Goal: Task Accomplishment & Management: Manage account settings

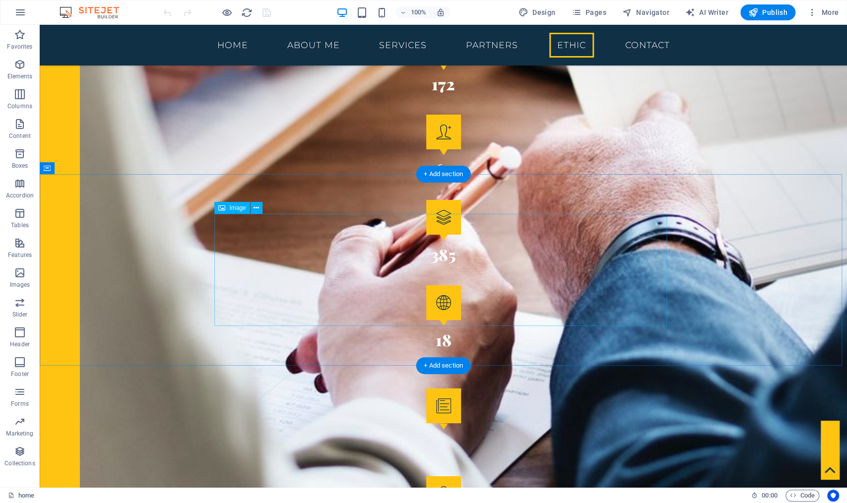
scroll to position [2656, 0]
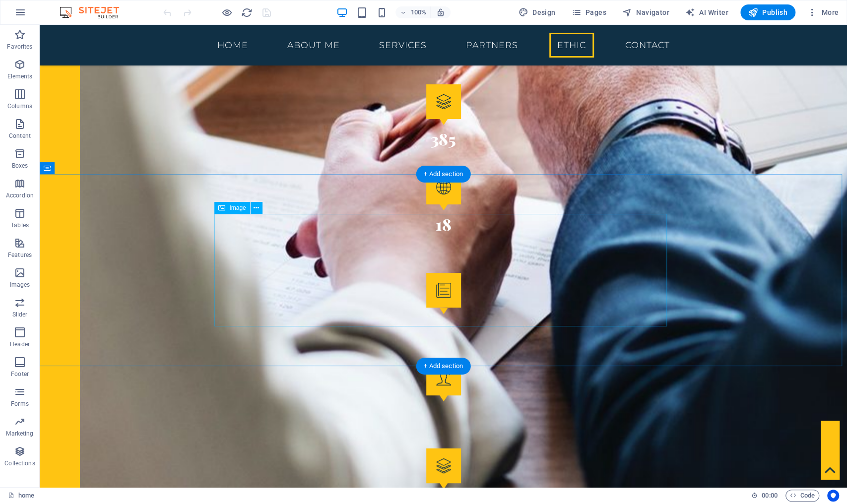
select select "%"
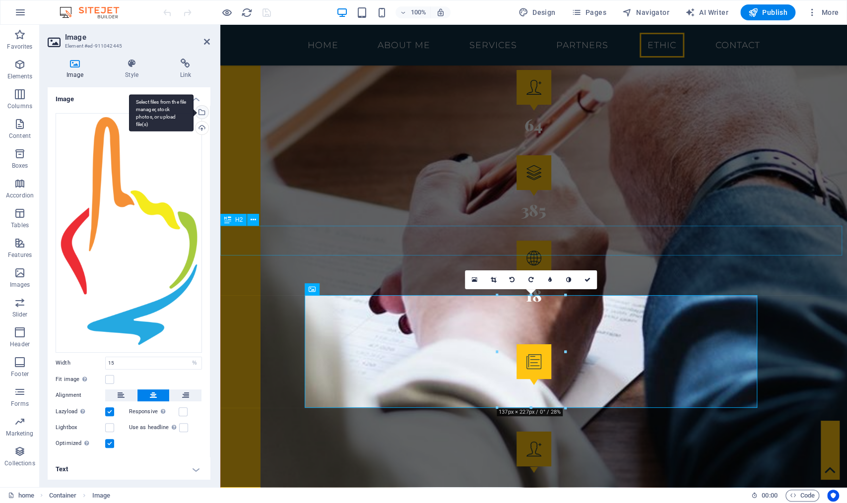
click at [193, 110] on div "Select files from the file manager, stock photos, or upload file(s)" at bounding box center [161, 112] width 64 height 37
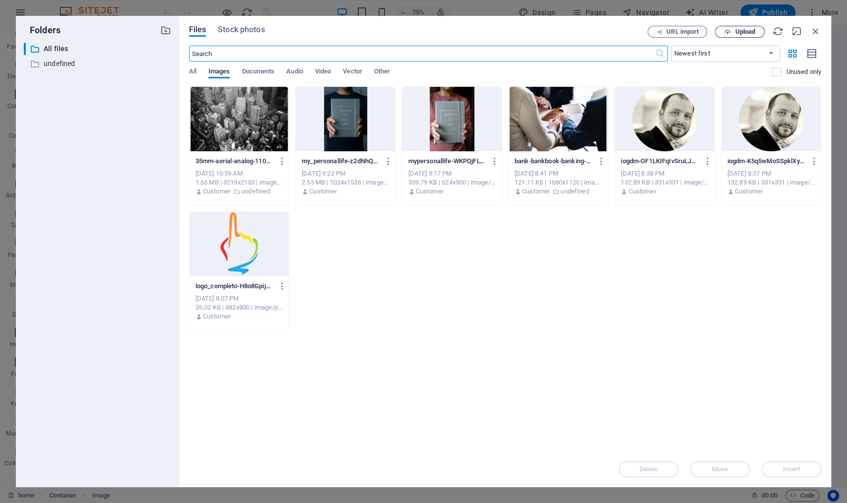
click at [741, 37] on button "Upload" at bounding box center [740, 32] width 50 height 12
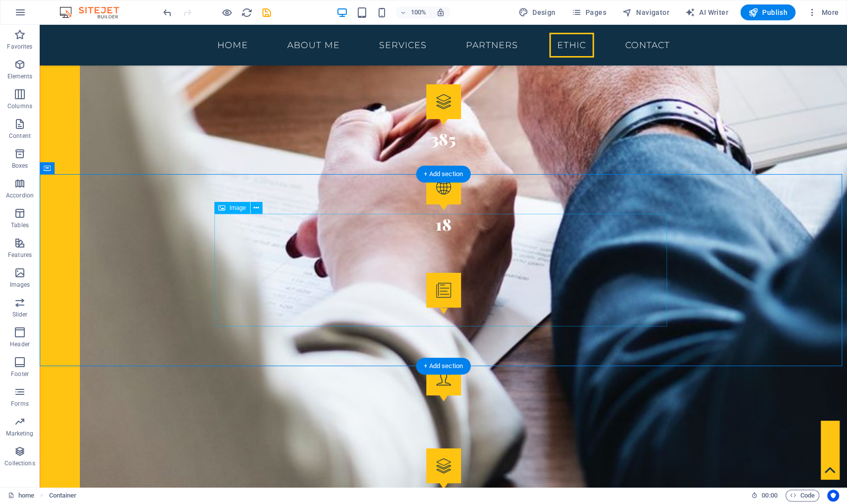
select select "%"
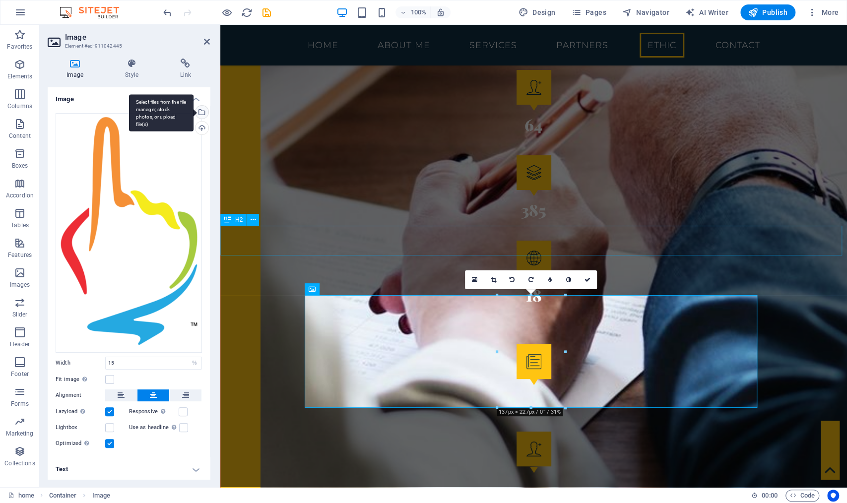
click at [193, 110] on div "Select files from the file manager, stock photos, or upload file(s)" at bounding box center [161, 112] width 64 height 37
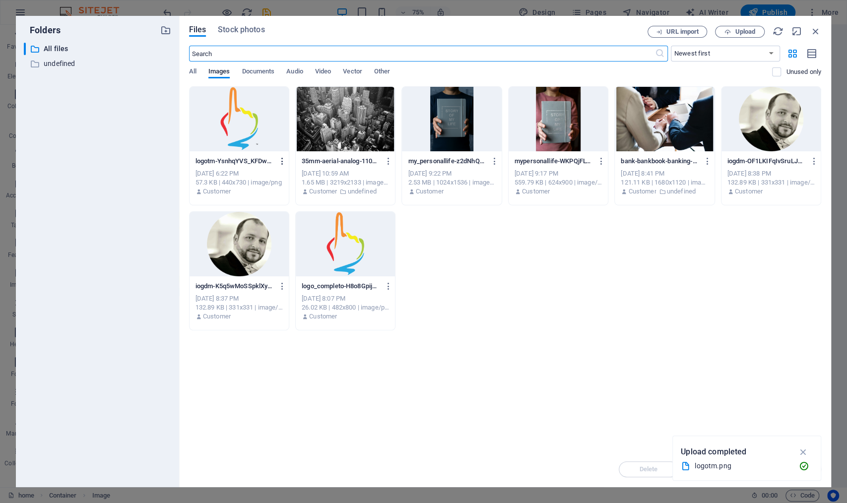
click at [280, 163] on icon "button" at bounding box center [281, 161] width 9 height 9
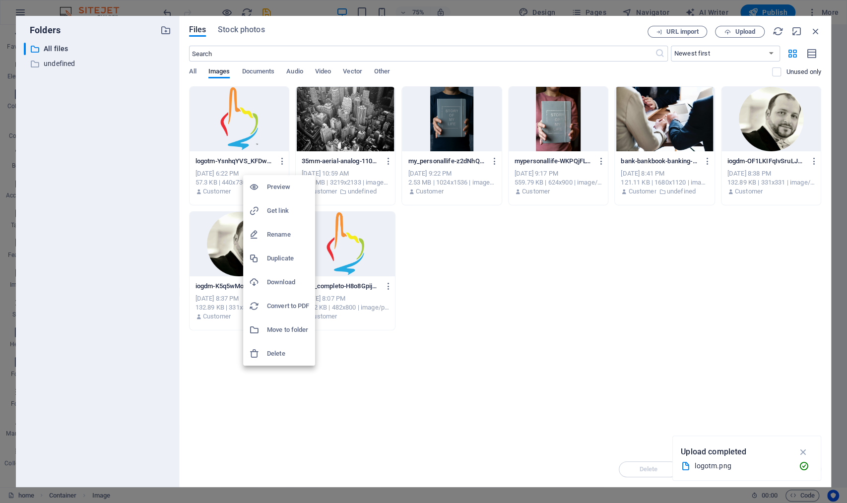
click at [267, 358] on h6 "Delete" at bounding box center [288, 354] width 42 height 12
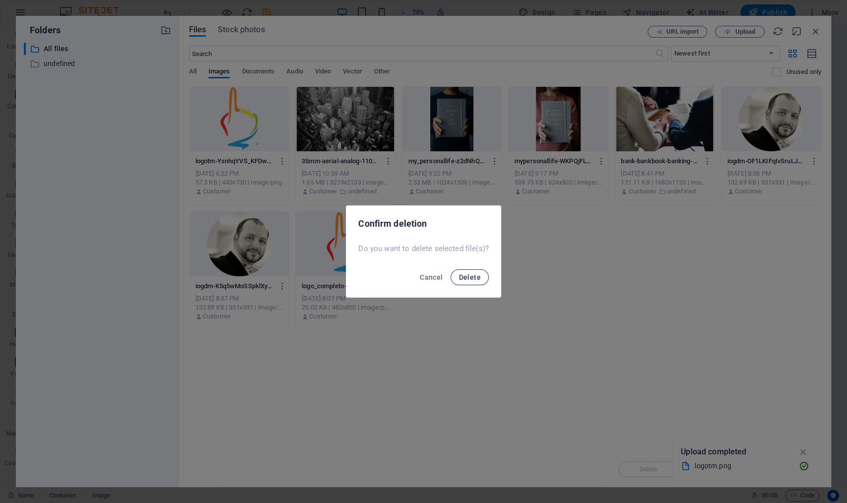
click at [476, 277] on span "Delete" at bounding box center [469, 277] width 22 height 8
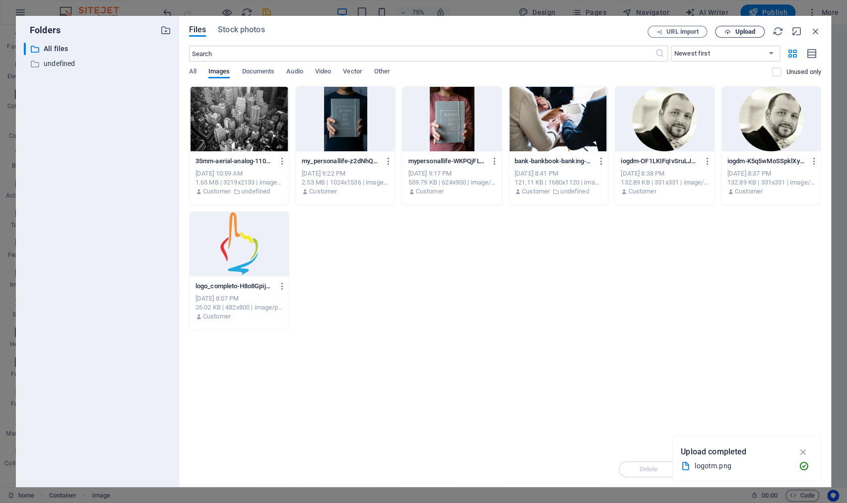
click at [737, 34] on span "Upload" at bounding box center [745, 32] width 20 height 6
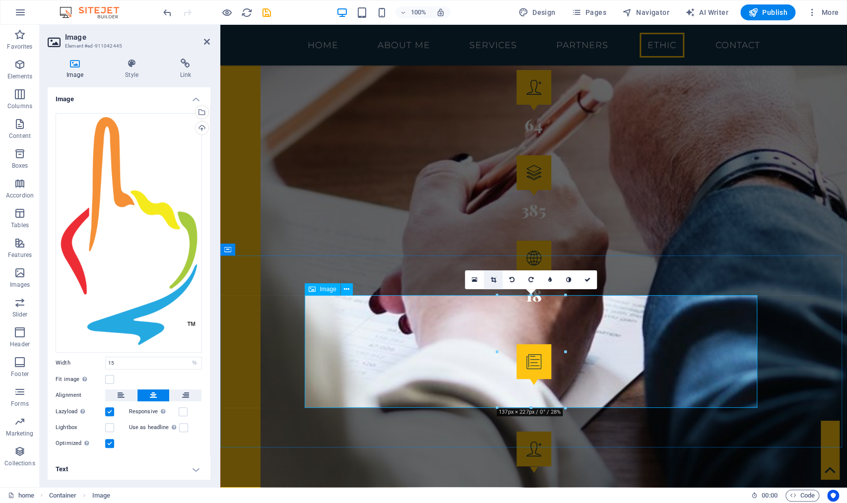
click at [495, 279] on icon at bounding box center [493, 280] width 5 height 6
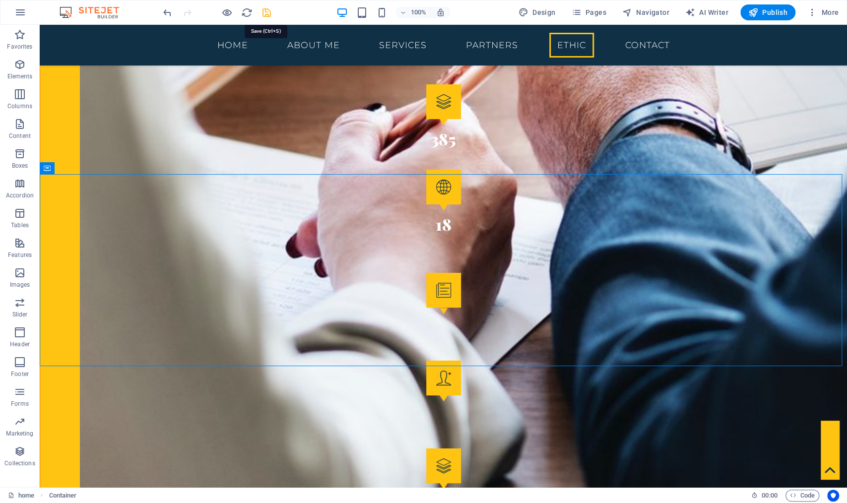
click at [271, 13] on icon "save" at bounding box center [266, 12] width 11 height 11
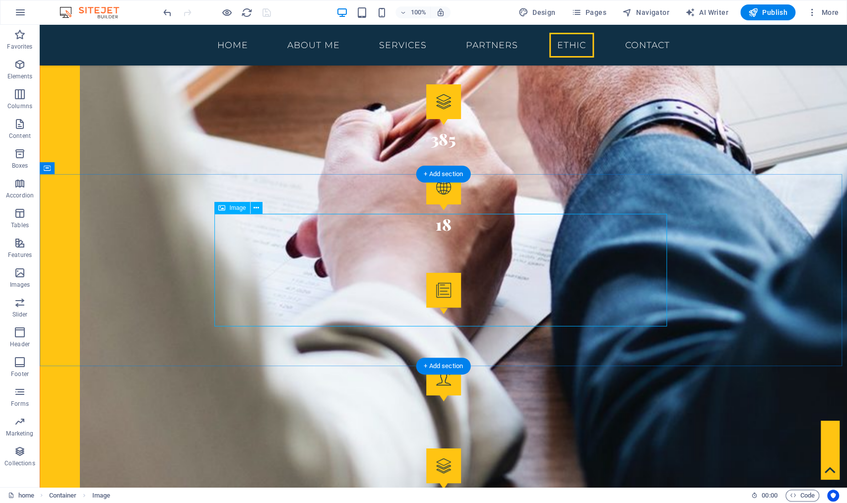
select select "%"
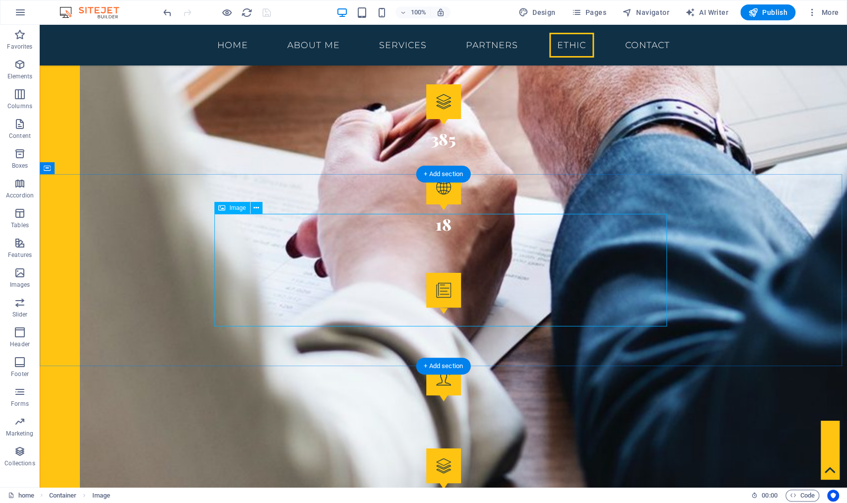
select select "%"
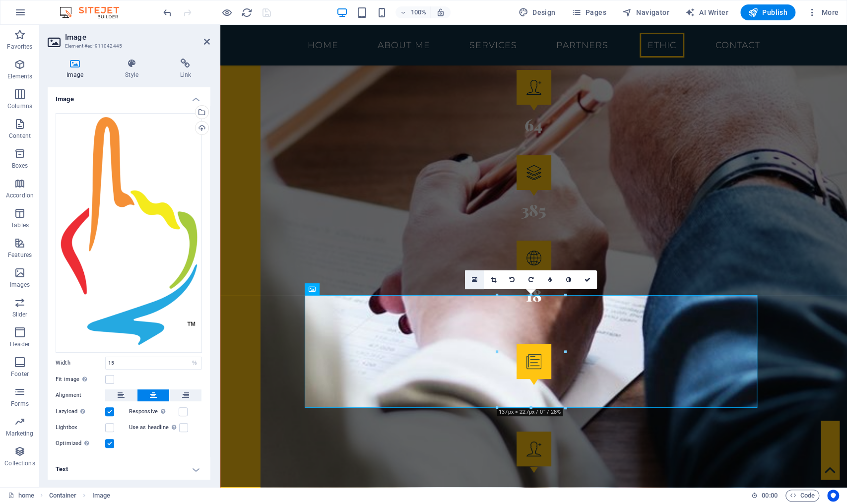
click at [472, 279] on icon at bounding box center [474, 279] width 5 height 7
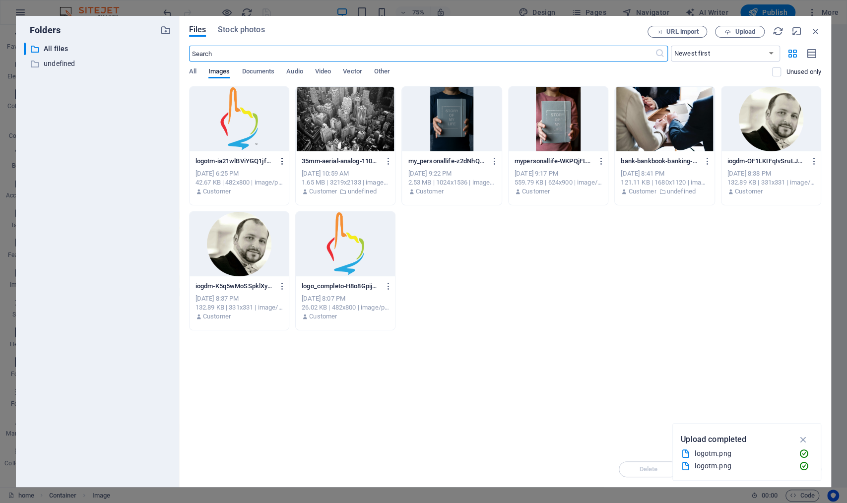
click at [281, 162] on icon "button" at bounding box center [281, 161] width 9 height 9
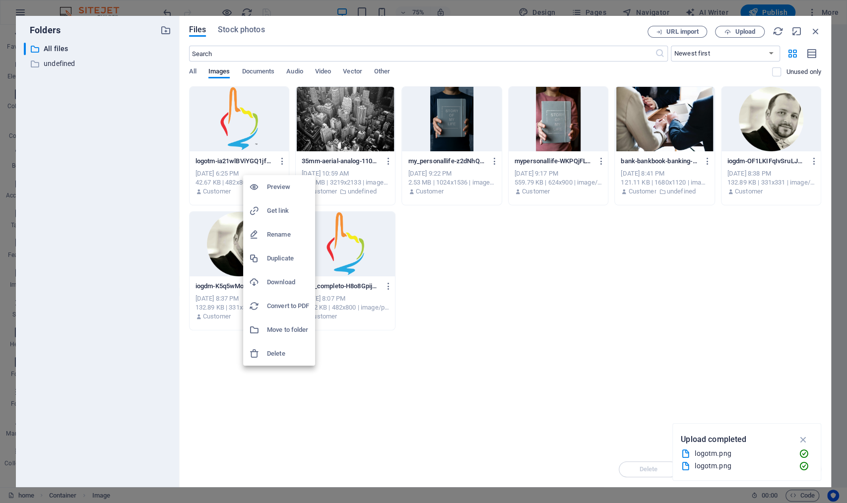
click at [276, 356] on h6 "Delete" at bounding box center [288, 354] width 42 height 12
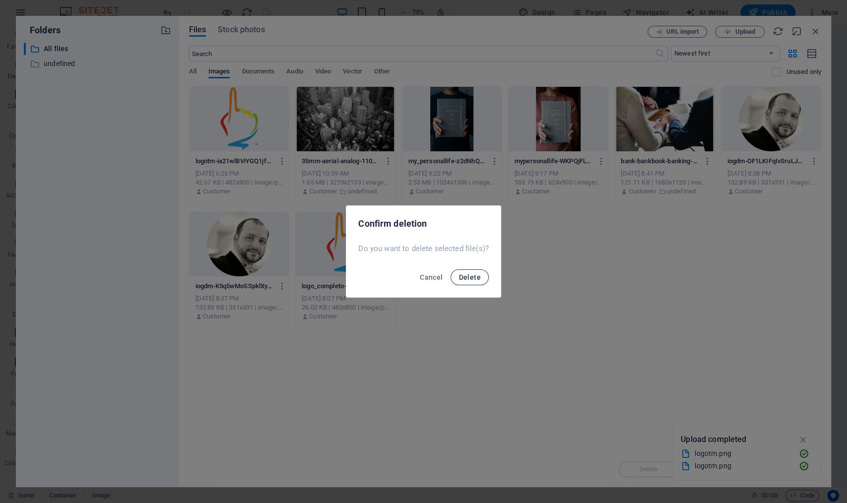
click at [470, 277] on span "Delete" at bounding box center [469, 277] width 22 height 8
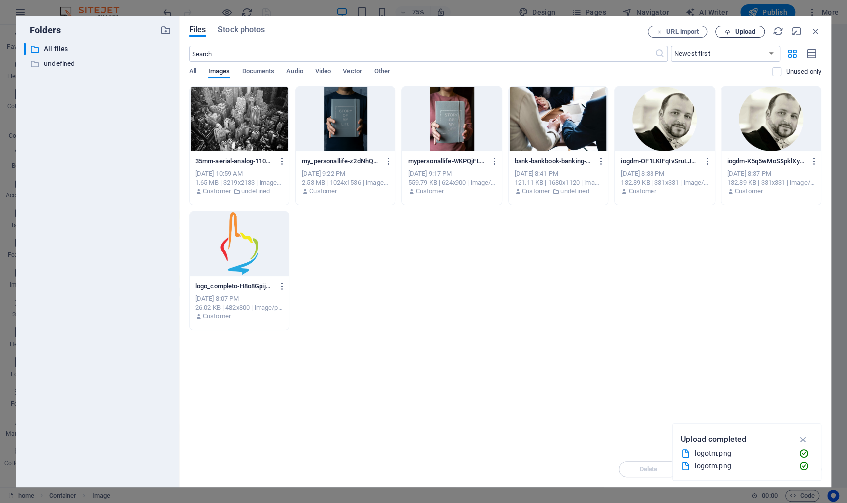
click at [751, 34] on span "Upload" at bounding box center [745, 32] width 20 height 6
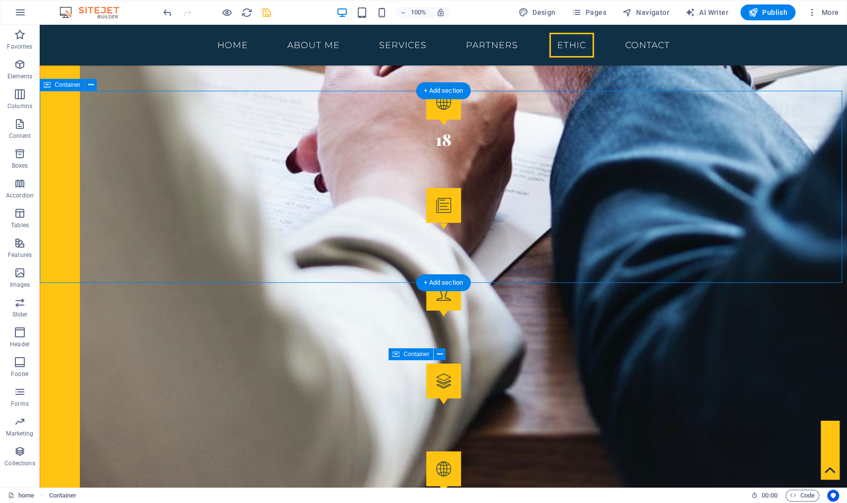
scroll to position [2635, 0]
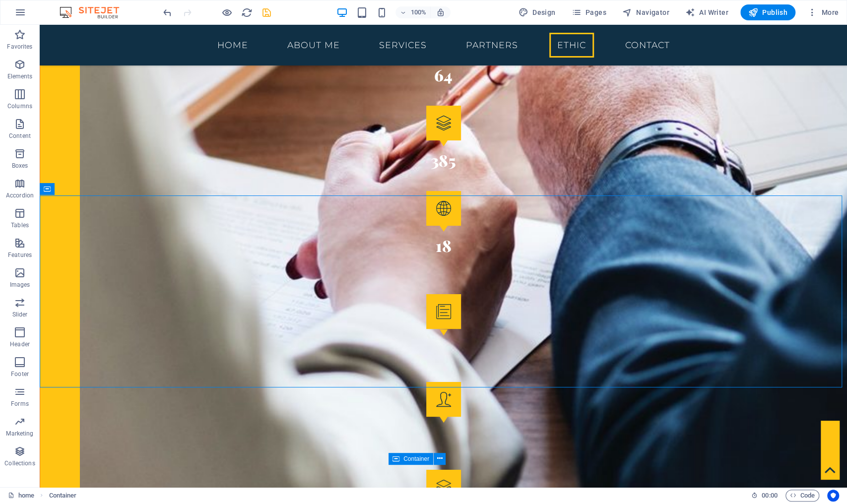
click at [261, 11] on icon "save" at bounding box center [266, 12] width 11 height 11
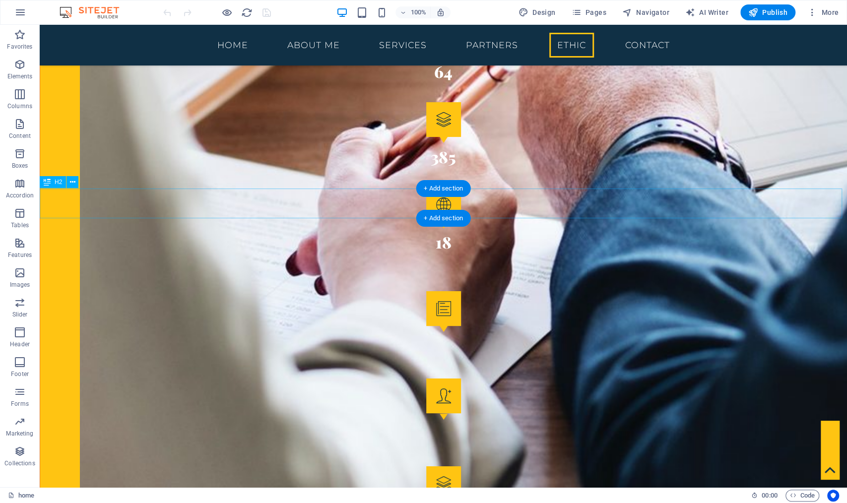
scroll to position [2614, 0]
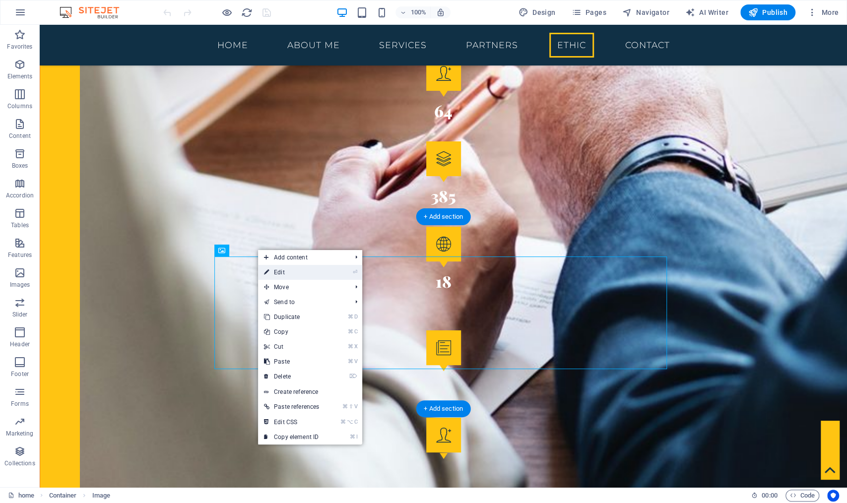
select select "%"
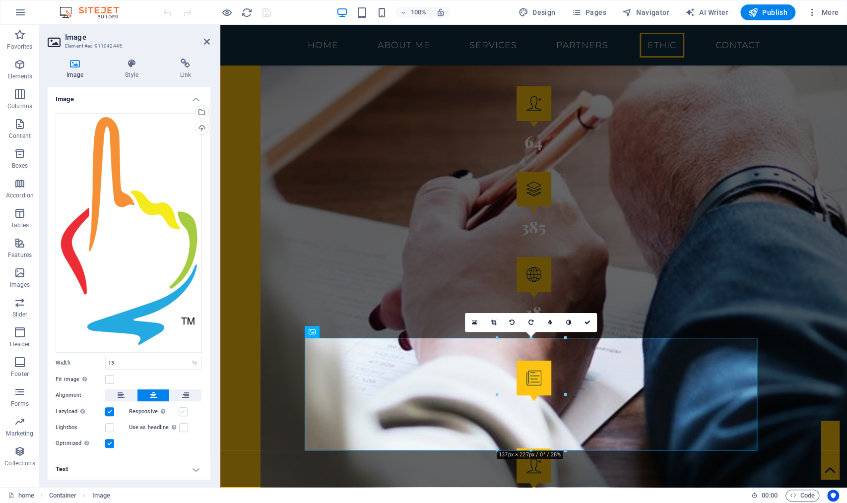
click at [182, 408] on label at bounding box center [183, 411] width 9 height 9
click at [0, 0] on input "Responsive Automatically load retina image and smartphone optimized sizes." at bounding box center [0, 0] width 0 height 0
click at [111, 424] on label at bounding box center [109, 427] width 9 height 9
click at [0, 0] on input "Lightbox" at bounding box center [0, 0] width 0 height 0
click at [111, 425] on label at bounding box center [109, 427] width 9 height 9
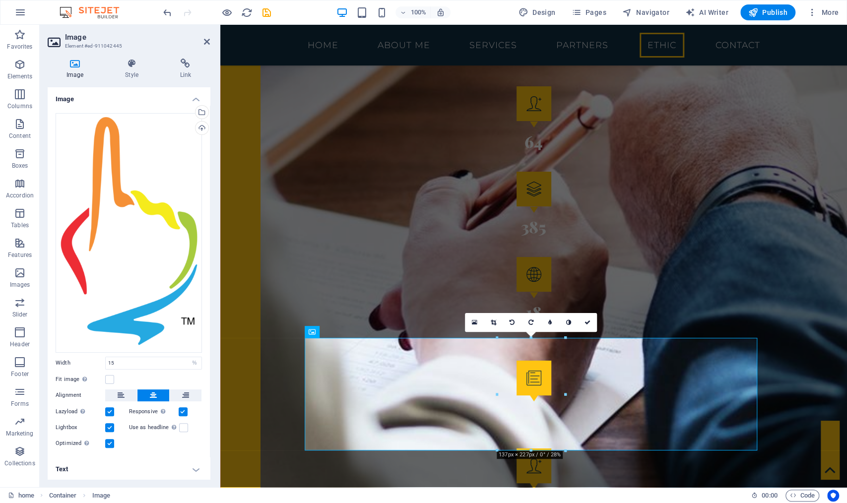
click at [0, 0] on input "Lightbox" at bounding box center [0, 0] width 0 height 0
click at [111, 376] on label at bounding box center [109, 379] width 9 height 9
click at [0, 0] on input "Fit image Automatically fit image to a fixed width and height" at bounding box center [0, 0] width 0 height 0
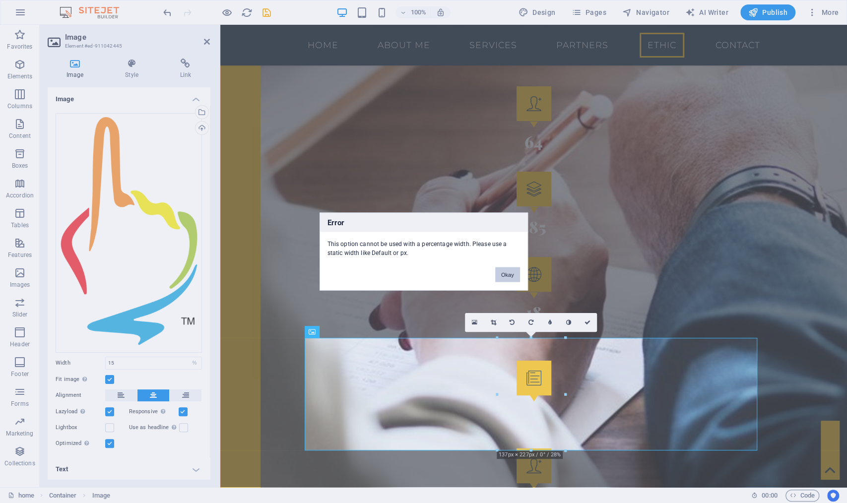
click at [514, 275] on button "Okay" at bounding box center [507, 274] width 25 height 15
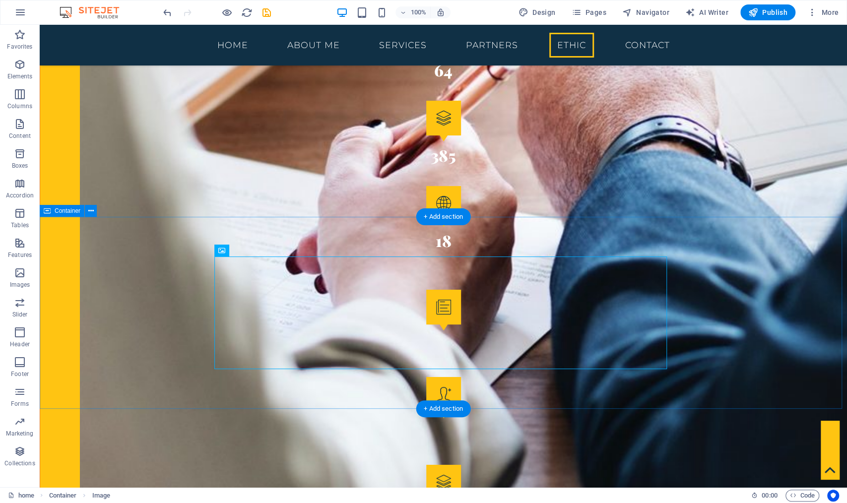
select select "%"
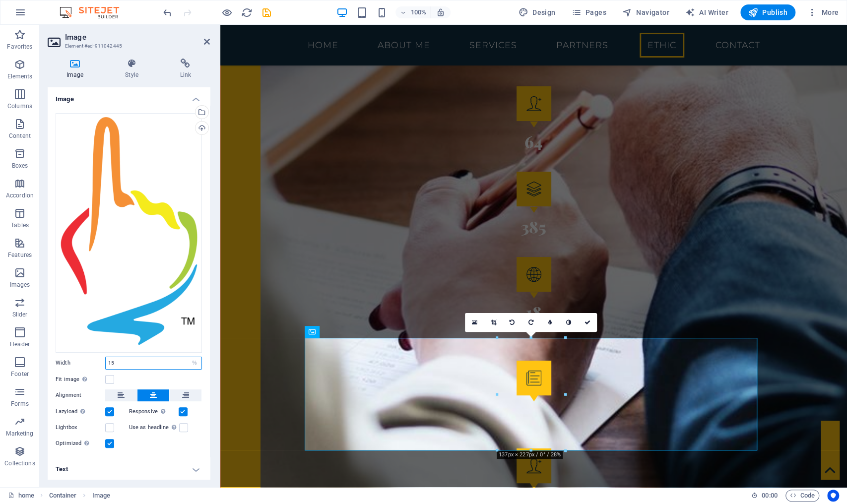
drag, startPoint x: 114, startPoint y: 359, endPoint x: 95, endPoint y: 359, distance: 18.4
click at [95, 359] on div "Width 15 Default auto px rem % em vh vw" at bounding box center [129, 363] width 146 height 13
click at [310, 330] on icon at bounding box center [312, 332] width 7 height 12
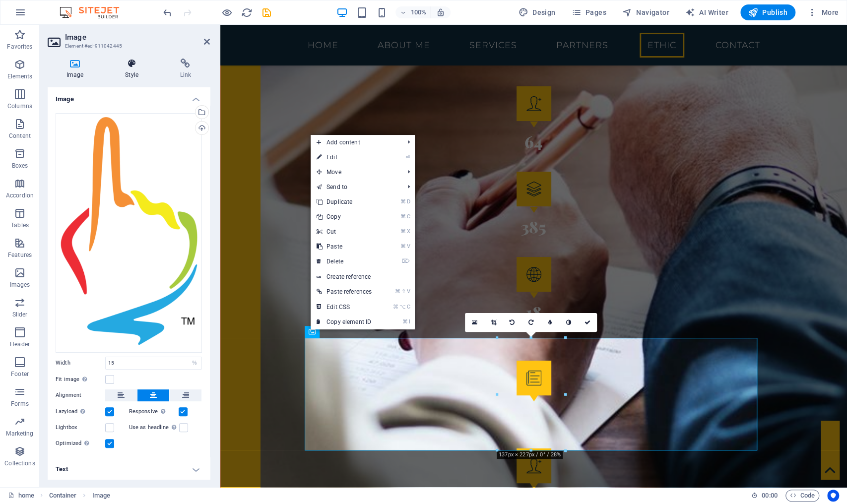
click at [129, 61] on icon at bounding box center [131, 64] width 51 height 10
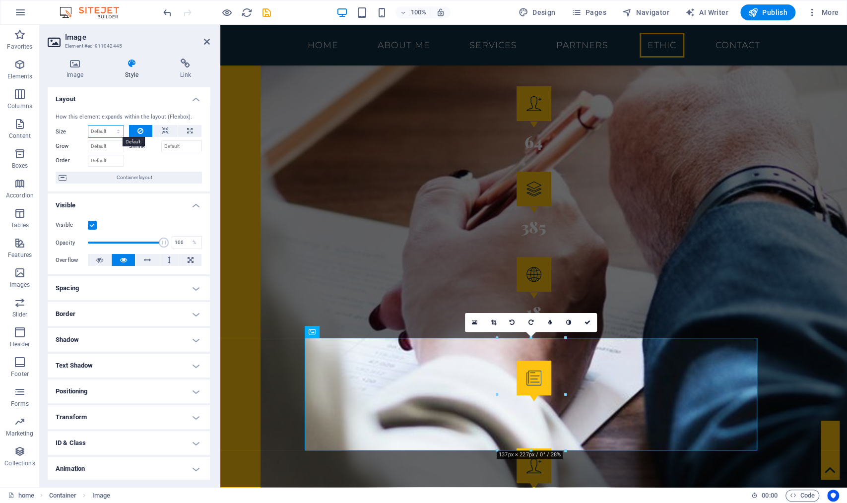
select select "1/6"
type input "16.66"
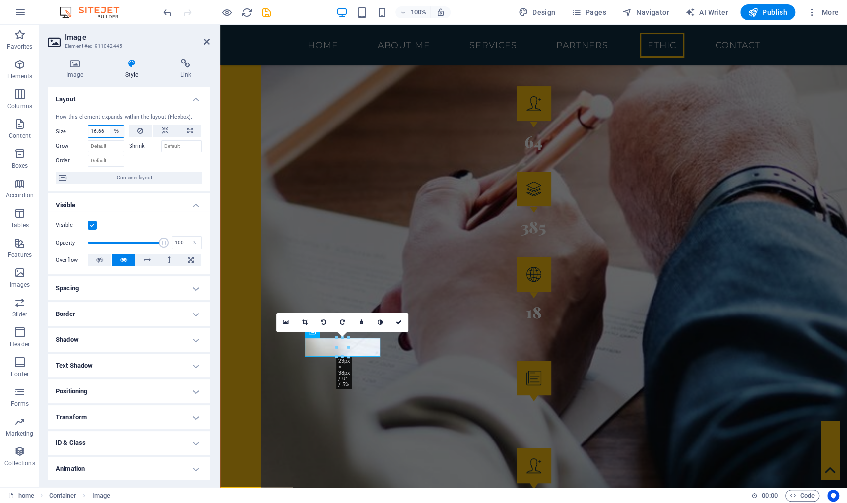
select select "1/8"
type input "12.5"
select select "auto"
select select "DISABLED_OPTION_VALUE"
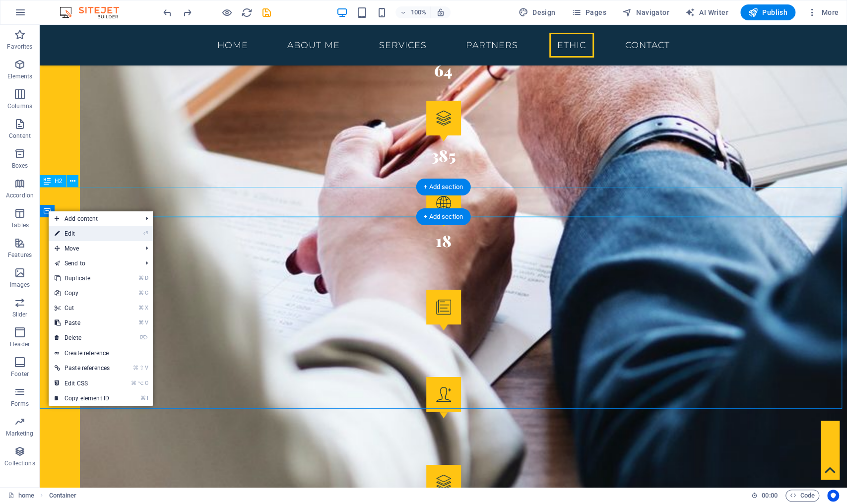
click at [98, 233] on link "⏎ Edit" at bounding box center [82, 233] width 67 height 15
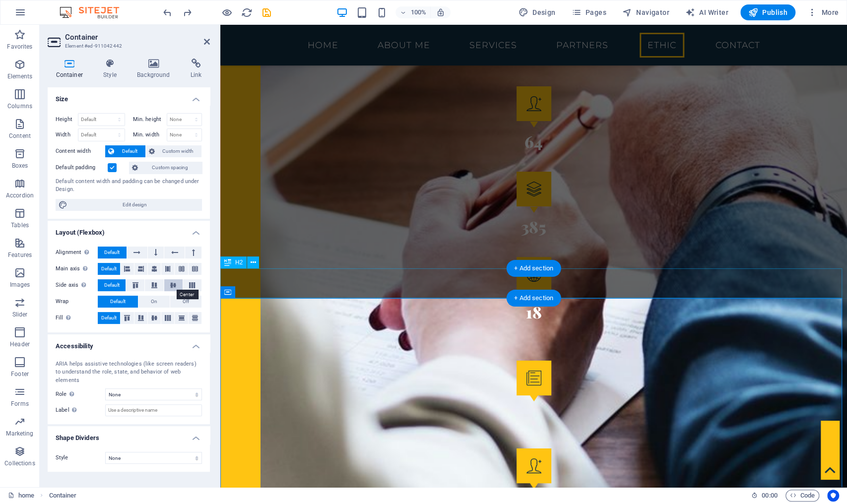
click at [172, 284] on icon at bounding box center [173, 285] width 12 height 6
click at [155, 315] on icon at bounding box center [154, 318] width 12 height 6
click at [106, 63] on icon at bounding box center [110, 64] width 30 height 10
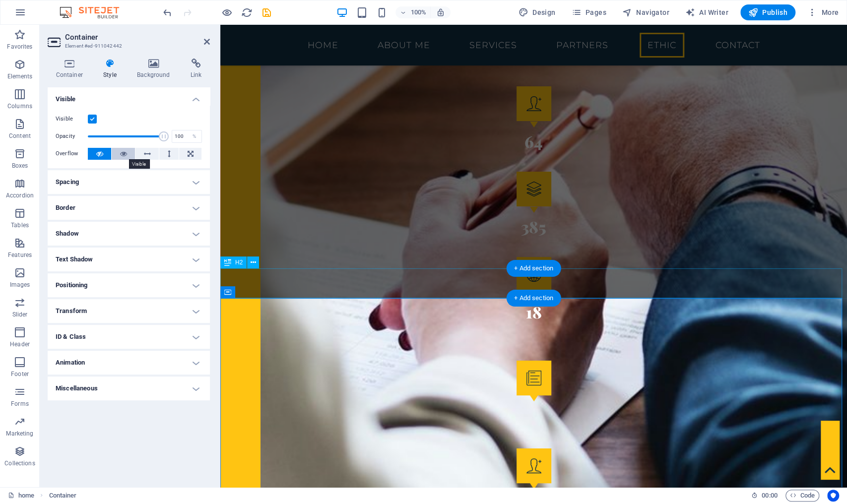
click at [121, 154] on icon at bounding box center [123, 154] width 7 height 12
click at [97, 154] on icon at bounding box center [99, 154] width 7 height 12
click at [191, 204] on h4 "Border" at bounding box center [129, 208] width 162 height 24
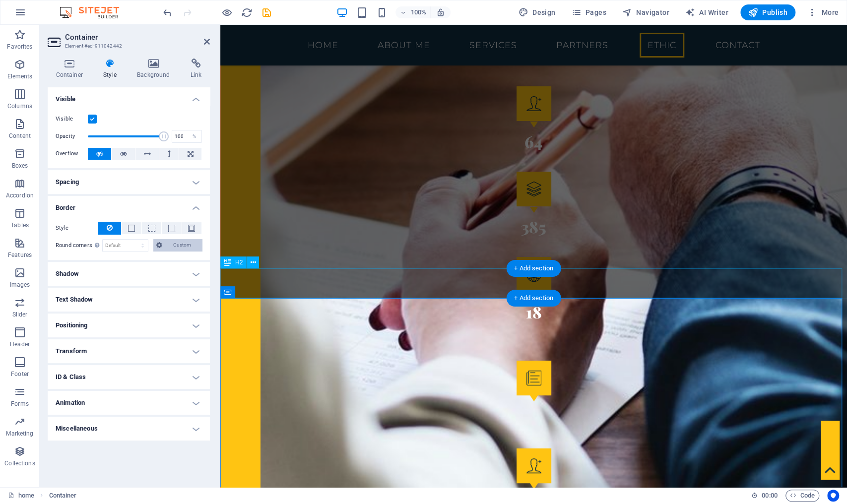
click at [180, 247] on span "Custom" at bounding box center [182, 245] width 34 height 12
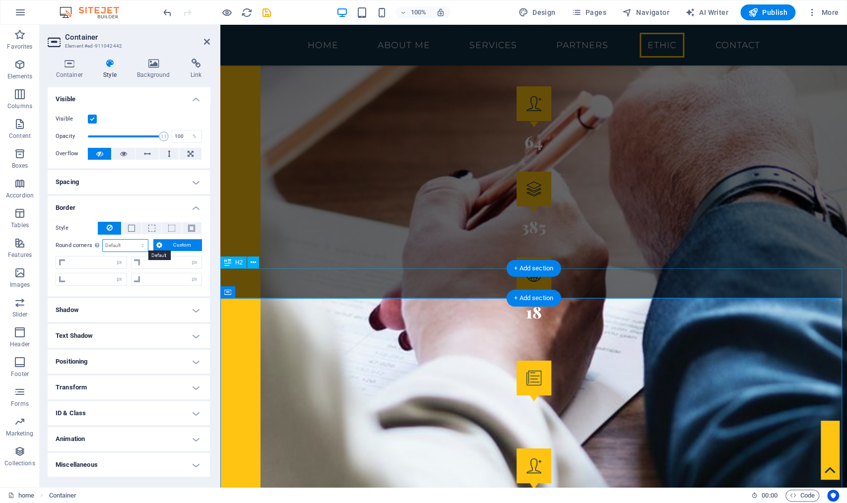
select select "%"
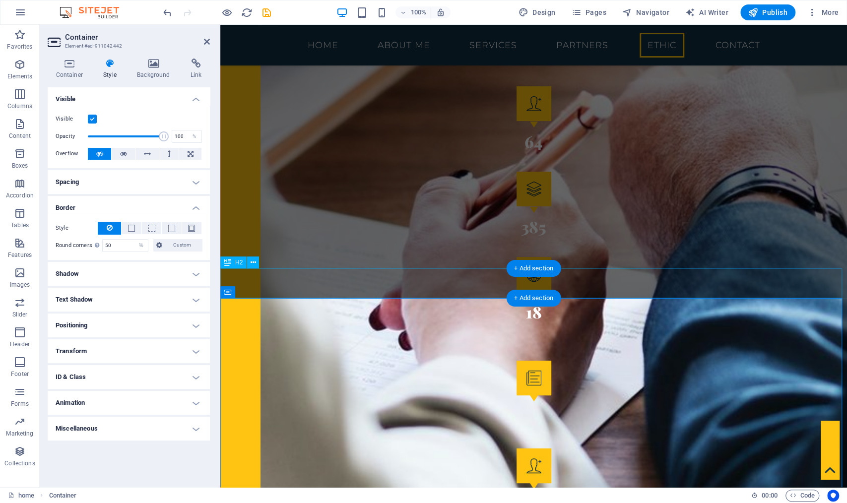
type input "100"
click at [194, 184] on h4 "Spacing" at bounding box center [129, 182] width 162 height 24
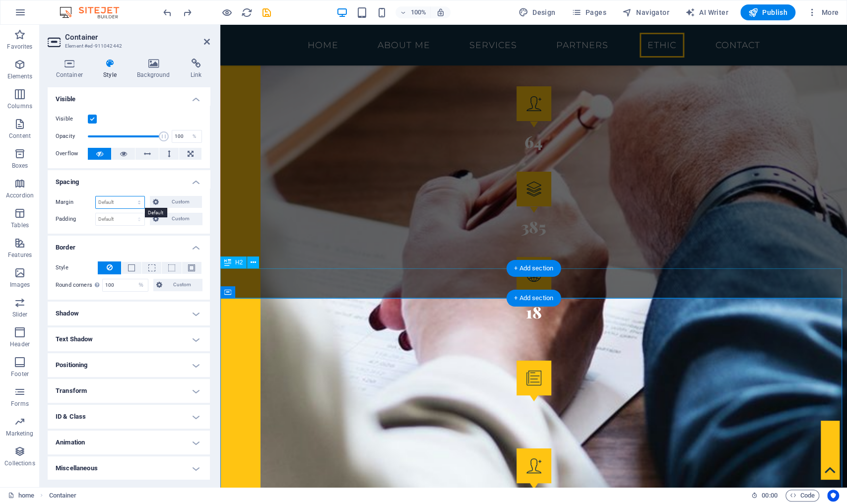
select select "%"
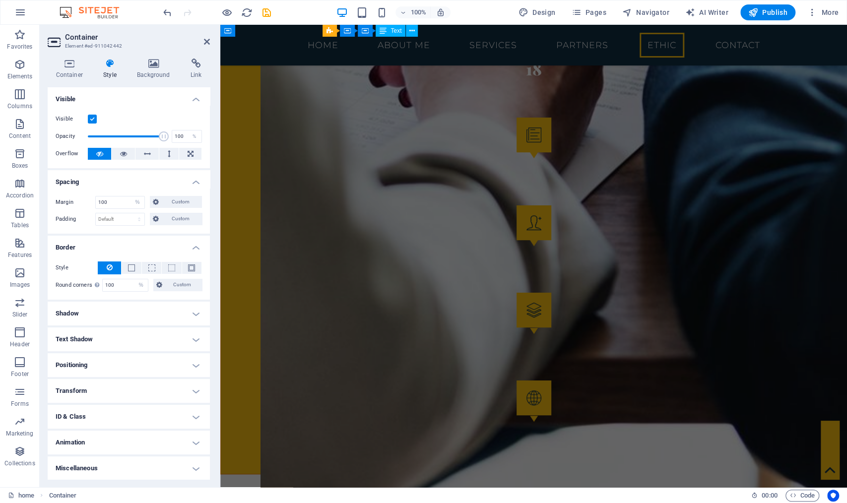
scroll to position [2876, 0]
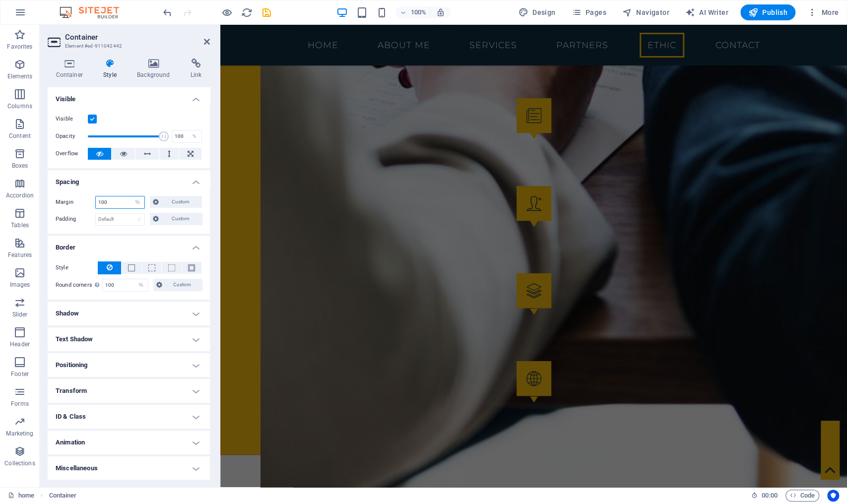
drag, startPoint x: 114, startPoint y: 202, endPoint x: 53, endPoint y: 197, distance: 61.7
click at [53, 197] on div "Margin 100 Default auto px % rem vw vh Custom Custom 100 auto px % rem vw vh 10…" at bounding box center [129, 211] width 162 height 46
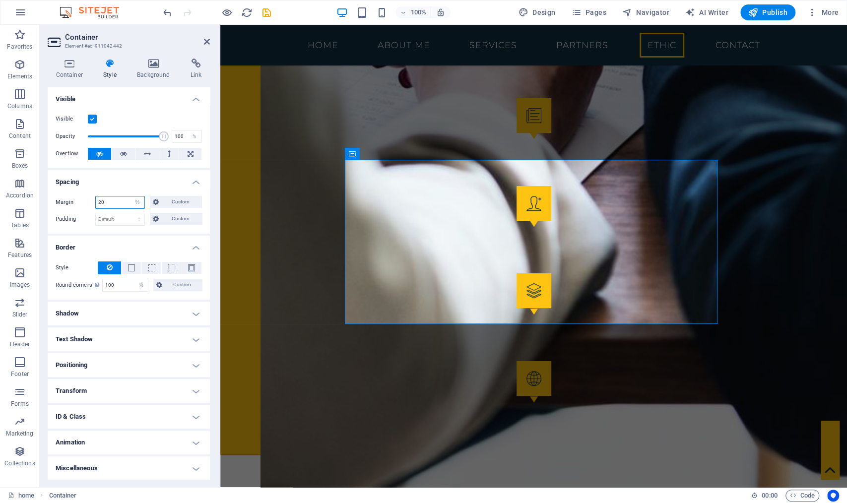
drag, startPoint x: 102, startPoint y: 203, endPoint x: 88, endPoint y: 204, distance: 13.9
click at [88, 204] on div "Margin 20 Default auto px % rem vw vh Custom Custom" at bounding box center [129, 202] width 146 height 13
type input "10"
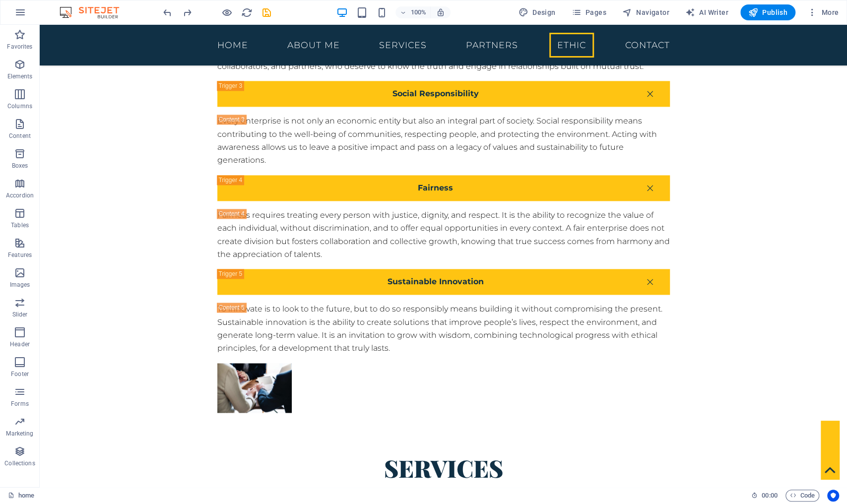
scroll to position [2671, 0]
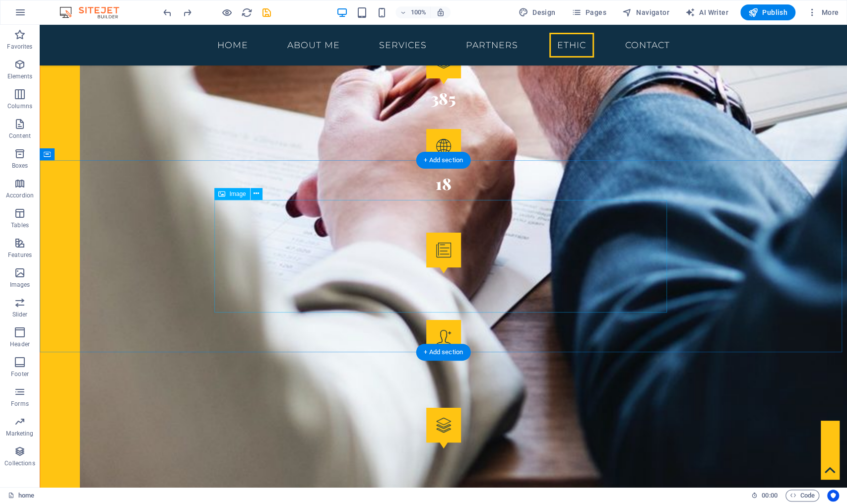
click at [0, 0] on div "Image" at bounding box center [0, 0] width 0 height 0
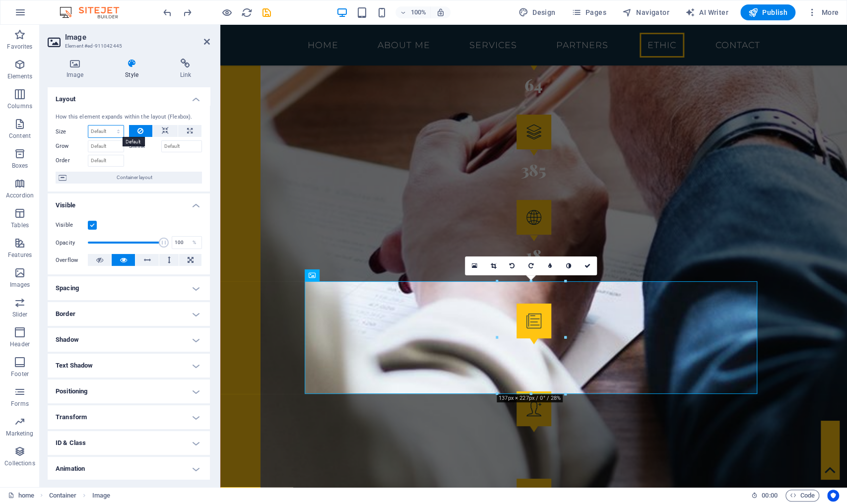
select select "px"
type input "0"
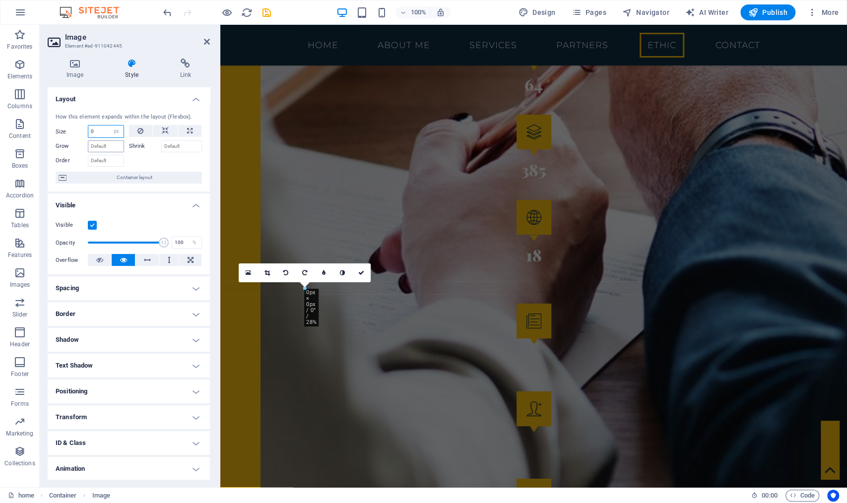
select select "DISABLED_OPTION_VALUE"
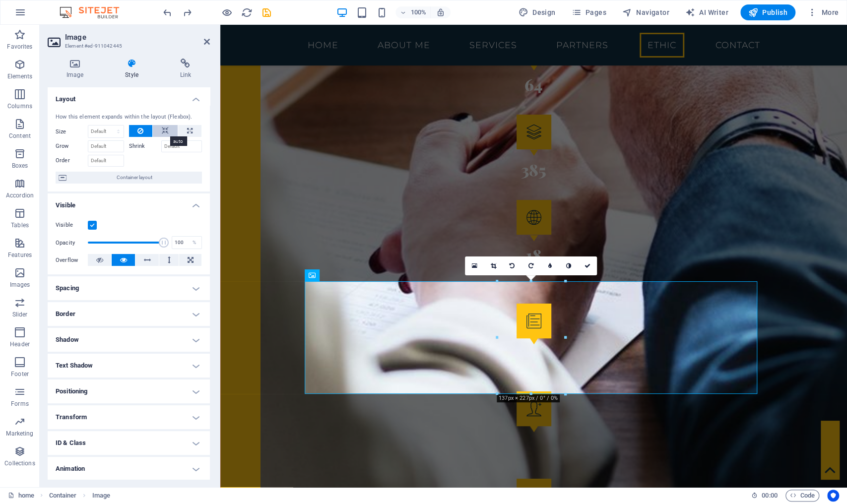
click at [165, 131] on icon at bounding box center [165, 131] width 7 height 12
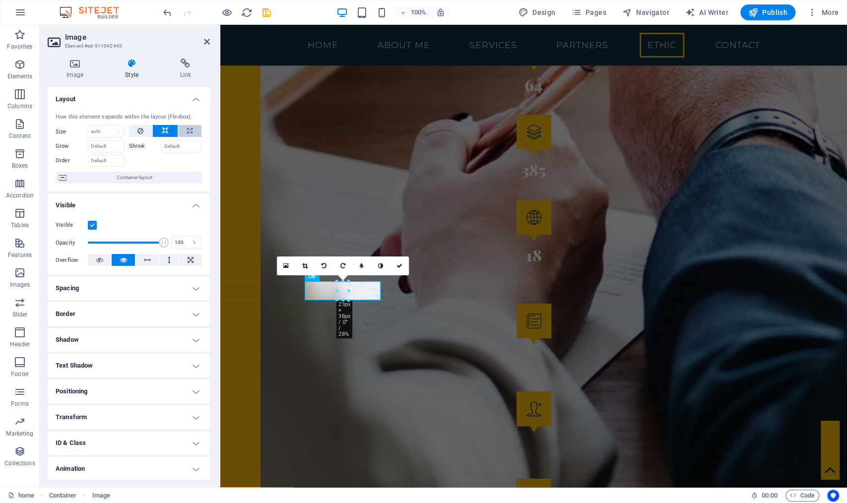
click at [189, 126] on icon at bounding box center [189, 131] width 5 height 12
type input "100"
select select "%"
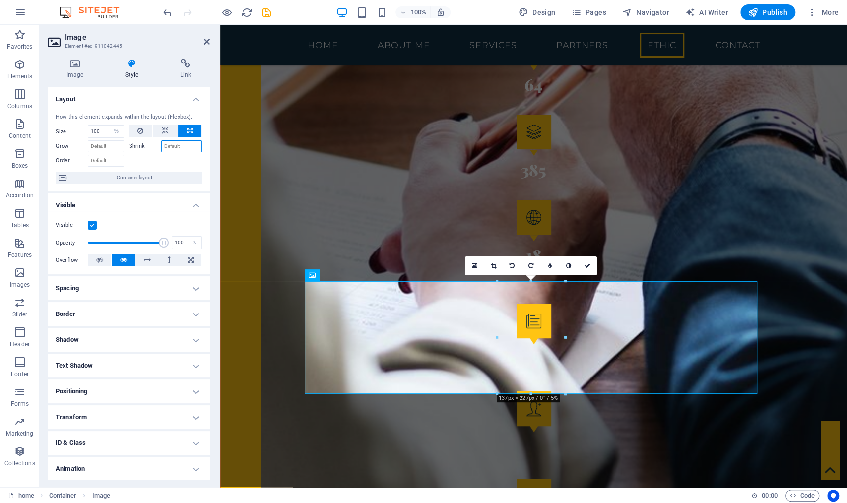
click at [174, 150] on input "Shrink" at bounding box center [181, 146] width 41 height 12
click at [142, 146] on label "Shrink" at bounding box center [145, 146] width 32 height 12
click at [161, 146] on input "Shrink" at bounding box center [181, 146] width 41 height 12
click at [104, 161] on input "Order" at bounding box center [106, 161] width 36 height 12
click at [111, 144] on input "Grow" at bounding box center [106, 146] width 36 height 12
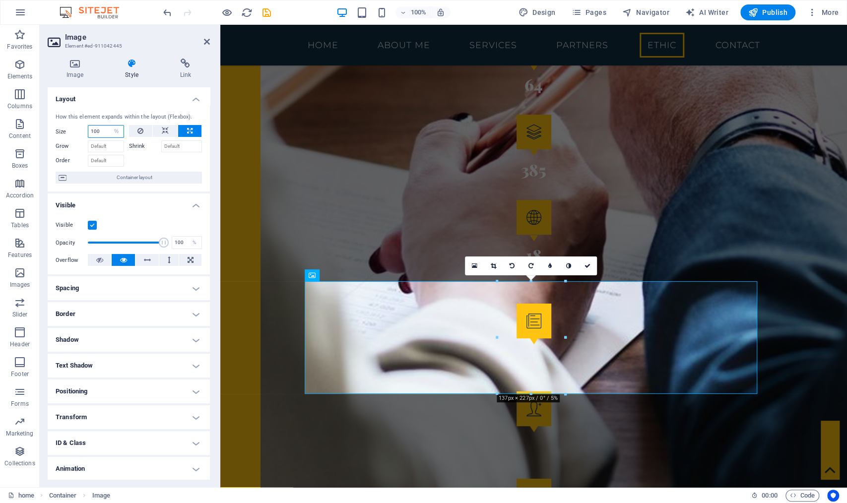
drag, startPoint x: 101, startPoint y: 129, endPoint x: 67, endPoint y: 128, distance: 33.3
click at [67, 128] on div "Size 100 Default auto px % 1/1 1/2 1/3 1/4 1/5 1/6 1/7 1/8 1/9 1/10" at bounding box center [90, 131] width 68 height 13
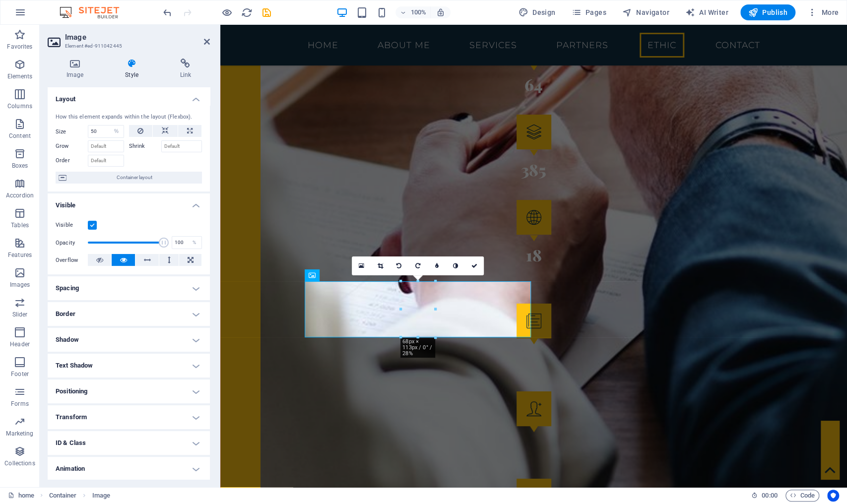
type input "100"
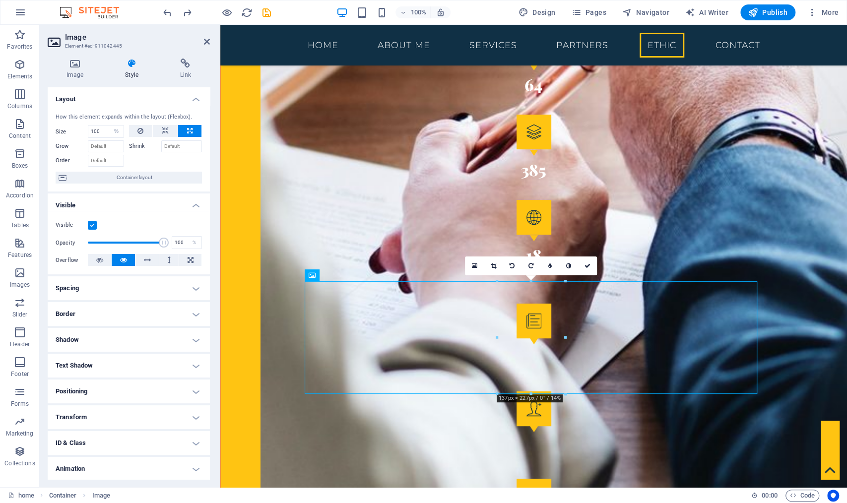
drag, startPoint x: 545, startPoint y: 305, endPoint x: 326, endPoint y: 277, distance: 220.5
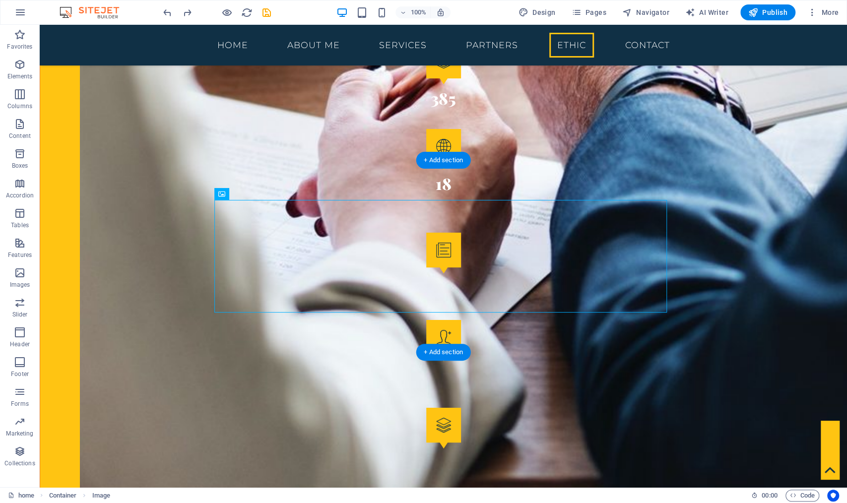
drag, startPoint x: 415, startPoint y: 272, endPoint x: 195, endPoint y: 273, distance: 219.8
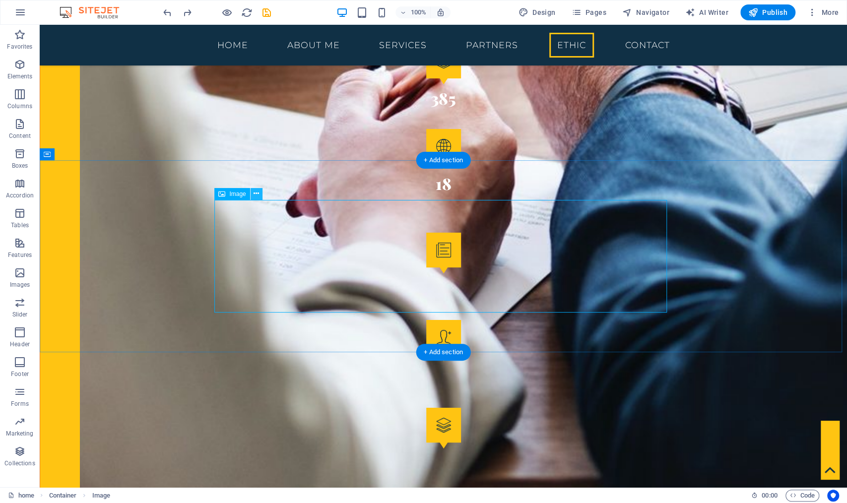
click at [253, 193] on button at bounding box center [257, 194] width 12 height 12
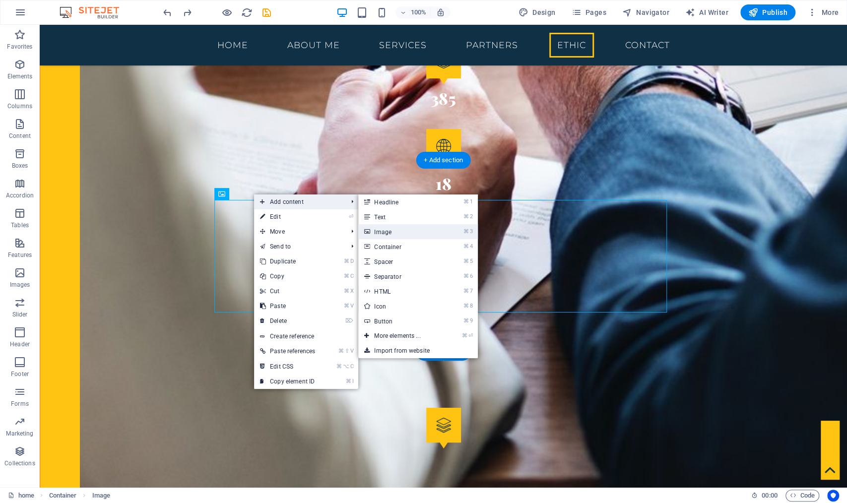
drag, startPoint x: 396, startPoint y: 226, endPoint x: 273, endPoint y: 218, distance: 123.3
click at [396, 226] on link "⌘ 3 Image" at bounding box center [399, 231] width 82 height 15
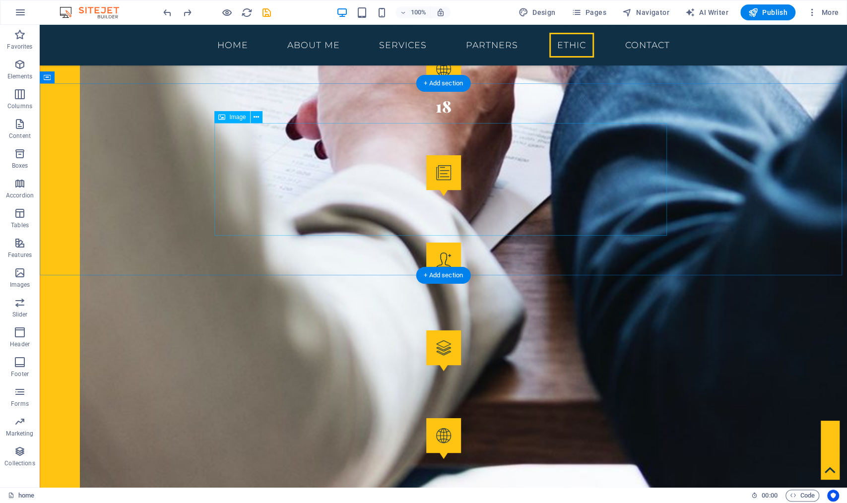
scroll to position [2609, 0]
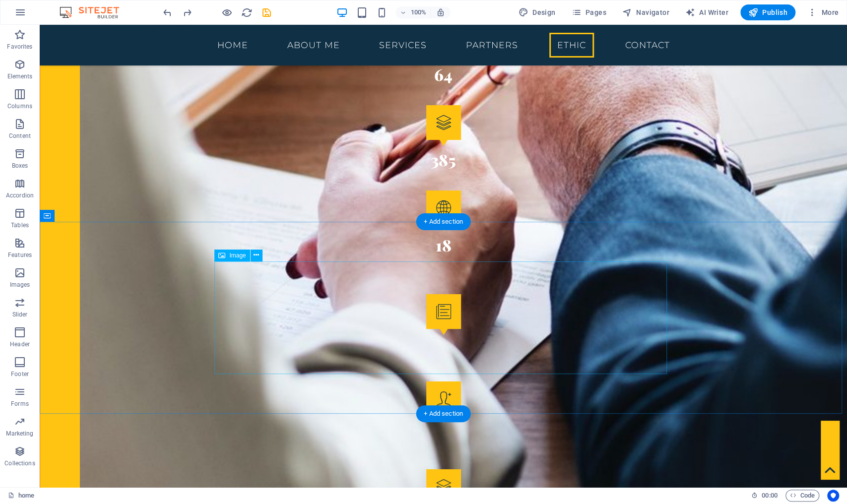
click at [225, 253] on icon at bounding box center [221, 256] width 7 height 12
click at [225, 256] on icon at bounding box center [221, 256] width 7 height 12
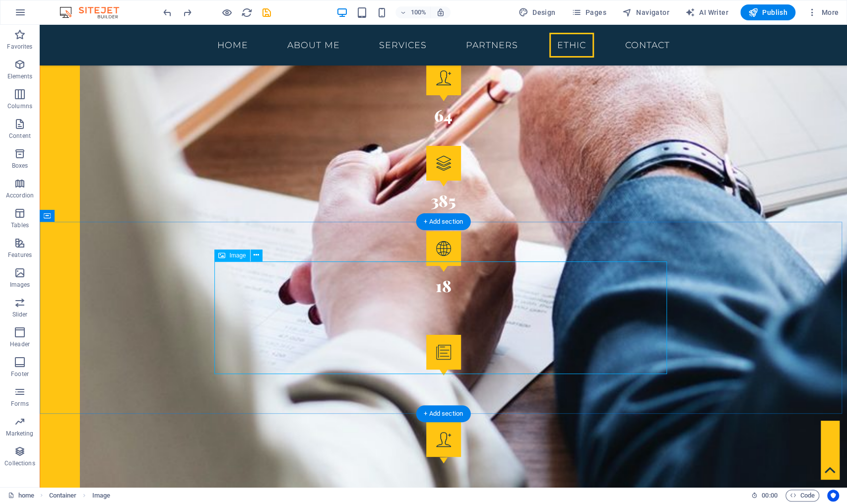
select select "%"
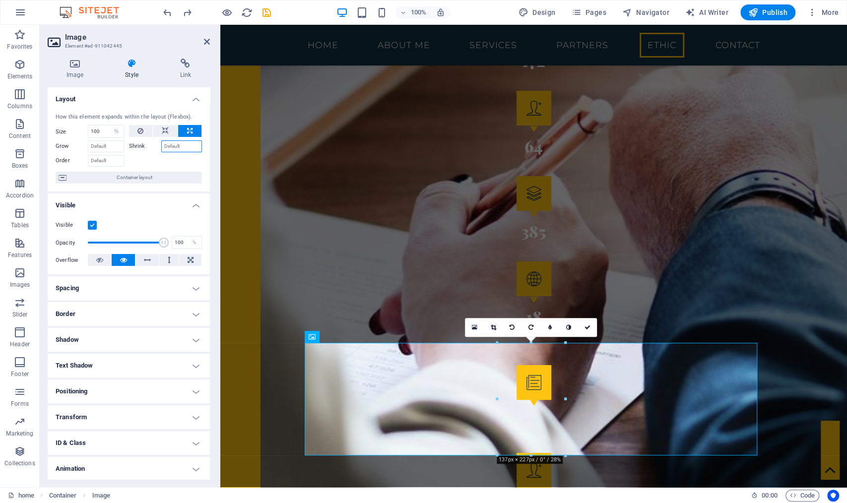
click at [180, 147] on input "Shrink" at bounding box center [181, 146] width 41 height 12
type input "100"
click at [108, 159] on input "Order" at bounding box center [106, 161] width 36 height 12
type input "100"
click at [101, 147] on input "Grow" at bounding box center [106, 146] width 36 height 12
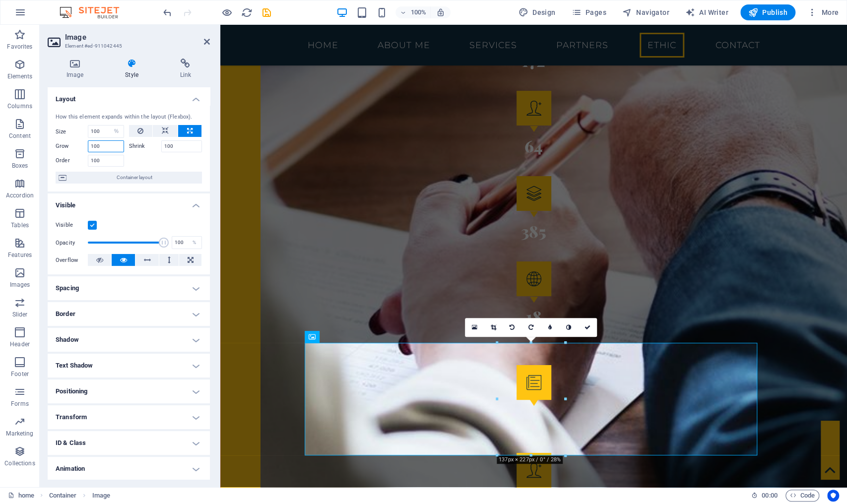
type input "100"
select select "1/10"
type input "10"
select select "%"
click at [187, 129] on icon at bounding box center [189, 131] width 5 height 12
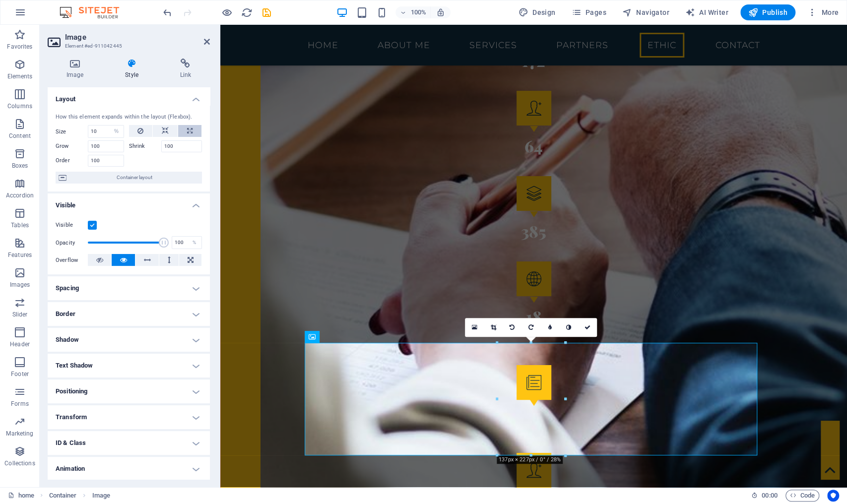
type input "100"
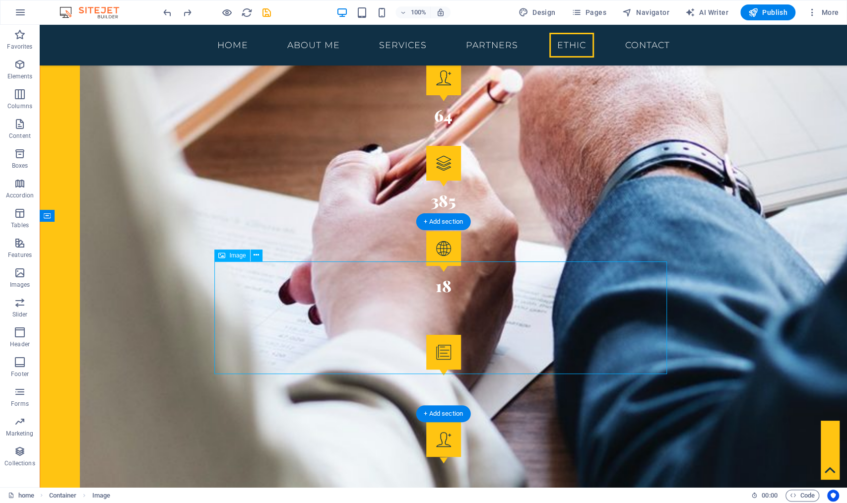
select select "%"
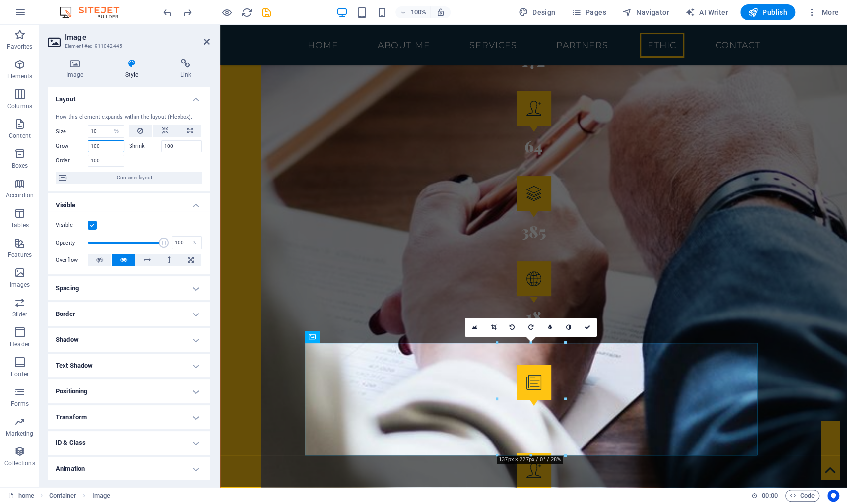
drag, startPoint x: 101, startPoint y: 143, endPoint x: 64, endPoint y: 145, distance: 37.3
click at [64, 145] on div "Grow 100" at bounding box center [90, 146] width 68 height 12
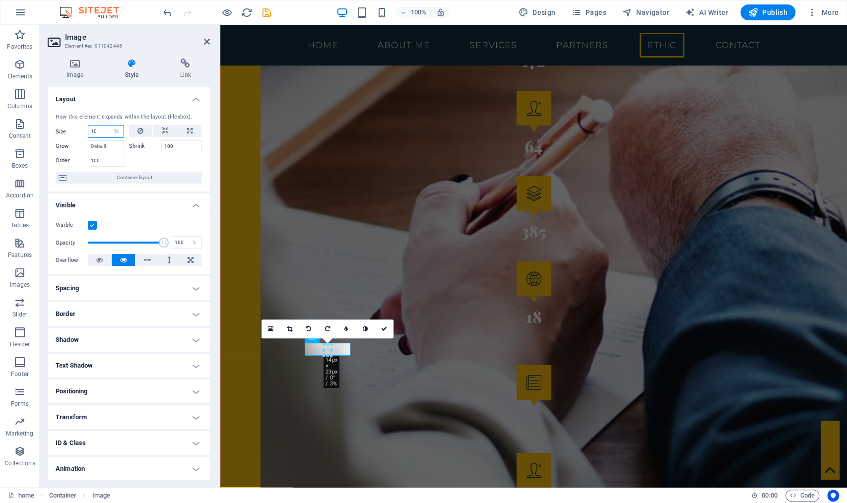
drag, startPoint x: 99, startPoint y: 131, endPoint x: 51, endPoint y: 129, distance: 48.7
click at [51, 129] on div "How this element expands within the layout (Flexbox). Size 10 Default auto px %…" at bounding box center [129, 148] width 162 height 87
drag, startPoint x: 173, startPoint y: 146, endPoint x: 83, endPoint y: 145, distance: 89.8
click at [83, 145] on div "Grow Shrink 100" at bounding box center [129, 145] width 146 height 14
click at [31, 150] on section "Favorites Elements Columns Content Boxes Accordion Tables Features Images Slide…" at bounding box center [423, 256] width 847 height 462
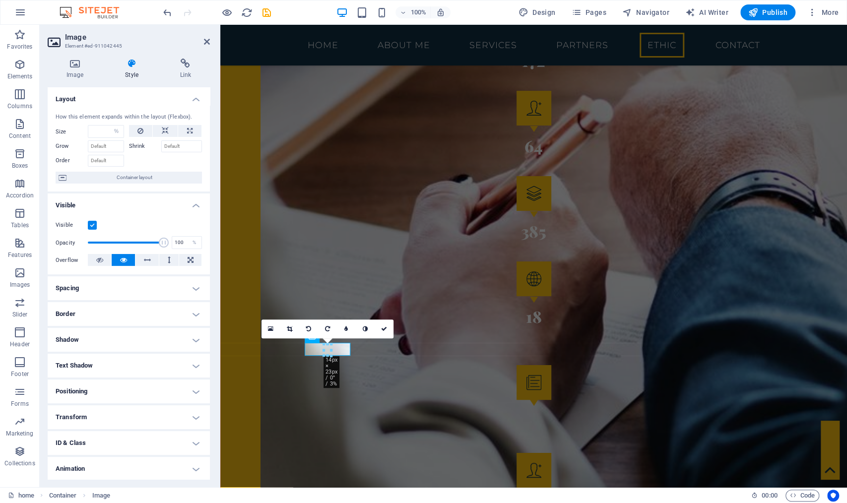
click at [150, 161] on div at bounding box center [165, 159] width 73 height 14
click at [100, 131] on input "number" at bounding box center [105, 132] width 35 height 12
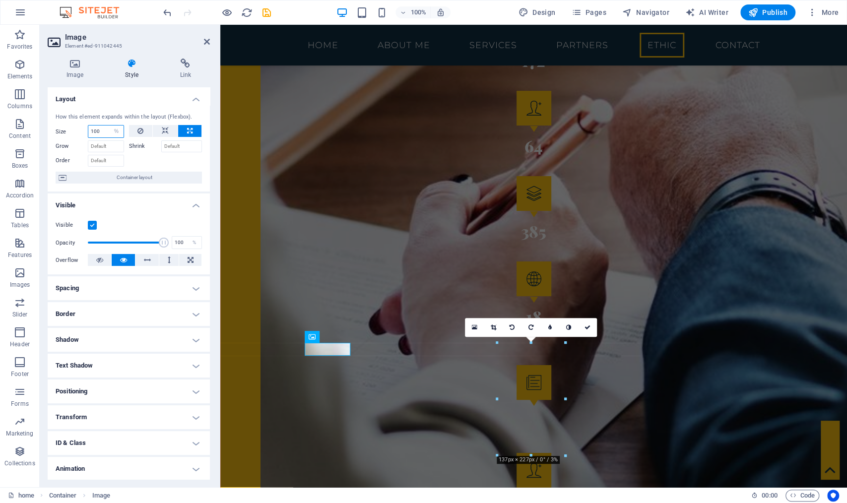
type input "100"
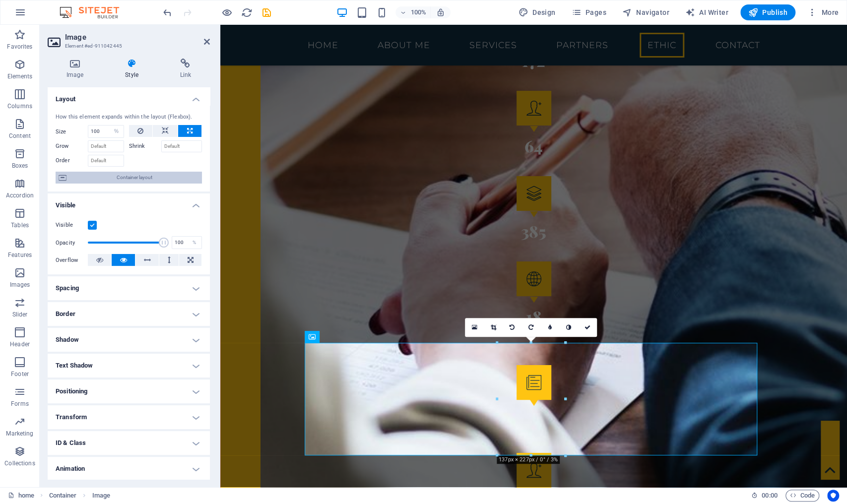
click at [160, 175] on span "Container layout" at bounding box center [133, 178] width 129 height 12
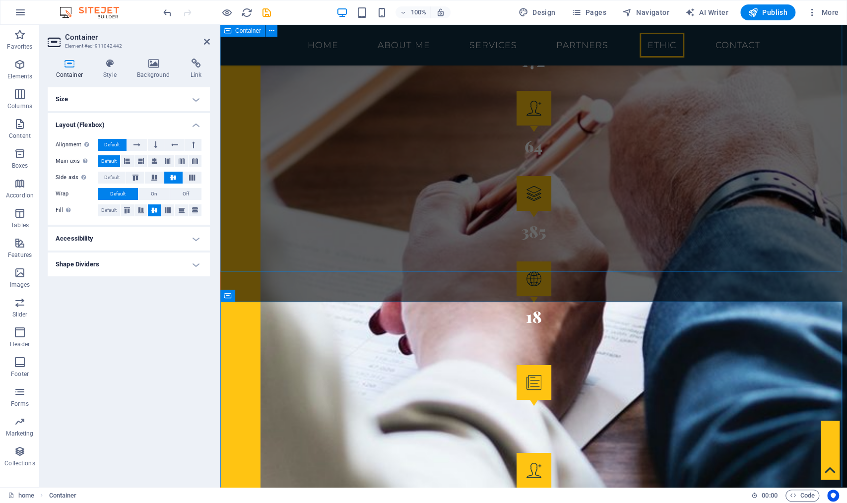
scroll to position [2620, 0]
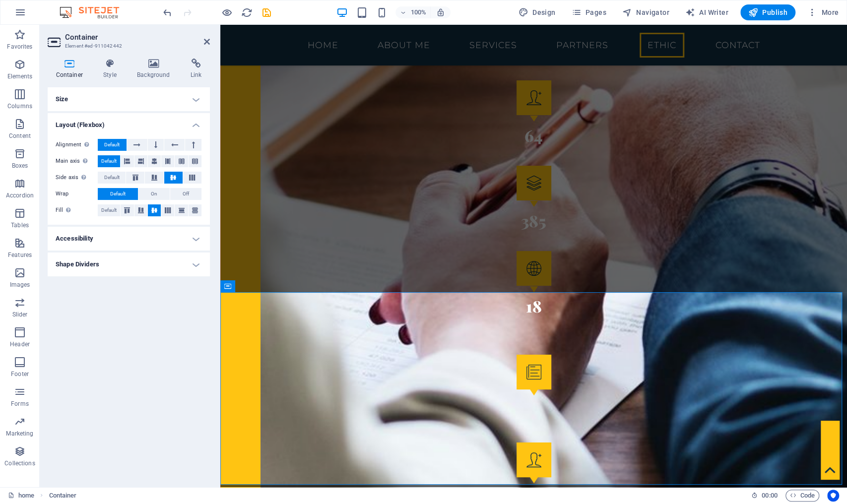
click at [194, 236] on h4 "Accessibility" at bounding box center [129, 239] width 162 height 24
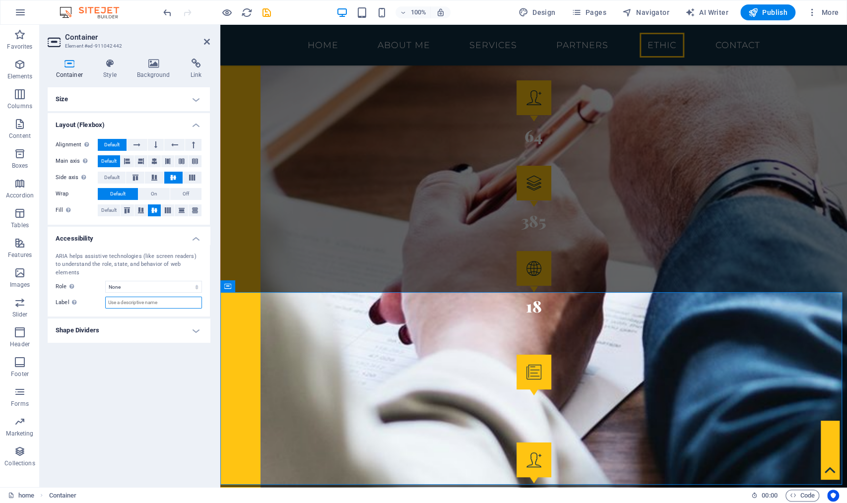
click at [190, 297] on input "Label Use the ARIA label to provide a clear and descriptive name for elements t…" at bounding box center [153, 303] width 97 height 12
click at [196, 319] on h4 "Shape Dividers" at bounding box center [129, 330] width 162 height 24
click at [199, 237] on h4 "Accessibility" at bounding box center [129, 236] width 162 height 18
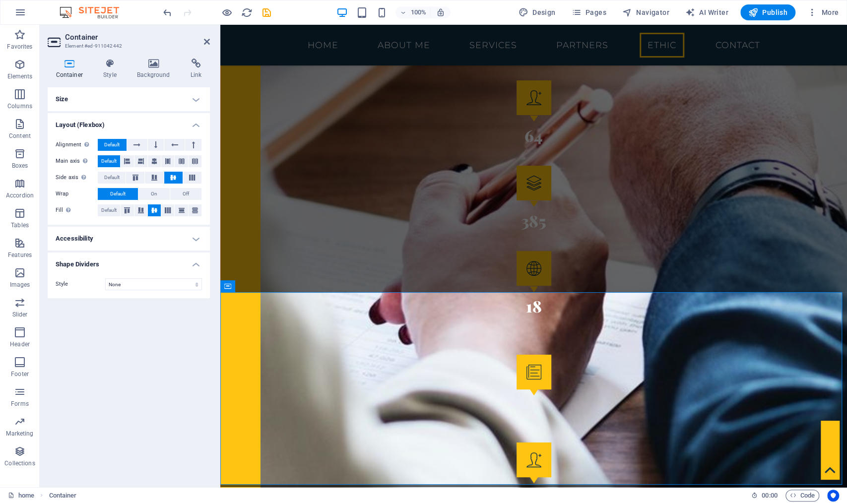
click at [194, 267] on h4 "Shape Dividers" at bounding box center [129, 261] width 162 height 18
click at [198, 123] on h4 "Layout (Flexbox)" at bounding box center [129, 122] width 162 height 18
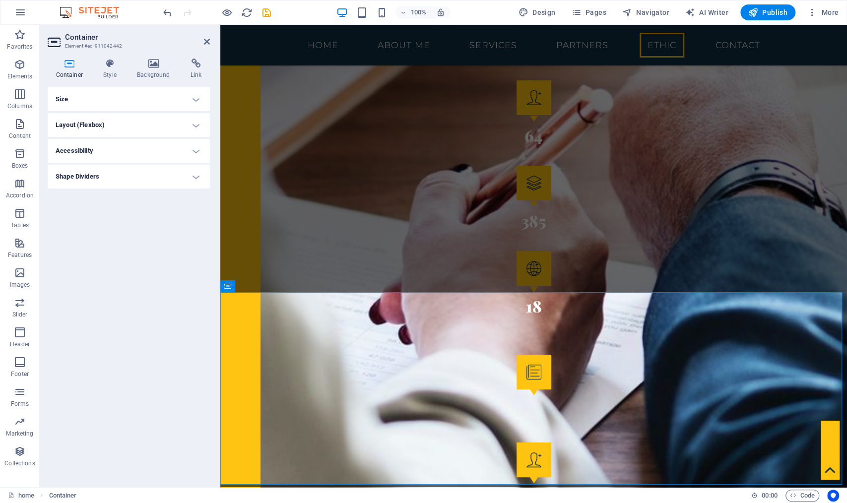
click at [197, 97] on h4 "Size" at bounding box center [129, 99] width 162 height 24
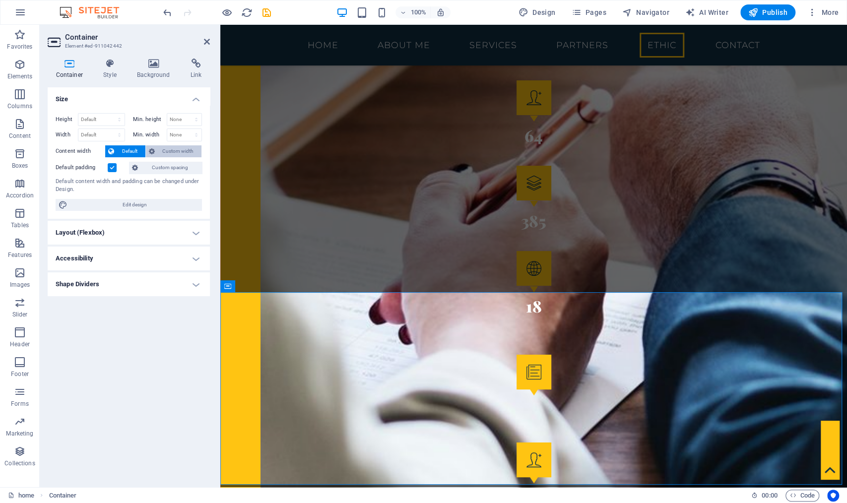
click at [179, 151] on span "Custom width" at bounding box center [178, 151] width 41 height 12
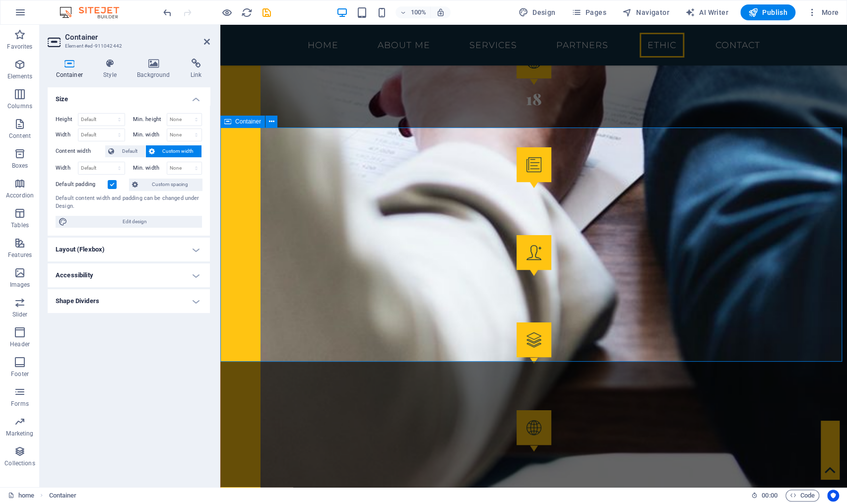
scroll to position [2784, 0]
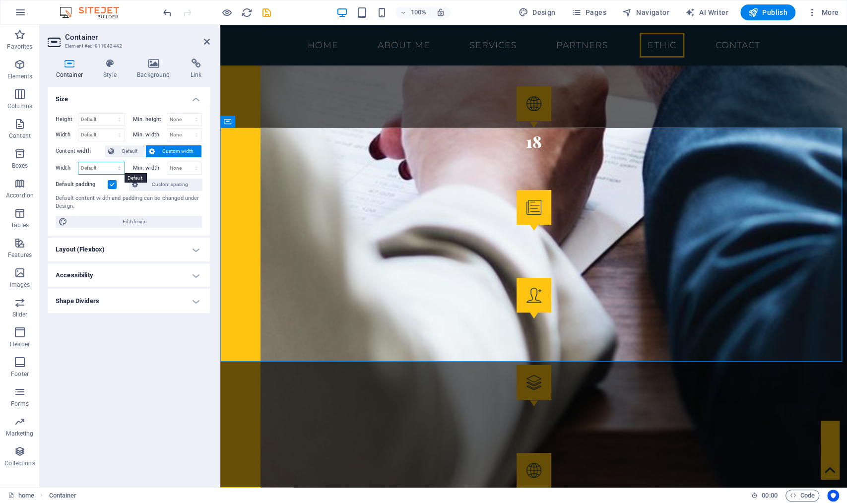
select select "%"
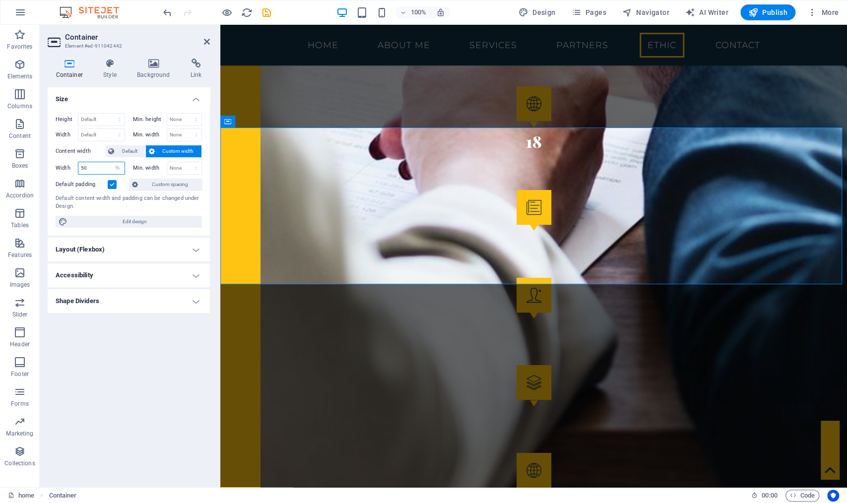
drag, startPoint x: 96, startPoint y: 167, endPoint x: 55, endPoint y: 161, distance: 42.1
click at [55, 161] on div "Height Default px rem % vh vw Min. height None px rem % vh vw Width Default px …" at bounding box center [129, 170] width 162 height 130
type input "100"
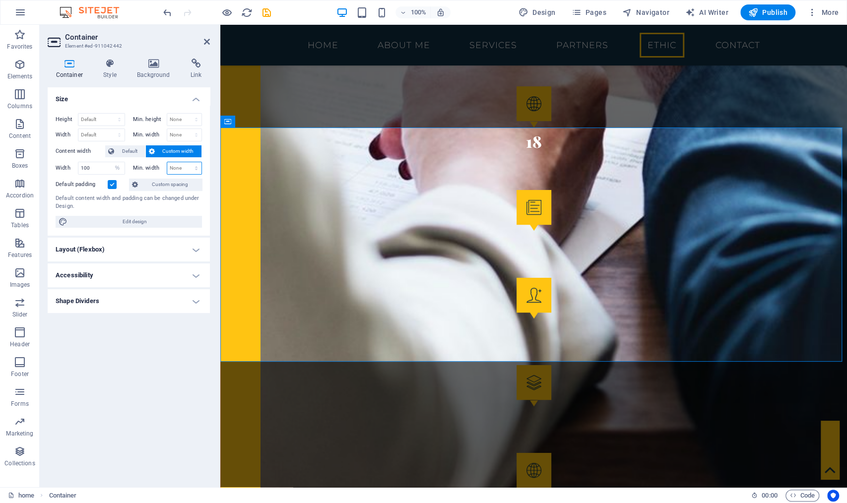
select select "%"
drag, startPoint x: 180, startPoint y: 169, endPoint x: 170, endPoint y: 167, distance: 9.6
click at [170, 167] on input "50" at bounding box center [184, 168] width 35 height 12
type input "100"
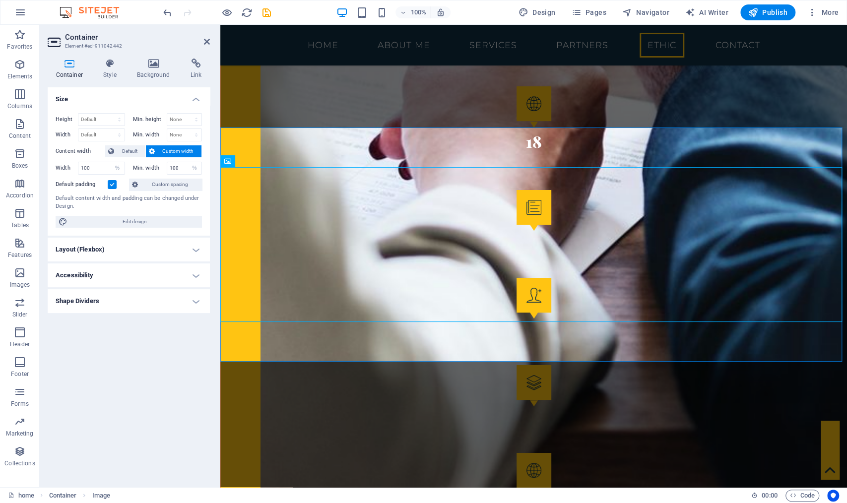
click at [112, 184] on label at bounding box center [112, 184] width 9 height 9
click at [0, 0] on input "Default padding" at bounding box center [0, 0] width 0 height 0
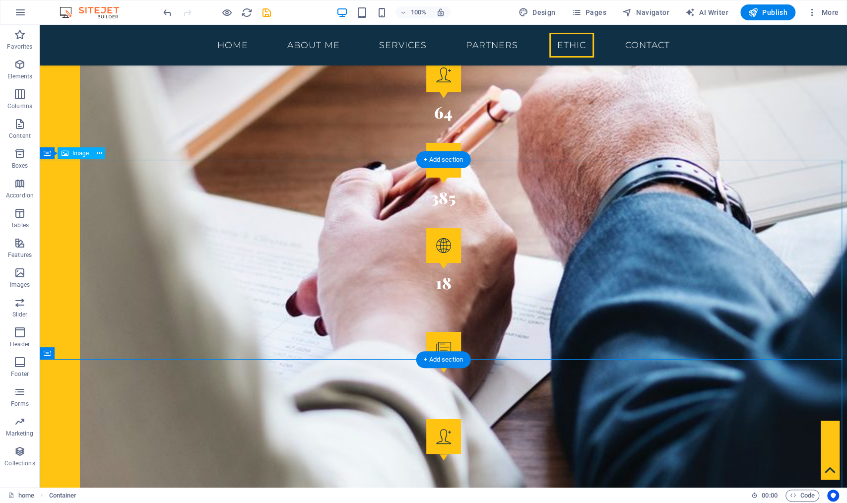
scroll to position [2671, 0]
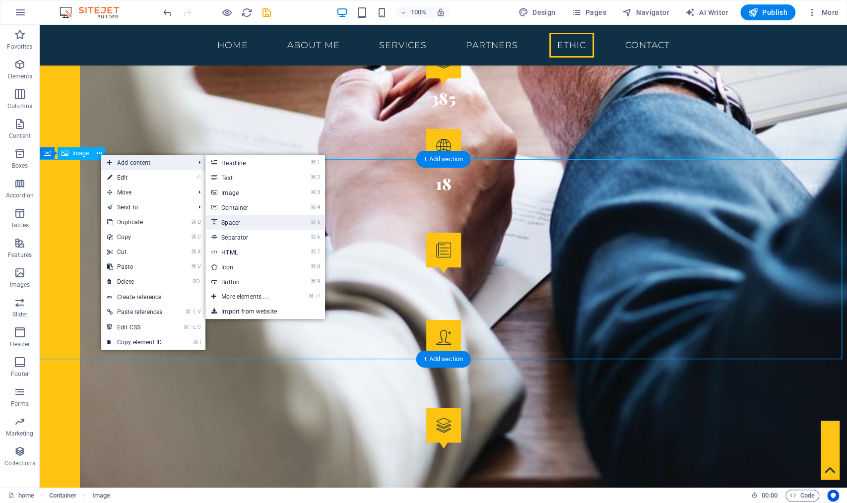
click at [262, 221] on link "⌘ 5 Spacer" at bounding box center [246, 222] width 82 height 15
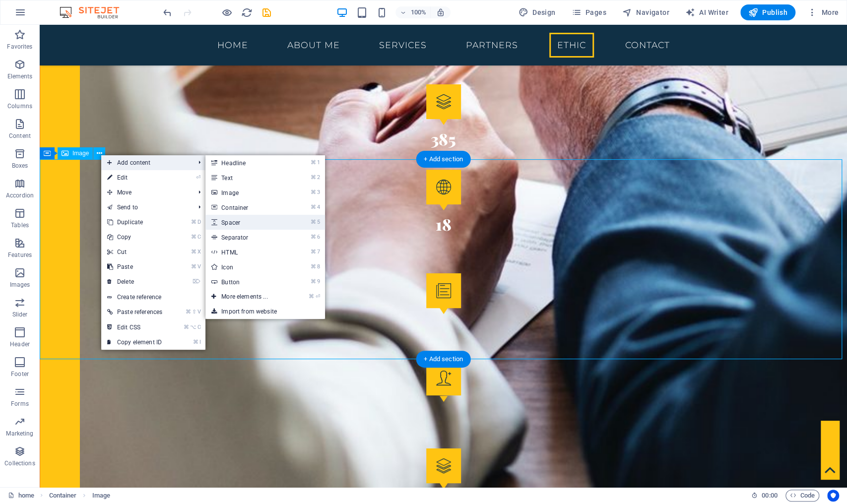
select select "px"
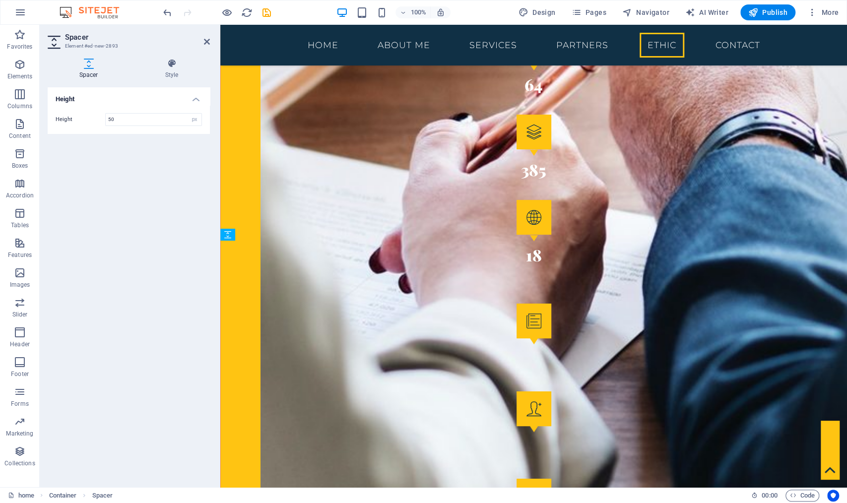
drag, startPoint x: 446, startPoint y: 416, endPoint x: 230, endPoint y: 253, distance: 270.7
click at [131, 318] on div "Height Height 50 px rem vh vw" at bounding box center [129, 283] width 162 height 392
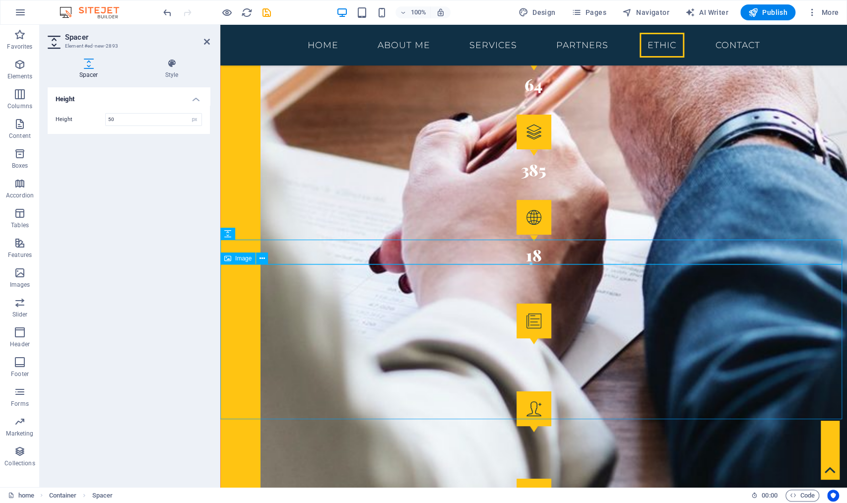
scroll to position [2686, 0]
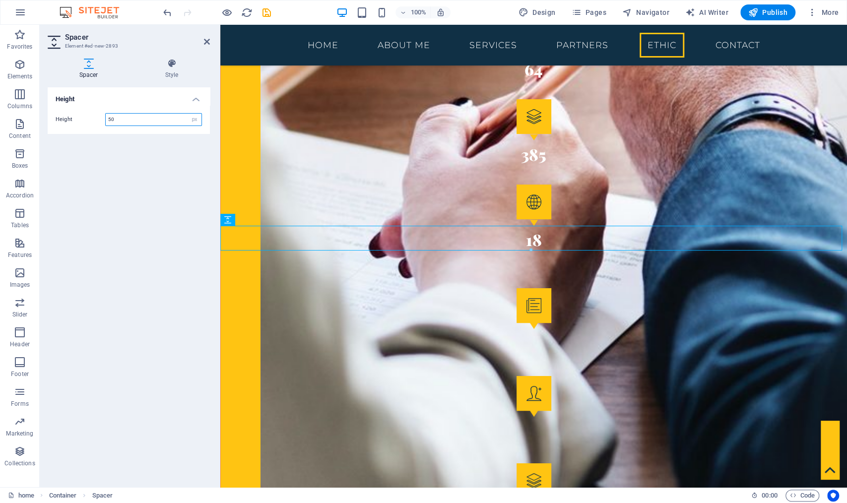
drag, startPoint x: 115, startPoint y: 117, endPoint x: 63, endPoint y: 114, distance: 51.2
click at [63, 114] on div "Height 50 px rem vh vw" at bounding box center [129, 119] width 146 height 13
type input "100"
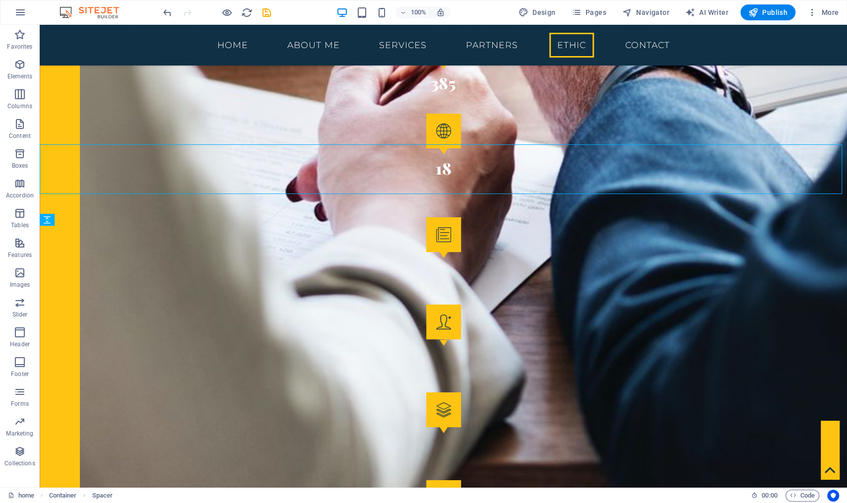
scroll to position [2688, 0]
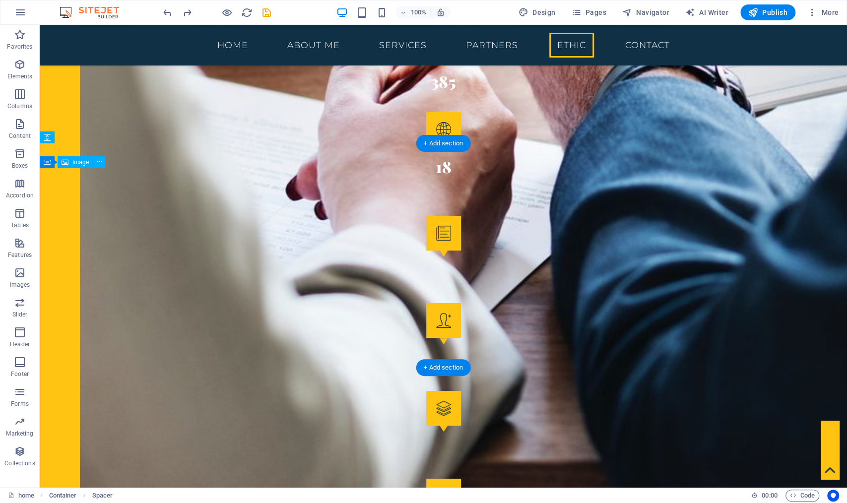
drag, startPoint x: 55, startPoint y: 322, endPoint x: 78, endPoint y: 177, distance: 147.2
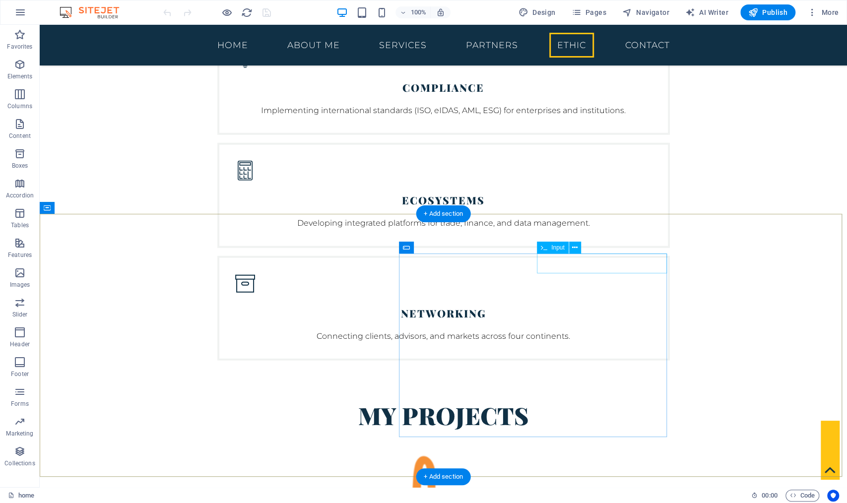
scroll to position [4273, 0]
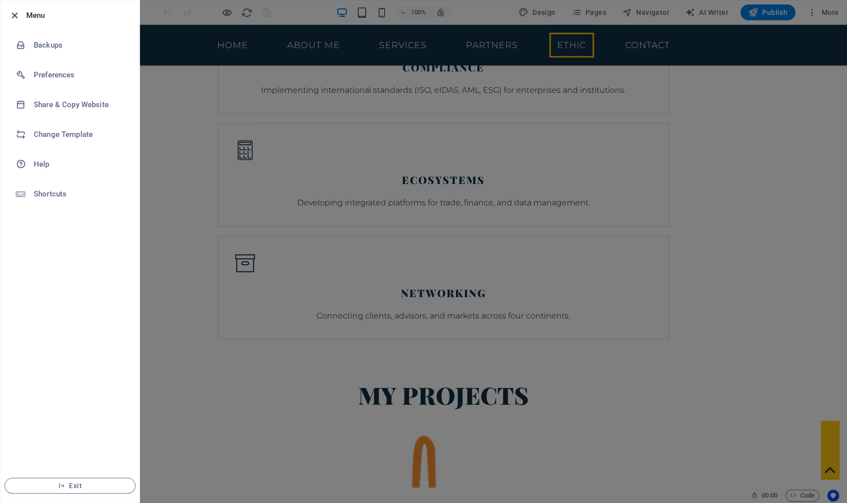
click at [11, 14] on icon "button" at bounding box center [14, 15] width 11 height 11
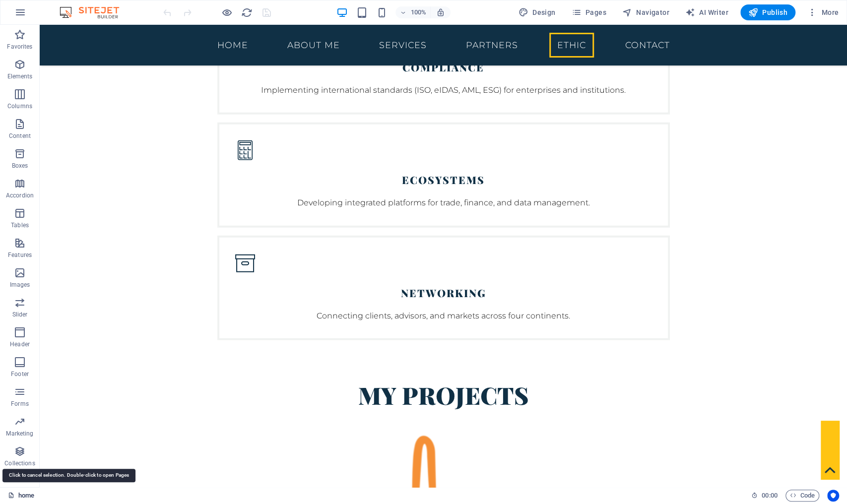
click at [30, 494] on link "home" at bounding box center [21, 496] width 26 height 12
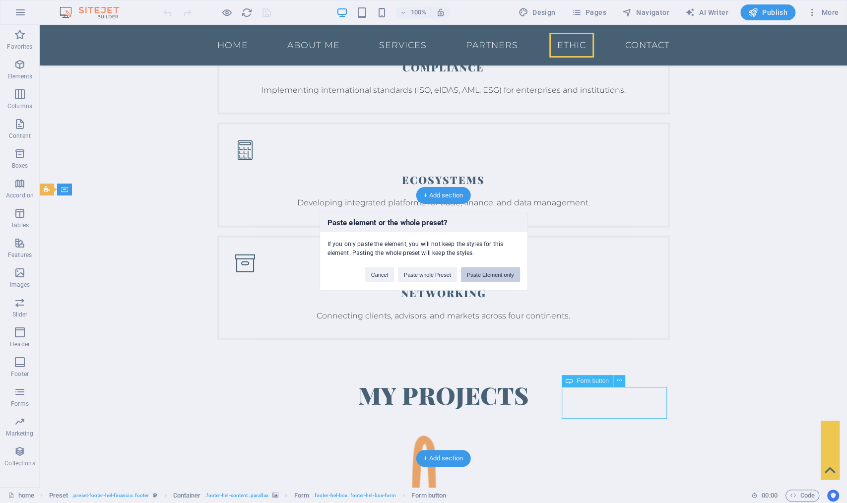
click at [477, 269] on button "Paste Element only" at bounding box center [490, 274] width 59 height 15
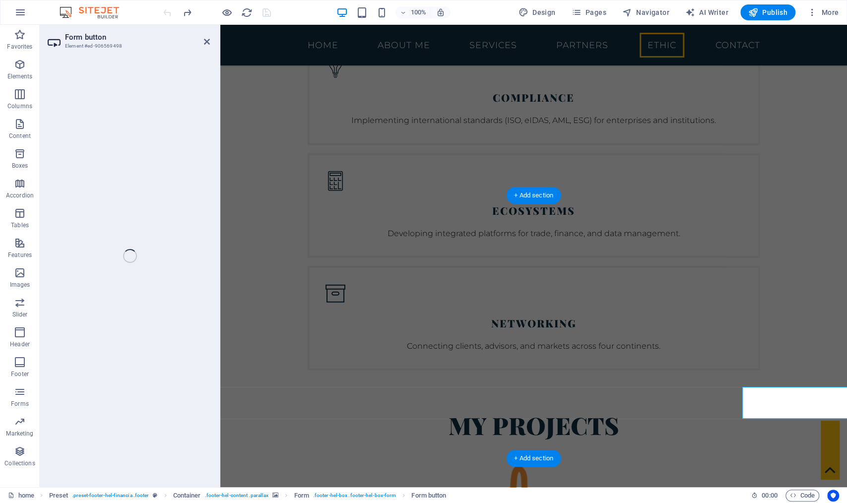
select select "%"
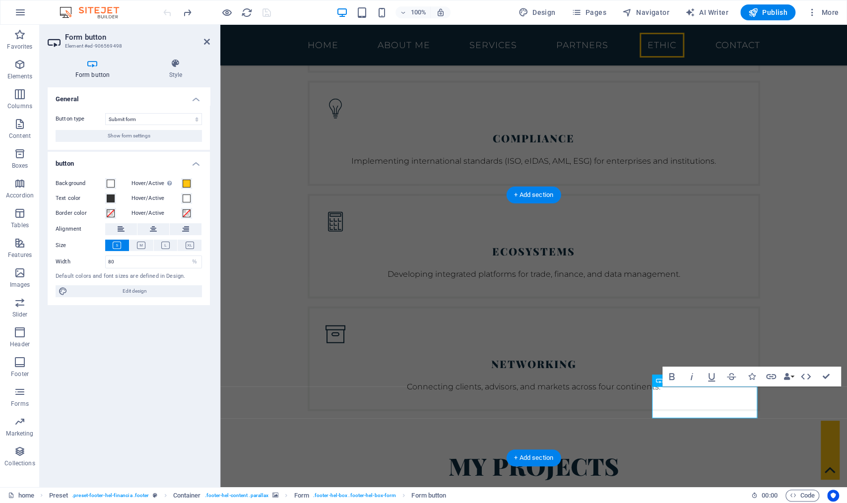
scroll to position [4387, 0]
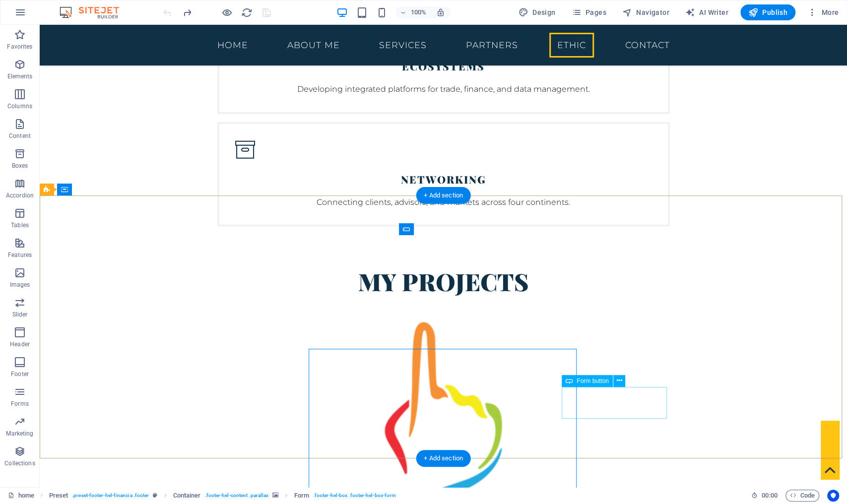
scroll to position [4273, 0]
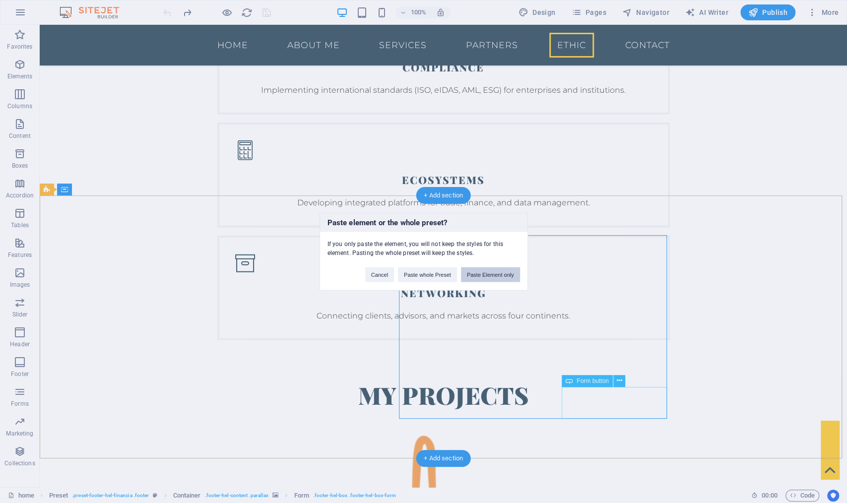
click at [492, 279] on button "Paste Element only" at bounding box center [490, 274] width 59 height 15
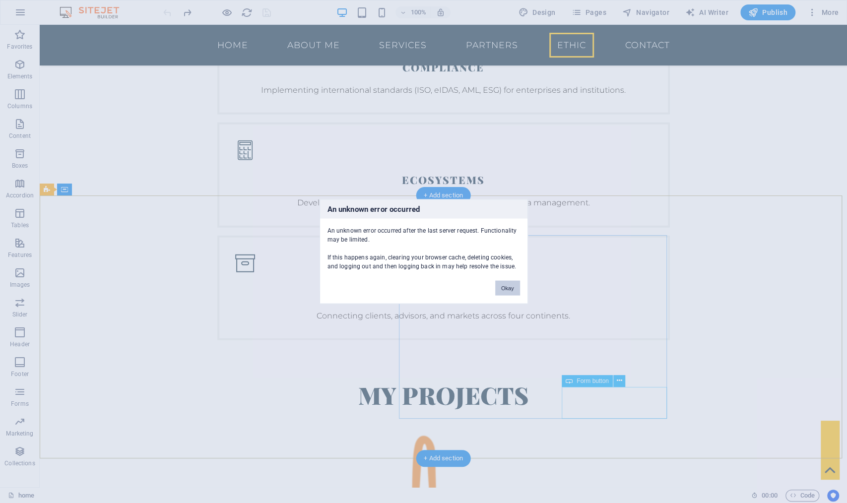
click at [510, 286] on button "Okay" at bounding box center [507, 288] width 25 height 15
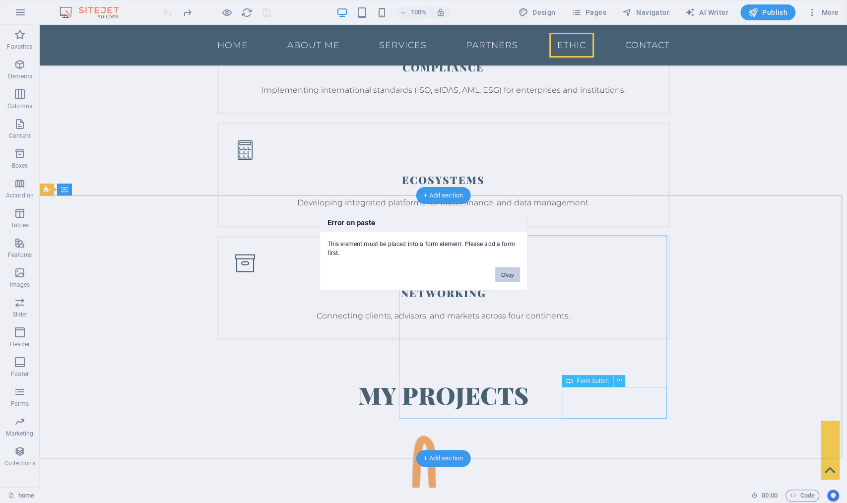
click at [509, 274] on button "Okay" at bounding box center [507, 274] width 25 height 15
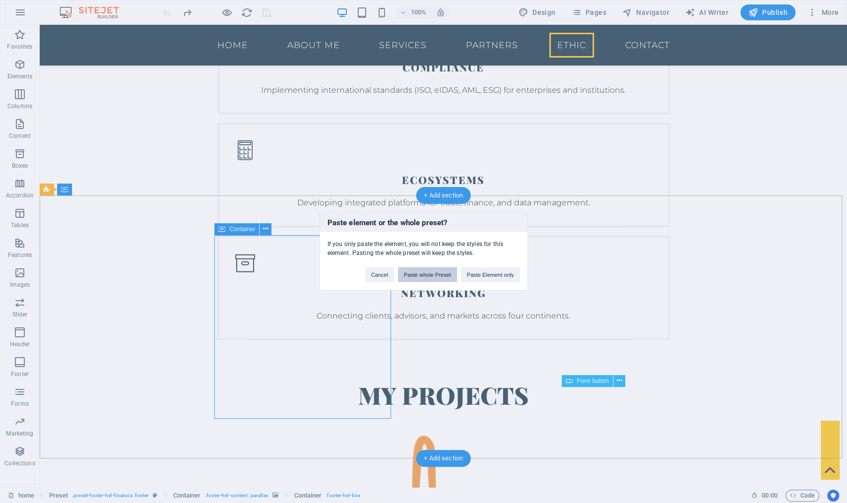
click at [426, 277] on button "Paste whole Preset" at bounding box center [427, 274] width 59 height 15
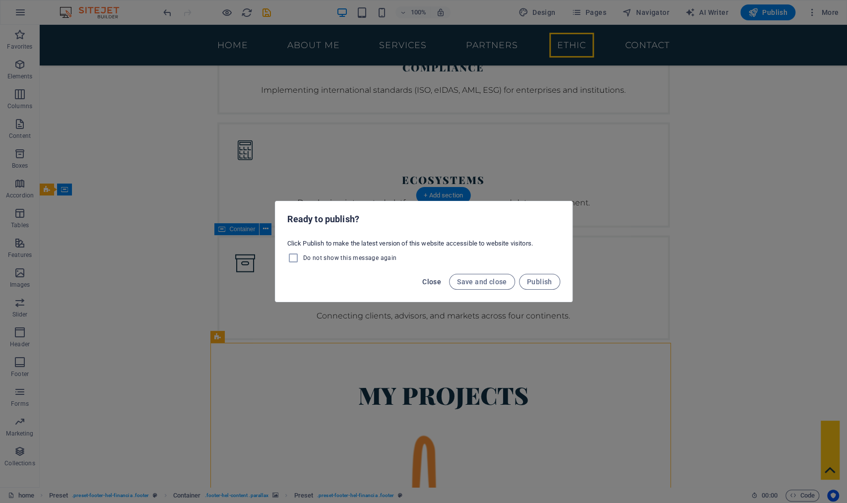
click at [433, 279] on span "Close" at bounding box center [431, 282] width 19 height 8
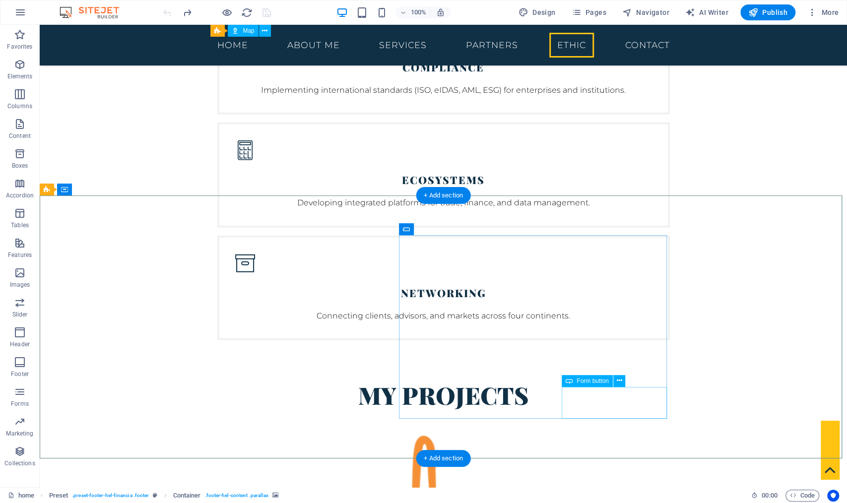
click at [619, 381] on icon at bounding box center [618, 381] width 5 height 10
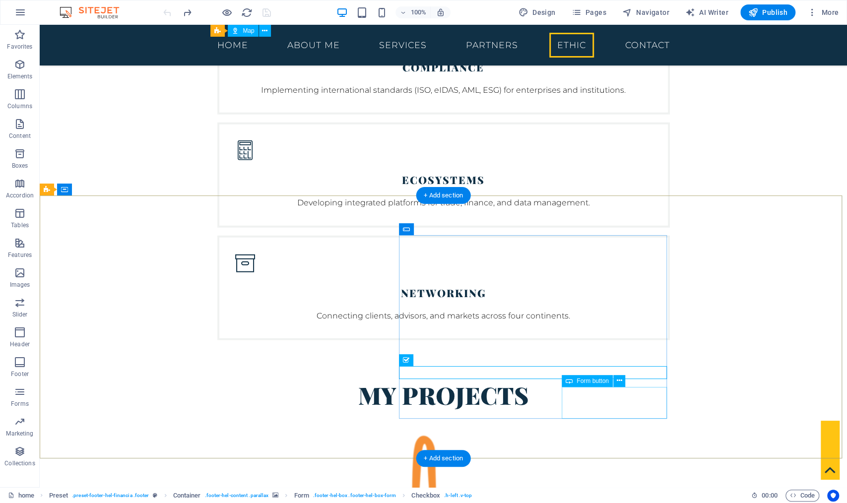
click at [570, 381] on icon at bounding box center [569, 381] width 7 height 12
select select "%"
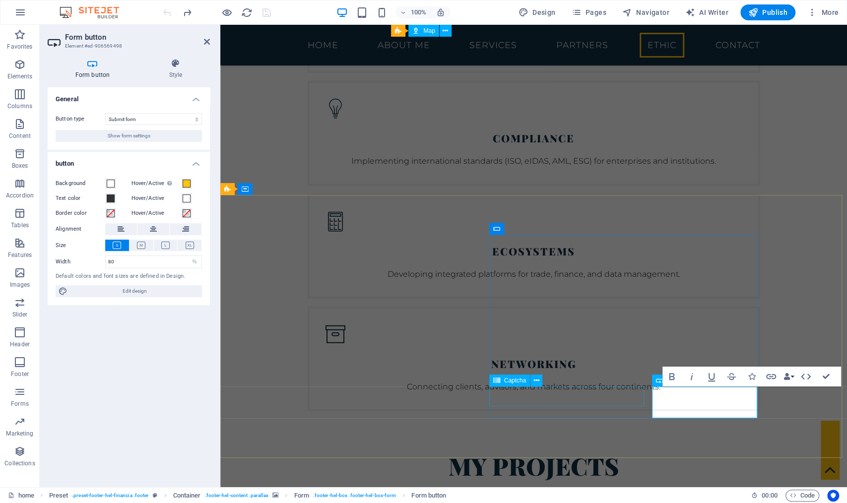
scroll to position [4387, 0]
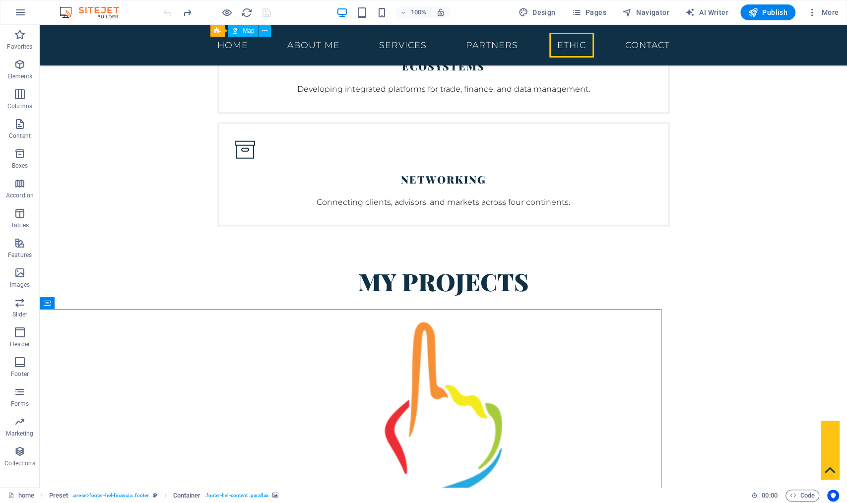
scroll to position [4273, 0]
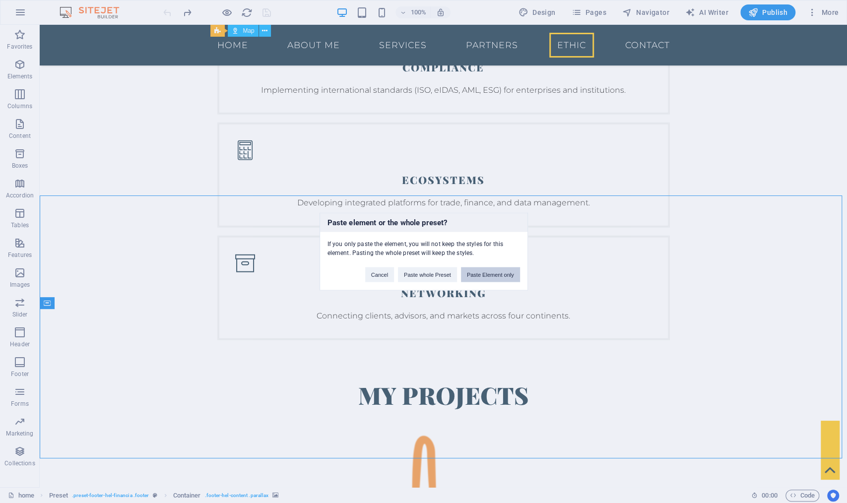
click at [499, 275] on button "Paste Element only" at bounding box center [490, 274] width 59 height 15
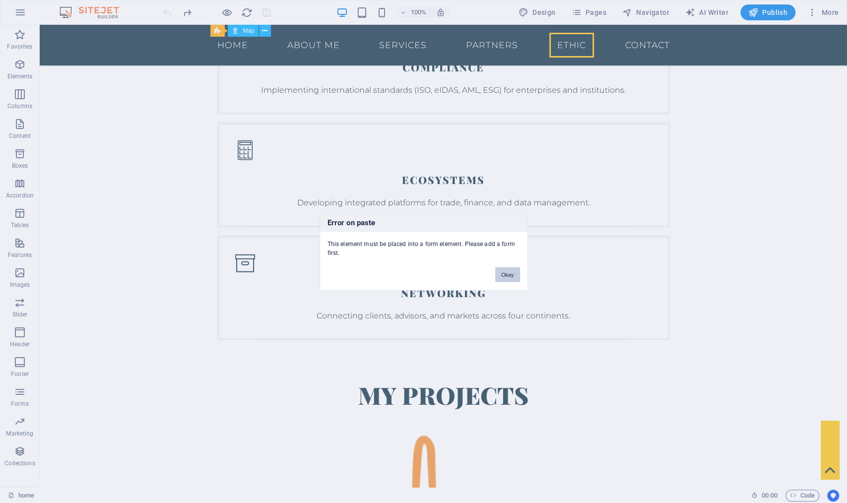
click at [502, 273] on button "Okay" at bounding box center [507, 274] width 25 height 15
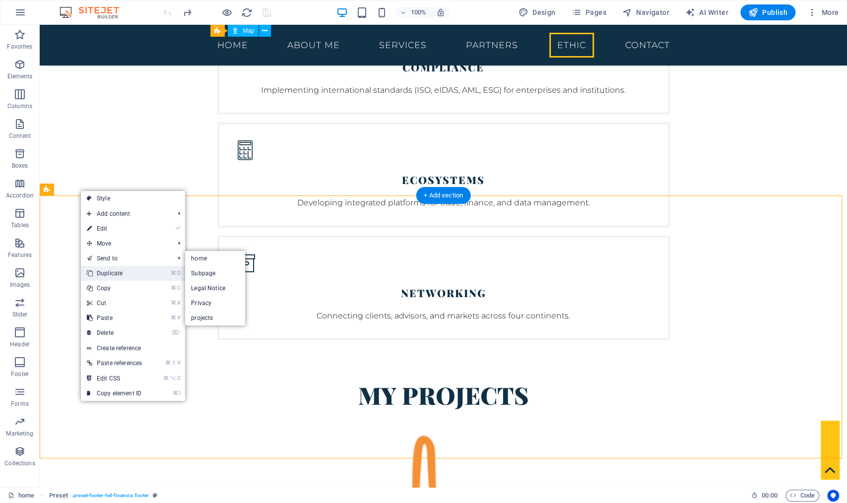
click at [127, 270] on link "⌘ D Duplicate" at bounding box center [114, 273] width 67 height 15
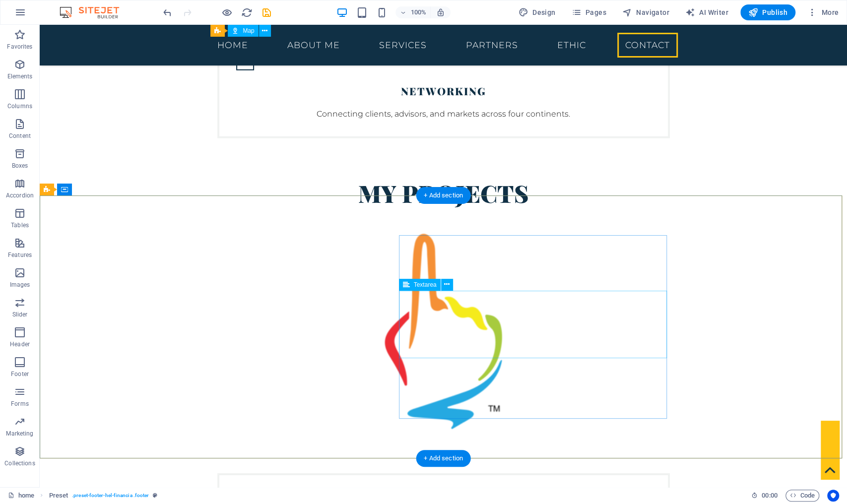
scroll to position [4536, 0]
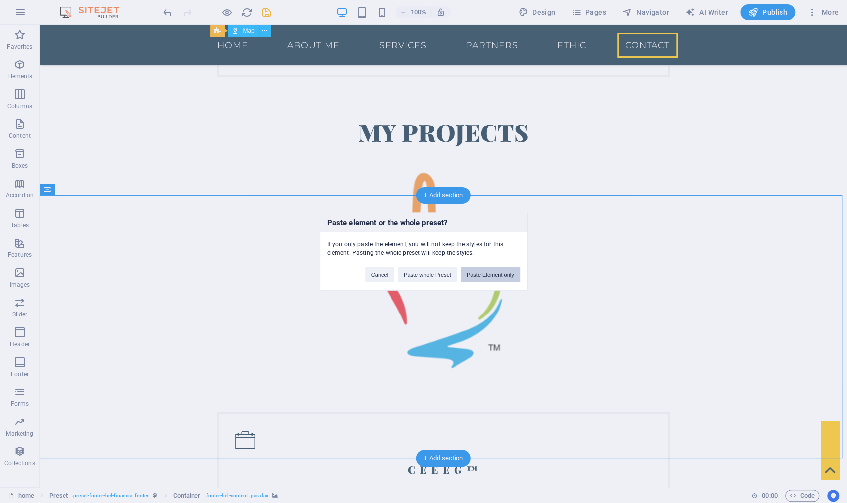
drag, startPoint x: 479, startPoint y: 276, endPoint x: 467, endPoint y: 264, distance: 17.2
click at [479, 276] on button "Paste Element only" at bounding box center [490, 274] width 59 height 15
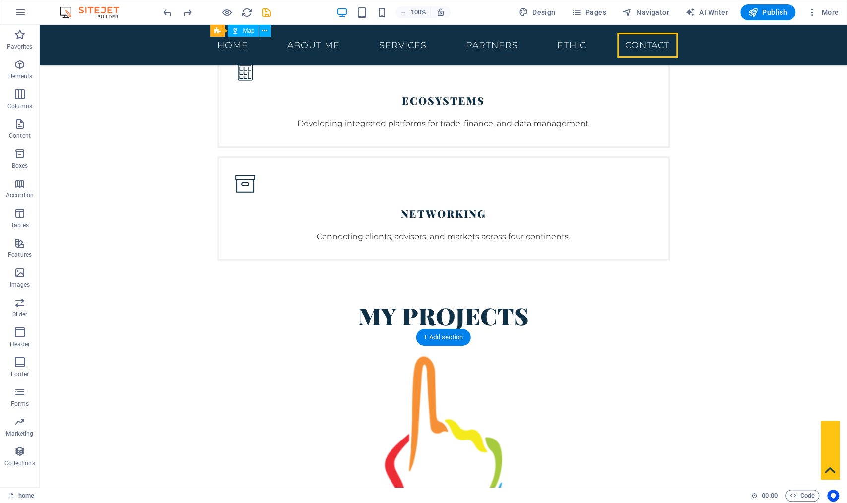
scroll to position [4393, 0]
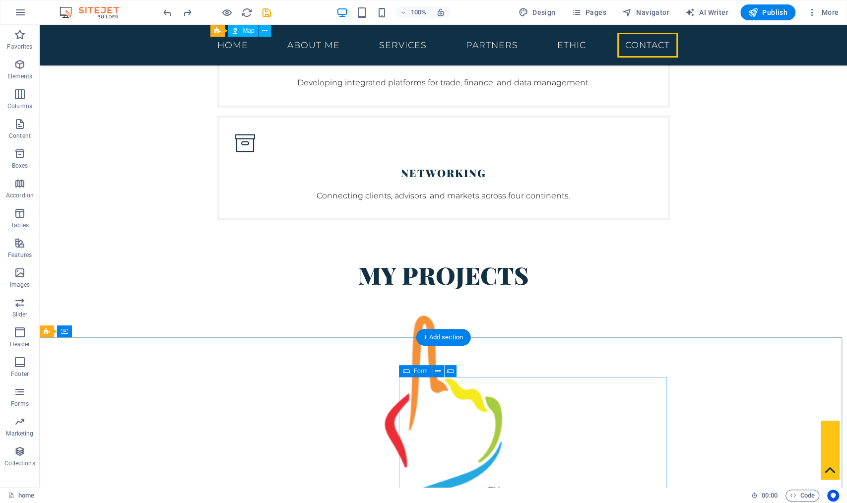
click at [409, 371] on icon at bounding box center [406, 371] width 7 height 12
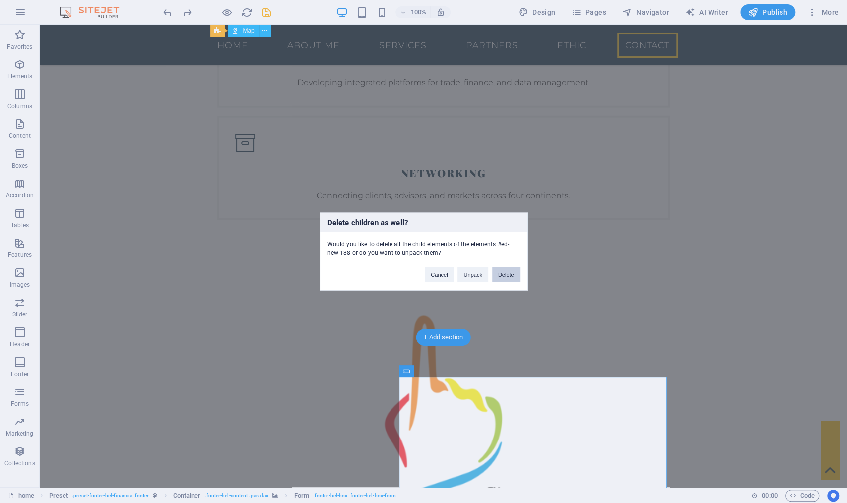
click at [514, 275] on button "Delete" at bounding box center [506, 274] width 28 height 15
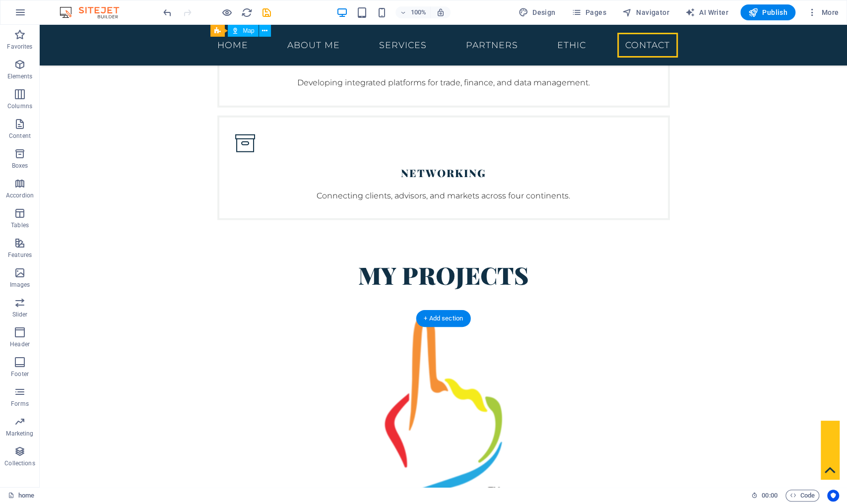
scroll to position [4413, 0]
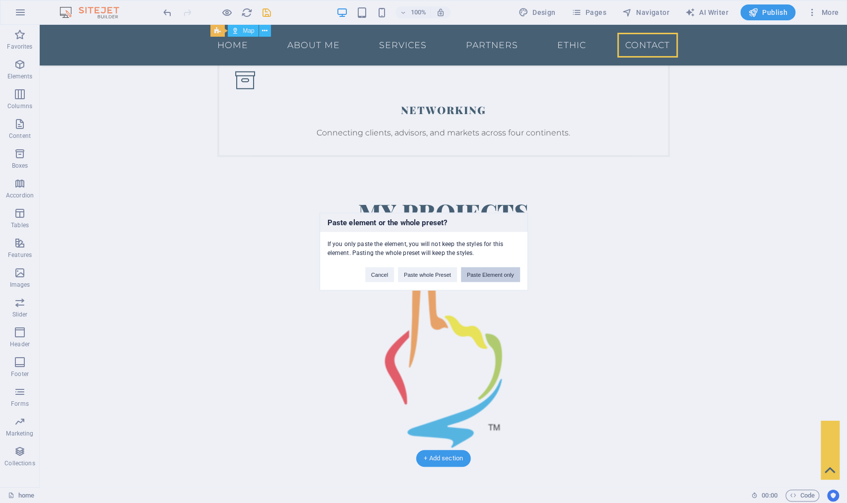
click at [480, 275] on button "Paste Element only" at bounding box center [490, 274] width 59 height 15
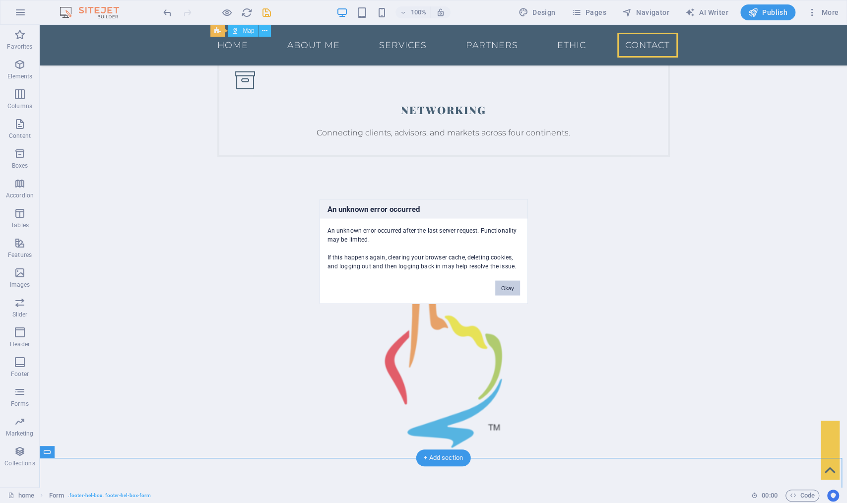
click at [513, 295] on button "Okay" at bounding box center [507, 288] width 25 height 15
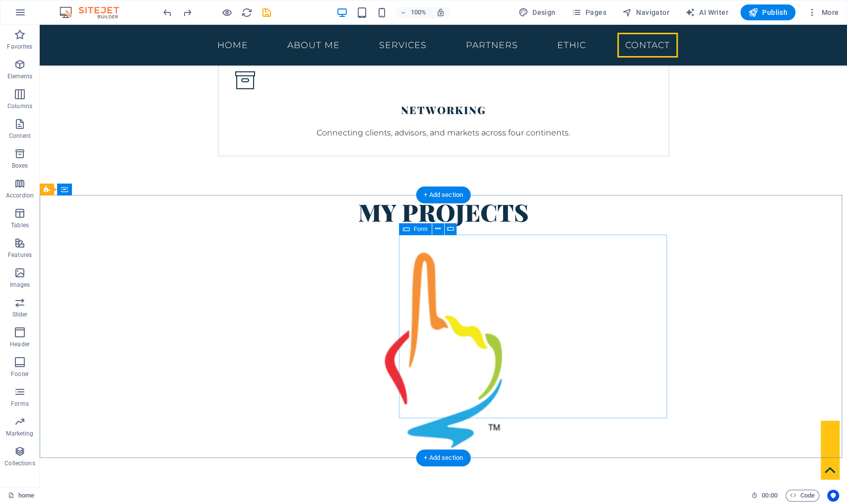
scroll to position [4536, 0]
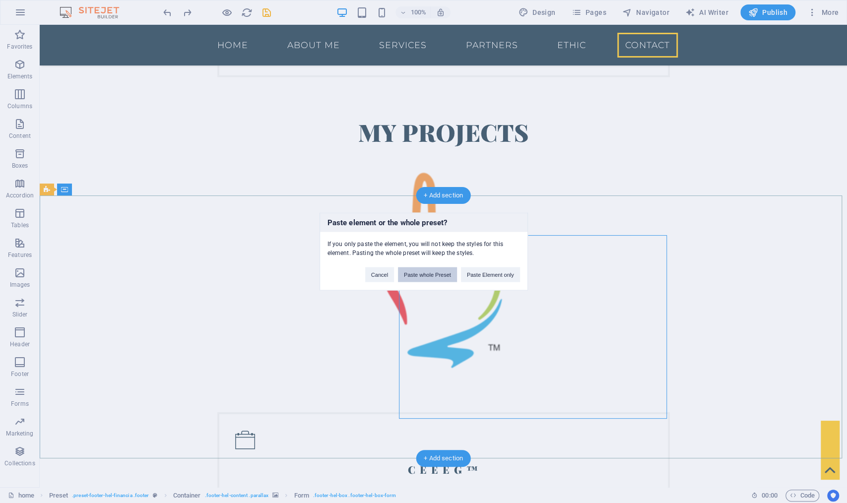
click at [434, 276] on button "Paste whole Preset" at bounding box center [427, 274] width 59 height 15
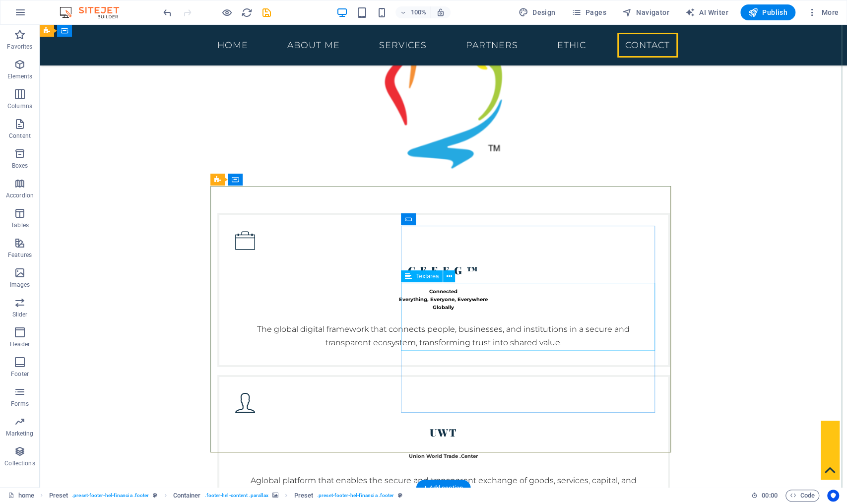
scroll to position [4772, 0]
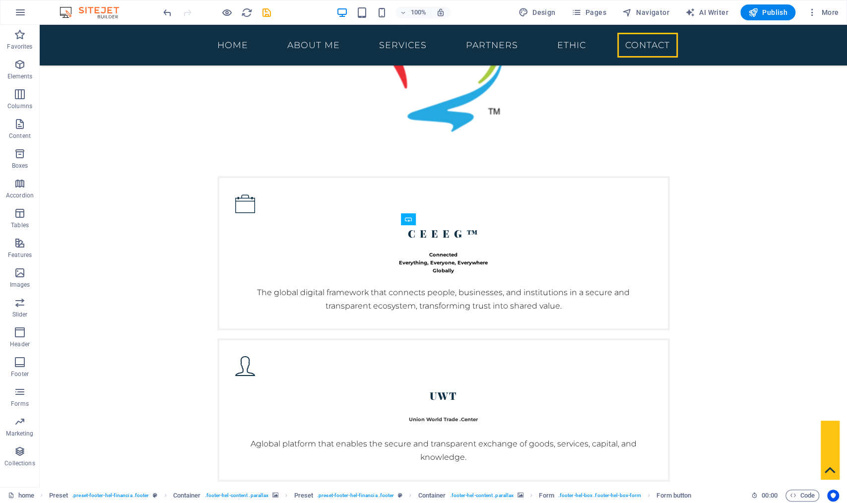
drag, startPoint x: 622, startPoint y: 399, endPoint x: 596, endPoint y: 148, distance: 251.9
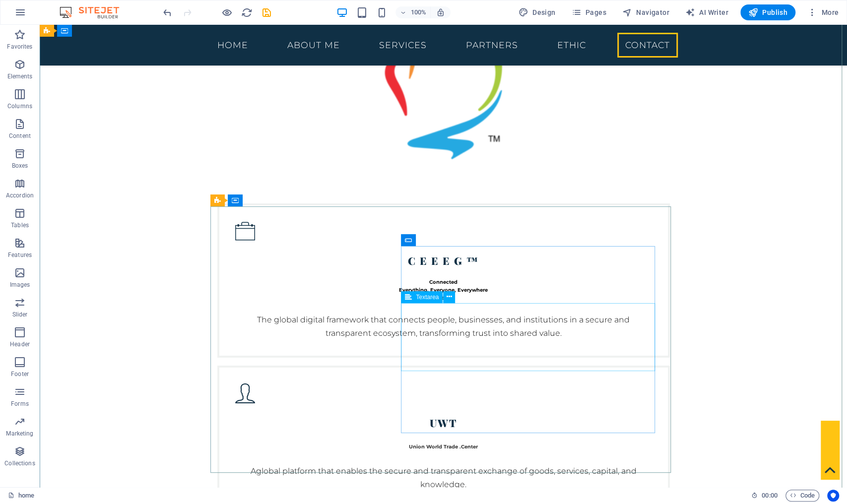
scroll to position [4752, 0]
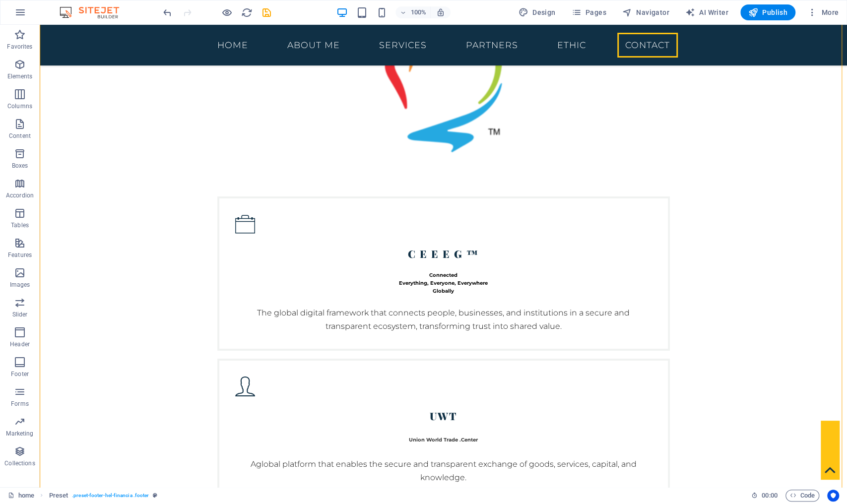
drag, startPoint x: 613, startPoint y: 417, endPoint x: 570, endPoint y: 153, distance: 267.2
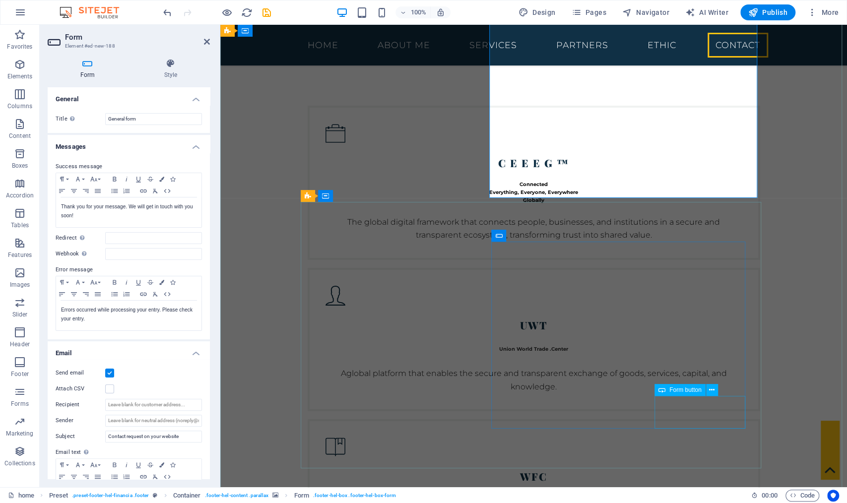
scroll to position [4889, 0]
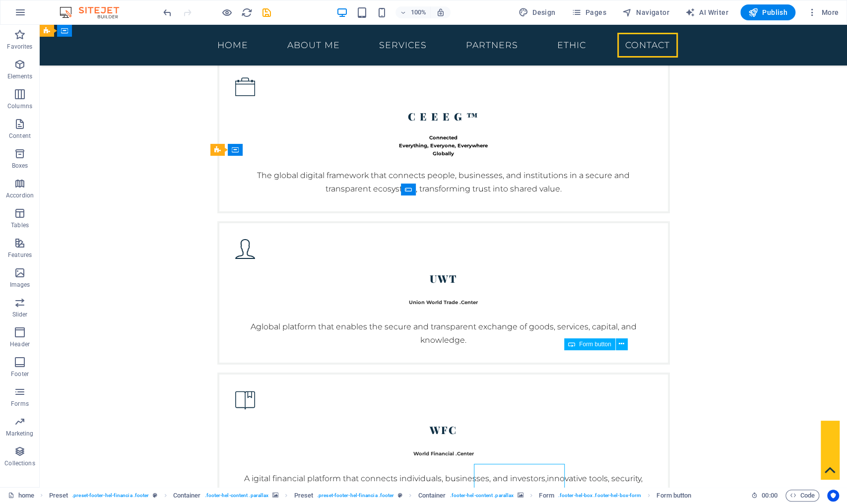
scroll to position [4802, 0]
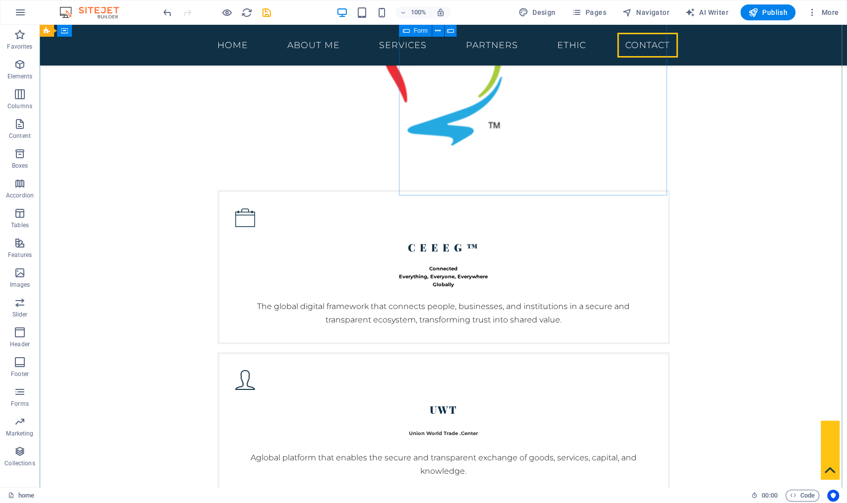
scroll to position [4757, 0]
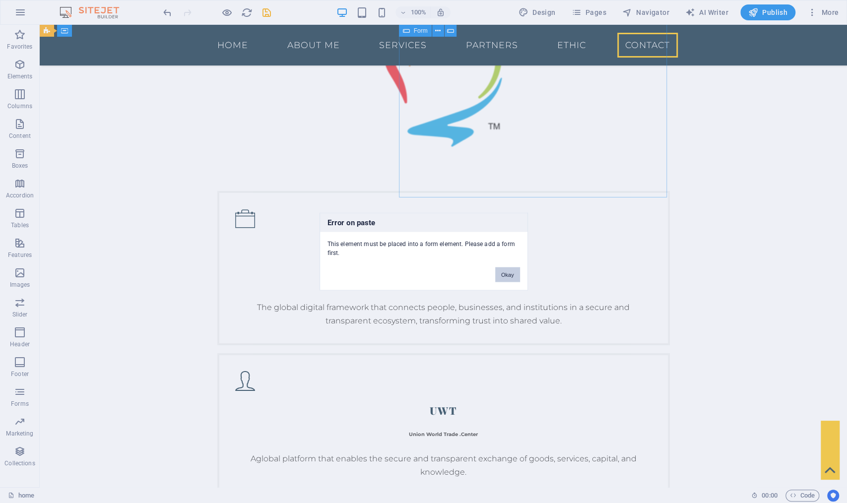
click at [511, 272] on button "Okay" at bounding box center [507, 274] width 25 height 15
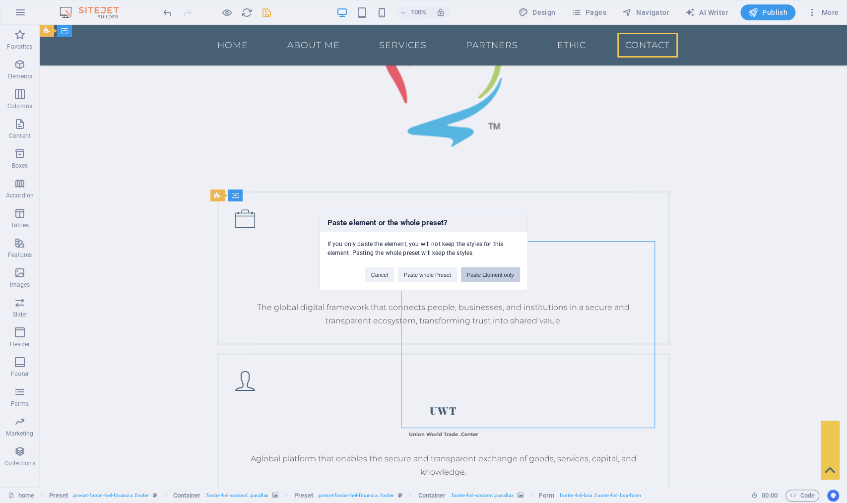
drag, startPoint x: 439, startPoint y: 273, endPoint x: 484, endPoint y: 277, distance: 45.3
click at [484, 277] on div "Cancel Paste whole Preset Paste Element only" at bounding box center [443, 269] width 170 height 25
click at [484, 277] on button "Paste Element only" at bounding box center [490, 274] width 59 height 15
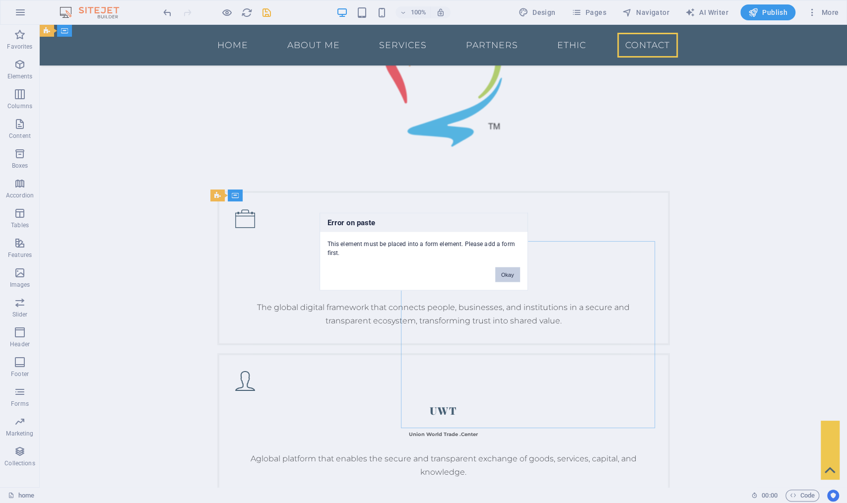
click at [506, 275] on button "Okay" at bounding box center [507, 274] width 25 height 15
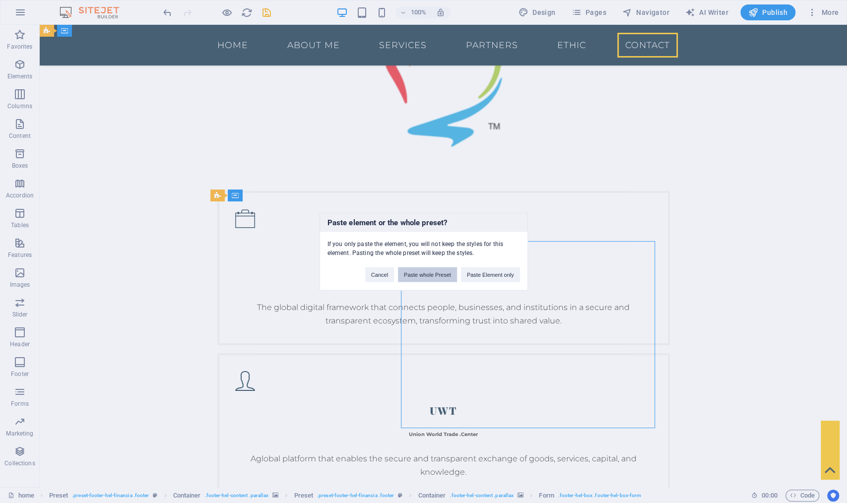
click at [427, 275] on button "Paste whole Preset" at bounding box center [427, 274] width 59 height 15
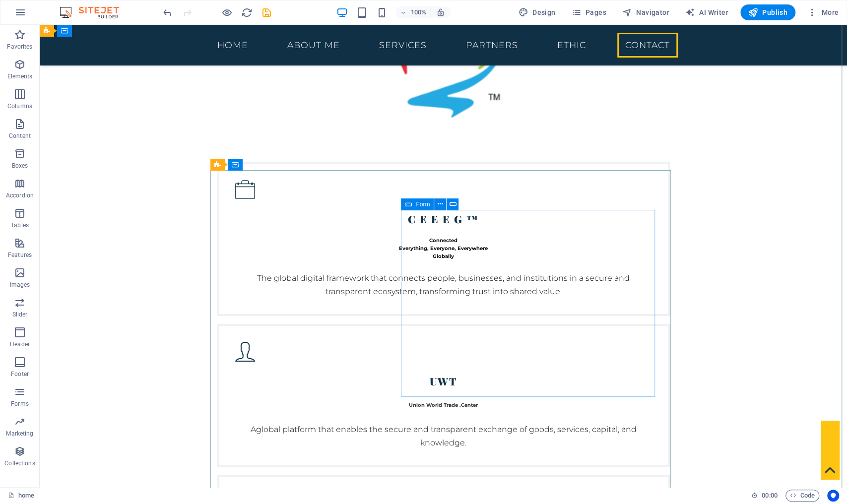
scroll to position [4991, 0]
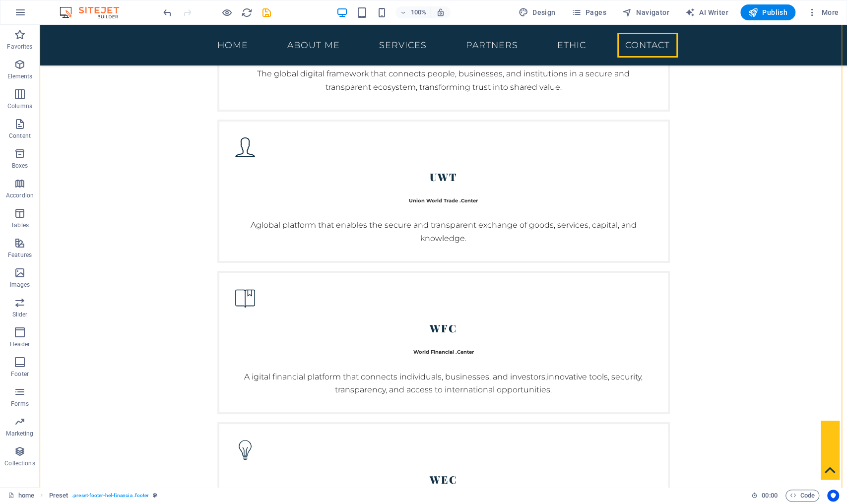
drag, startPoint x: 635, startPoint y: 413, endPoint x: 588, endPoint y: 167, distance: 249.9
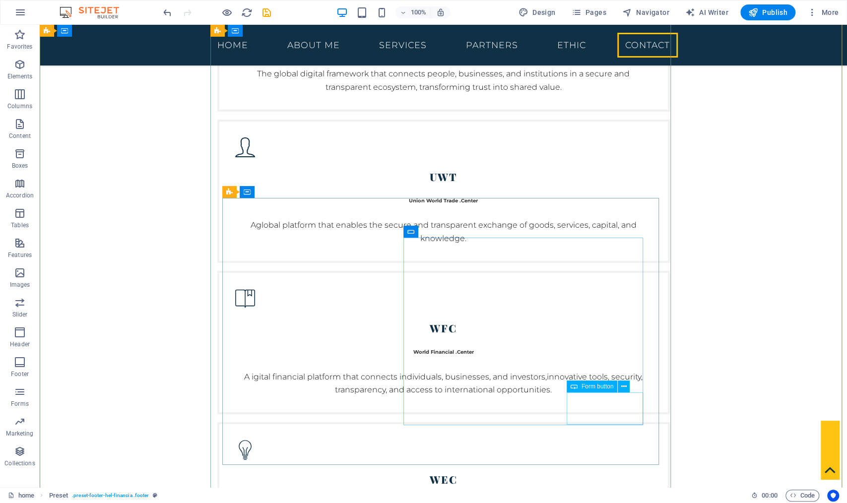
click at [573, 389] on icon at bounding box center [573, 386] width 7 height 12
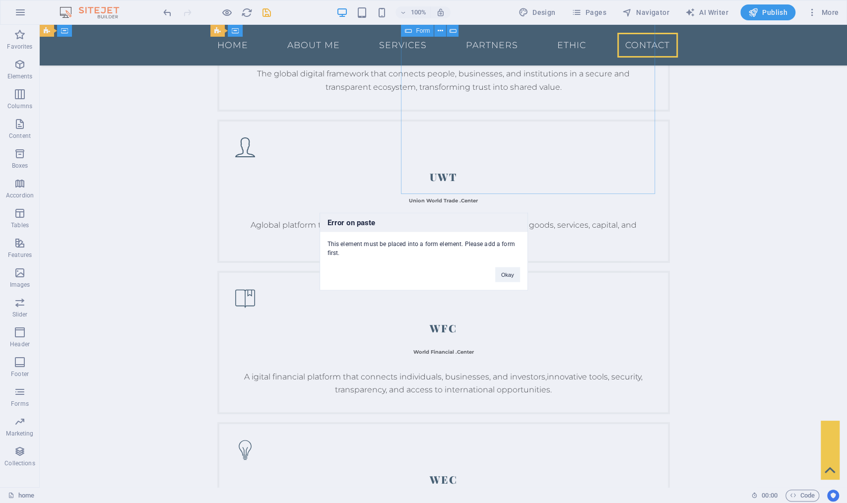
click at [508, 264] on div "Okay" at bounding box center [508, 269] width 40 height 25
click at [509, 272] on button "Okay" at bounding box center [507, 274] width 25 height 15
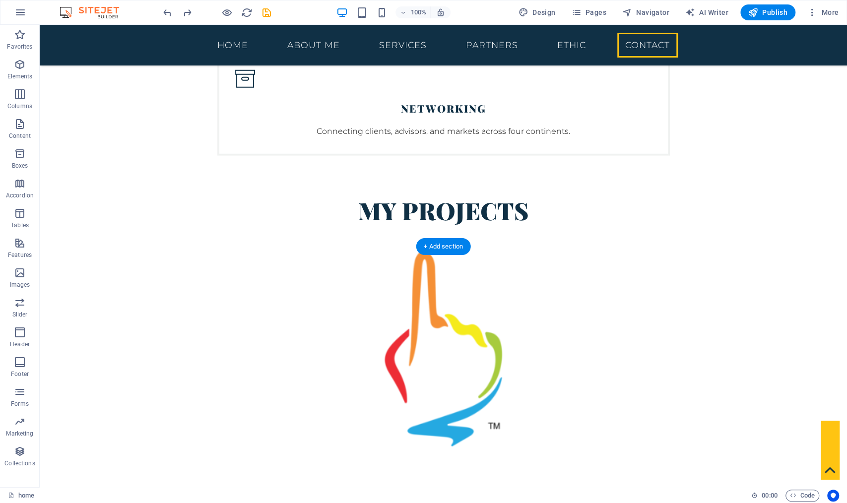
scroll to position [4484, 0]
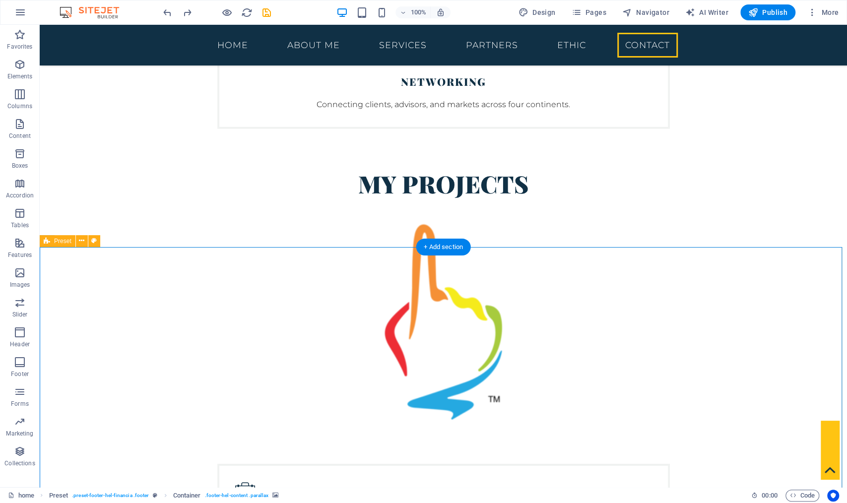
click at [43, 241] on div "Preset" at bounding box center [58, 241] width 36 height 12
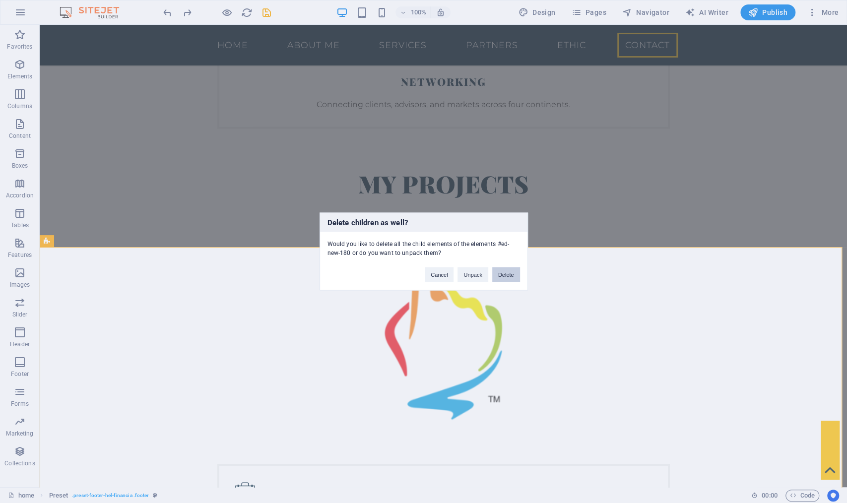
click at [506, 274] on button "Delete" at bounding box center [506, 274] width 28 height 15
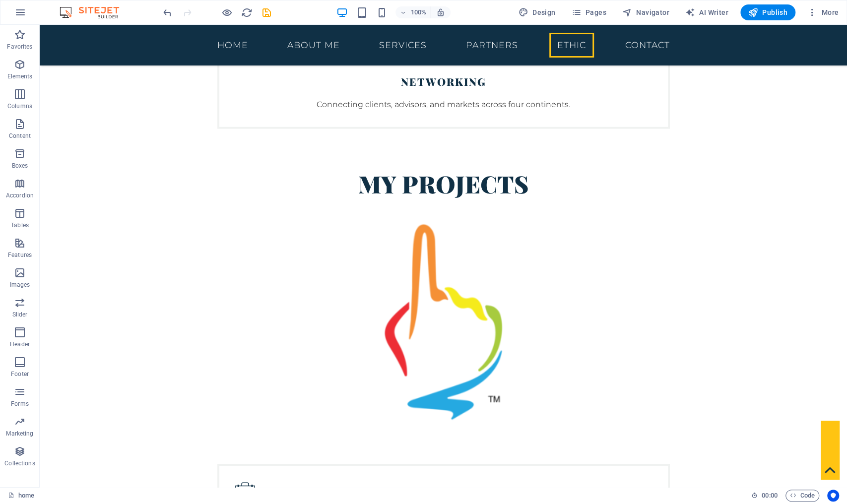
scroll to position [4273, 0]
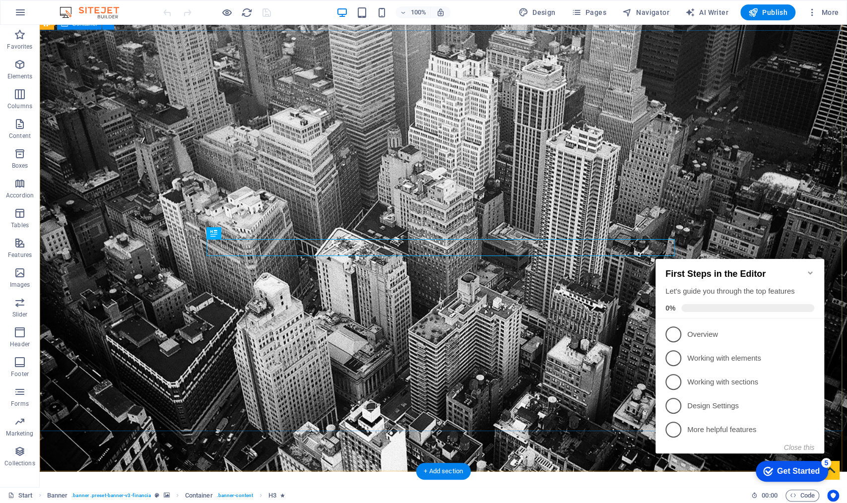
scroll to position [152, 0]
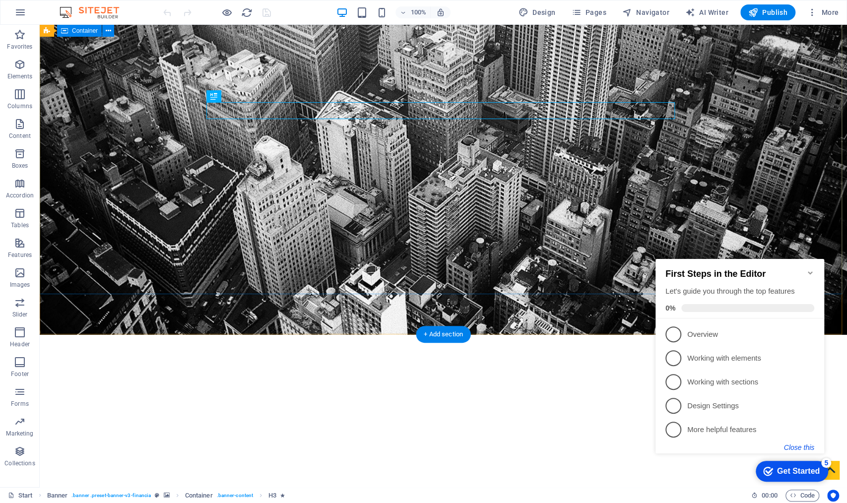
click at [797, 445] on button "Close this" at bounding box center [799, 447] width 30 height 8
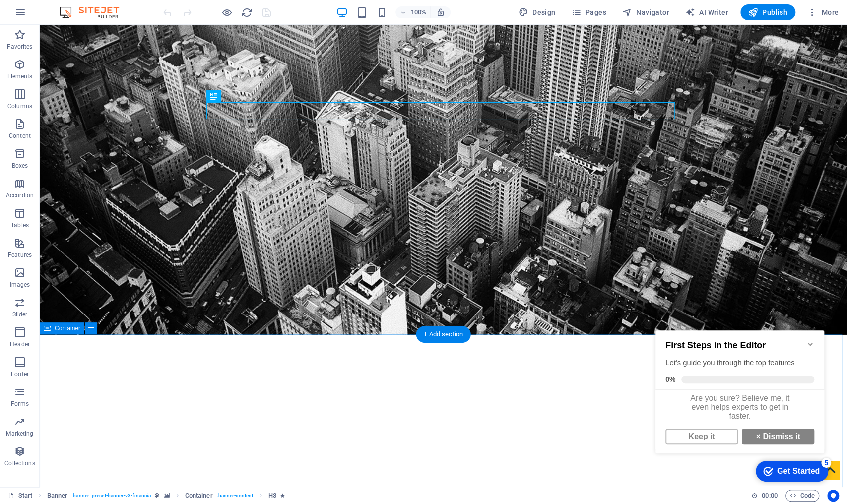
click at [808, 340] on icon "Minimize checklist" at bounding box center [810, 344] width 8 height 8
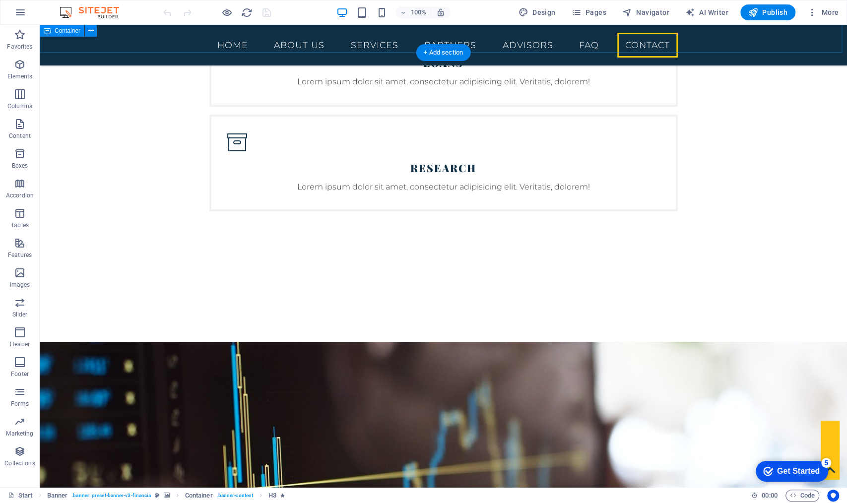
scroll to position [3354, 0]
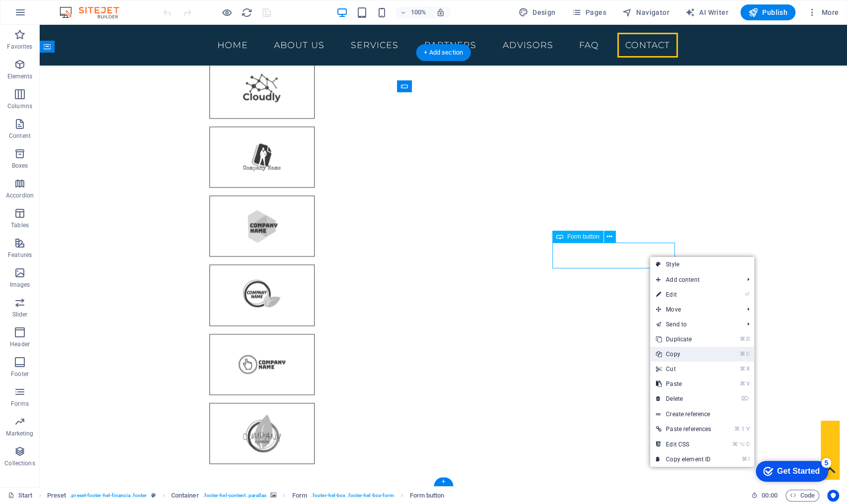
click at [692, 354] on link "⌘ C Copy" at bounding box center [683, 354] width 67 height 15
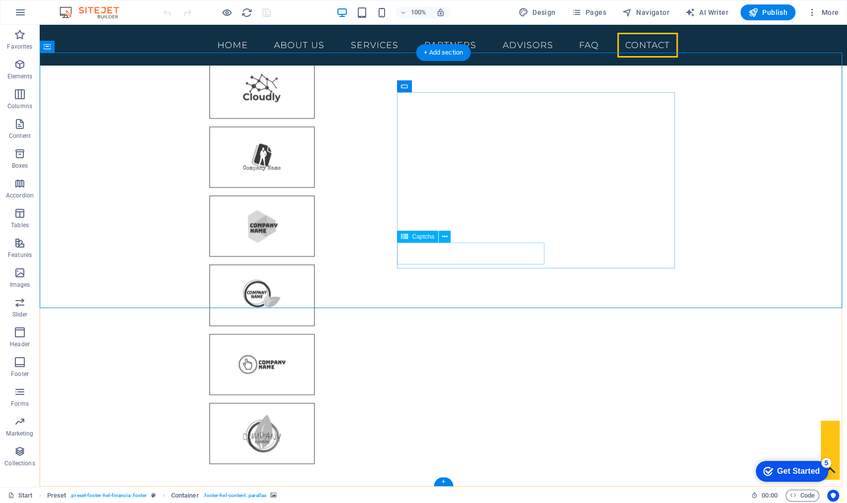
click at [407, 236] on icon at bounding box center [404, 237] width 7 height 12
click at [414, 215] on span "Checkbox" at bounding box center [424, 214] width 26 height 6
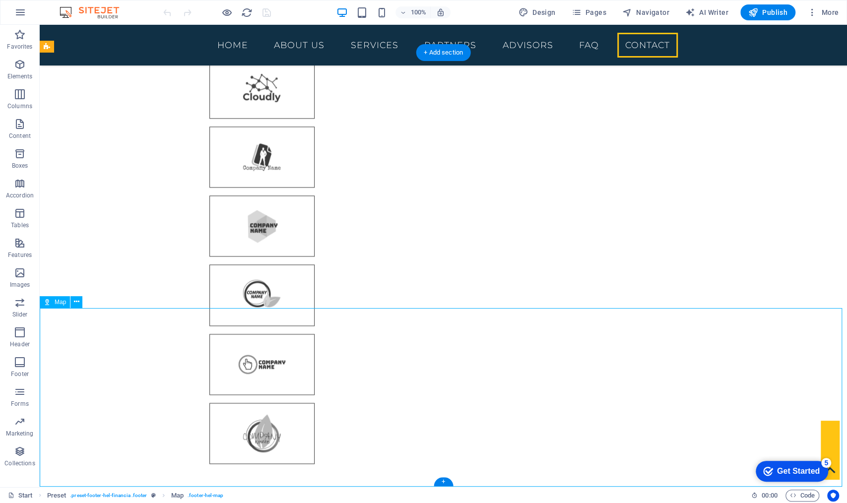
scroll to position [3176, 0]
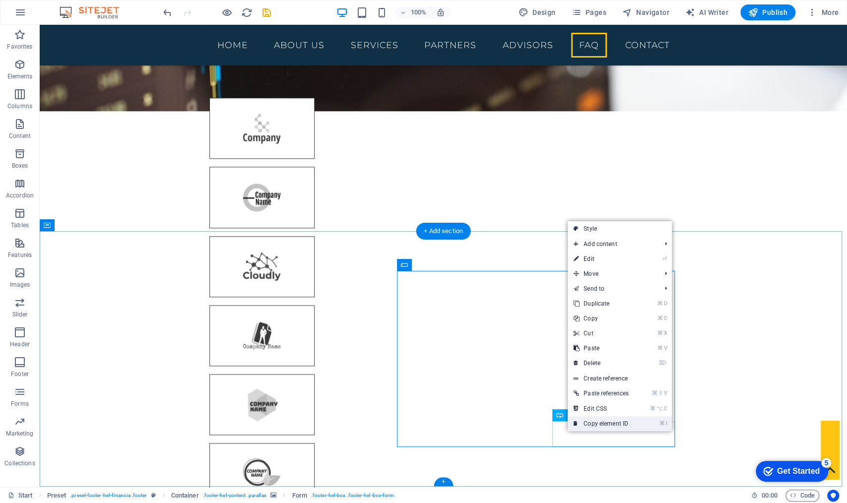
click at [586, 428] on link "⌘ I Copy element ID" at bounding box center [600, 423] width 67 height 15
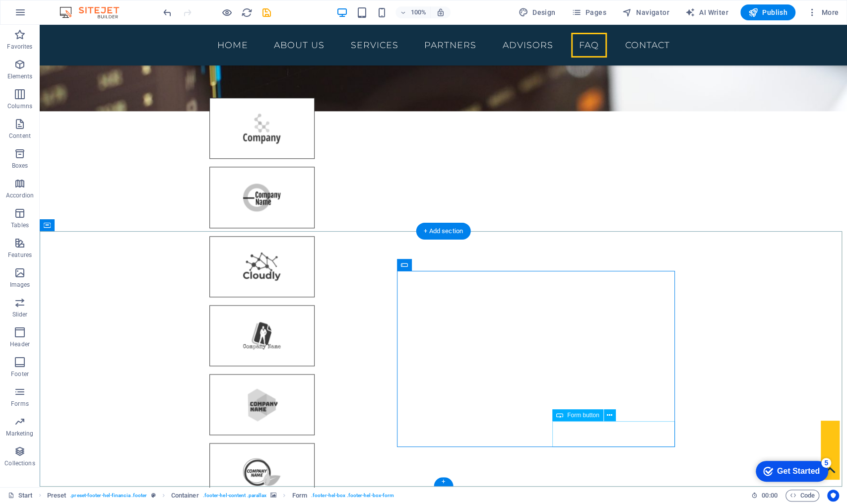
click at [609, 414] on icon at bounding box center [609, 415] width 5 height 10
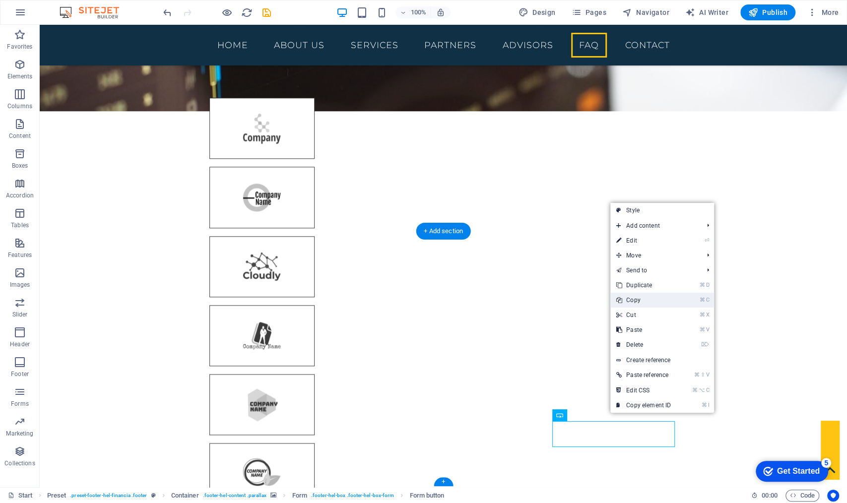
click at [652, 300] on link "⌘ C Copy" at bounding box center [643, 300] width 66 height 15
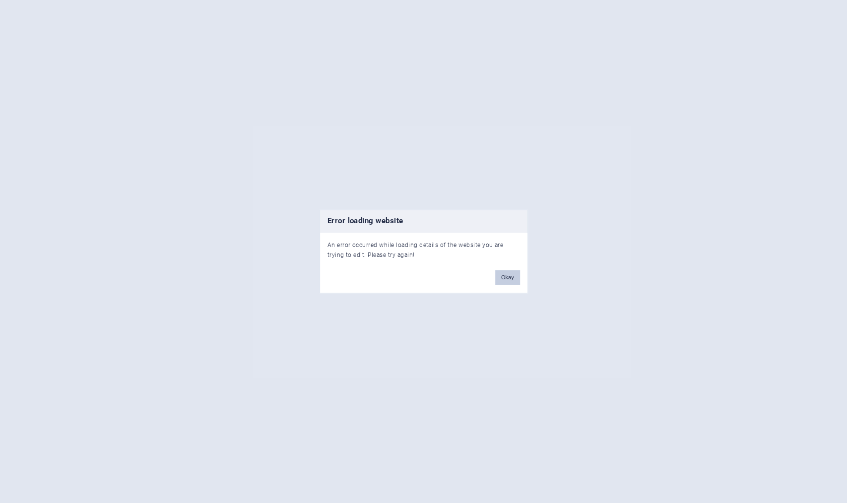
click at [497, 274] on button "Okay" at bounding box center [507, 277] width 25 height 15
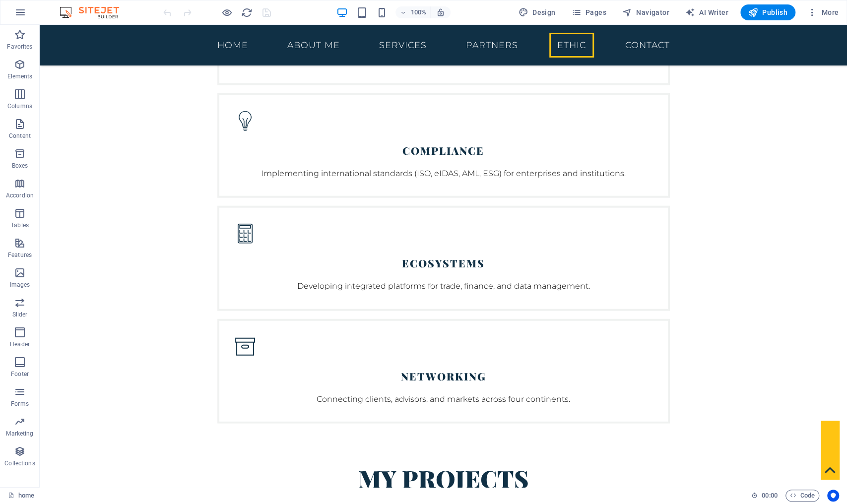
scroll to position [4273, 0]
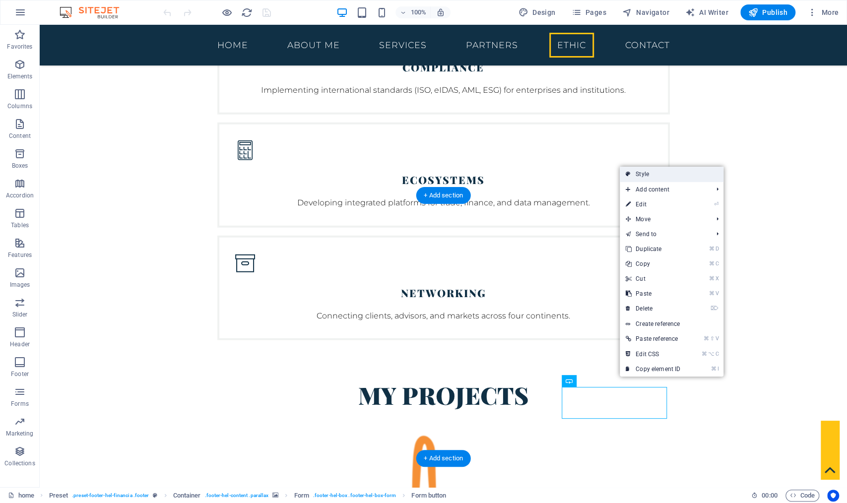
click at [672, 355] on link "Style" at bounding box center [403, 370] width 807 height 30
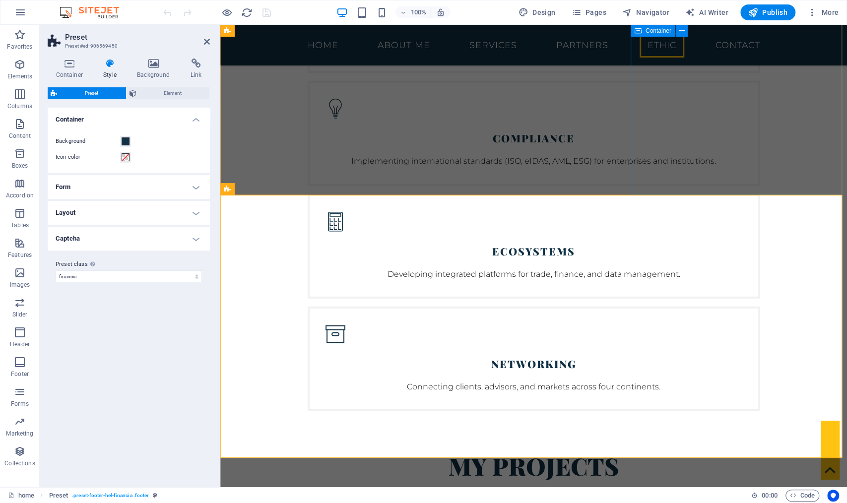
scroll to position [4387, 0]
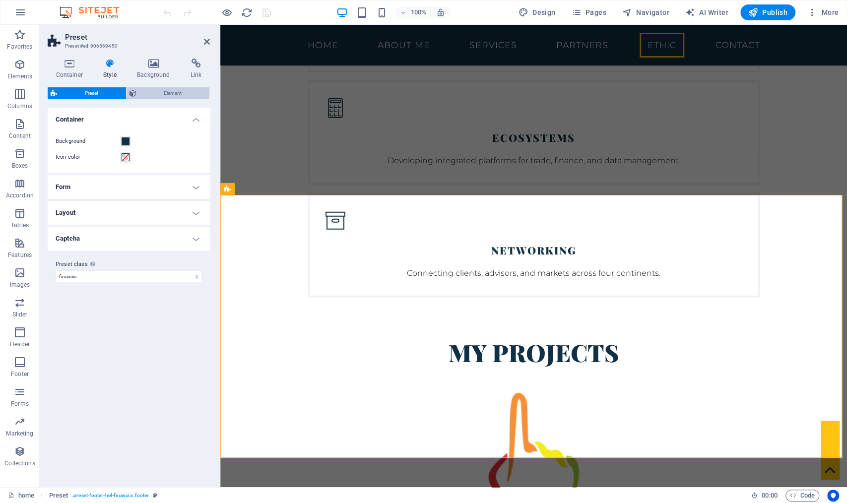
click at [167, 93] on span "Element" at bounding box center [172, 93] width 67 height 12
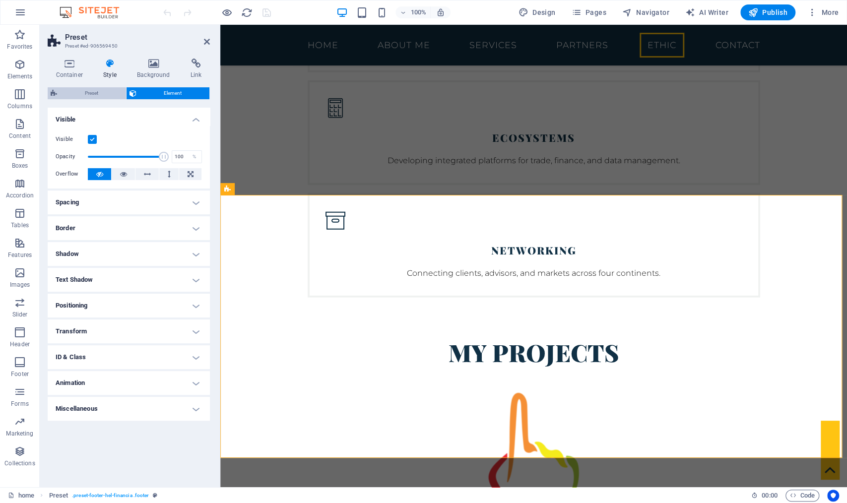
click at [83, 93] on span "Preset" at bounding box center [91, 93] width 63 height 12
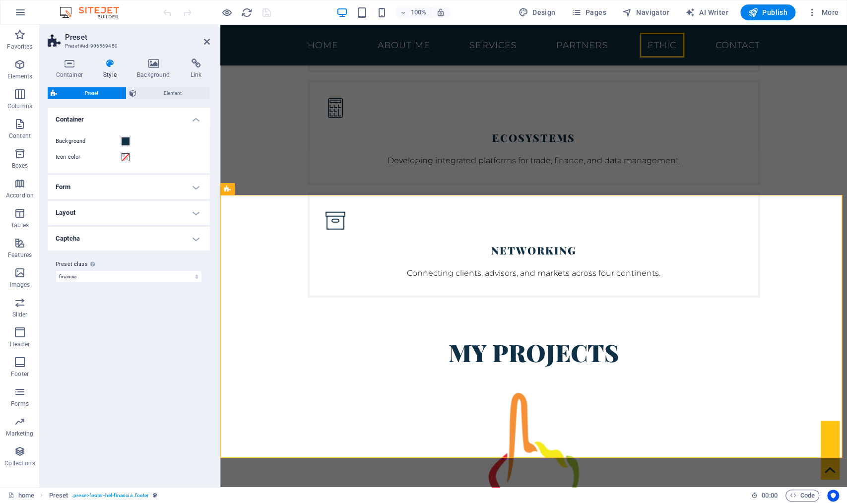
click at [189, 183] on h4 "Form" at bounding box center [129, 187] width 162 height 24
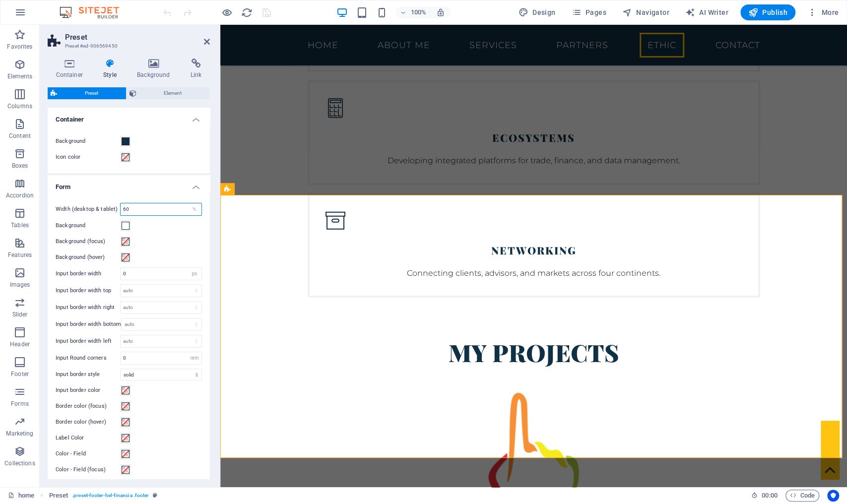
drag, startPoint x: 116, startPoint y: 208, endPoint x: 104, endPoint y: 206, distance: 12.1
click at [104, 206] on div "Width (desktop & tablet) 60 %" at bounding box center [129, 209] width 146 height 13
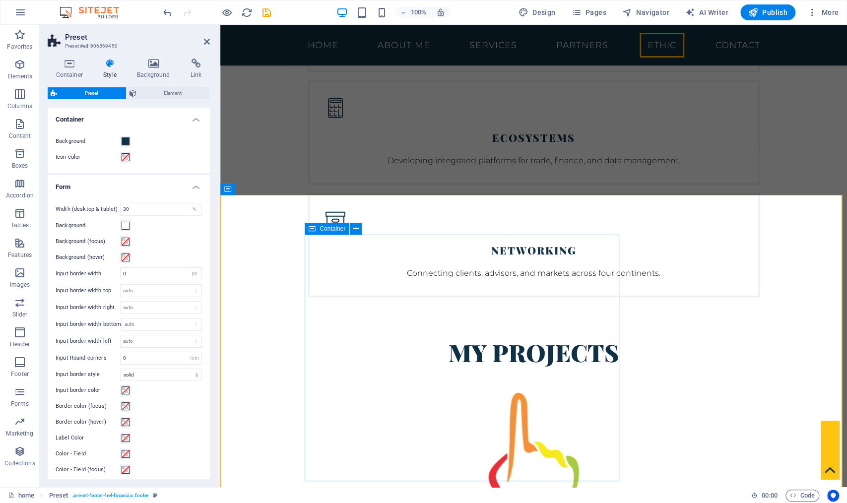
type input "60"
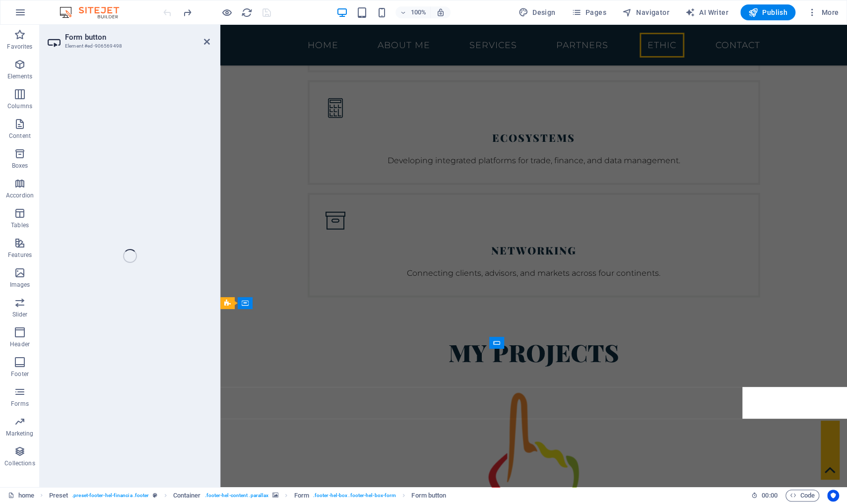
select select "%"
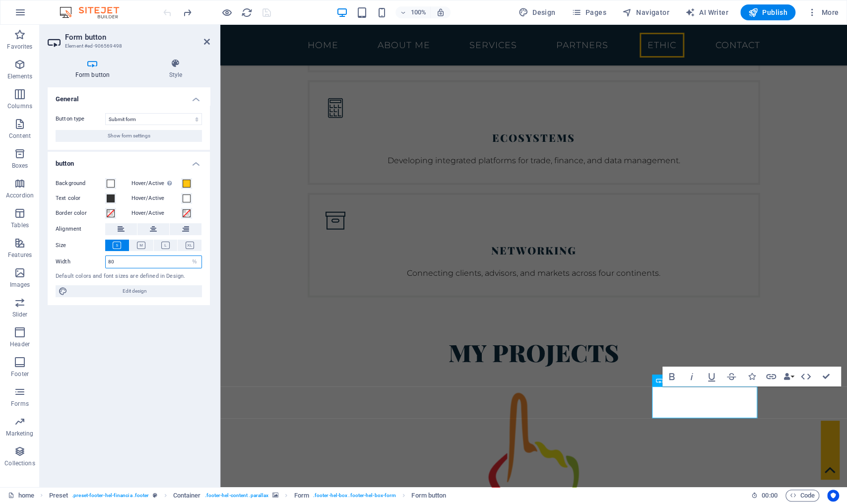
drag, startPoint x: 94, startPoint y: 260, endPoint x: 82, endPoint y: 258, distance: 12.1
click at [82, 258] on div "Width 80 Default px rem % em vh vw" at bounding box center [129, 261] width 146 height 13
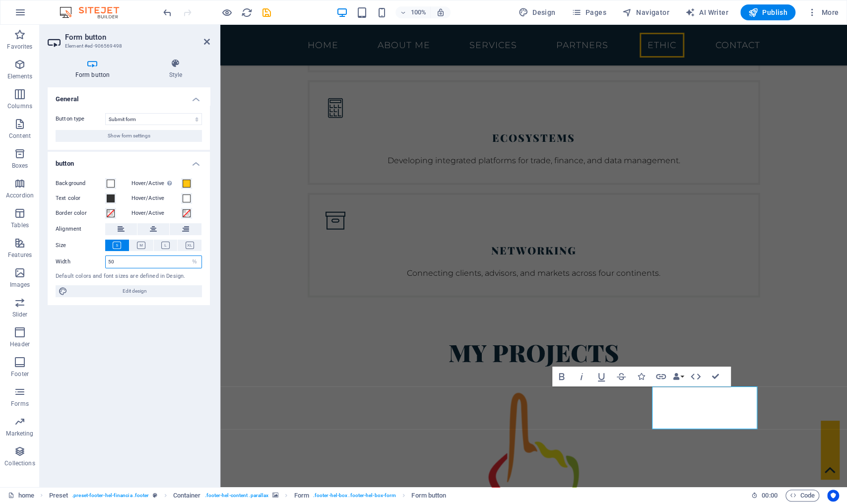
drag, startPoint x: 119, startPoint y: 258, endPoint x: 70, endPoint y: 255, distance: 48.7
click at [70, 255] on div "Width 50 Default px rem % em vh vw" at bounding box center [129, 261] width 146 height 13
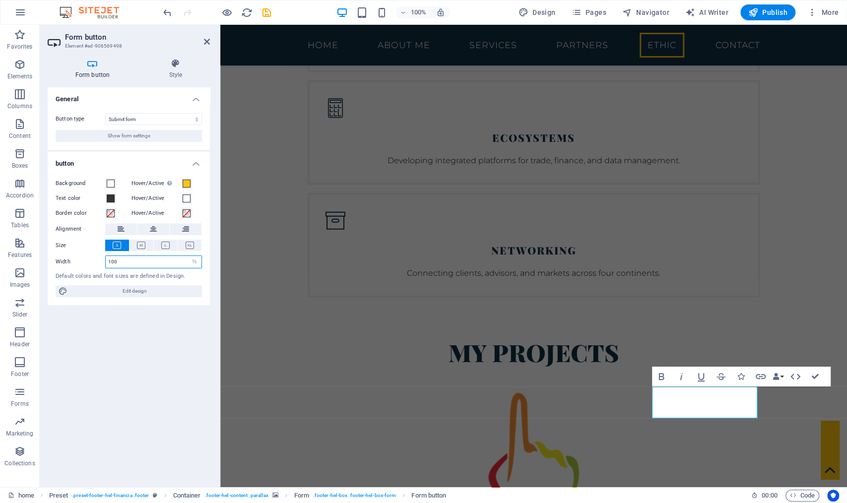
drag, startPoint x: 118, startPoint y: 264, endPoint x: 99, endPoint y: 259, distance: 19.6
click at [99, 259] on div "Width 100 Default px rem % em vh vw" at bounding box center [129, 261] width 146 height 13
type input "80"
click at [133, 290] on span "Edit design" at bounding box center [134, 291] width 128 height 12
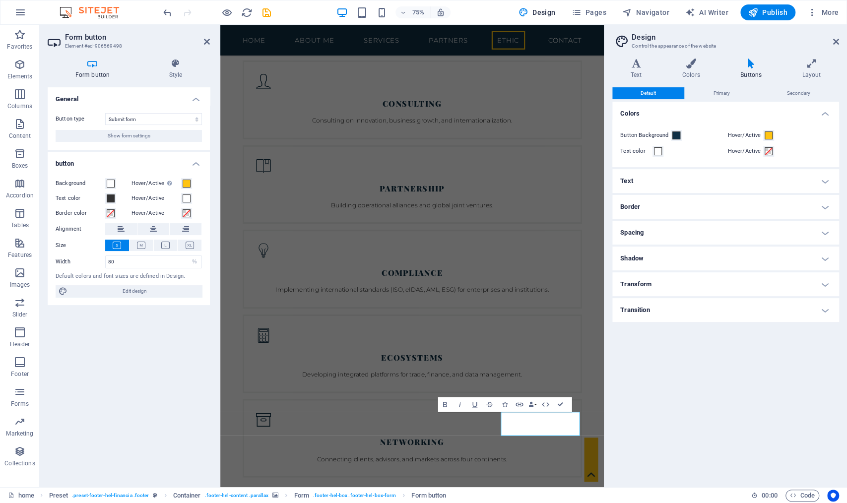
scroll to position [4551, 0]
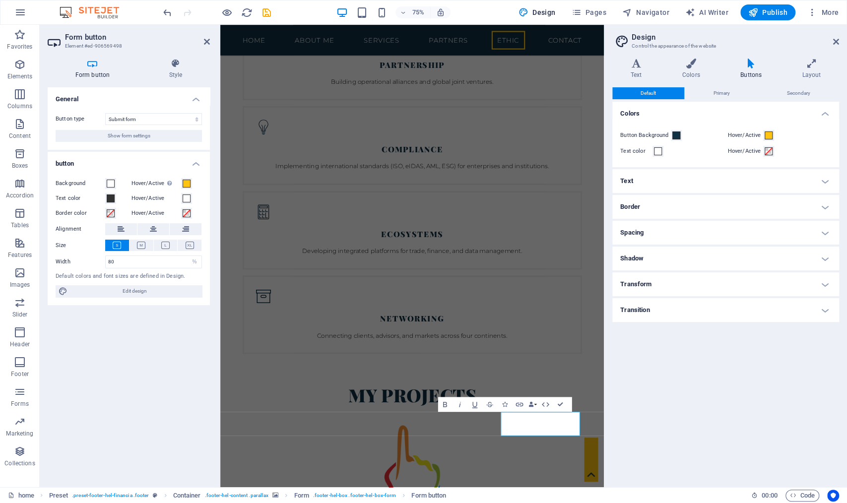
click at [827, 183] on h4 "Text" at bounding box center [725, 181] width 227 height 24
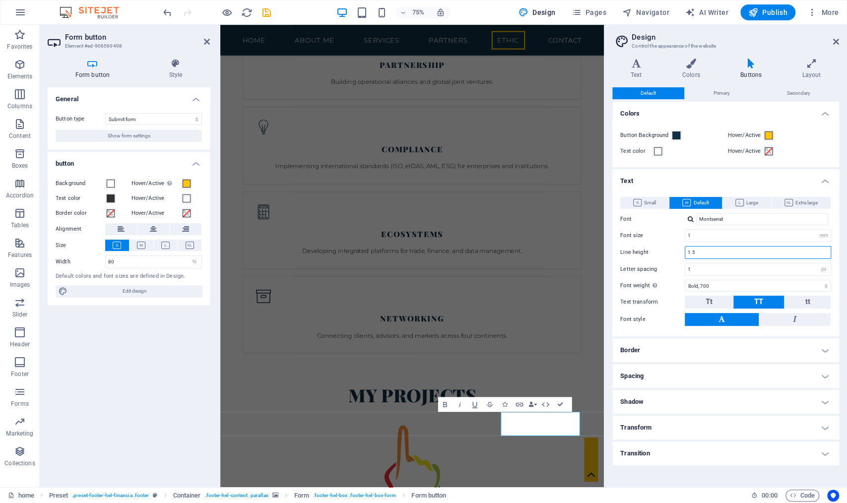
drag, startPoint x: 709, startPoint y: 252, endPoint x: 632, endPoint y: 251, distance: 76.9
click at [632, 251] on div "Line height 1.5" at bounding box center [725, 252] width 211 height 13
type input "1"
click at [712, 263] on input "1" at bounding box center [757, 269] width 145 height 12
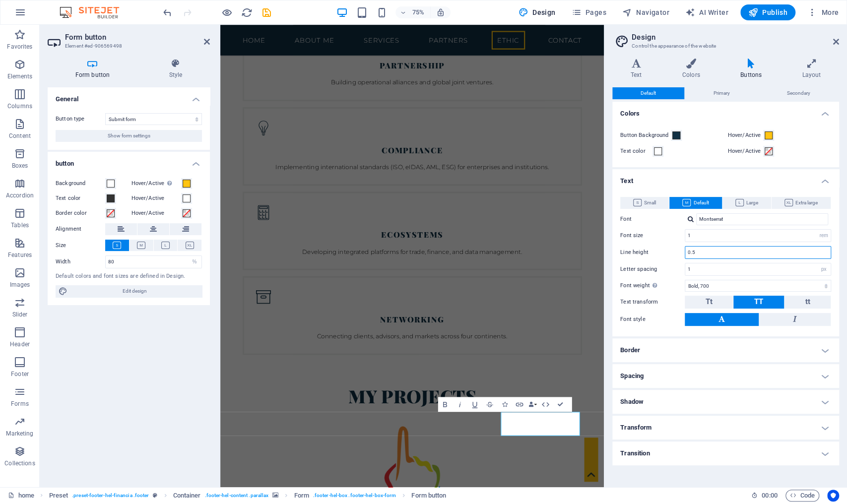
click at [707, 247] on input "0.5" at bounding box center [757, 253] width 145 height 12
drag, startPoint x: 925, startPoint y: 275, endPoint x: 690, endPoint y: 307, distance: 237.8
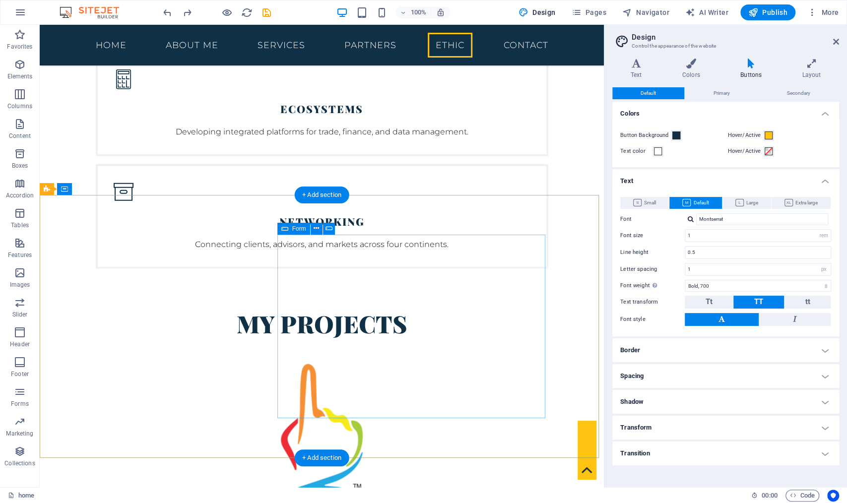
scroll to position [4437, 0]
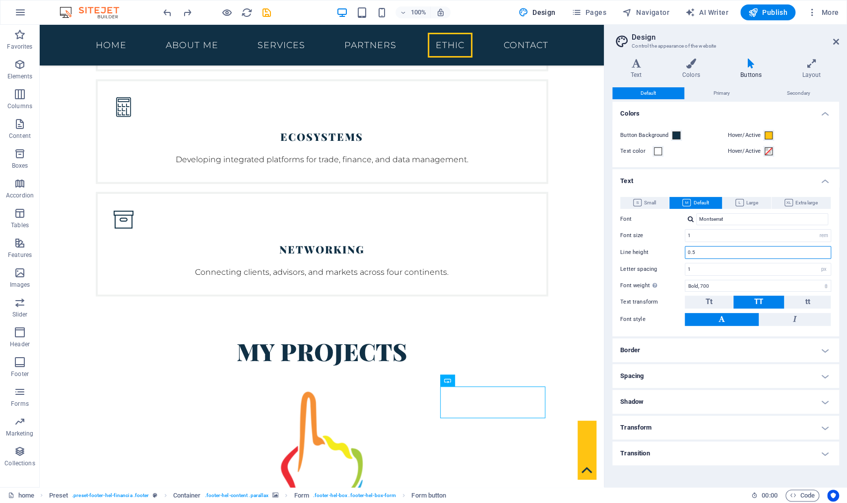
drag, startPoint x: 689, startPoint y: 251, endPoint x: 677, endPoint y: 252, distance: 11.9
click at [677, 252] on div "Line height 0.5" at bounding box center [725, 252] width 211 height 13
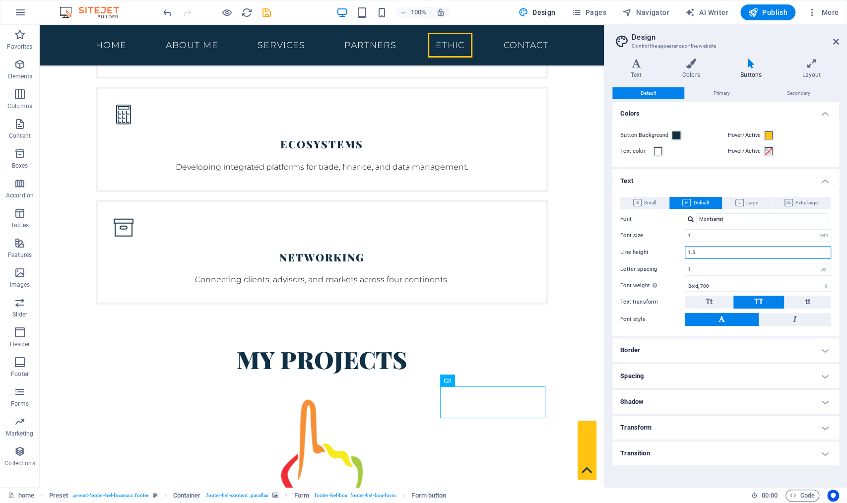
type input "1.5"
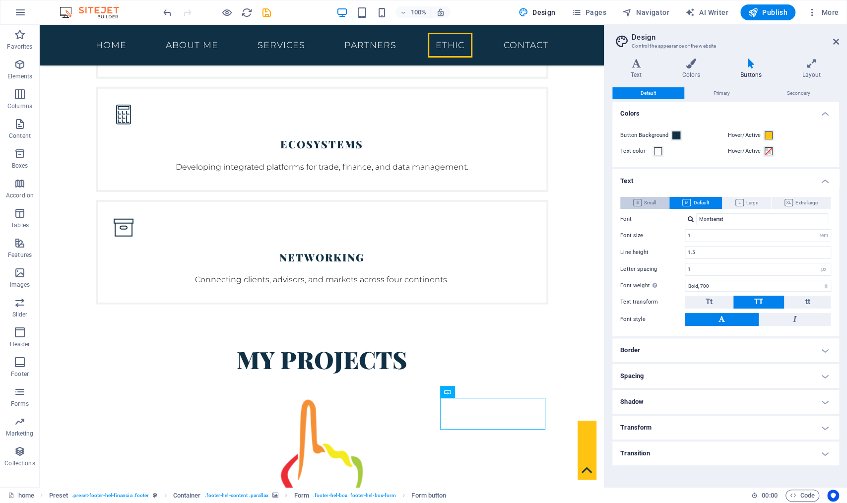
click at [653, 202] on span "Small" at bounding box center [644, 203] width 23 height 12
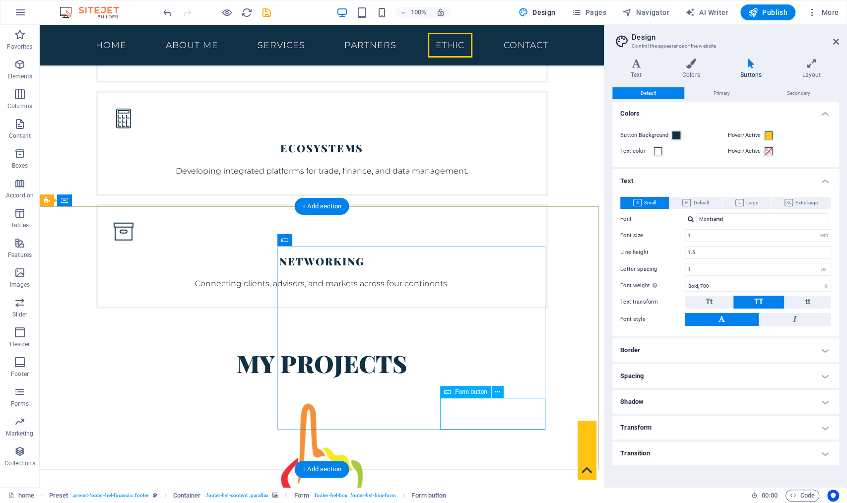
drag, startPoint x: 513, startPoint y: 411, endPoint x: 553, endPoint y: 436, distance: 46.8
select select "%"
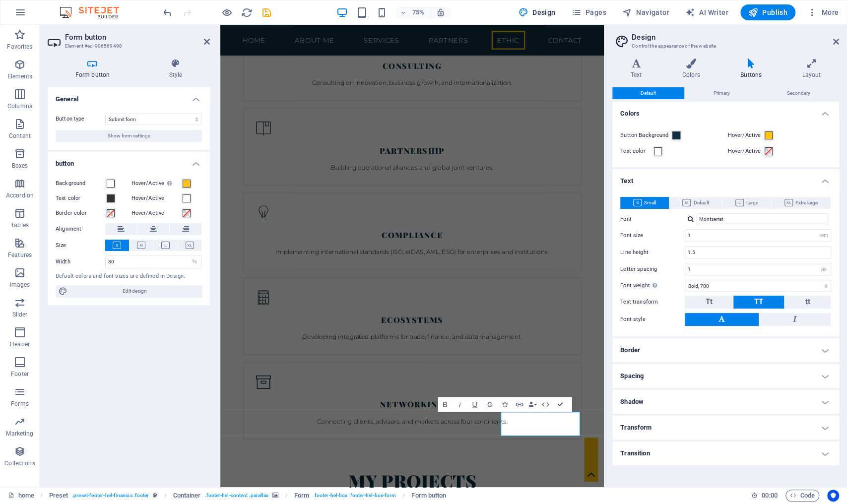
scroll to position [4551, 0]
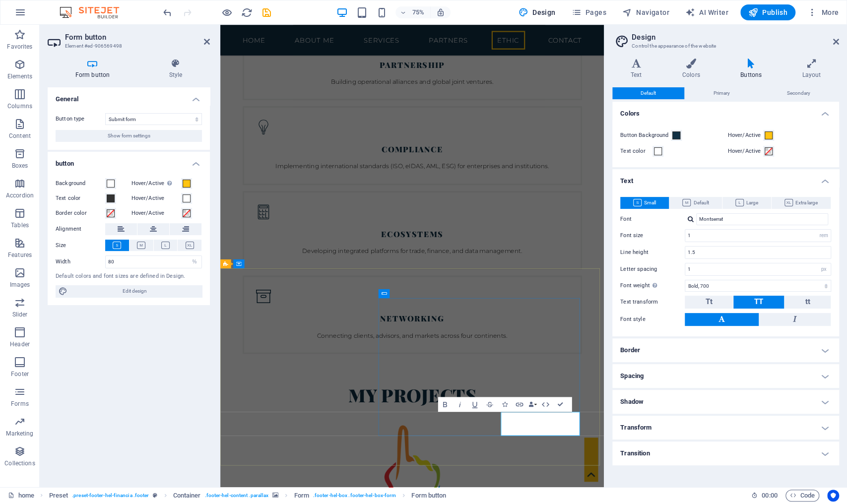
click at [648, 202] on span "Small" at bounding box center [644, 203] width 23 height 12
click at [753, 220] on input "Montserrat" at bounding box center [762, 219] width 132 height 12
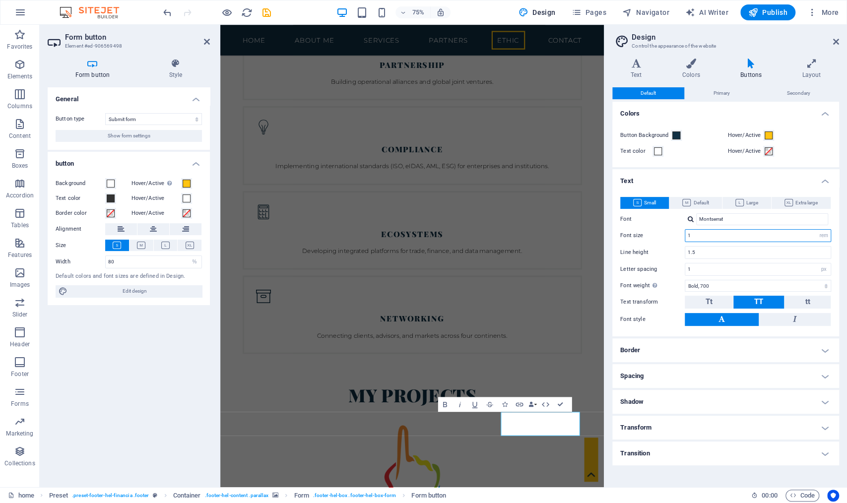
click at [793, 238] on input "1" at bounding box center [757, 236] width 145 height 12
click at [707, 299] on span "Tt" at bounding box center [708, 301] width 7 height 9
click at [756, 297] on span "TT" at bounding box center [758, 301] width 9 height 9
click at [824, 350] on h4 "Border" at bounding box center [725, 350] width 227 height 24
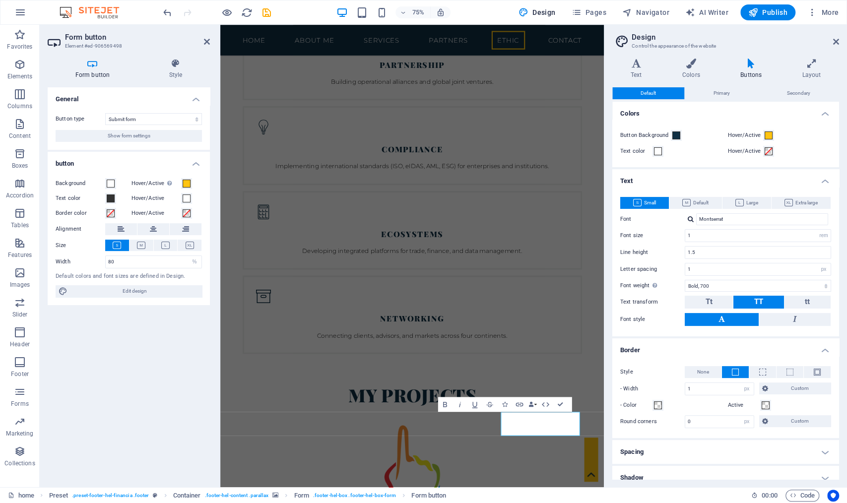
scroll to position [13, 0]
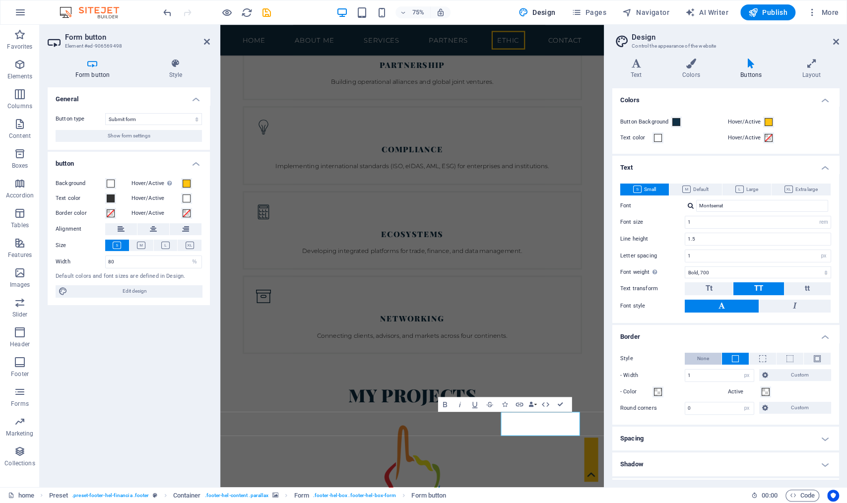
click at [706, 357] on span "None" at bounding box center [703, 359] width 12 height 12
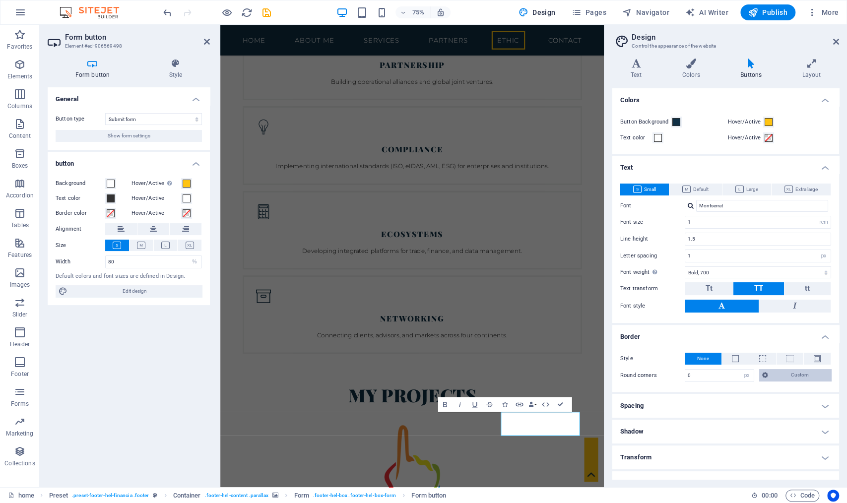
click at [781, 373] on span "Custom" at bounding box center [799, 375] width 57 height 12
click at [731, 374] on input "0" at bounding box center [719, 376] width 68 height 12
select select "rem"
click at [644, 386] on div "Style None - Width 1 px rem vh vw Custom Custom 1 px rem vh vw 1 px rem vh vw 1…" at bounding box center [725, 367] width 231 height 49
drag, startPoint x: 696, startPoint y: 377, endPoint x: 679, endPoint y: 376, distance: 17.9
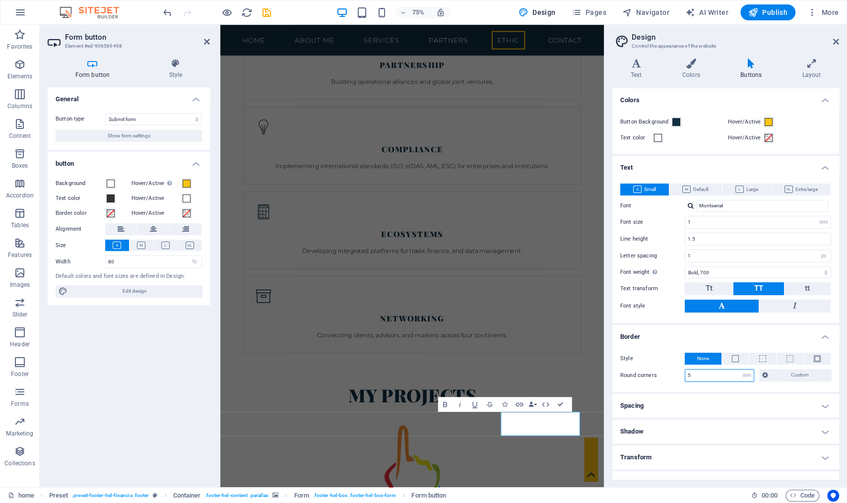
click at [679, 376] on div "Round corners 5 px rem vh vw Custom Custom" at bounding box center [725, 375] width 211 height 13
type input "0"
click at [762, 359] on span at bounding box center [762, 358] width 7 height 7
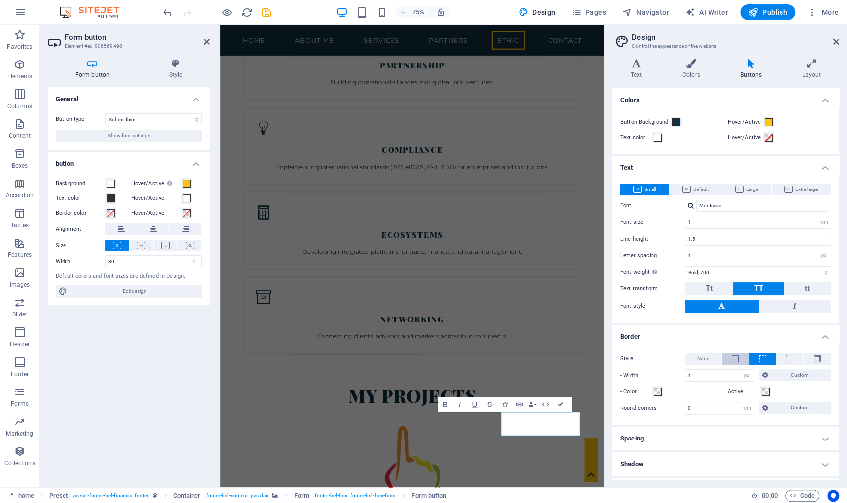
click at [734, 357] on span at bounding box center [735, 358] width 7 height 7
click at [709, 357] on button "None" at bounding box center [703, 359] width 37 height 12
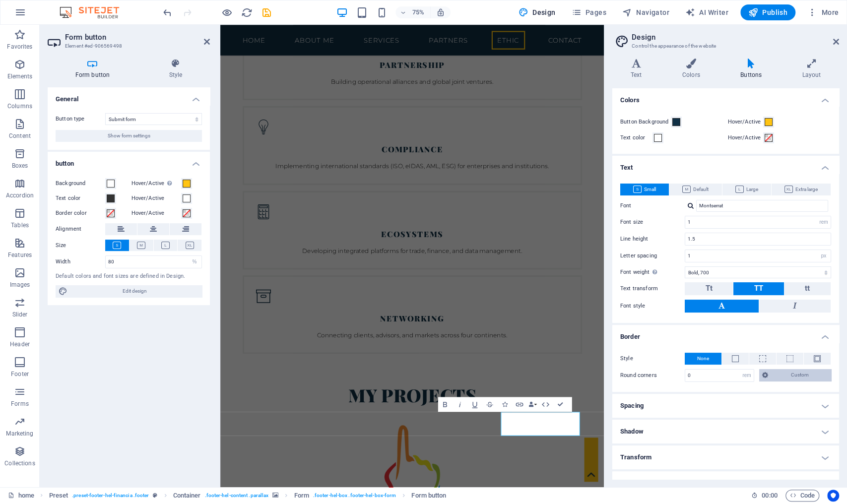
click at [766, 372] on icon at bounding box center [765, 375] width 6 height 12
click at [805, 400] on h4 "Spacing" at bounding box center [725, 406] width 227 height 24
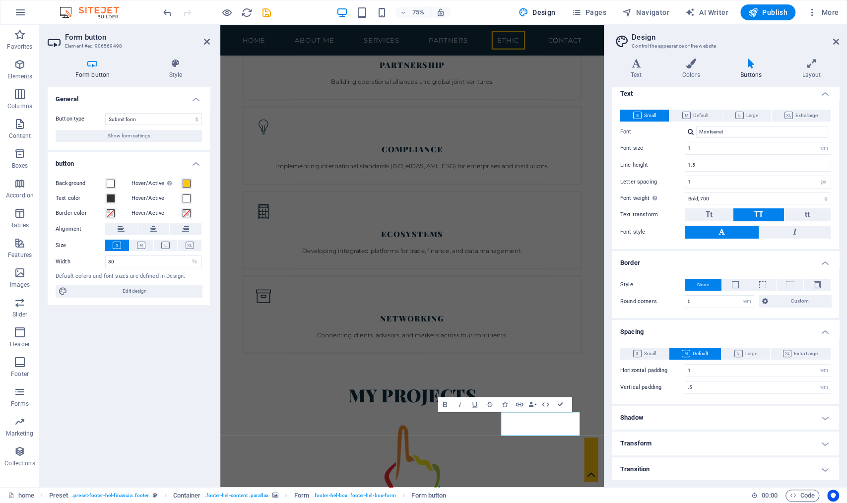
click at [800, 414] on h4 "Shadow" at bounding box center [725, 418] width 227 height 24
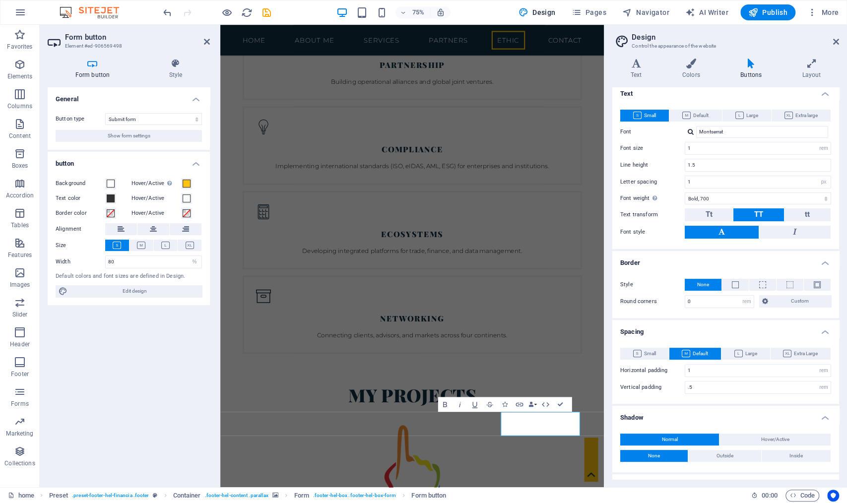
scroll to position [130, 0]
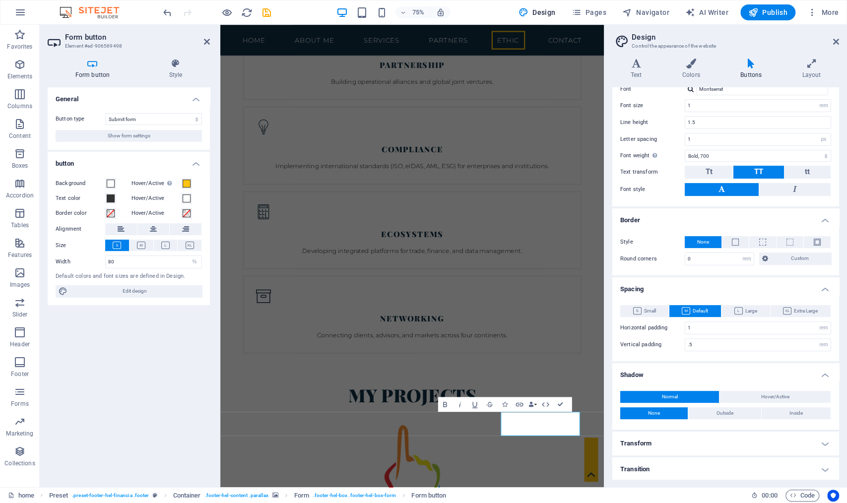
click at [775, 440] on h4 "Transform" at bounding box center [725, 444] width 227 height 24
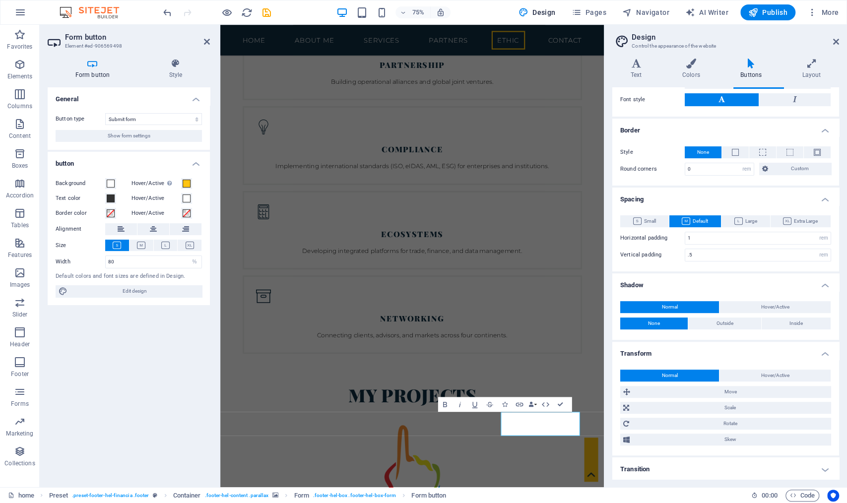
click at [739, 465] on h4 "Transition" at bounding box center [725, 469] width 227 height 24
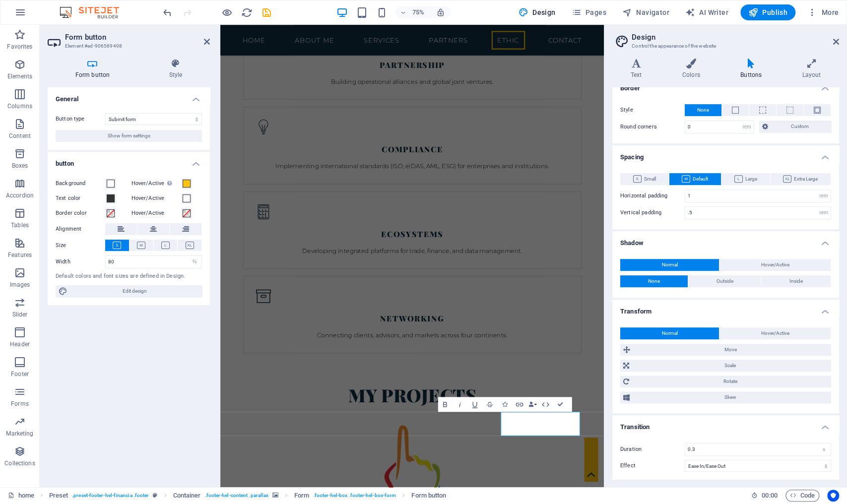
scroll to position [0, 0]
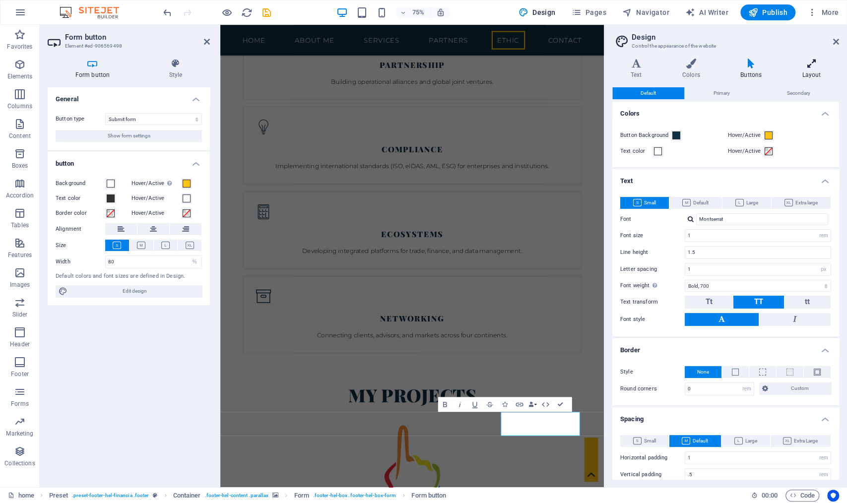
click at [810, 66] on icon at bounding box center [811, 64] width 55 height 10
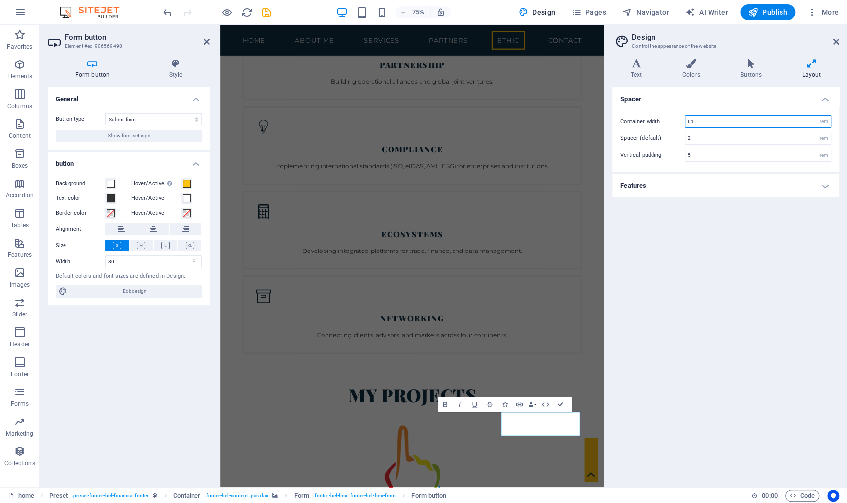
drag, startPoint x: 697, startPoint y: 122, endPoint x: 657, endPoint y: 122, distance: 40.2
click at [657, 122] on div "Container width 61 rem px" at bounding box center [725, 121] width 211 height 13
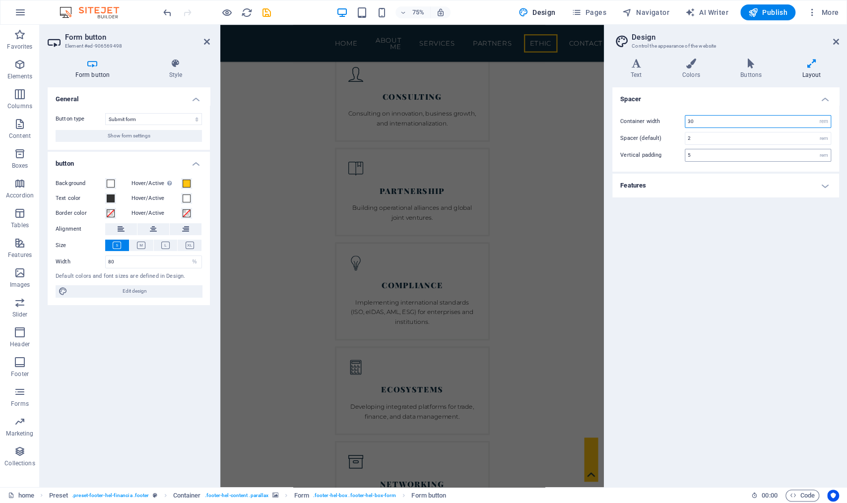
type input "3"
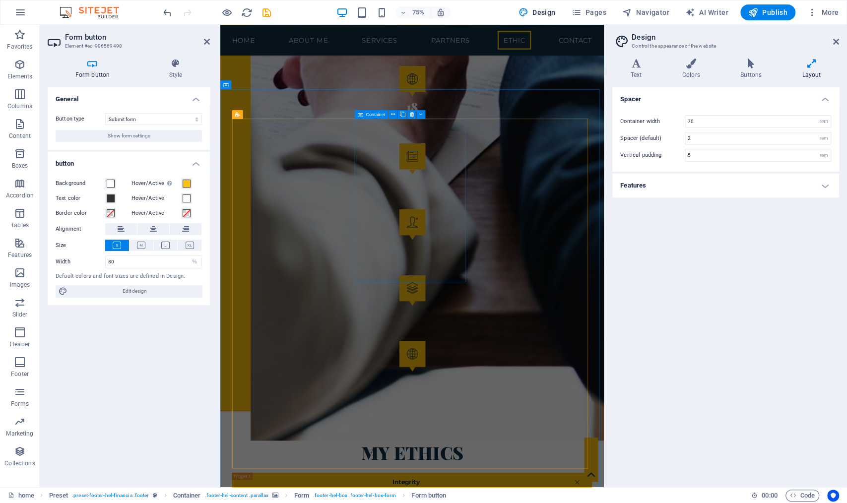
scroll to position [2968, 0]
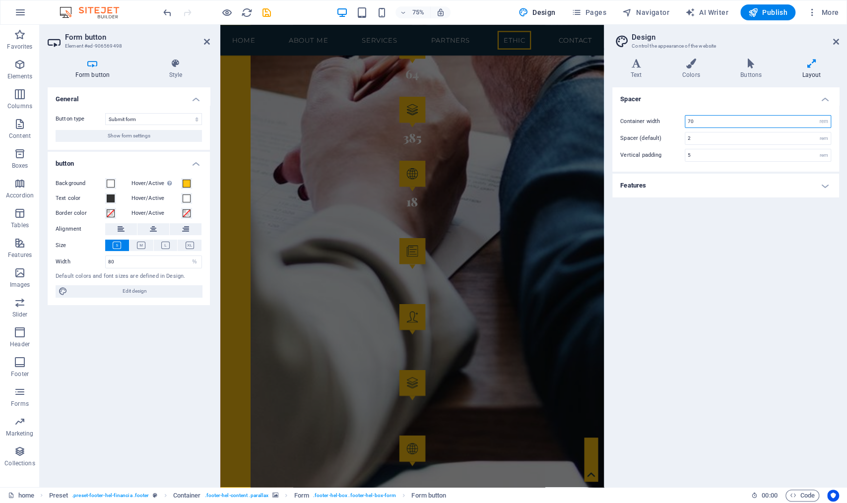
drag, startPoint x: 692, startPoint y: 119, endPoint x: 617, endPoint y: 113, distance: 75.6
click at [617, 113] on div "Container width 70 rem px Spacer (default) 2 rem Vertical padding 5 rem" at bounding box center [725, 138] width 231 height 66
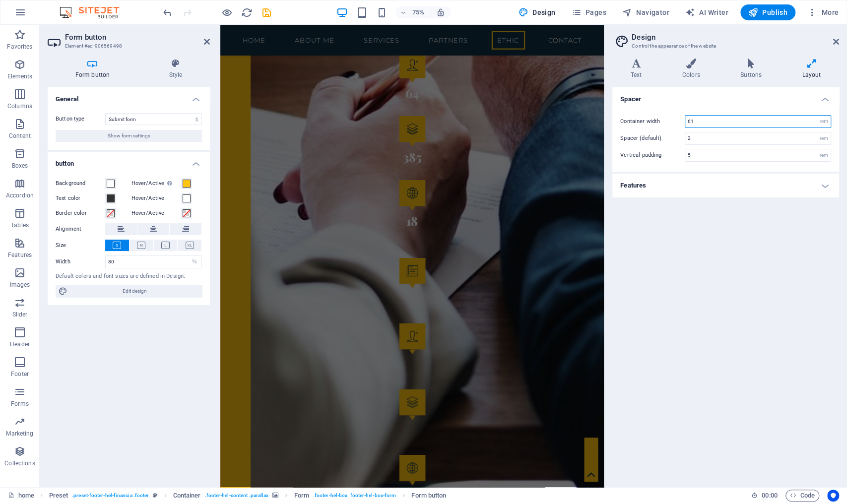
type input "61"
click at [821, 185] on h4 "Features" at bounding box center [725, 186] width 227 height 24
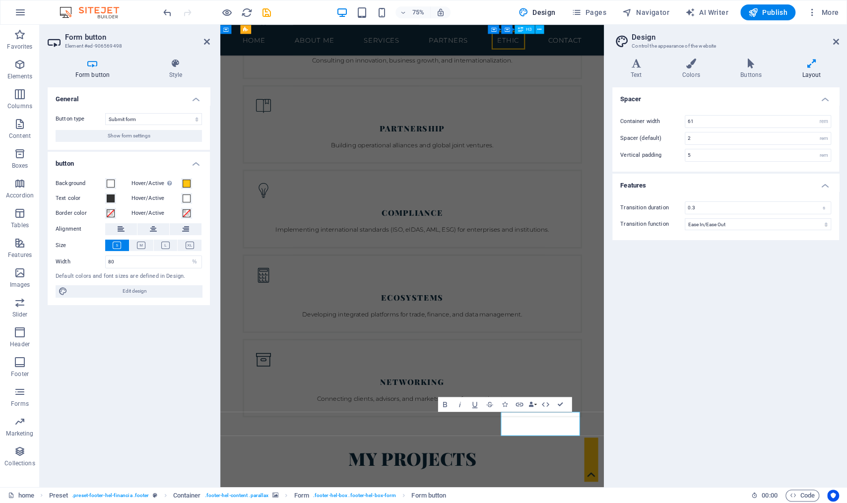
scroll to position [4550, 0]
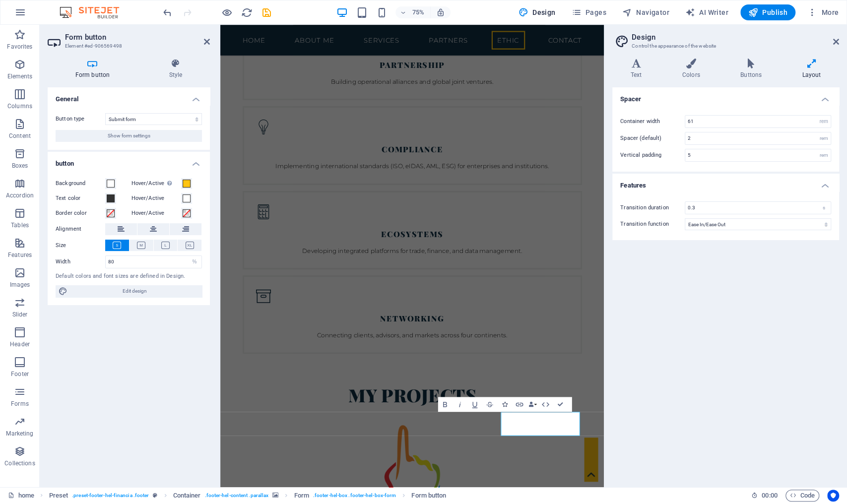
click at [505, 402] on icon "button" at bounding box center [504, 403] width 5 height 5
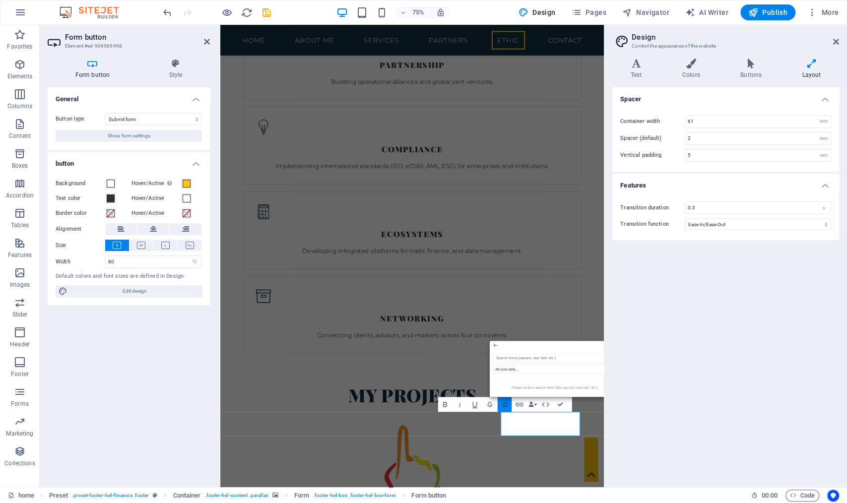
click at [500, 401] on button "Icons" at bounding box center [505, 404] width 14 height 15
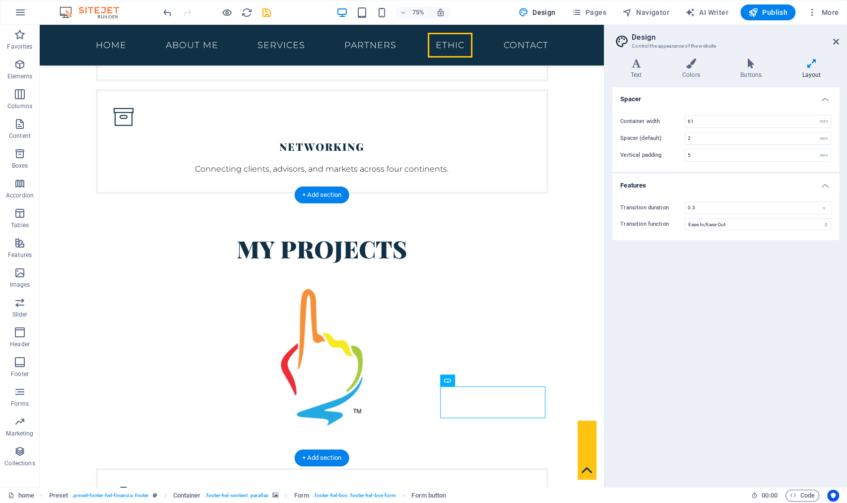
scroll to position [4447, 0]
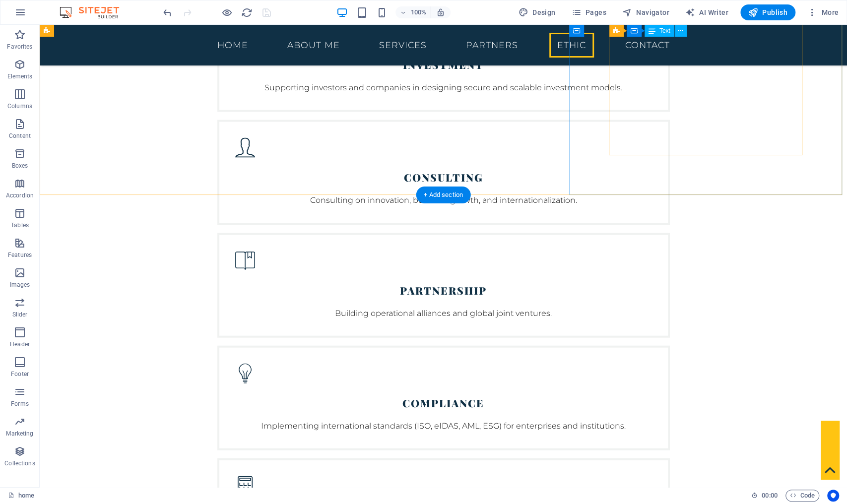
scroll to position [4272, 0]
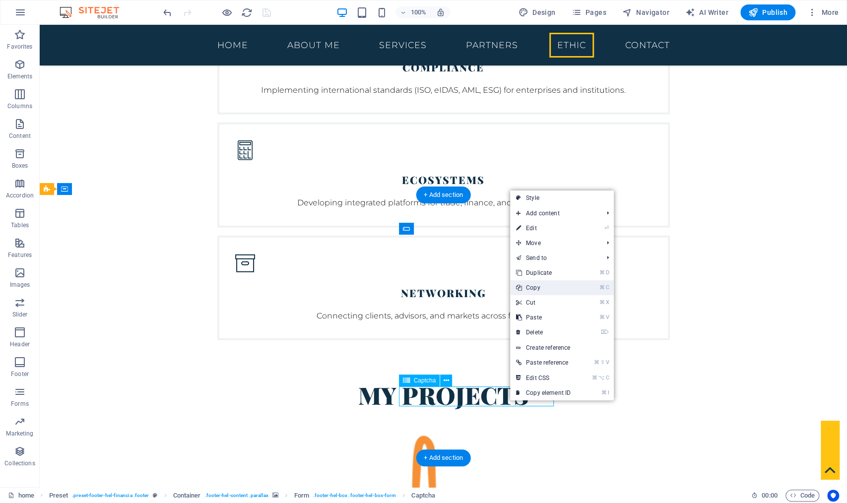
click at [546, 288] on link "⌘ C Copy" at bounding box center [543, 287] width 66 height 15
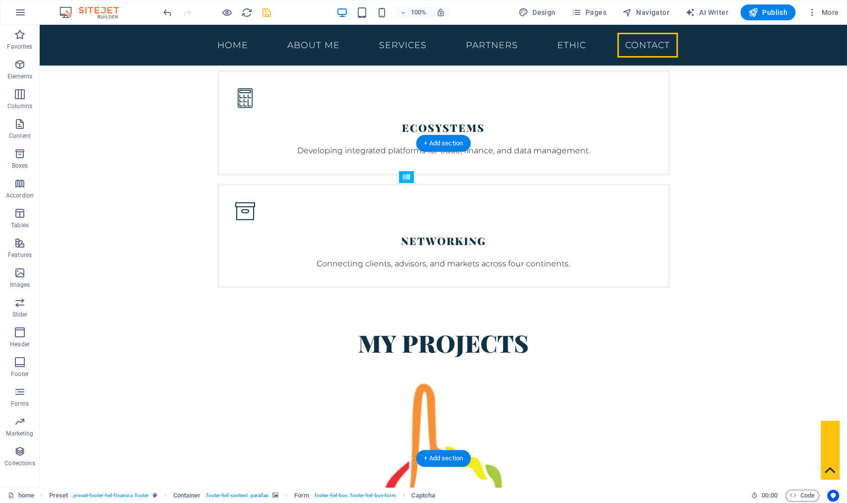
scroll to position [4324, 0]
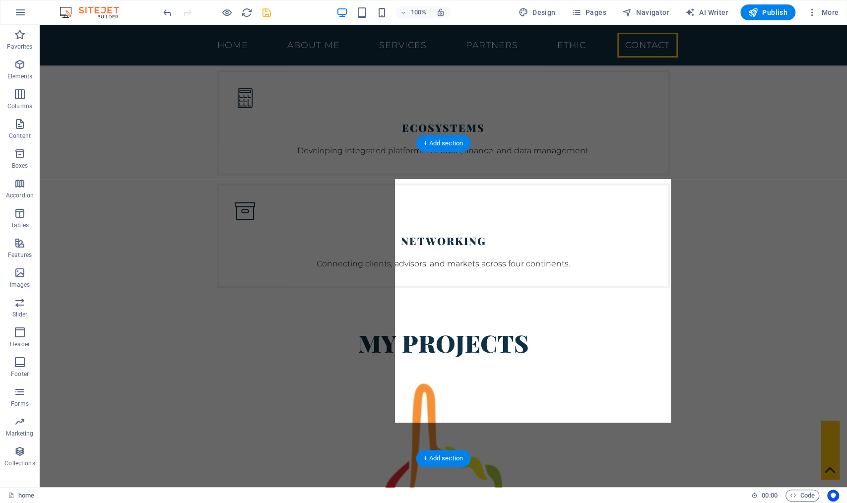
drag, startPoint x: 503, startPoint y: 435, endPoint x: 608, endPoint y: 352, distance: 133.6
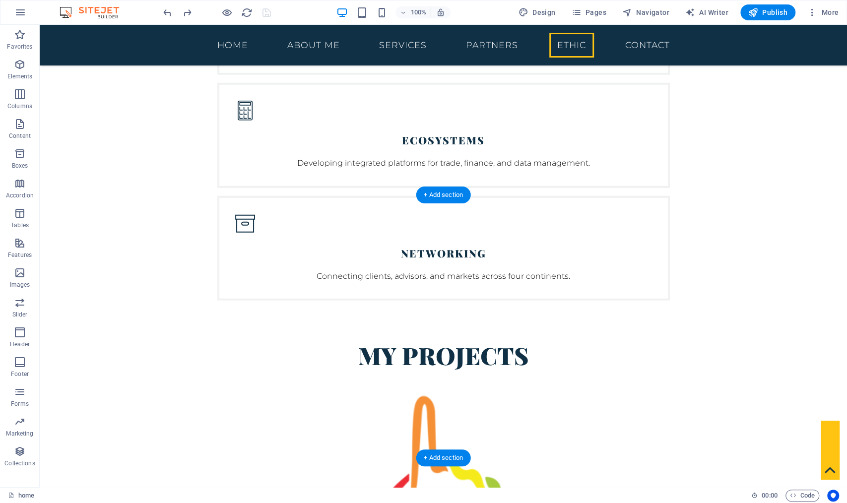
scroll to position [4272, 0]
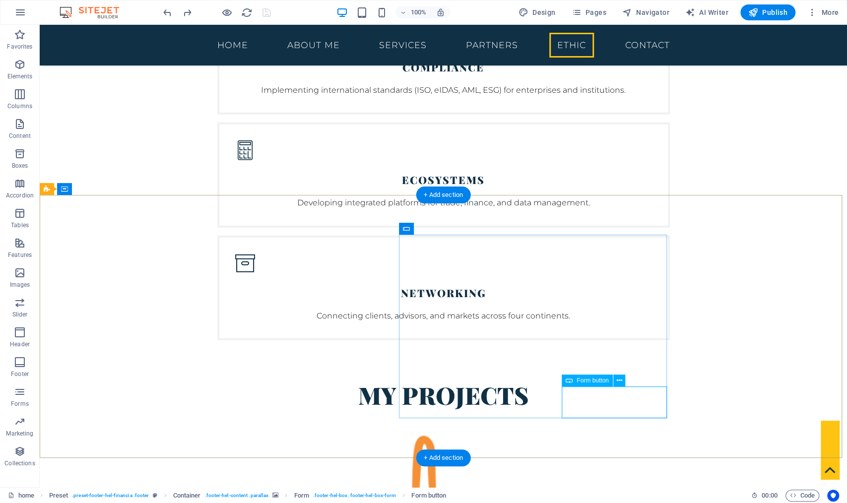
select select "%"
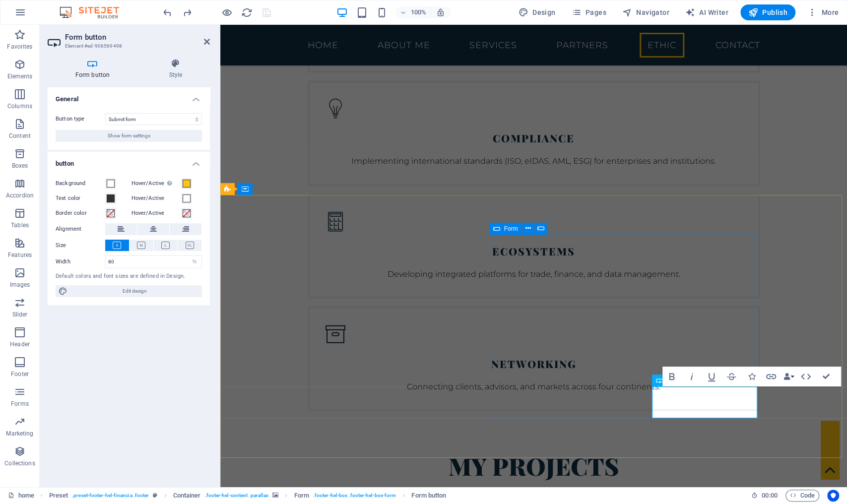
scroll to position [4385, 0]
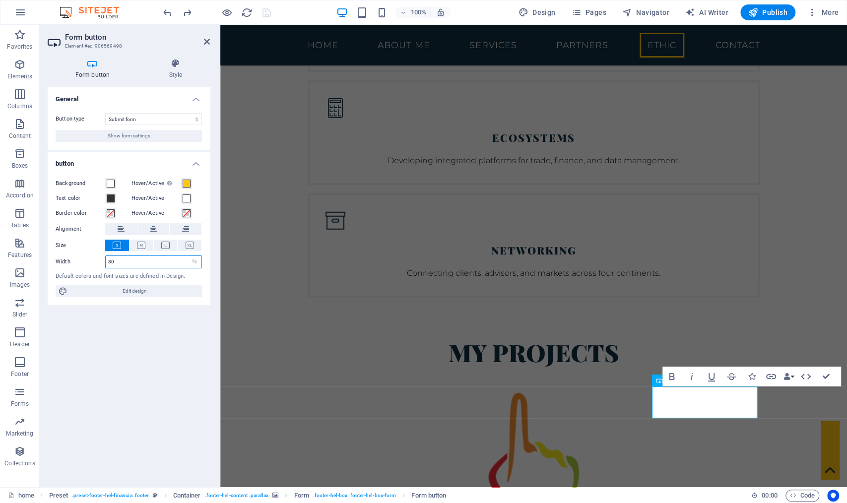
drag, startPoint x: 127, startPoint y: 262, endPoint x: 88, endPoint y: 261, distance: 38.7
click at [88, 261] on div "Width 80 Default px rem % em vh vw" at bounding box center [129, 261] width 146 height 13
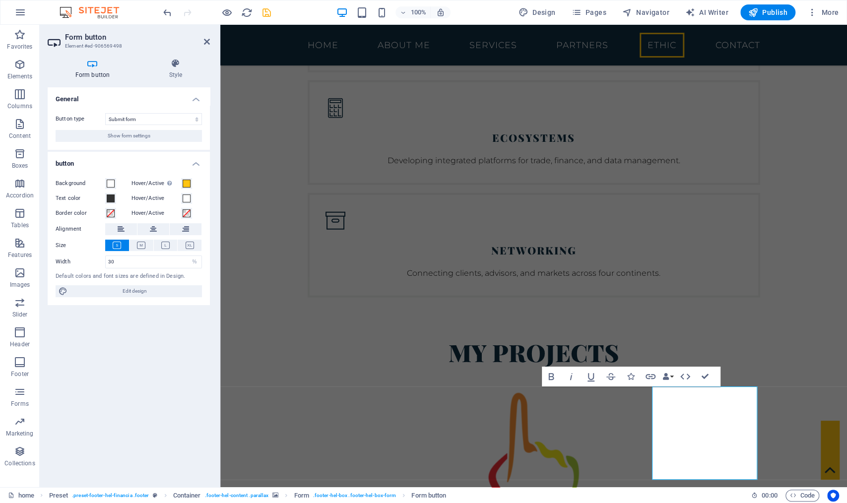
drag, startPoint x: 118, startPoint y: 253, endPoint x: 91, endPoint y: 254, distance: 26.8
click at [91, 254] on div "Background Hover/Active Switch to preview mode to test the active/hover state T…" at bounding box center [129, 238] width 162 height 136
drag, startPoint x: 116, startPoint y: 263, endPoint x: 67, endPoint y: 252, distance: 50.5
click at [67, 252] on div "Background Hover/Active Switch to preview mode to test the active/hover state T…" at bounding box center [129, 238] width 162 height 136
type input "80"
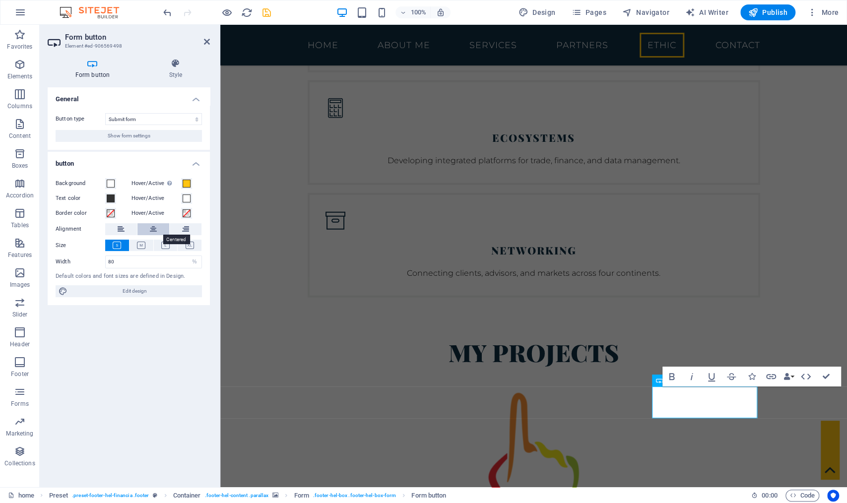
click at [153, 226] on icon at bounding box center [153, 229] width 7 height 12
click at [189, 246] on icon at bounding box center [190, 245] width 8 height 7
click at [147, 323] on div "General Button type Submit form Reset form No action Show form settings button …" at bounding box center [129, 283] width 162 height 392
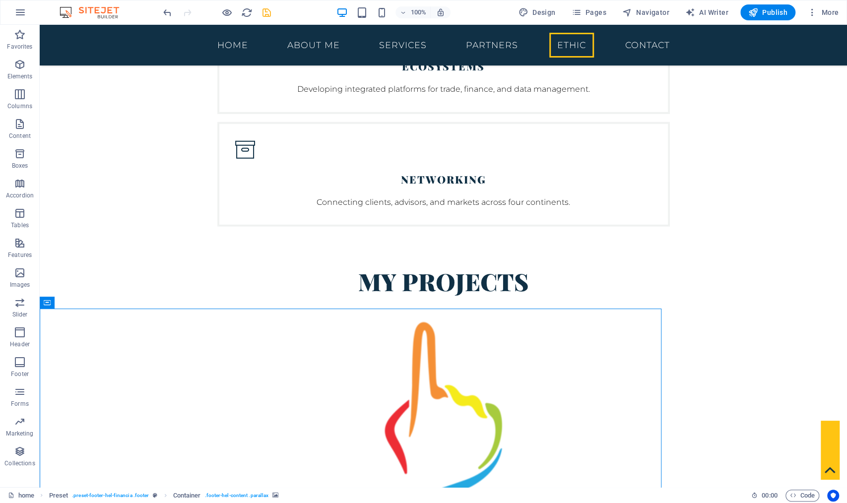
scroll to position [4272, 0]
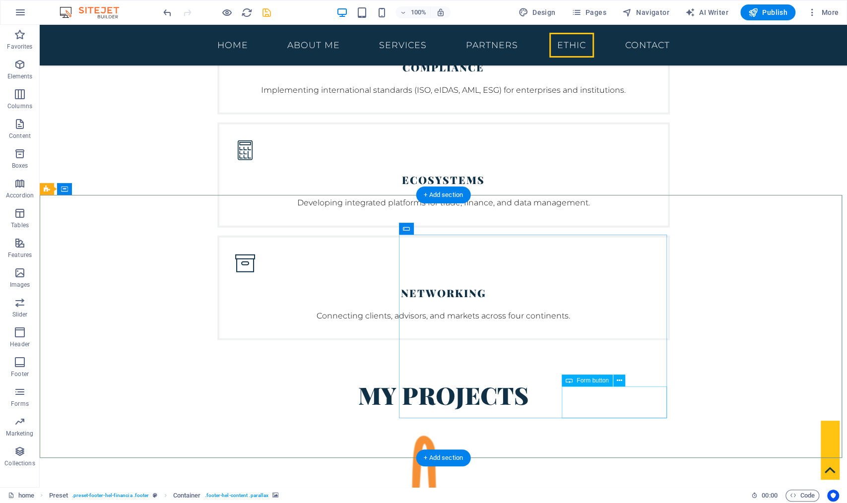
select select "%"
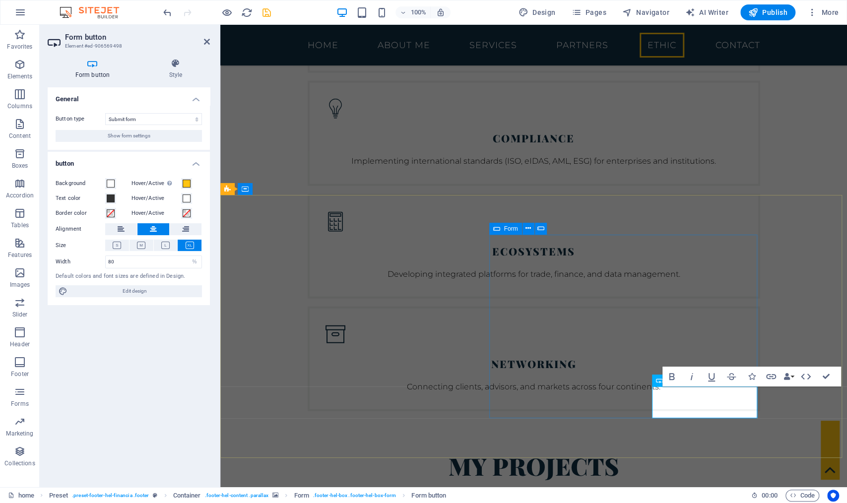
scroll to position [4385, 0]
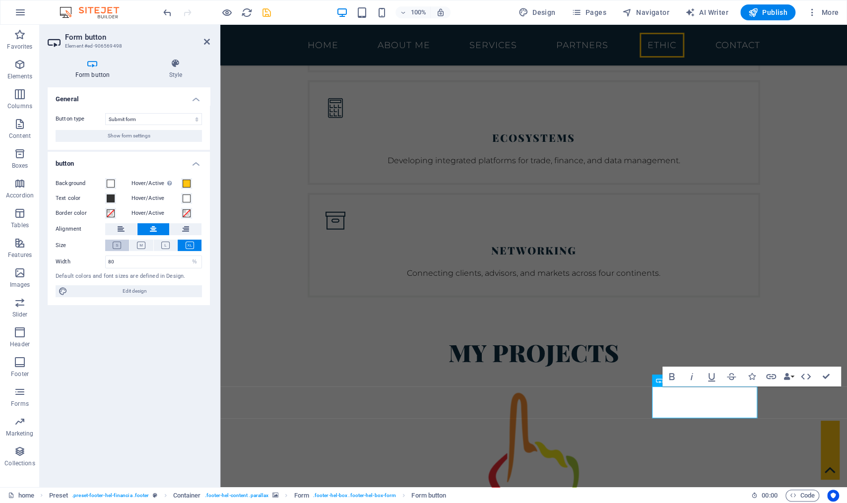
click at [117, 247] on icon at bounding box center [117, 245] width 8 height 7
click at [168, 138] on button "Show form settings" at bounding box center [129, 136] width 146 height 12
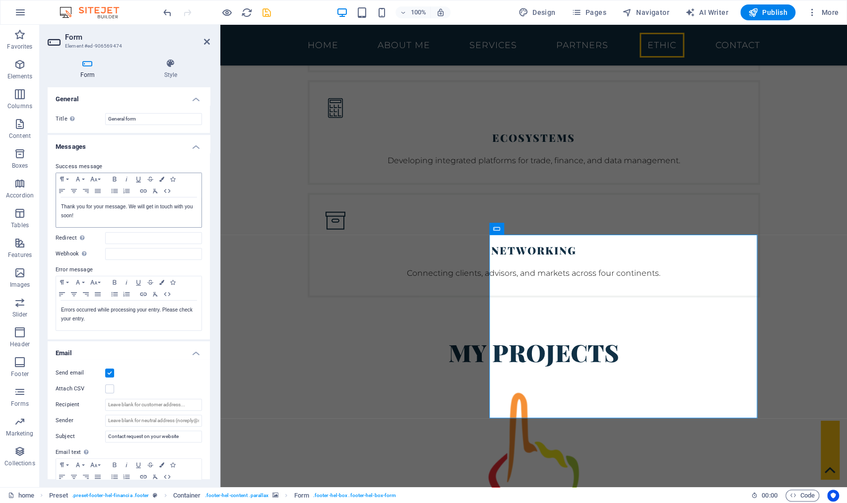
scroll to position [163, 0]
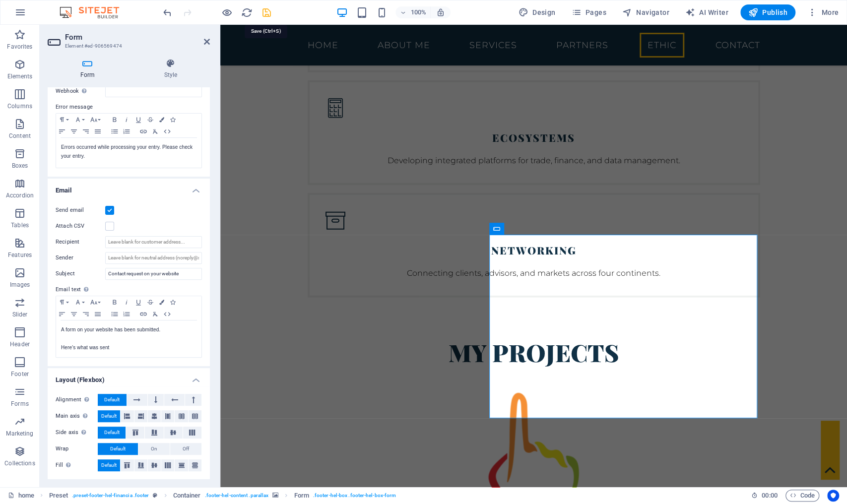
click at [271, 16] on icon "save" at bounding box center [266, 12] width 11 height 11
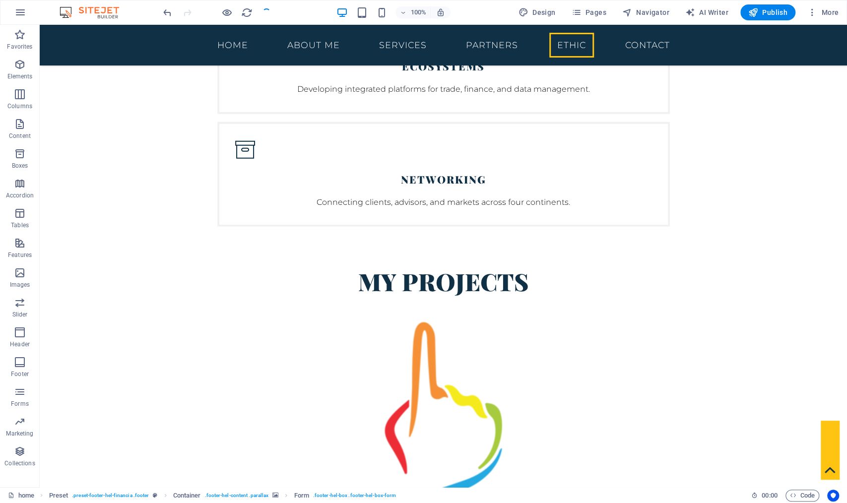
scroll to position [4272, 0]
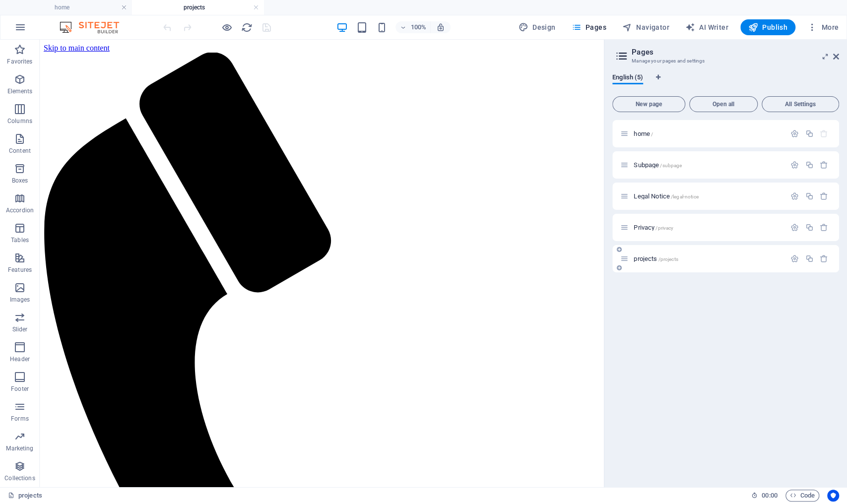
click at [0, 0] on span "projects /projects" at bounding box center [0, 0] width 0 height 0
click at [0, 0] on button "button" at bounding box center [0, 0] width 0 height 0
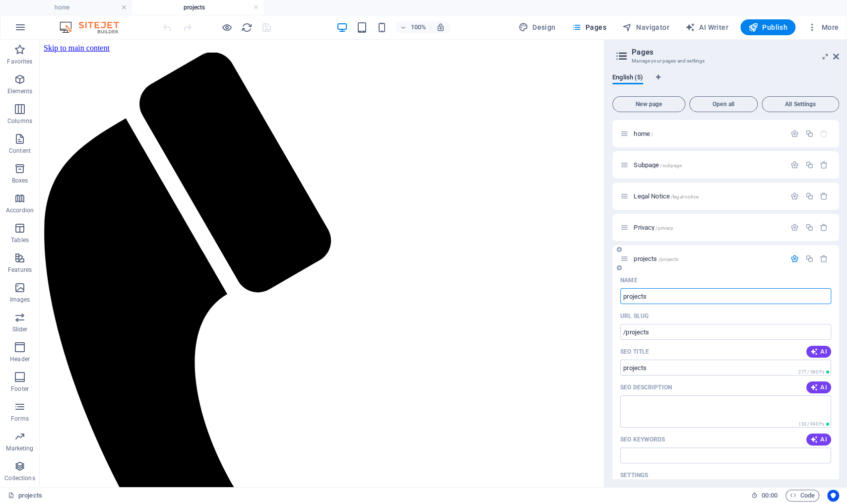
click at [0, 0] on input "projects" at bounding box center [0, 0] width 0 height 0
type input "Projects"
click at [0, 0] on div "Name" at bounding box center [0, 0] width 0 height 0
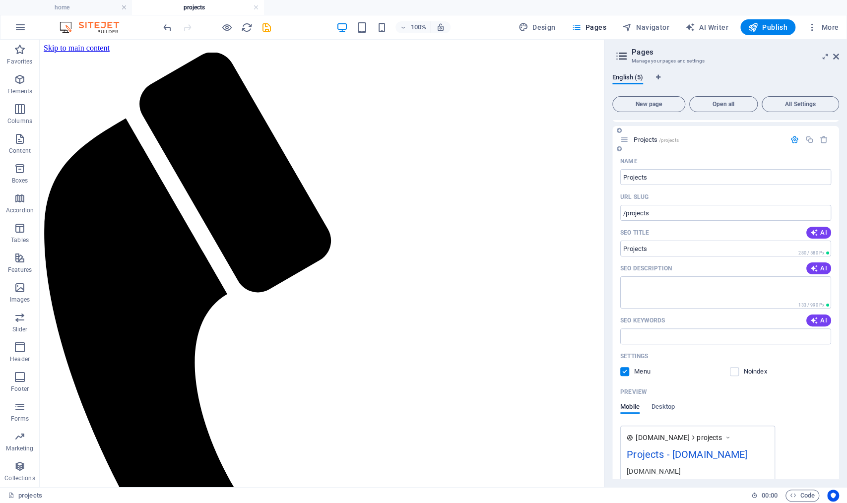
scroll to position [167, 0]
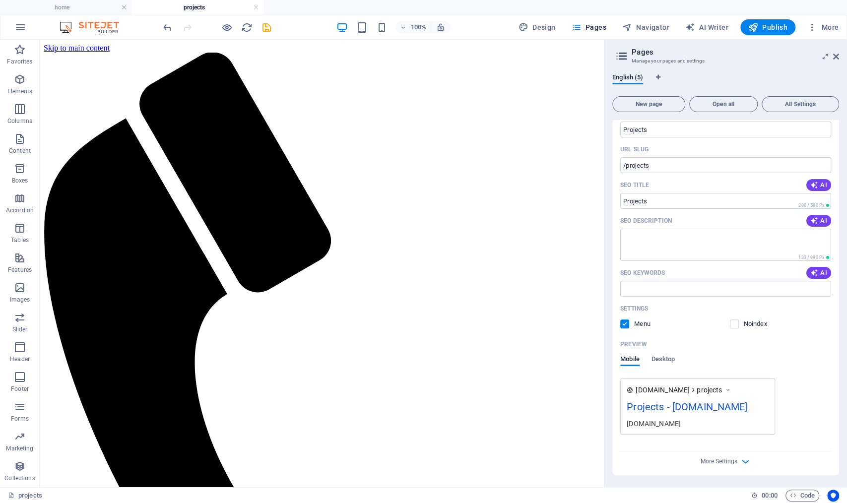
click at [837, 58] on icon at bounding box center [836, 57] width 6 height 8
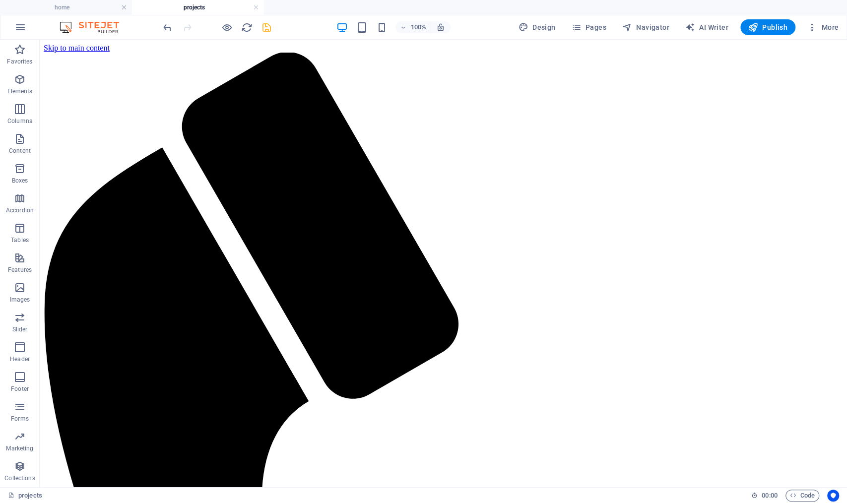
click at [264, 28] on icon "save" at bounding box center [266, 27] width 11 height 11
click at [0, 0] on span "Pages" at bounding box center [0, 0] width 0 height 0
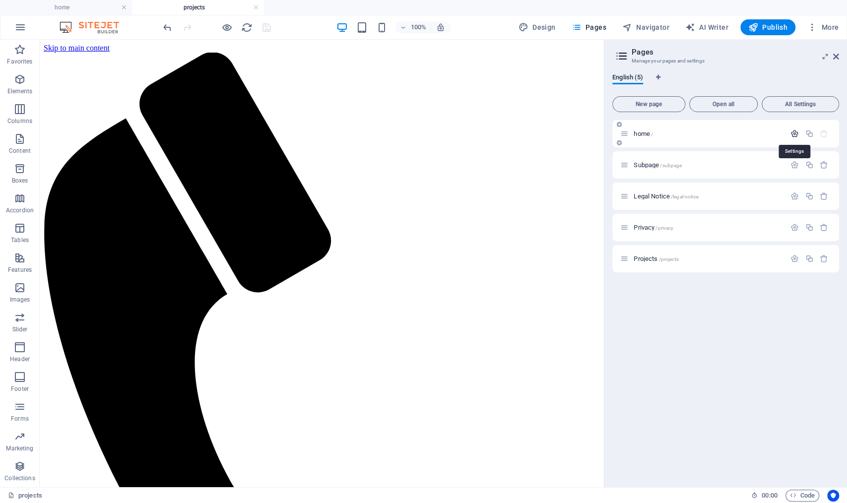
click at [796, 132] on icon "button" at bounding box center [794, 133] width 8 height 8
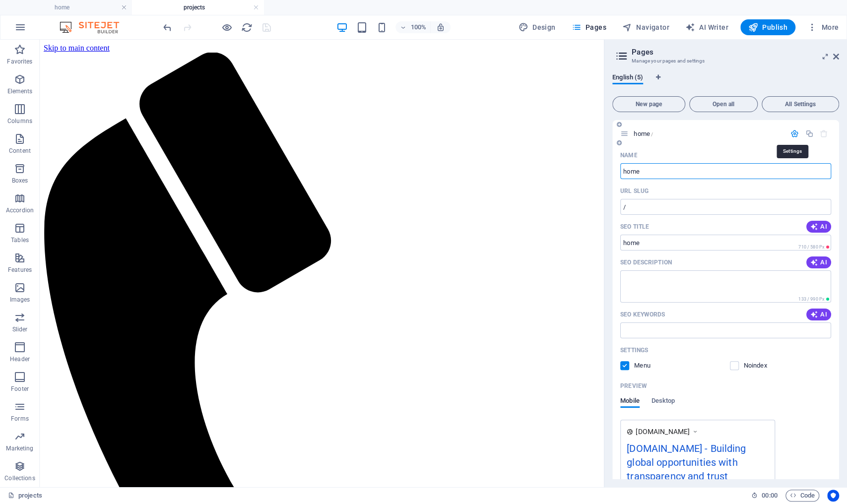
click at [796, 132] on icon "button" at bounding box center [794, 133] width 8 height 8
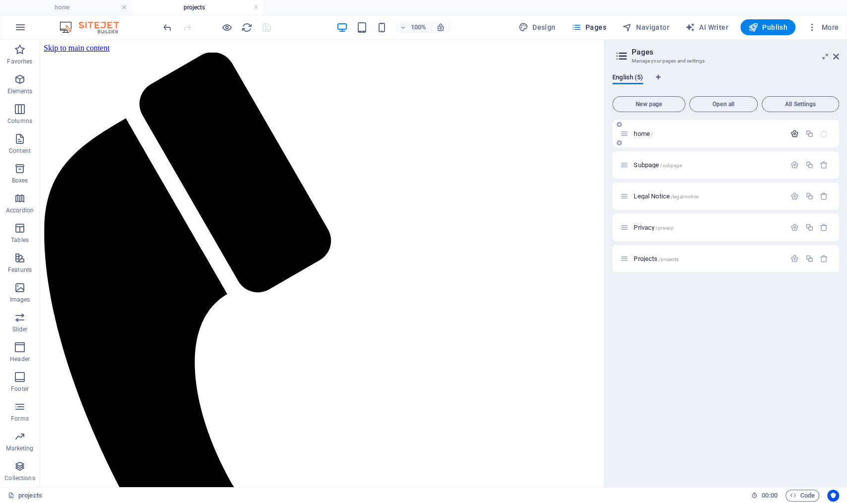
click at [791, 131] on icon "button" at bounding box center [794, 133] width 8 height 8
click at [794, 131] on icon "button" at bounding box center [794, 133] width 8 height 8
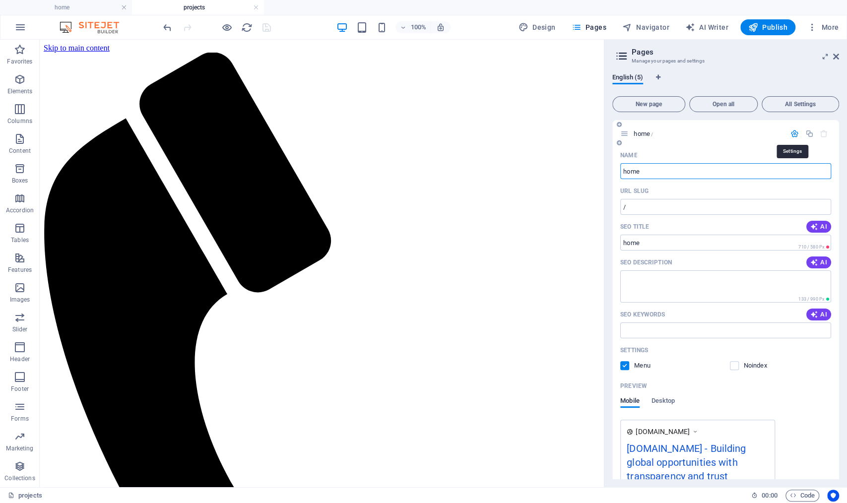
click at [794, 131] on icon "button" at bounding box center [794, 133] width 8 height 8
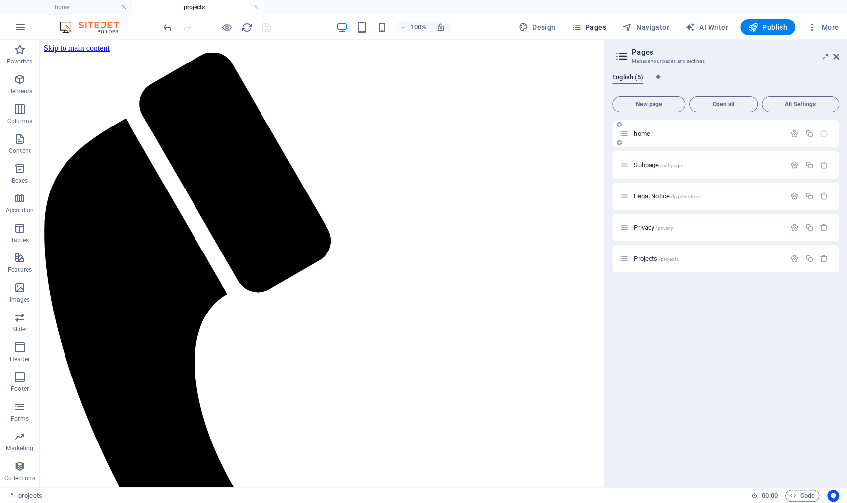
click at [626, 135] on icon at bounding box center [624, 133] width 8 height 8
click at [0, 0] on span "Pages" at bounding box center [0, 0] width 0 height 0
click at [718, 312] on div "home / Subpage /subpage Legal Notice /legal-notice Privacy /privacy Projects /p…" at bounding box center [725, 299] width 227 height 359
click at [17, 143] on icon "button" at bounding box center [20, 139] width 12 height 12
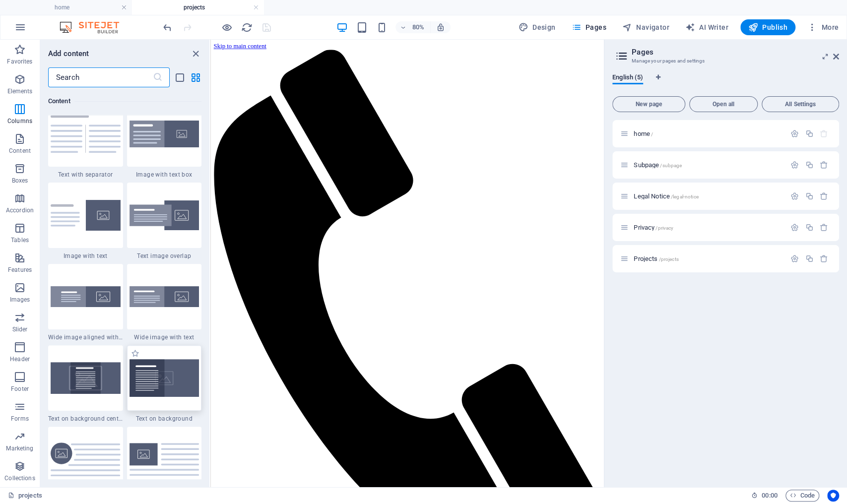
scroll to position [1778, 0]
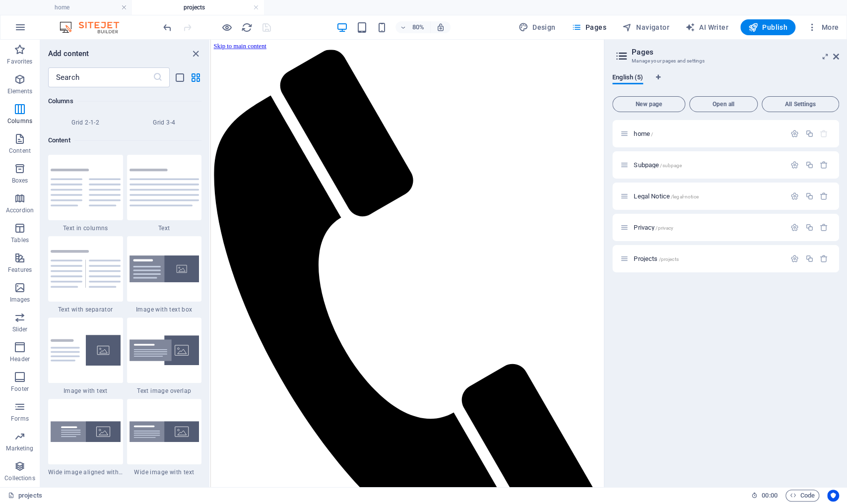
click at [739, 357] on div "home / Subpage /subpage Legal Notice /legal-notice Privacy /privacy Projects /p…" at bounding box center [725, 299] width 227 height 359
click at [726, 107] on span "Open all" at bounding box center [723, 104] width 60 height 6
click at [718, 107] on span "Open all" at bounding box center [723, 104] width 60 height 6
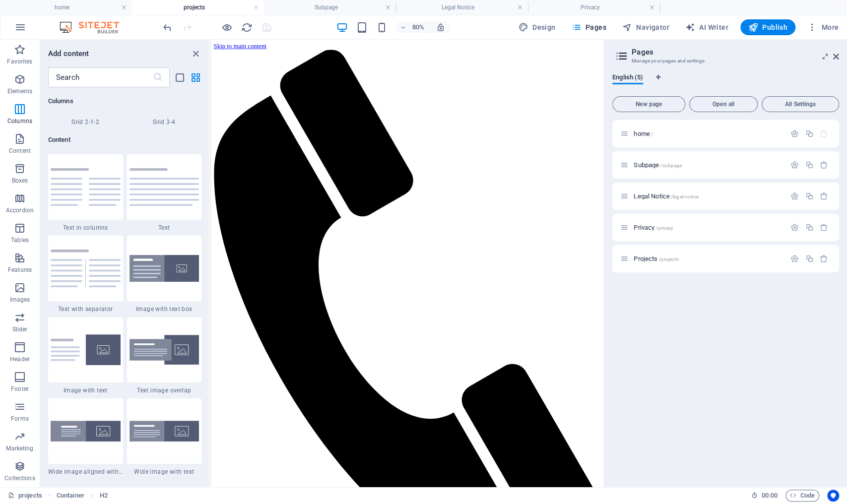
click at [833, 58] on icon at bounding box center [836, 57] width 6 height 8
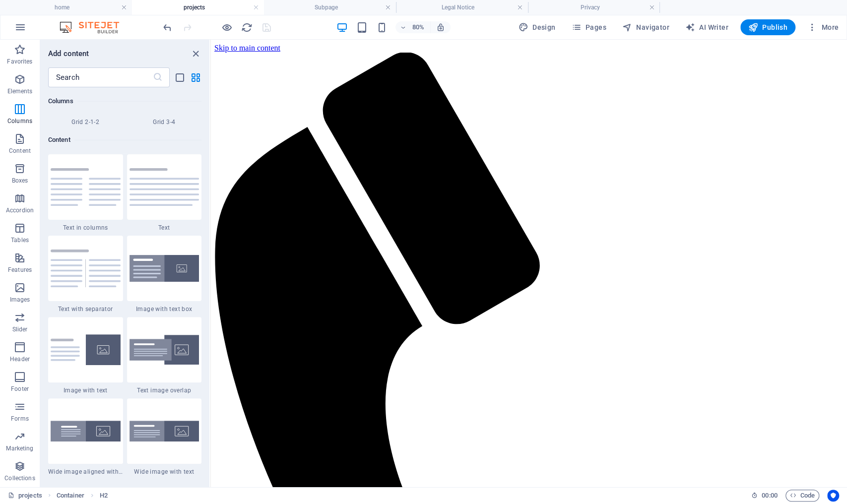
scroll to position [63, 0]
click at [0, 0] on span "Pages" at bounding box center [0, 0] width 0 height 0
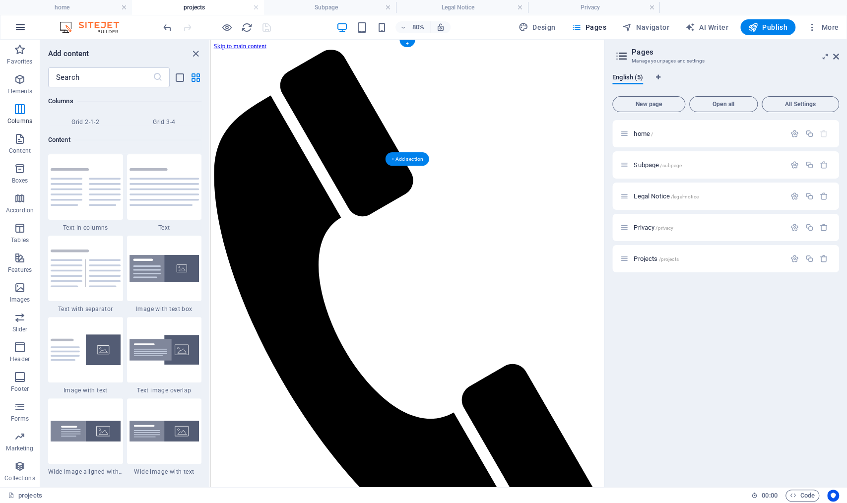
click at [0, 0] on icon "button" at bounding box center [0, 0] width 0 height 0
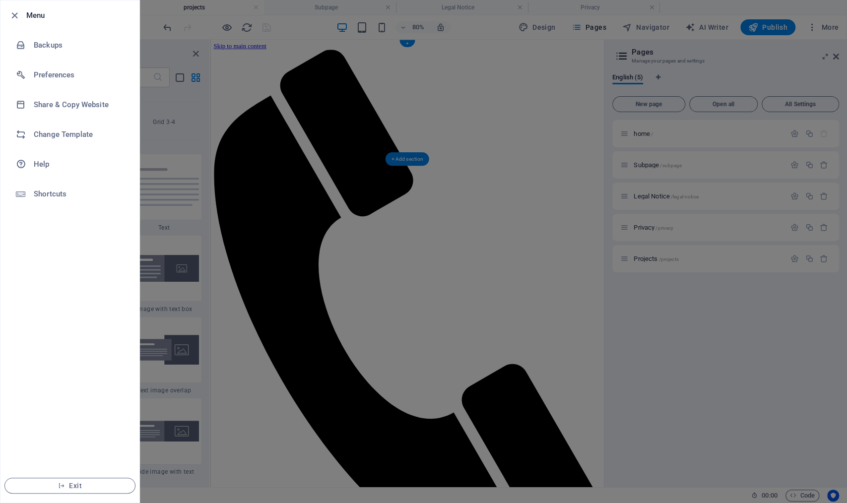
click at [725, 393] on div at bounding box center [423, 251] width 847 height 503
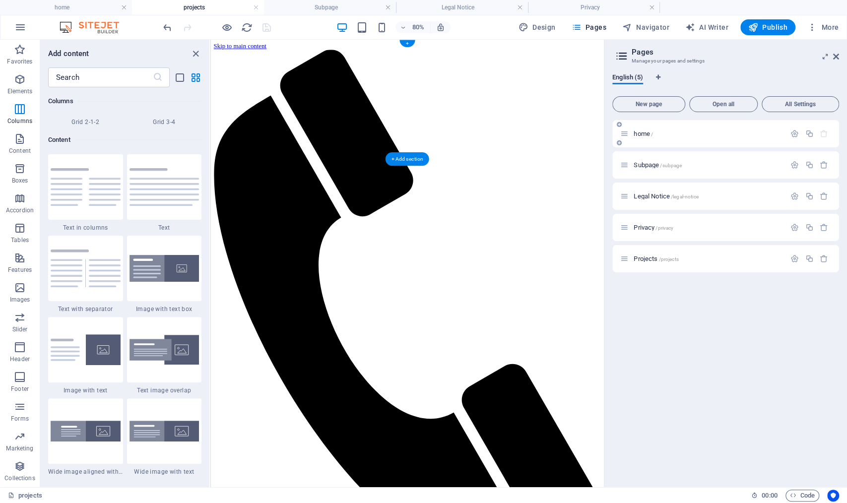
click at [645, 133] on span "home /" at bounding box center [642, 133] width 19 height 7
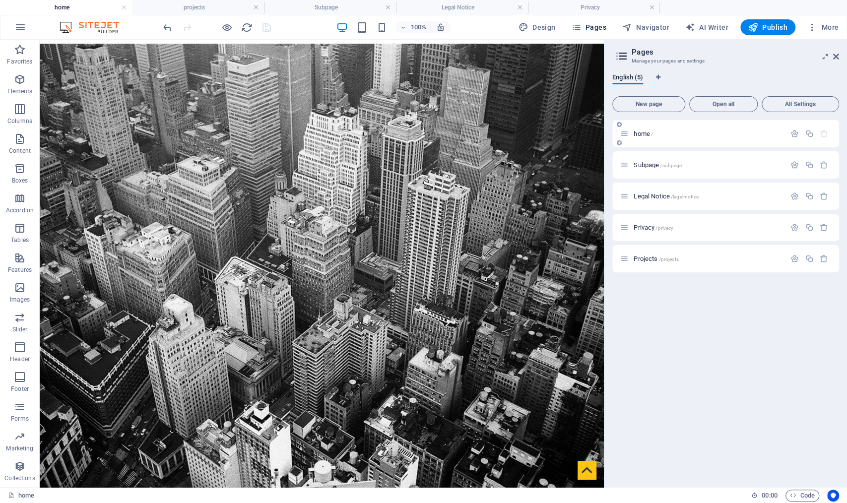
click at [645, 133] on span "home /" at bounding box center [642, 133] width 19 height 7
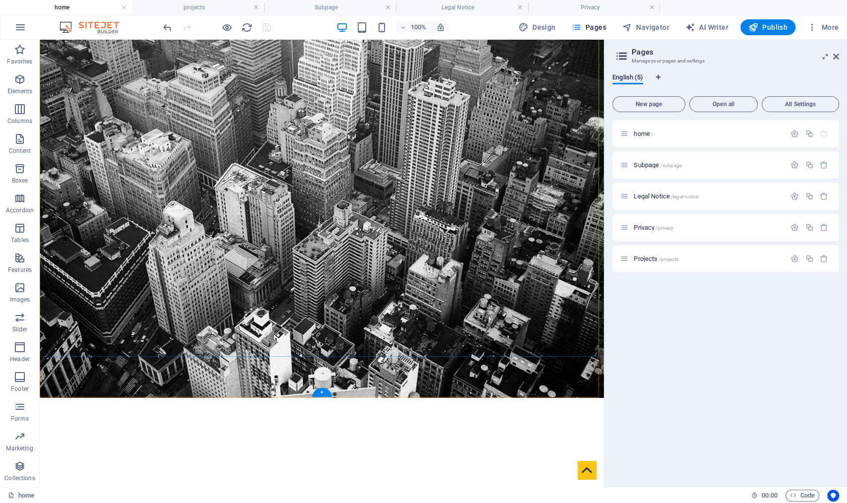
scroll to position [0, 0]
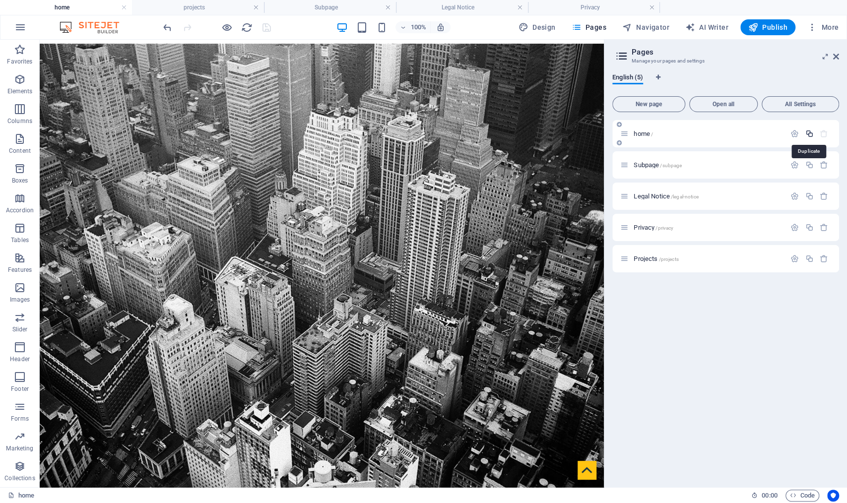
click at [810, 134] on icon "button" at bounding box center [809, 133] width 8 height 8
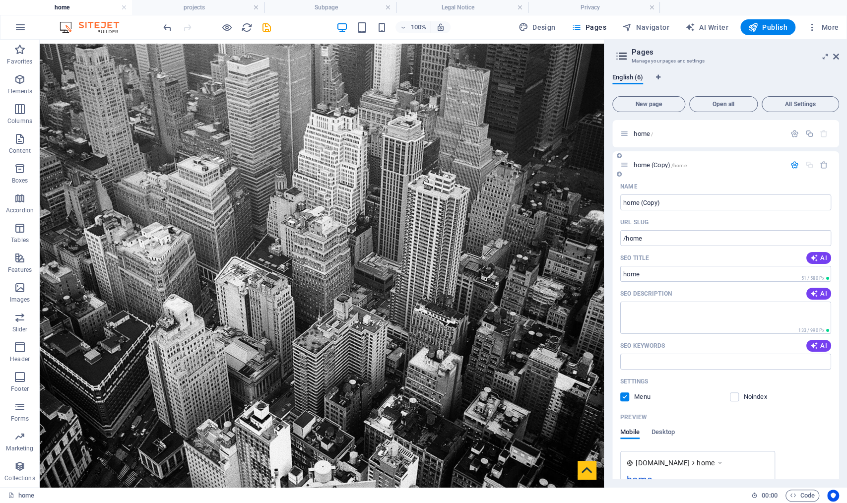
click at [816, 433] on div "Mobile Desktop" at bounding box center [725, 437] width 211 height 19
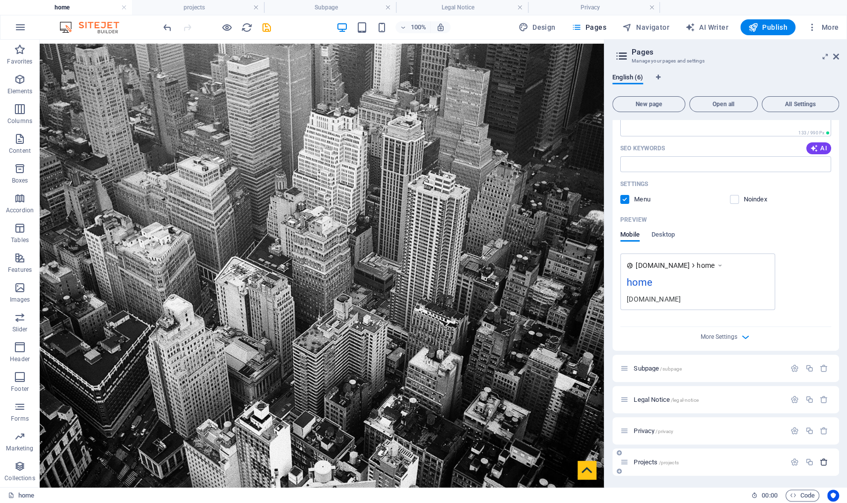
click at [825, 461] on button "button" at bounding box center [824, 462] width 14 height 8
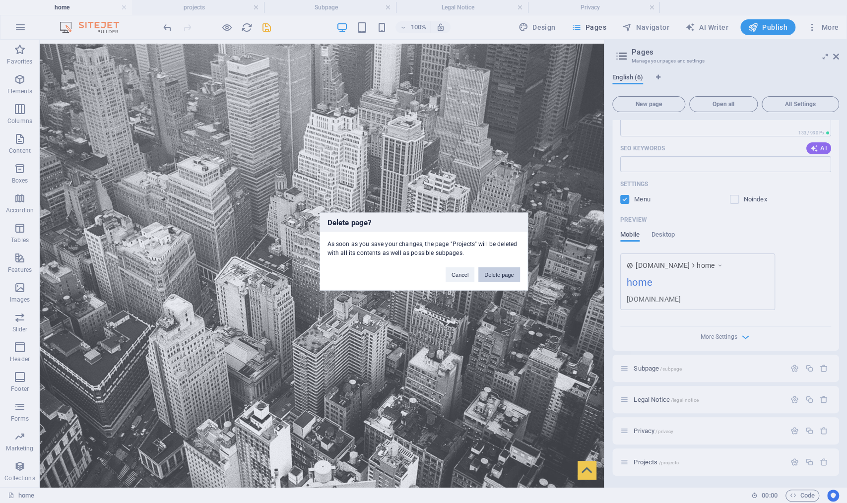
click at [513, 272] on button "Delete page" at bounding box center [498, 274] width 41 height 15
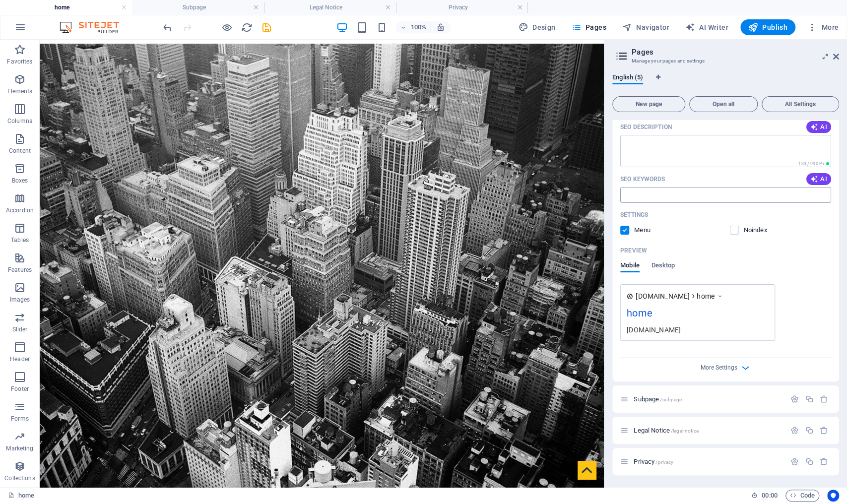
scroll to position [0, 0]
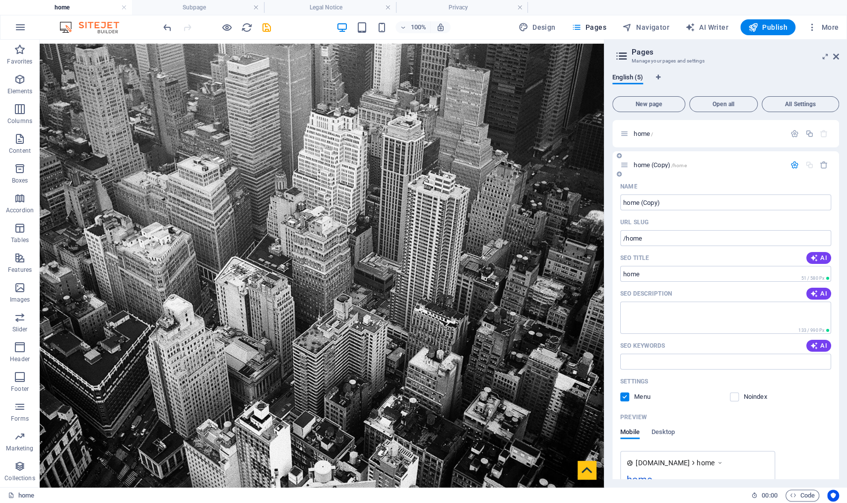
drag, startPoint x: 678, startPoint y: 206, endPoint x: 613, endPoint y: 198, distance: 65.0
click at [613, 198] on div "Name home (Copy) ​ URL SLUG /home ​ SEO Title AI home ​ 51 / 580 Px SEO Descrip…" at bounding box center [725, 364] width 227 height 370
type input "PROJECTS"
drag, startPoint x: 626, startPoint y: 240, endPoint x: 675, endPoint y: 247, distance: 49.2
click at [675, 247] on div "Name PROJECTS ​ URL SLUG /home ​ SEO Title AI home ​ 51 / 580 Px SEO Descriptio…" at bounding box center [725, 364] width 227 height 370
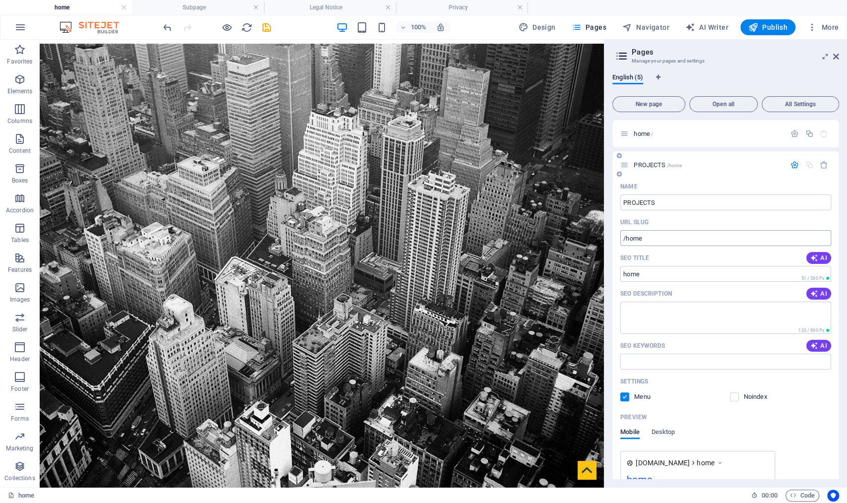
click at [655, 240] on input "/home" at bounding box center [725, 238] width 211 height 16
click at [643, 277] on input "home" at bounding box center [725, 274] width 211 height 16
click at [649, 330] on textarea "SEO Description" at bounding box center [725, 318] width 211 height 32
click at [666, 205] on input "PROJECTS" at bounding box center [725, 202] width 211 height 16
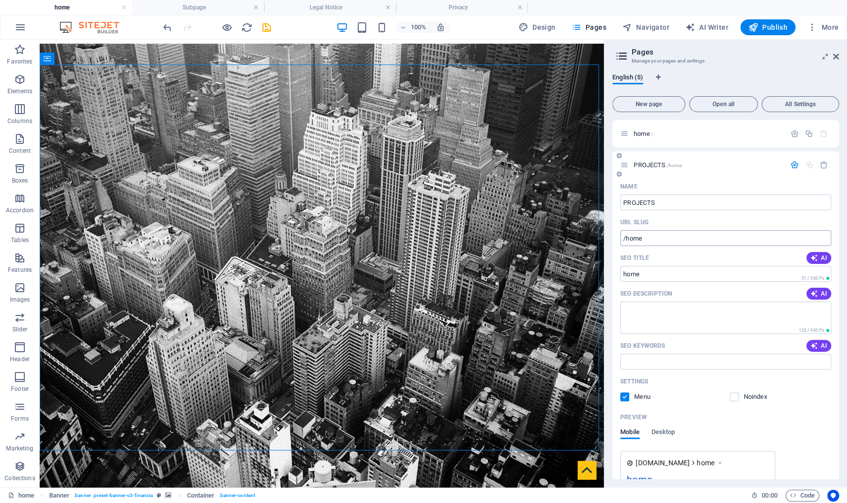
click at [649, 244] on input "/home" at bounding box center [725, 238] width 211 height 16
click at [640, 273] on input "home" at bounding box center [725, 274] width 211 height 16
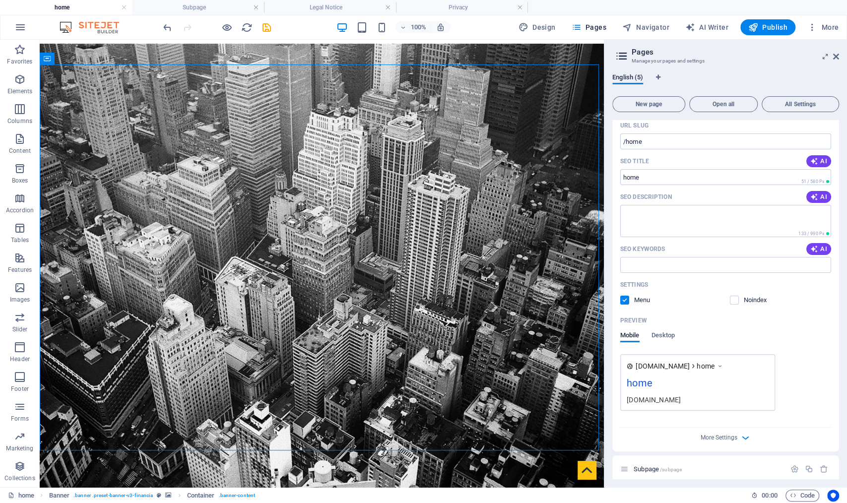
click at [670, 387] on div "home" at bounding box center [698, 385] width 142 height 19
click at [671, 327] on div "Preview" at bounding box center [725, 321] width 211 height 16
click at [670, 330] on div "Preview Mobile Desktop" at bounding box center [725, 334] width 211 height 42
click at [837, 55] on icon at bounding box center [836, 57] width 6 height 8
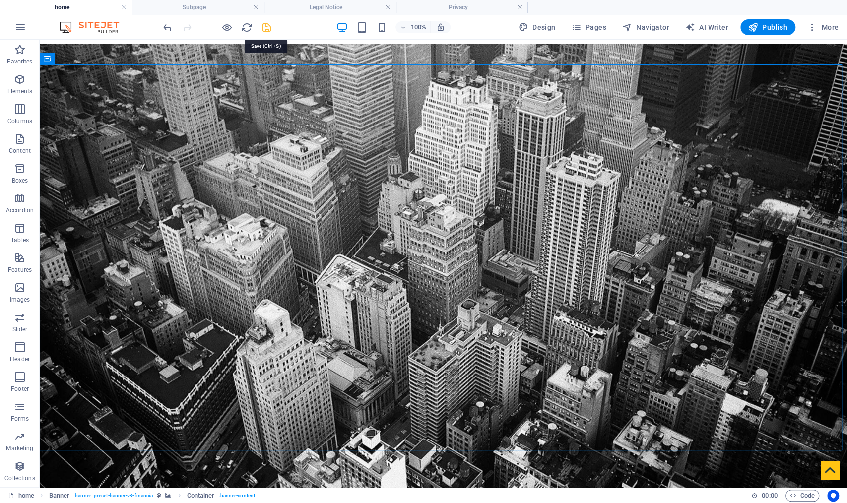
click at [267, 28] on icon "save" at bounding box center [266, 27] width 11 height 11
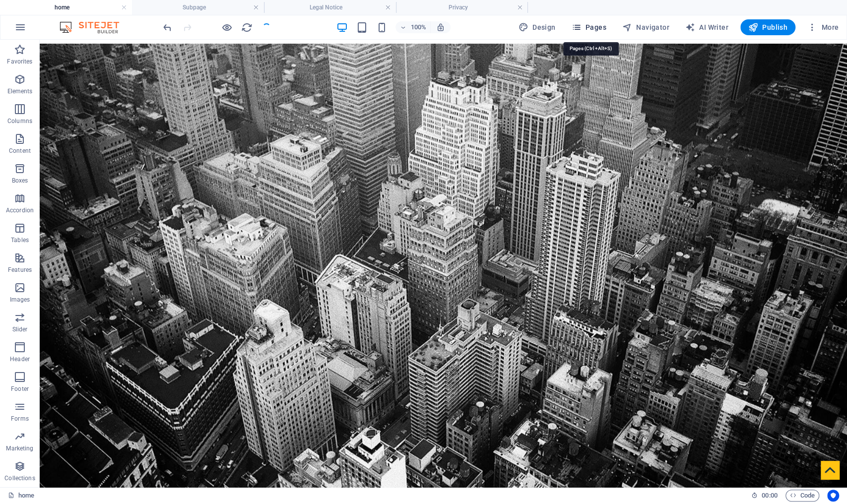
click at [594, 23] on span "Pages" at bounding box center [588, 27] width 35 height 10
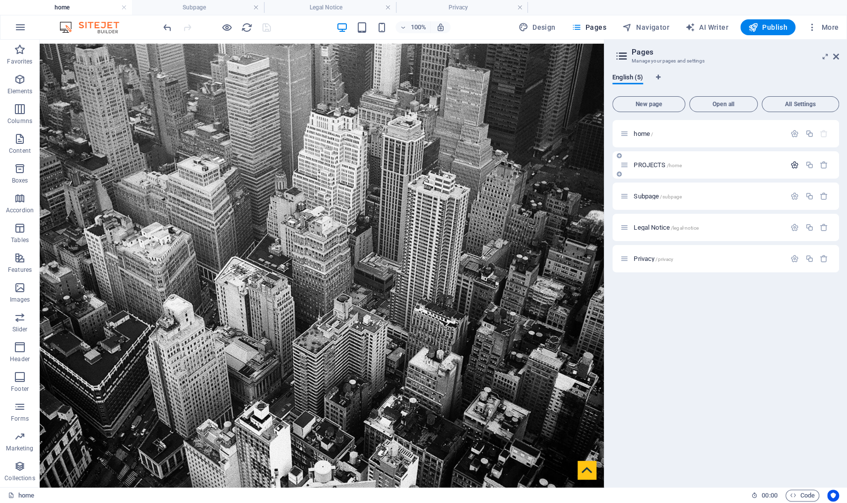
click at [791, 164] on icon "button" at bounding box center [794, 165] width 8 height 8
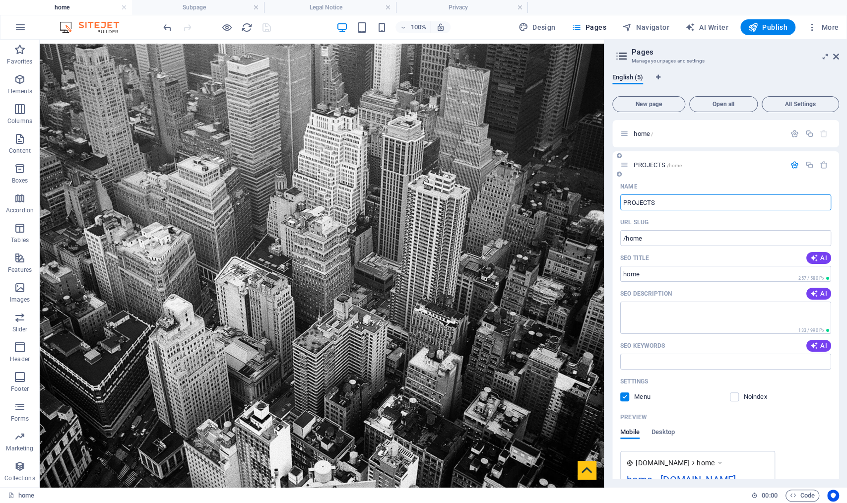
click at [791, 164] on icon "button" at bounding box center [794, 165] width 8 height 8
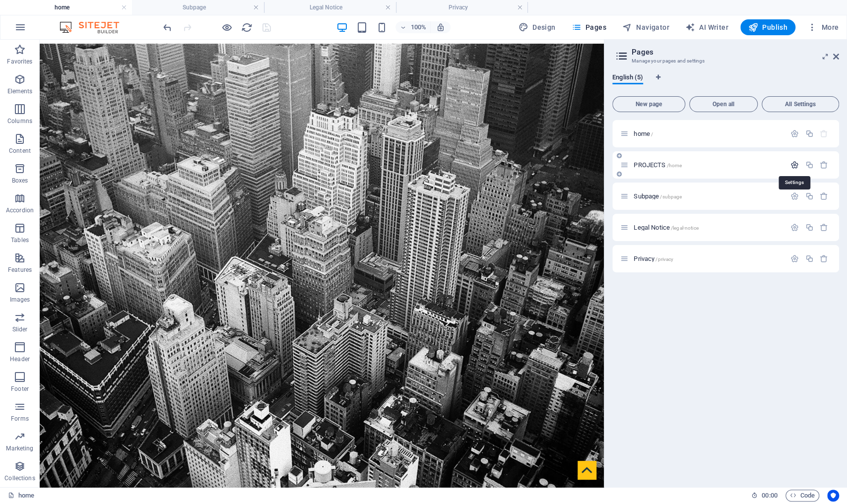
click at [792, 162] on icon "button" at bounding box center [794, 165] width 8 height 8
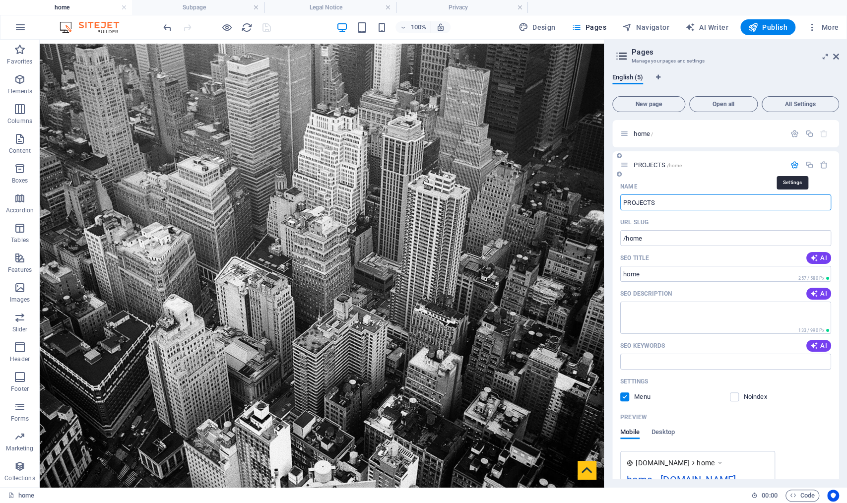
click at [792, 162] on icon "button" at bounding box center [794, 165] width 8 height 8
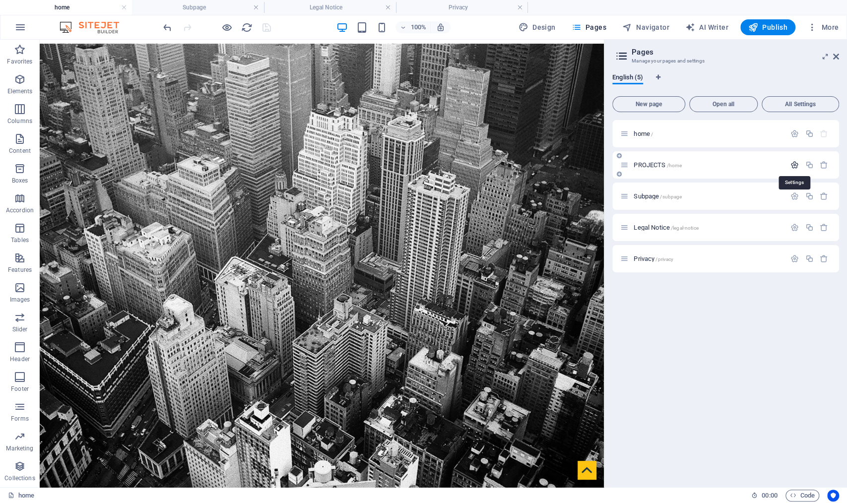
click at [794, 166] on icon "button" at bounding box center [794, 165] width 8 height 8
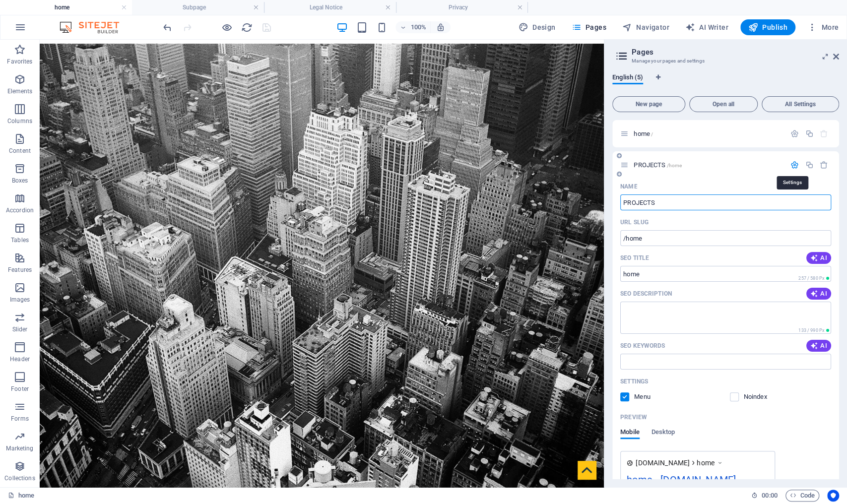
click at [794, 166] on icon "button" at bounding box center [794, 165] width 8 height 8
drag, startPoint x: 626, startPoint y: 239, endPoint x: 671, endPoint y: 238, distance: 44.6
click at [671, 238] on input "/home" at bounding box center [725, 238] width 211 height 16
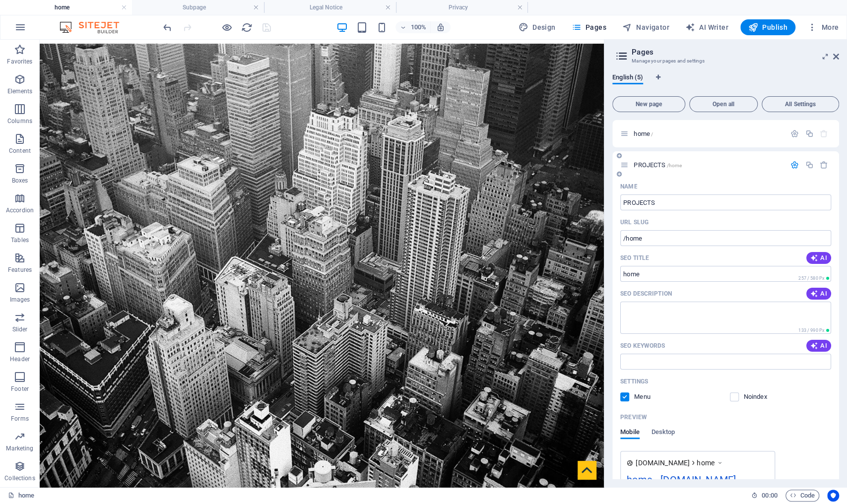
click at [626, 163] on icon at bounding box center [624, 165] width 8 height 8
click at [824, 166] on icon "button" at bounding box center [823, 165] width 8 height 8
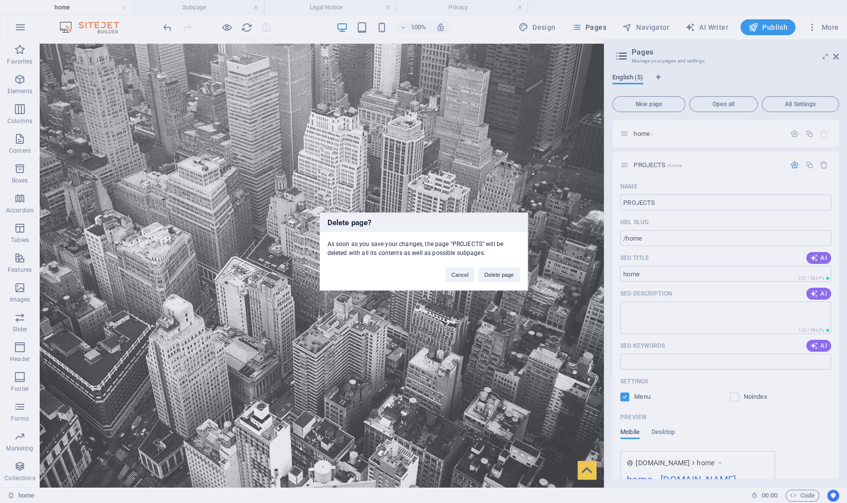
click at [494, 277] on button "Delete page" at bounding box center [498, 274] width 41 height 15
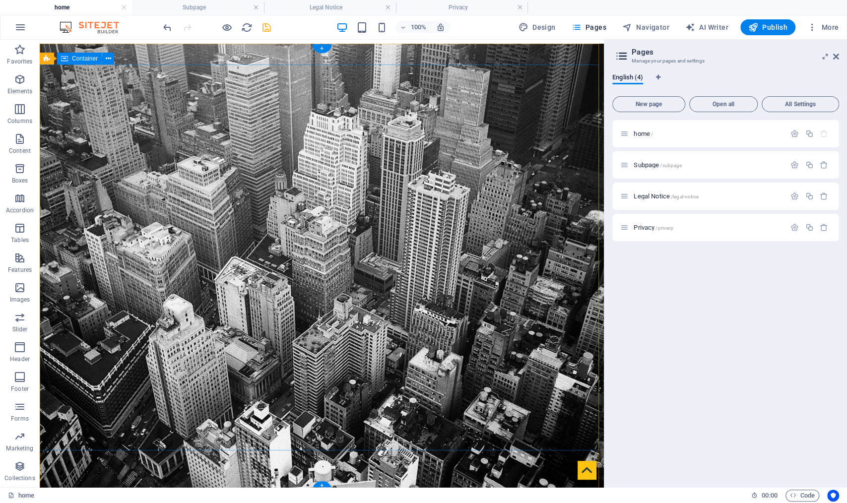
click at [751, 270] on div "home / Subpage /subpage Legal Notice /legal-notice Privacy /privacy" at bounding box center [725, 299] width 227 height 359
click at [640, 106] on span "New page" at bounding box center [649, 104] width 64 height 6
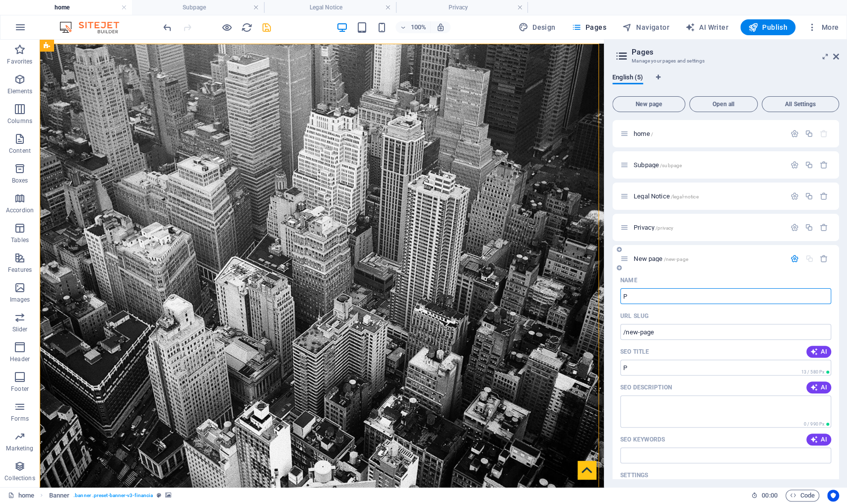
type input "PR"
type input "/p"
type input "PRO"
type input "/pro"
type input "P"
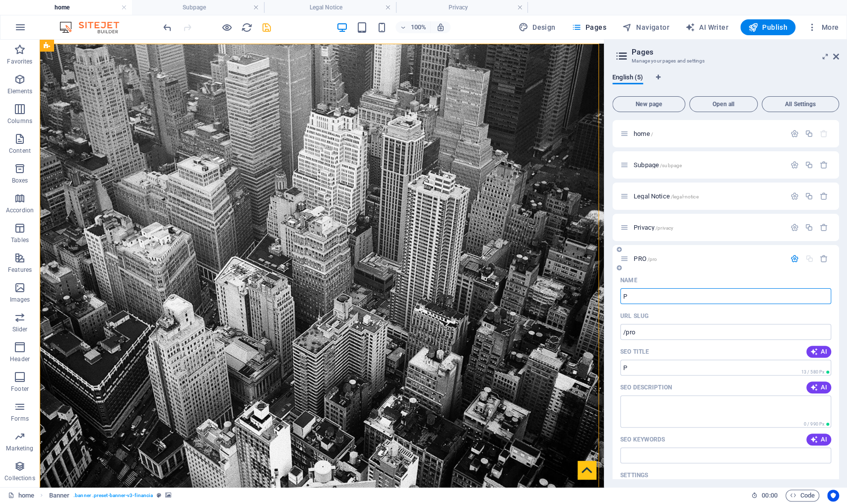
type input "/p"
type input "Projects"
type input "/projects"
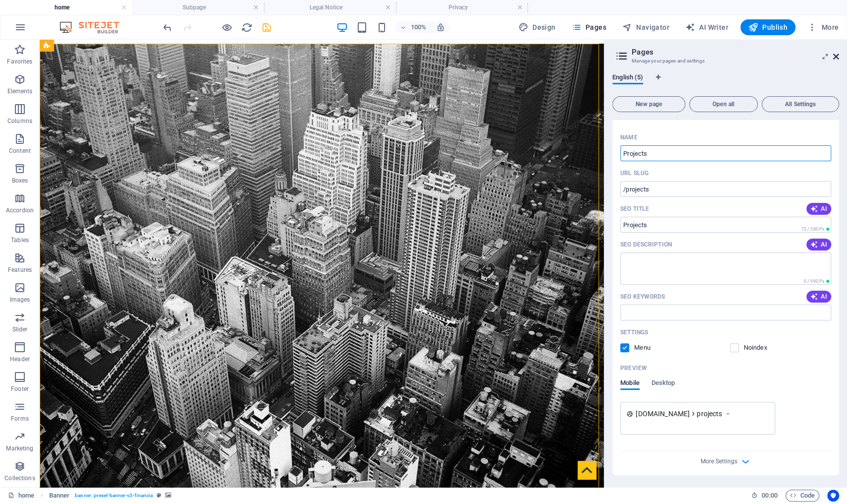
click at [835, 55] on icon at bounding box center [836, 57] width 6 height 8
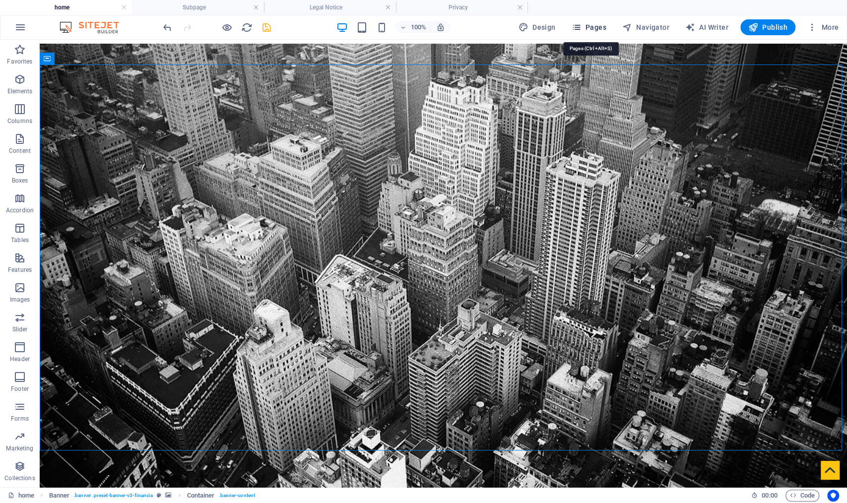
click at [594, 30] on span "Pages" at bounding box center [588, 27] width 35 height 10
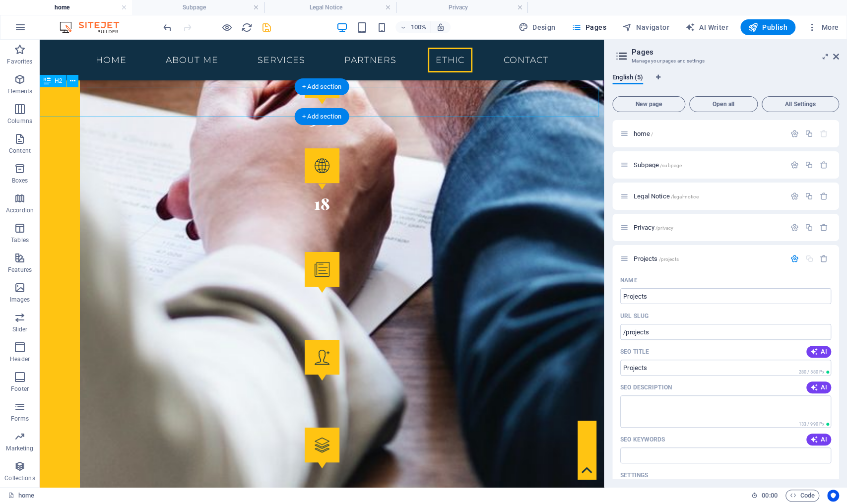
scroll to position [2821, 0]
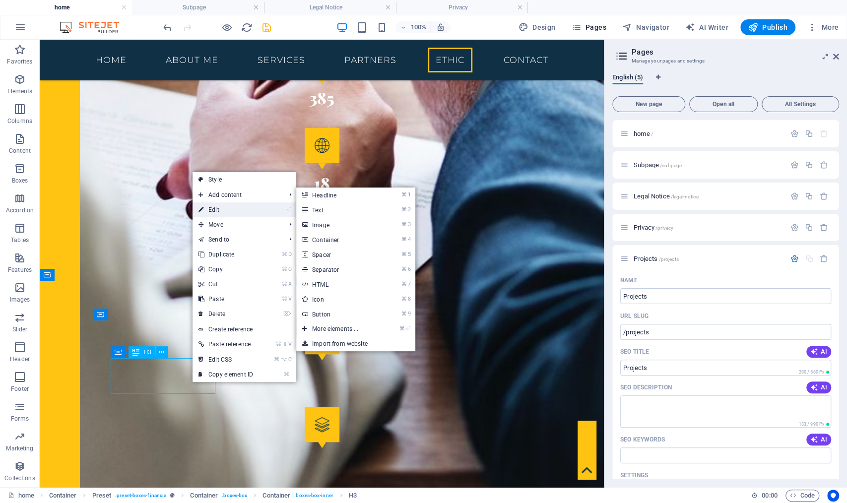
click at [233, 210] on link "⏎ Edit" at bounding box center [225, 209] width 66 height 15
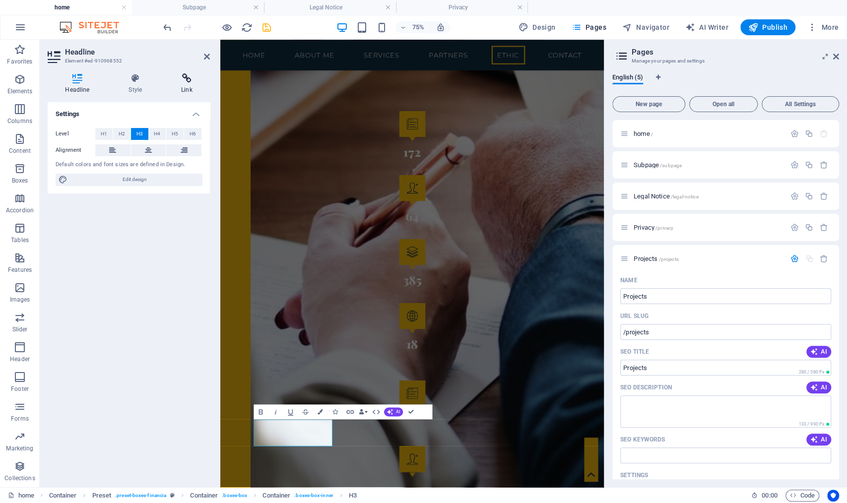
click at [188, 79] on icon at bounding box center [187, 78] width 46 height 10
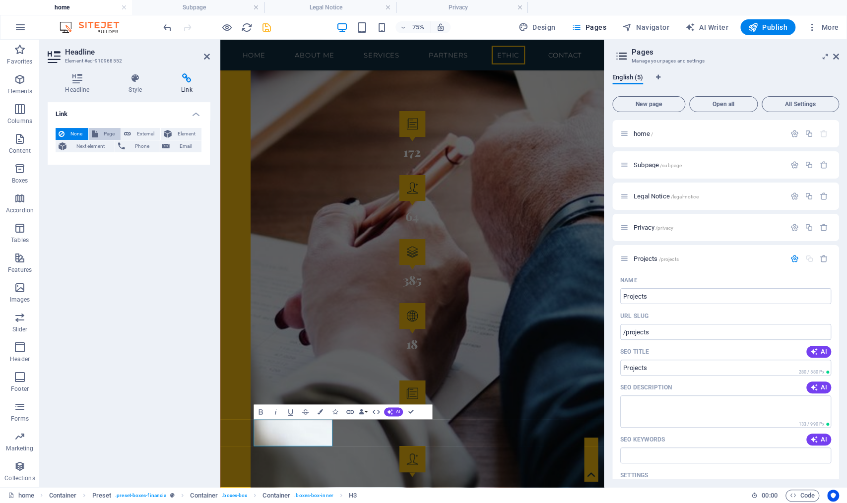
click at [104, 134] on span "Page" at bounding box center [109, 134] width 17 height 12
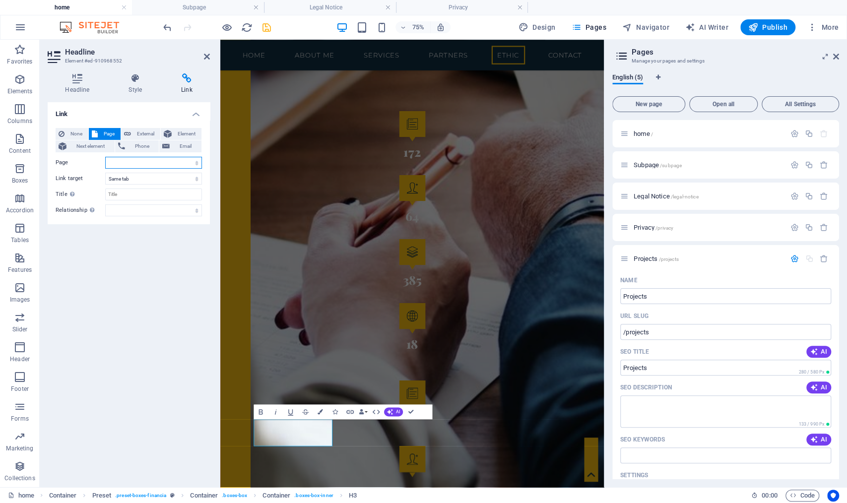
select select "0"
click at [140, 193] on input "Title Additional link description, should not be the same as the link text. The…" at bounding box center [153, 195] width 97 height 12
click at [144, 129] on span "External" at bounding box center [145, 134] width 23 height 12
select select "blank"
paste input "#ed-910838079"
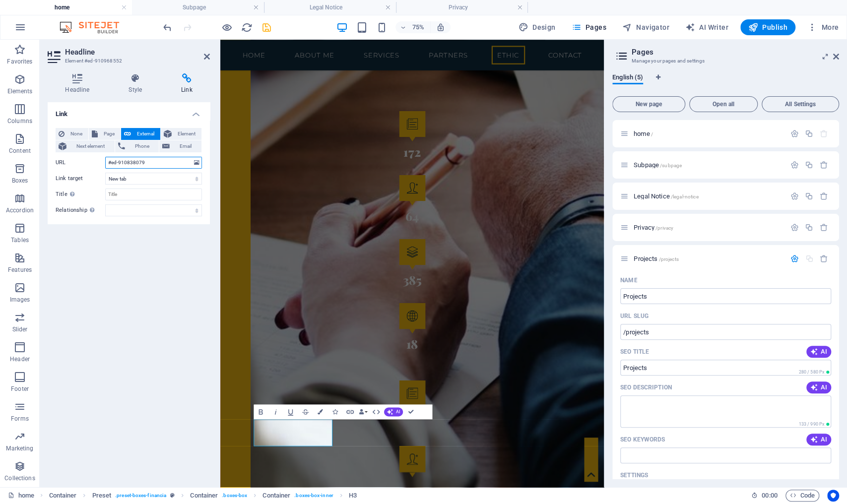
drag, startPoint x: 158, startPoint y: 166, endPoint x: 48, endPoint y: 153, distance: 110.8
click at [48, 153] on div "None Page External Element Next element Phone Email Page home Subpage Legal Not…" at bounding box center [129, 172] width 162 height 104
type input "/c-e-e-e-g"
click at [101, 237] on div "Link None Page External Element Next element Phone Email Page home Subpage Lega…" at bounding box center [129, 290] width 162 height 377
click at [131, 284] on div "Link None Page External Element Next element Phone Email Page home Subpage Lega…" at bounding box center [129, 290] width 162 height 377
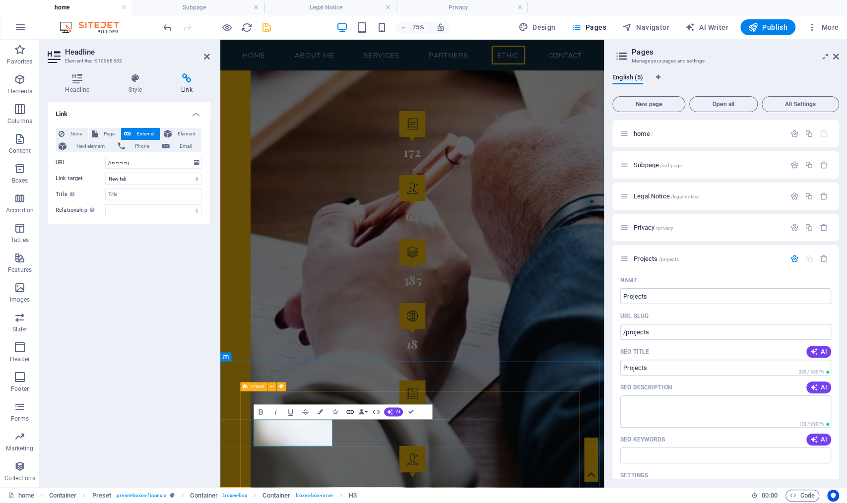
click at [346, 410] on icon "button" at bounding box center [350, 411] width 9 height 9
click at [348, 409] on icon "button" at bounding box center [350, 411] width 9 height 9
click at [263, 26] on icon "save" at bounding box center [266, 27] width 11 height 11
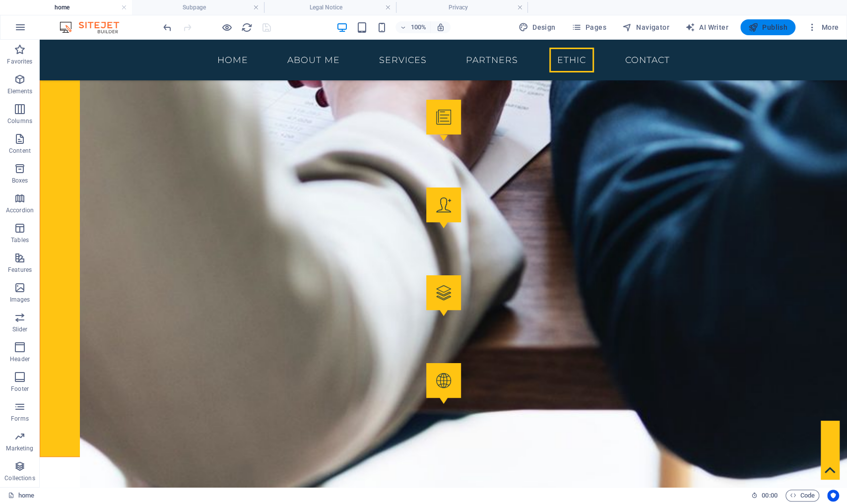
click at [747, 29] on button "Publish" at bounding box center [767, 27] width 55 height 16
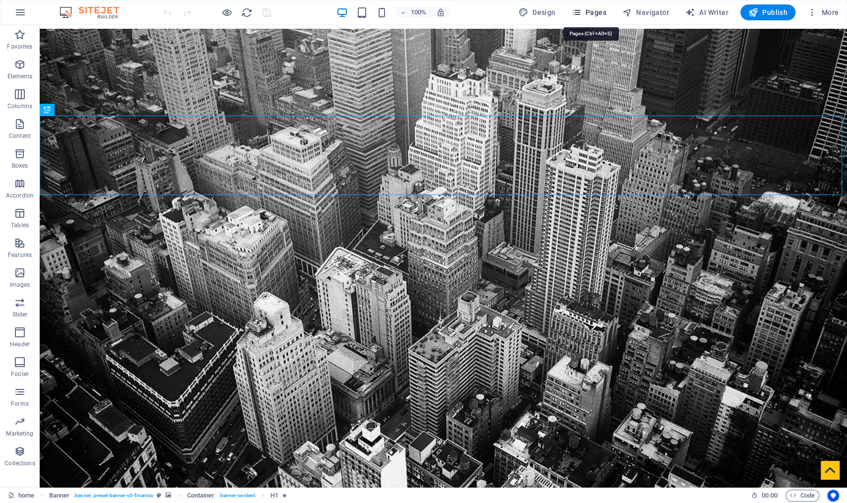
click at [598, 11] on span "Pages" at bounding box center [588, 12] width 35 height 10
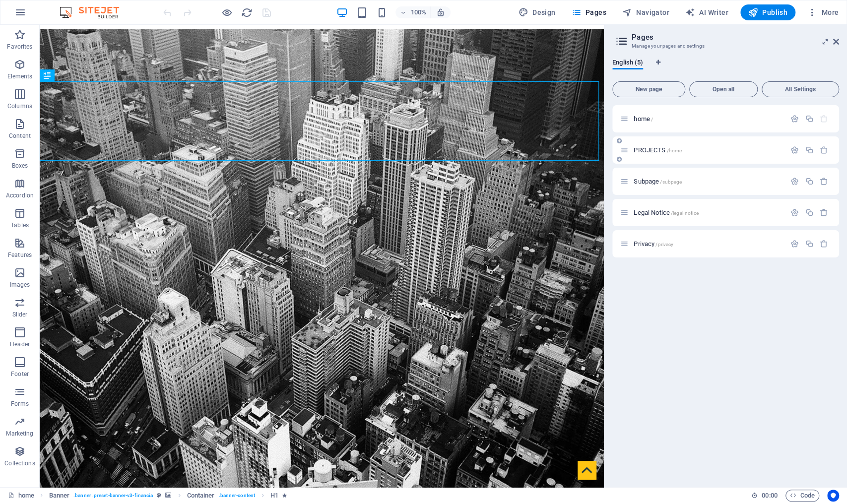
click at [707, 147] on p "PROJECTS /home" at bounding box center [707, 150] width 149 height 6
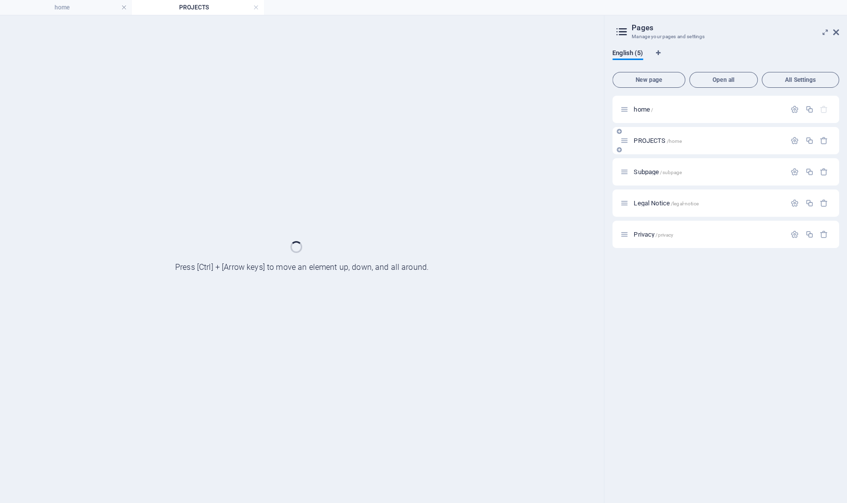
click at [0, 0] on div "PROJECTS /home" at bounding box center [0, 0] width 0 height 0
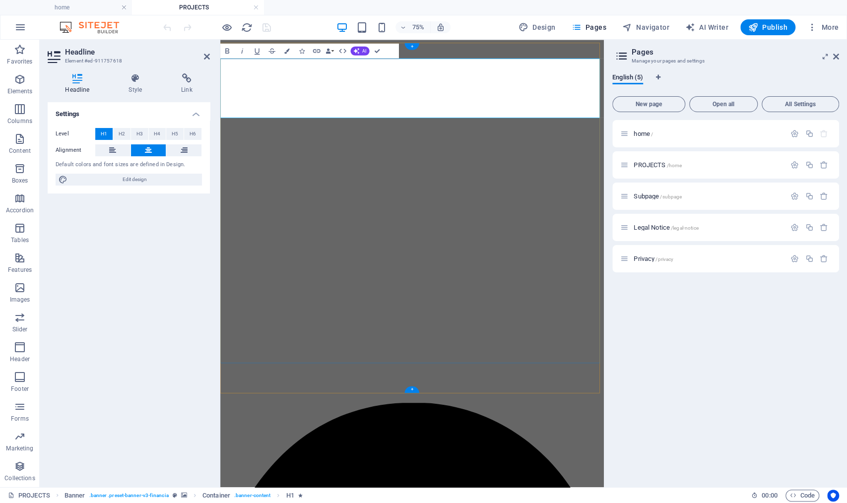
drag, startPoint x: 587, startPoint y: 87, endPoint x: 291, endPoint y: 93, distance: 296.2
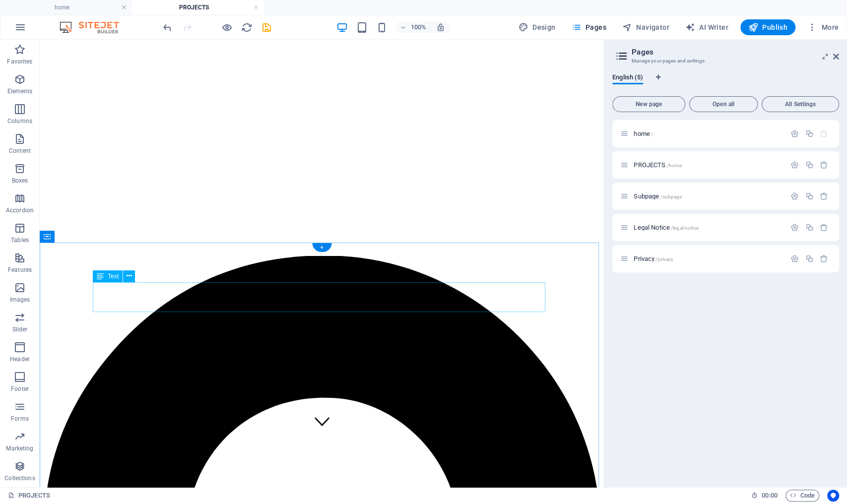
scroll to position [70, 0]
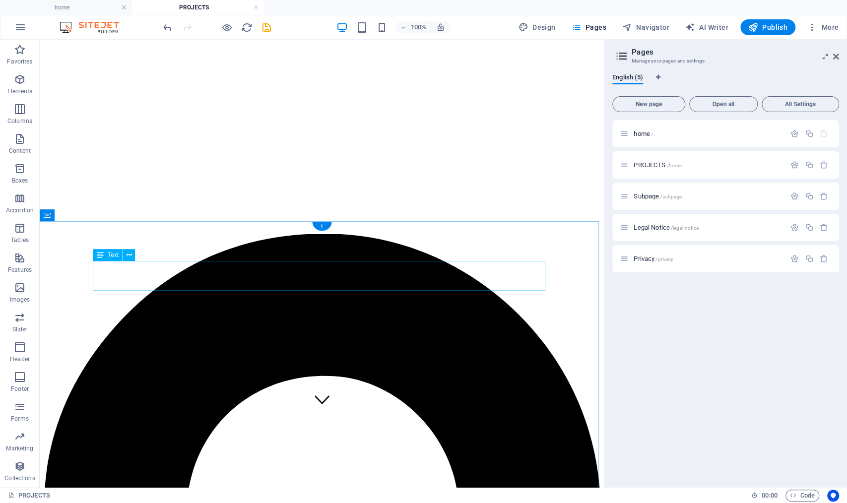
click at [98, 253] on icon at bounding box center [100, 255] width 7 height 12
click at [100, 256] on icon at bounding box center [100, 255] width 7 height 12
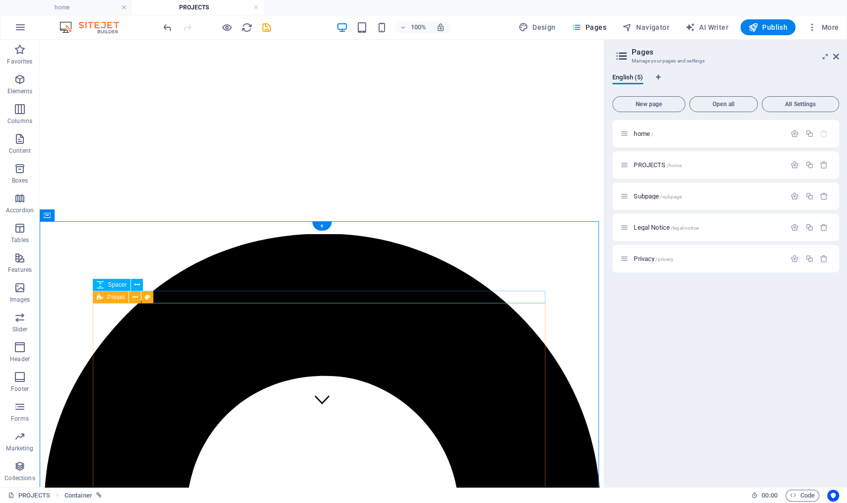
click at [96, 297] on div "Preset" at bounding box center [111, 297] width 36 height 12
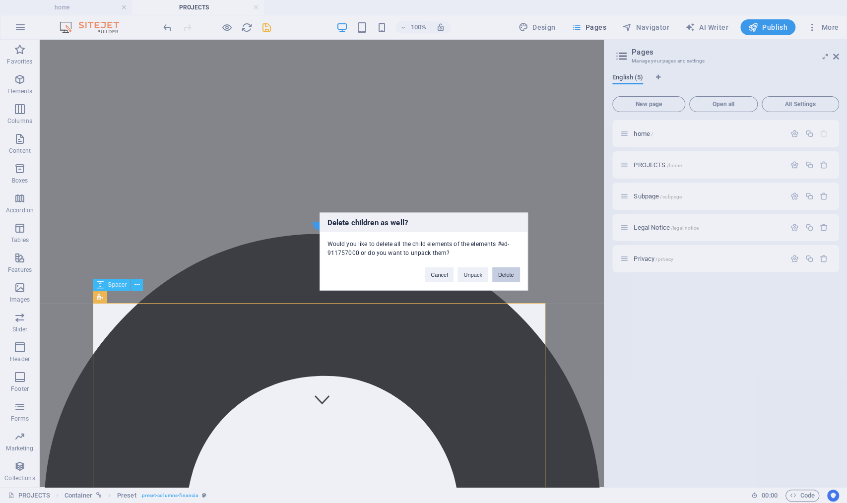
click at [510, 275] on button "Delete" at bounding box center [506, 274] width 28 height 15
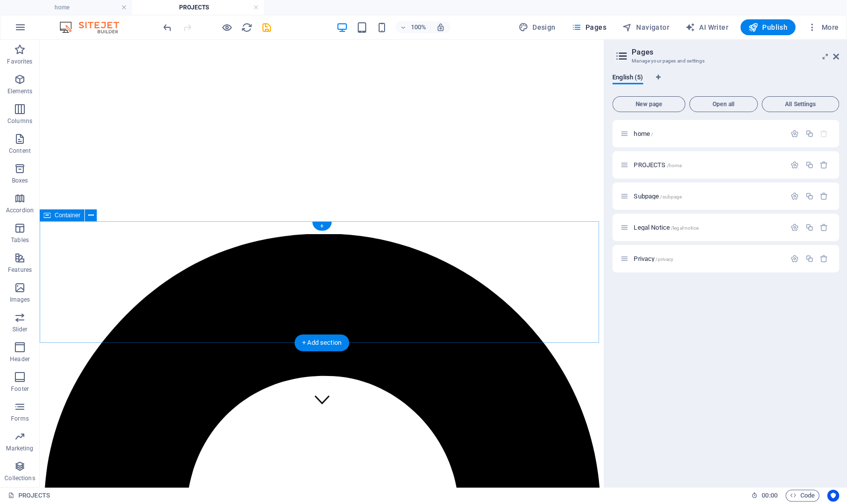
click at [60, 215] on span "Container" at bounding box center [68, 215] width 26 height 6
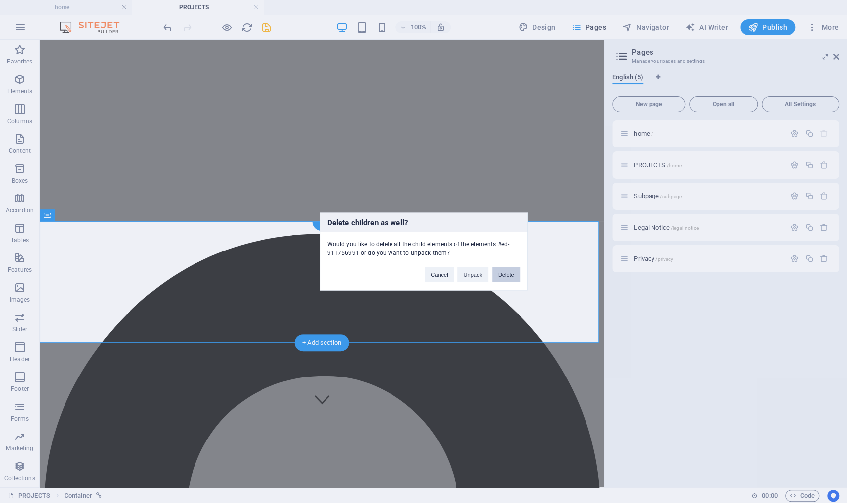
click at [501, 274] on button "Delete" at bounding box center [506, 274] width 28 height 15
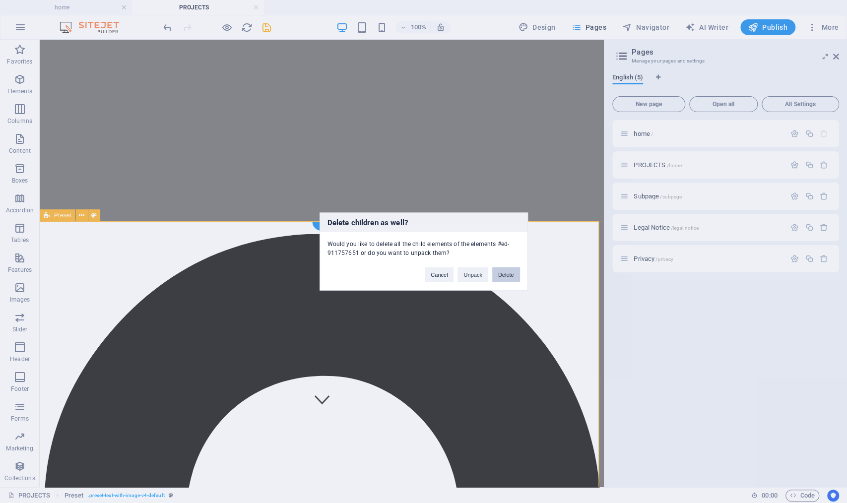
click at [504, 274] on button "Delete" at bounding box center [506, 274] width 28 height 15
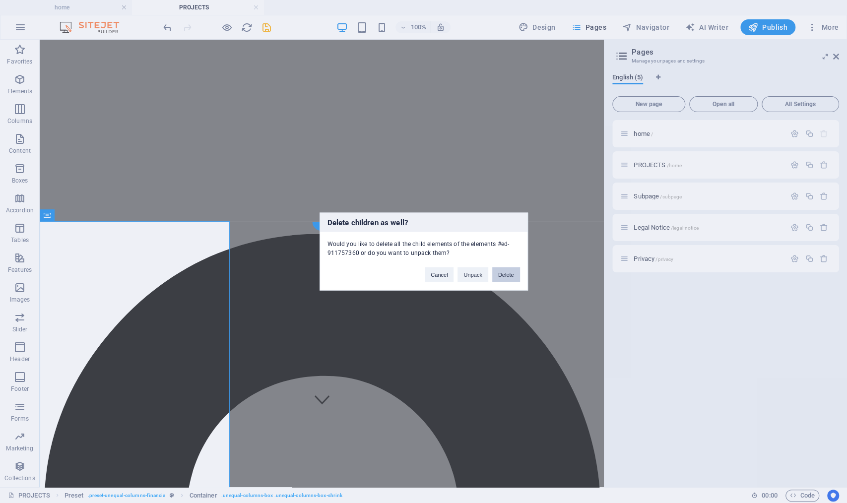
click at [506, 271] on button "Delete" at bounding box center [506, 274] width 28 height 15
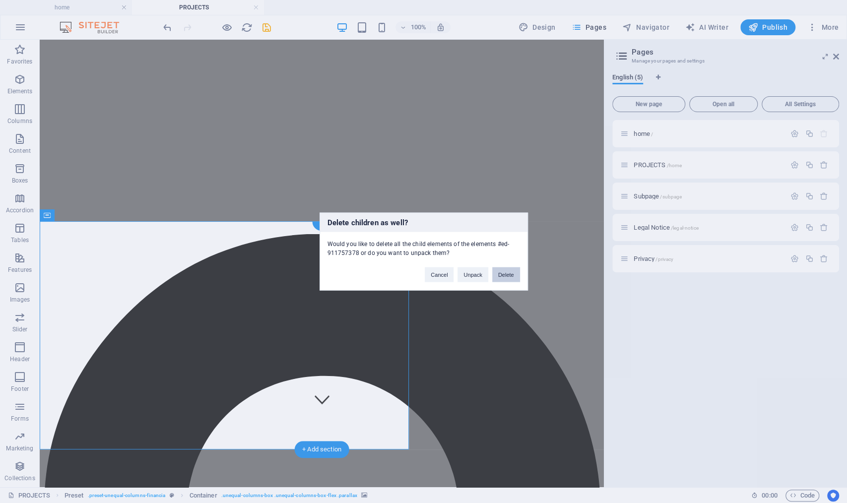
click at [508, 275] on button "Delete" at bounding box center [506, 274] width 28 height 15
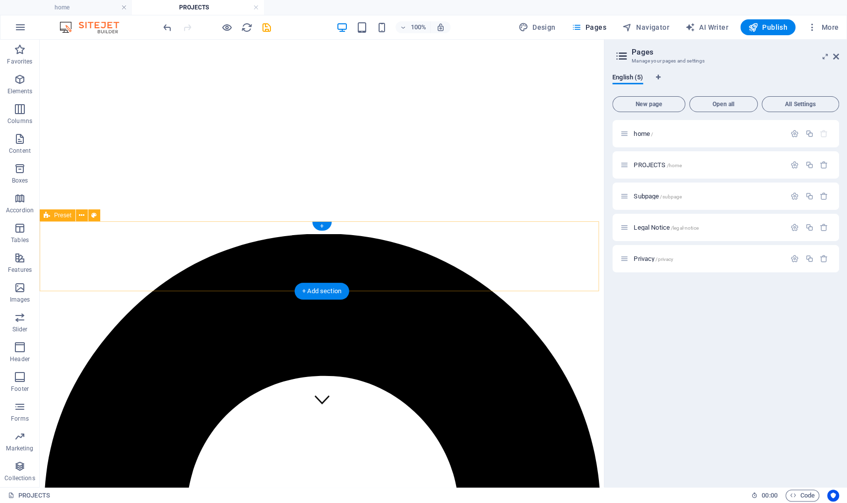
click at [66, 217] on span "Preset" at bounding box center [62, 215] width 17 height 6
drag, startPoint x: 43, startPoint y: 237, endPoint x: 87, endPoint y: 258, distance: 49.0
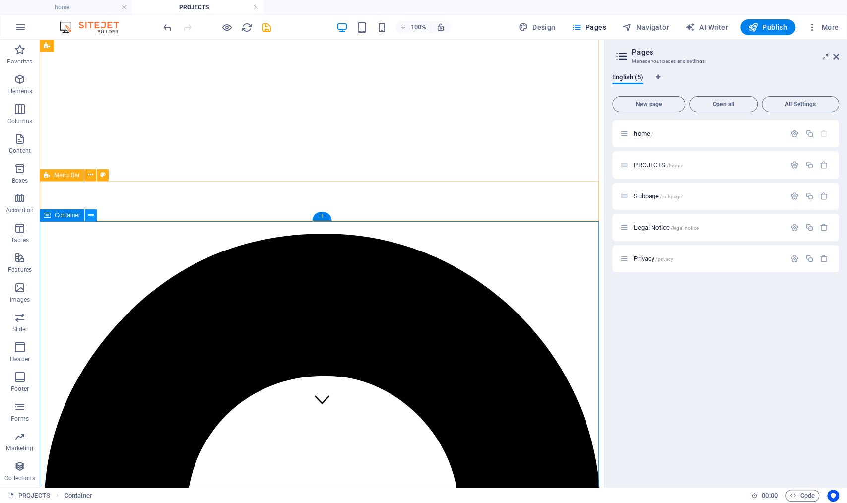
click at [90, 217] on icon at bounding box center [90, 215] width 5 height 10
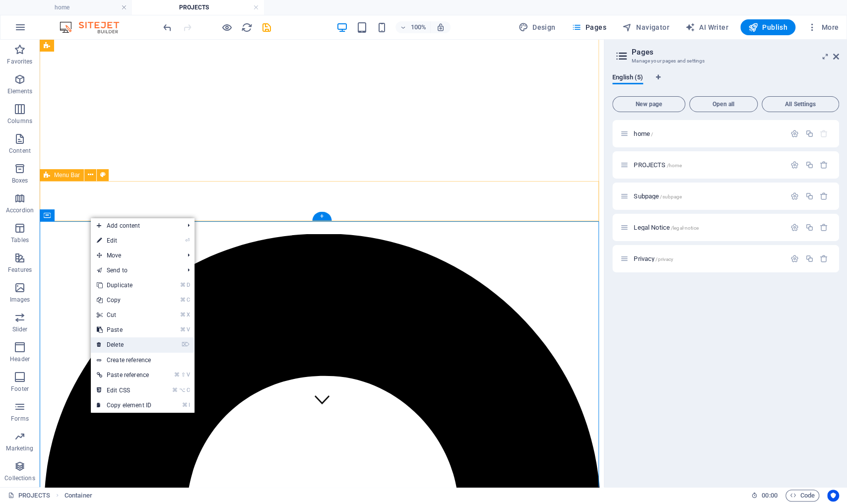
click at [152, 342] on link "⌦ Delete" at bounding box center [124, 344] width 66 height 15
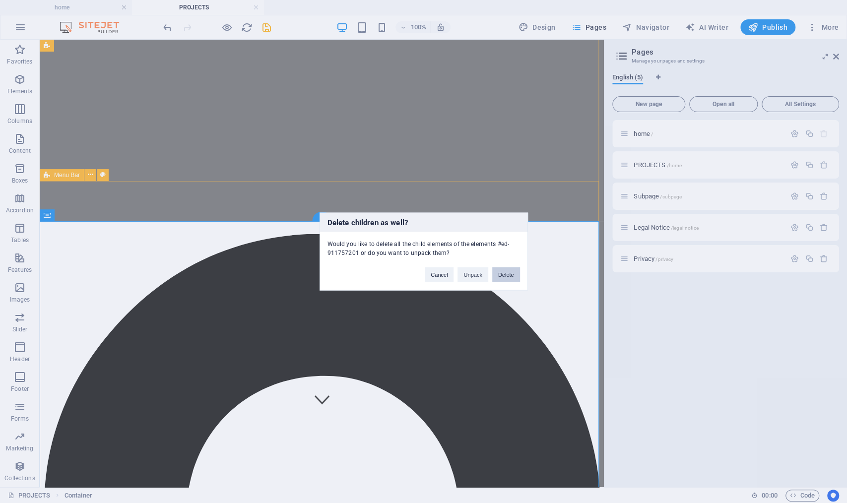
click at [514, 273] on button "Delete" at bounding box center [506, 274] width 28 height 15
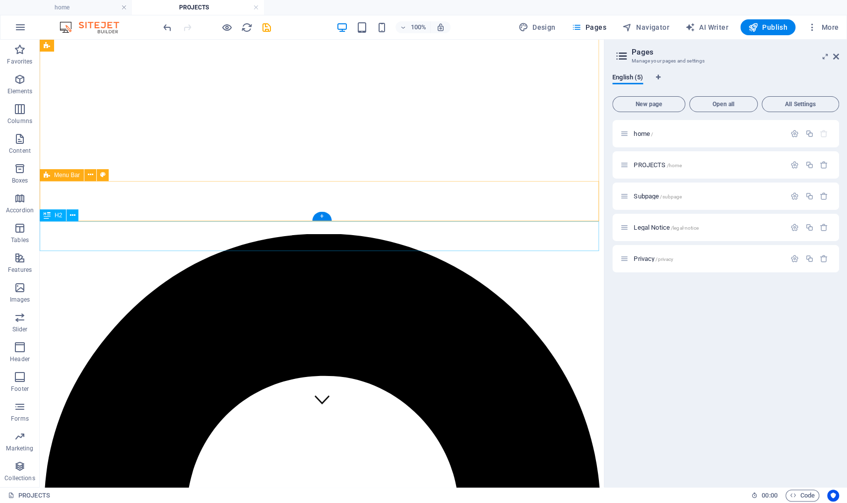
click at [56, 215] on span "H2" at bounding box center [58, 215] width 7 height 6
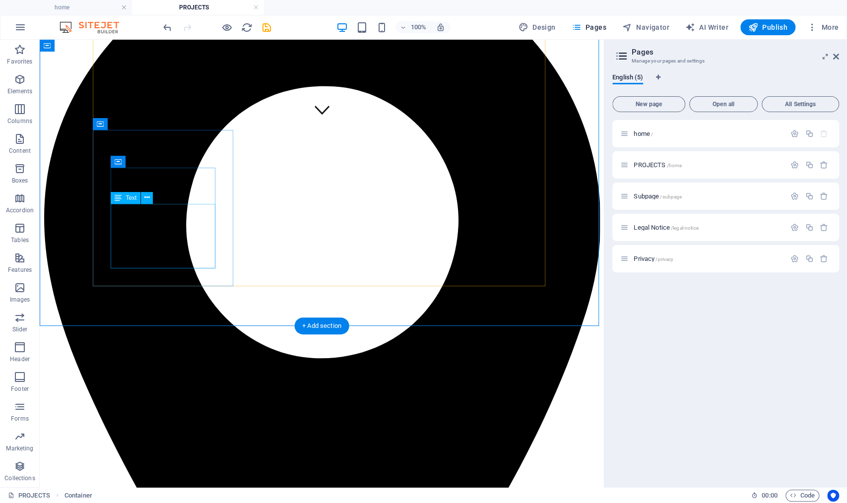
scroll to position [334, 0]
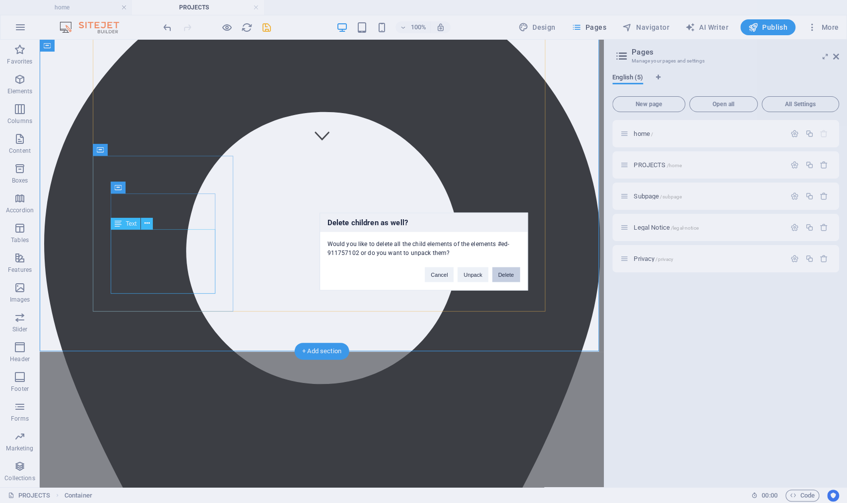
click at [511, 271] on button "Delete" at bounding box center [506, 274] width 28 height 15
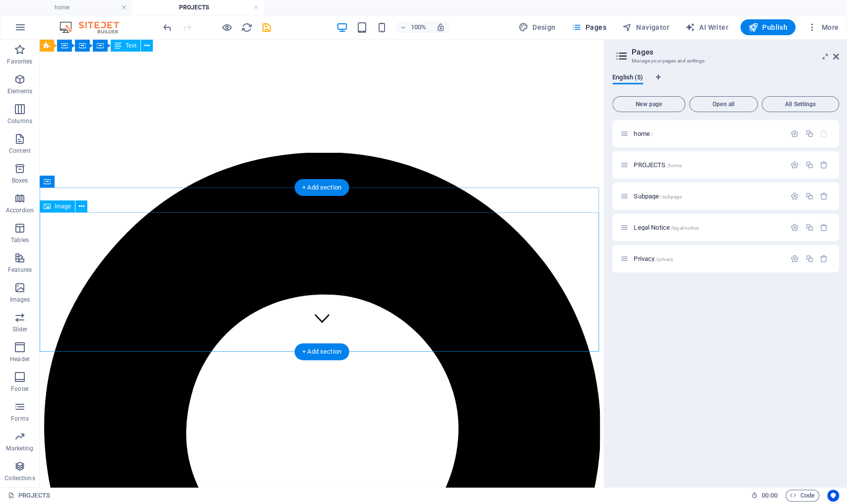
scroll to position [133, 0]
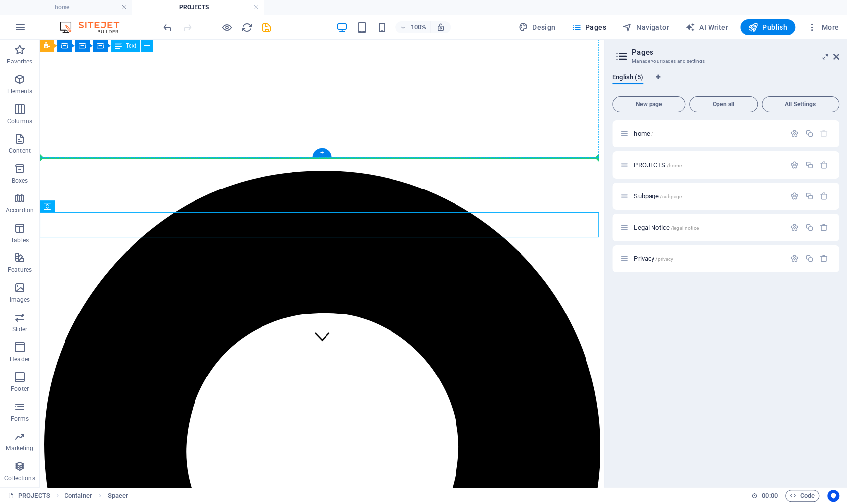
drag, startPoint x: 84, startPoint y: 247, endPoint x: 93, endPoint y: 196, distance: 51.4
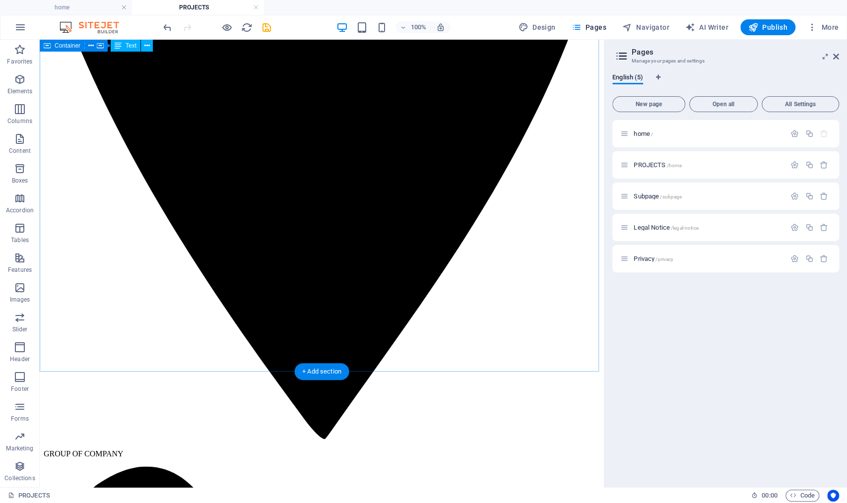
scroll to position [781, 0]
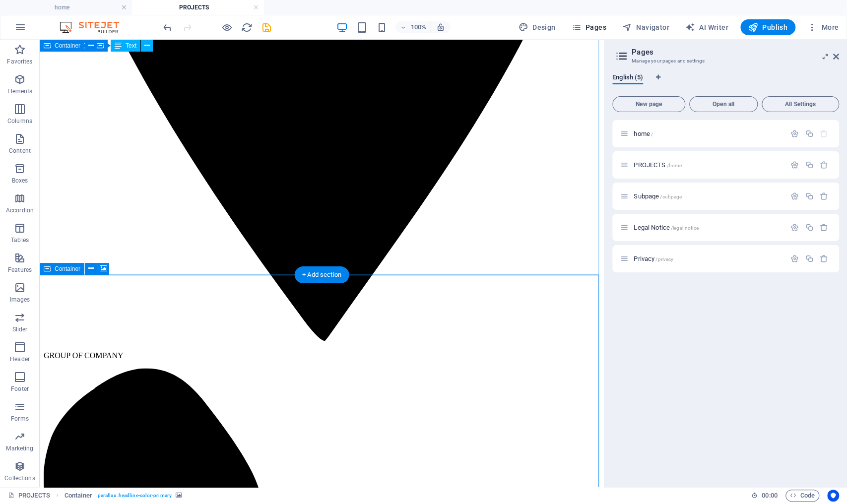
click at [47, 266] on icon at bounding box center [47, 269] width 7 height 12
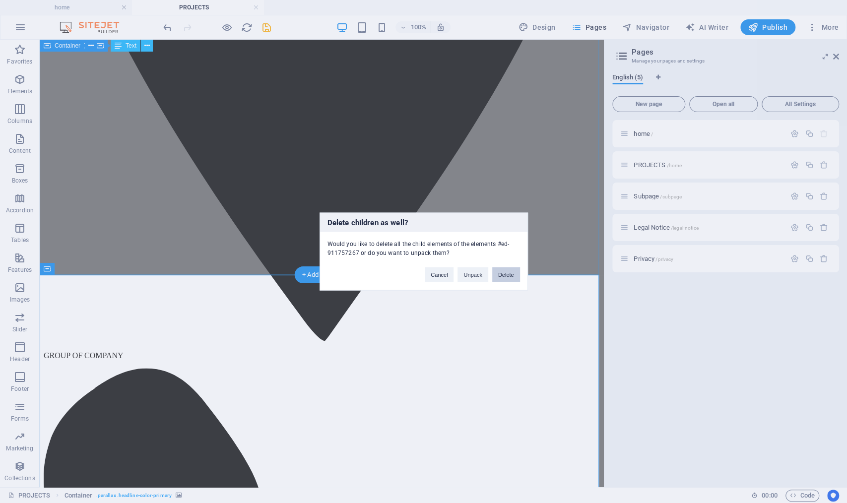
click at [519, 274] on button "Delete" at bounding box center [506, 274] width 28 height 15
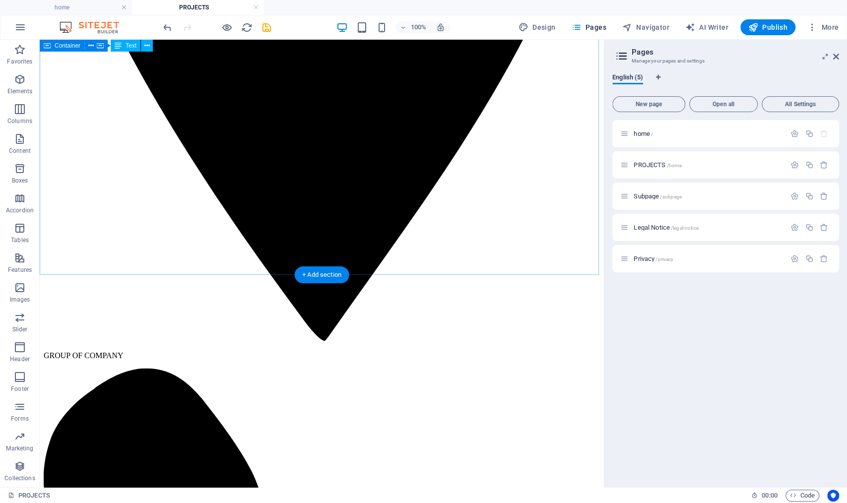
click at [58, 271] on span "Callout" at bounding box center [63, 269] width 18 height 6
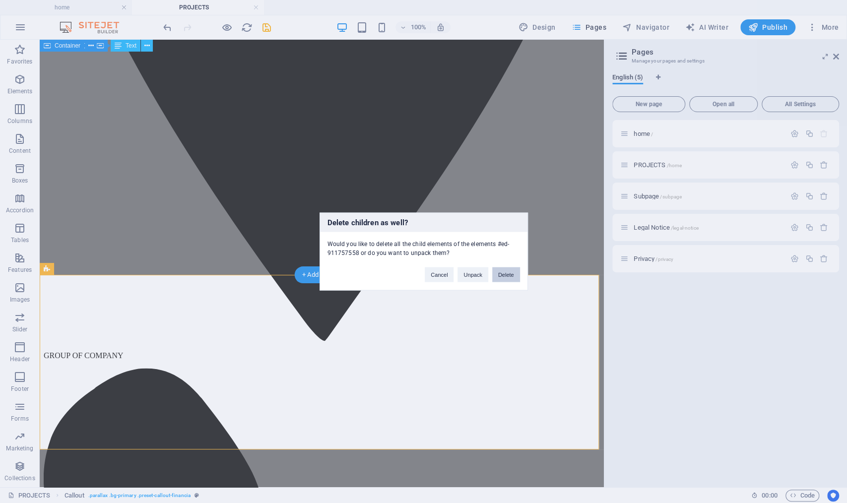
click at [510, 278] on button "Delete" at bounding box center [506, 274] width 28 height 15
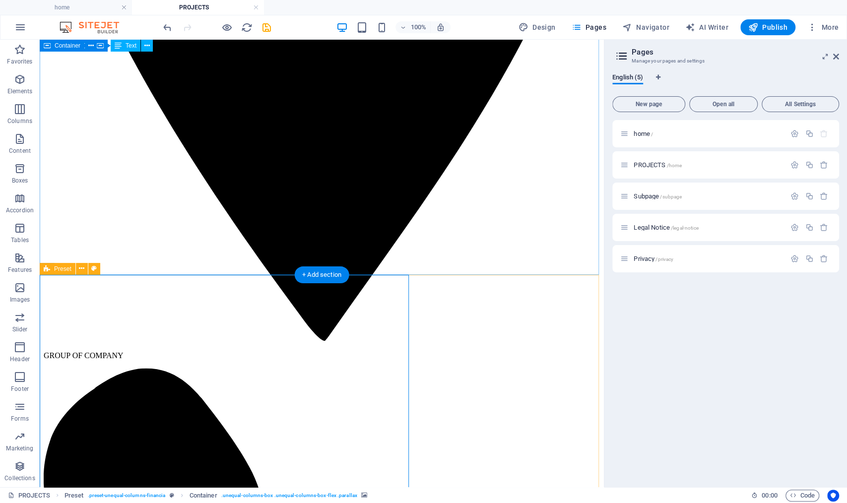
click at [49, 267] on icon at bounding box center [47, 269] width 6 height 12
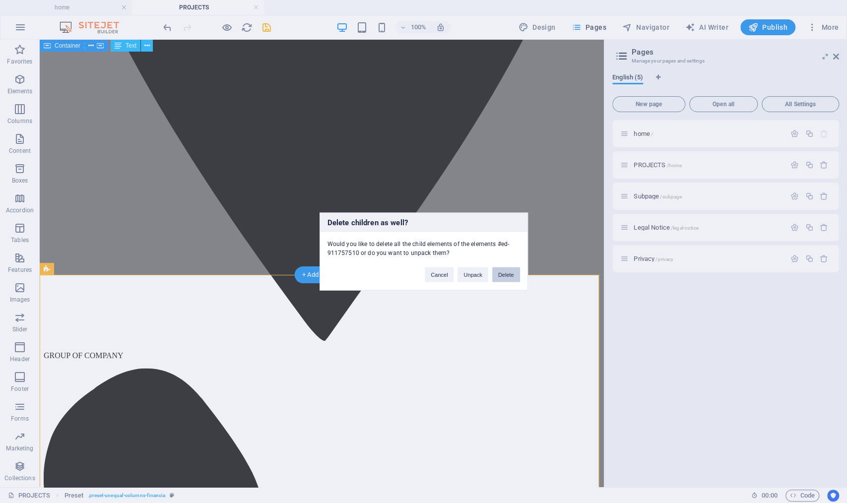
click at [508, 277] on button "Delete" at bounding box center [506, 274] width 28 height 15
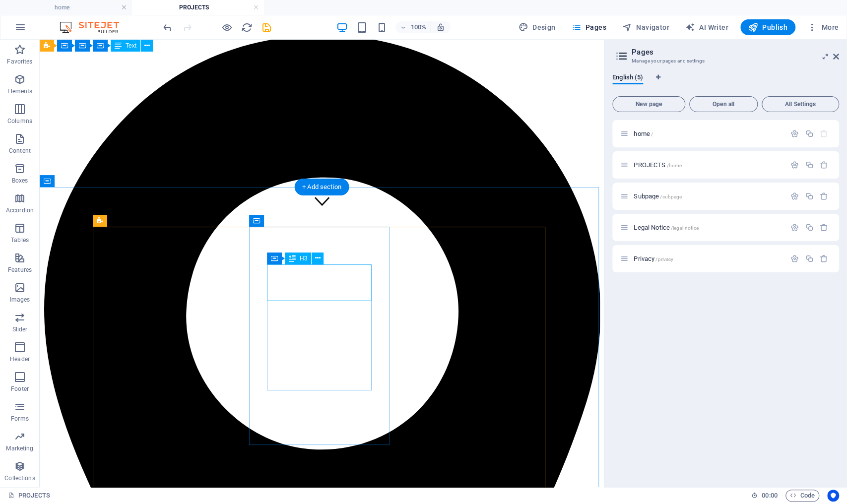
scroll to position [323, 0]
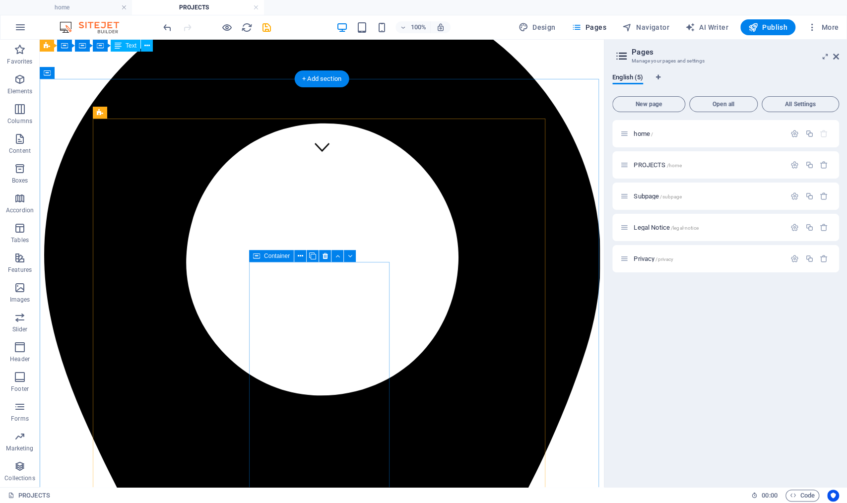
scroll to position [548, 0]
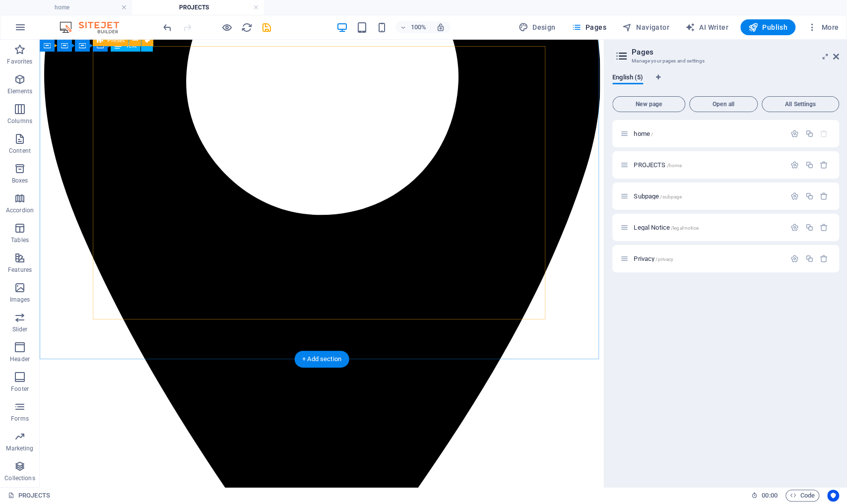
scroll to position [404, 0]
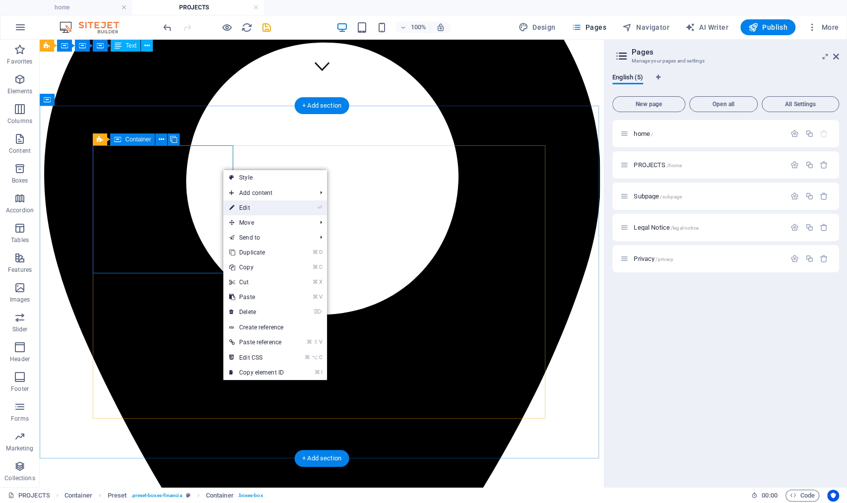
click at [250, 211] on link "⏎ Edit" at bounding box center [256, 207] width 66 height 15
select select
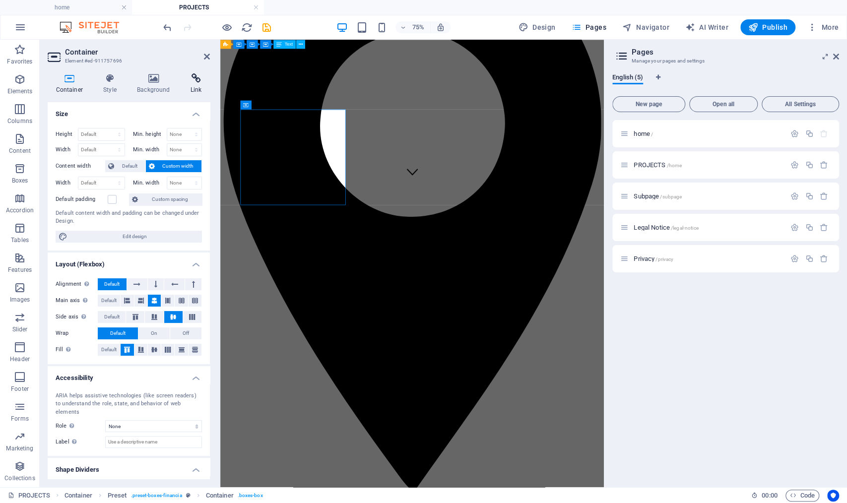
click at [196, 84] on h4 "Link" at bounding box center [196, 83] width 28 height 21
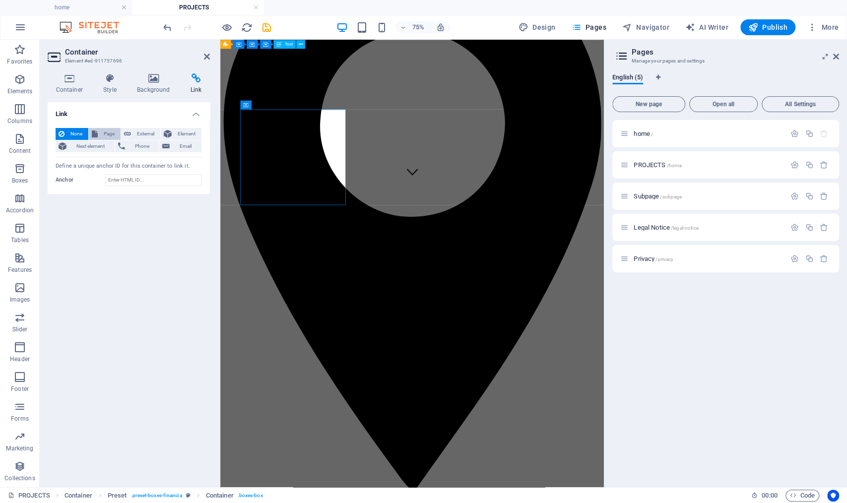
click at [107, 132] on span "Page" at bounding box center [109, 134] width 17 height 12
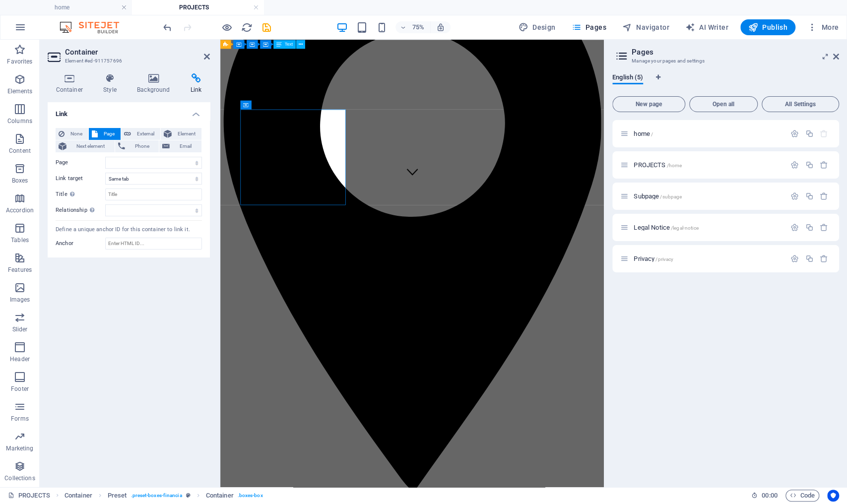
click at [0, 0] on div "home / PROJECTS /home Subpage /subpage Legal Notice /legal-notice Privacy /priv…" at bounding box center [0, 0] width 0 height 0
click at [0, 0] on span "/home" at bounding box center [0, 0] width 0 height 0
click at [0, 0] on span "New page" at bounding box center [0, 0] width 0 height 0
select select
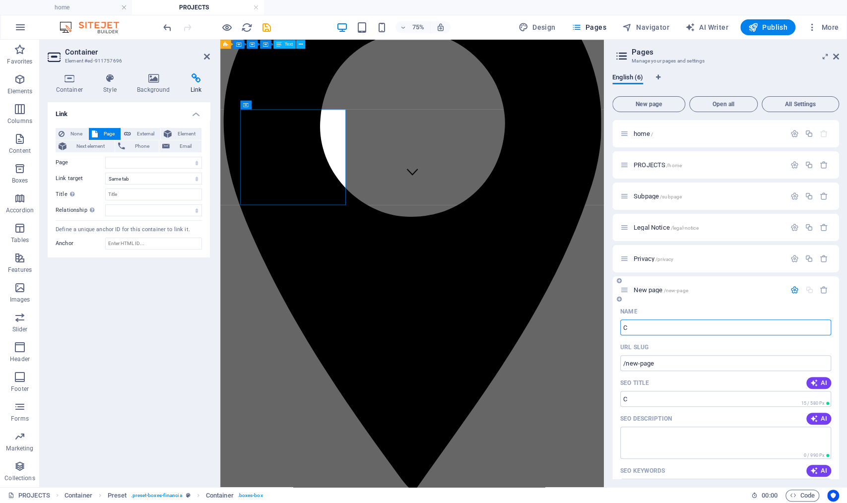
type input "C"
type input "/c"
select select
type input "C E E E"
type input "/c-e-e-e"
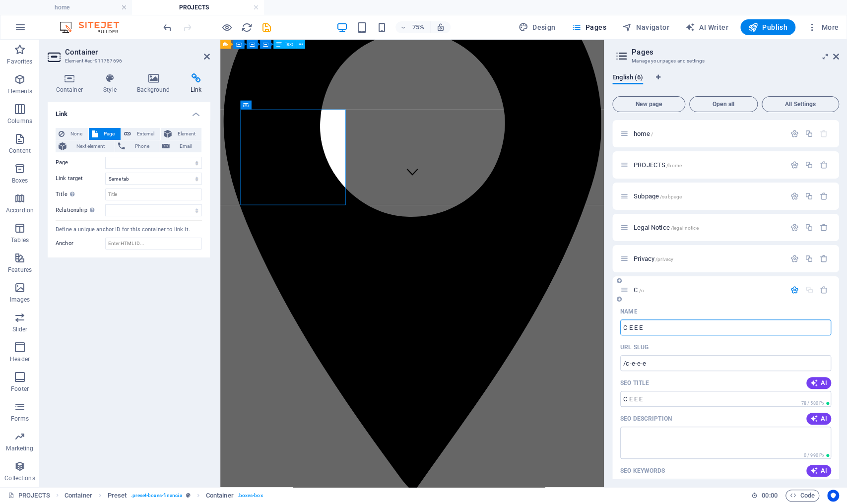
select select
type input "C E E E G"
select select
type input "C E E E G"
type input "/c-e-e-e-g"
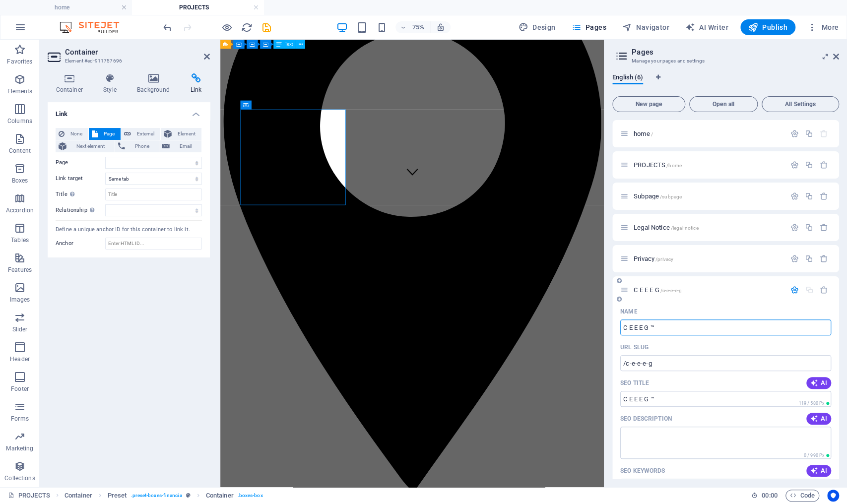
type input "C E E E G ™"
select select
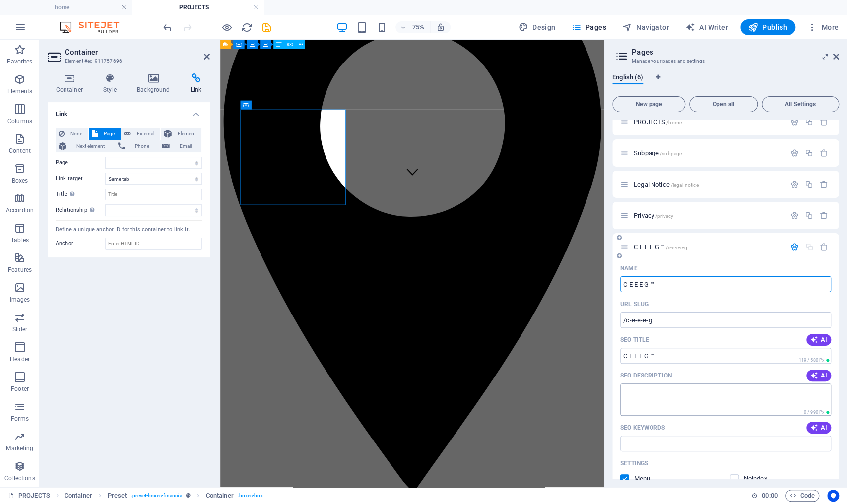
scroll to position [19, 0]
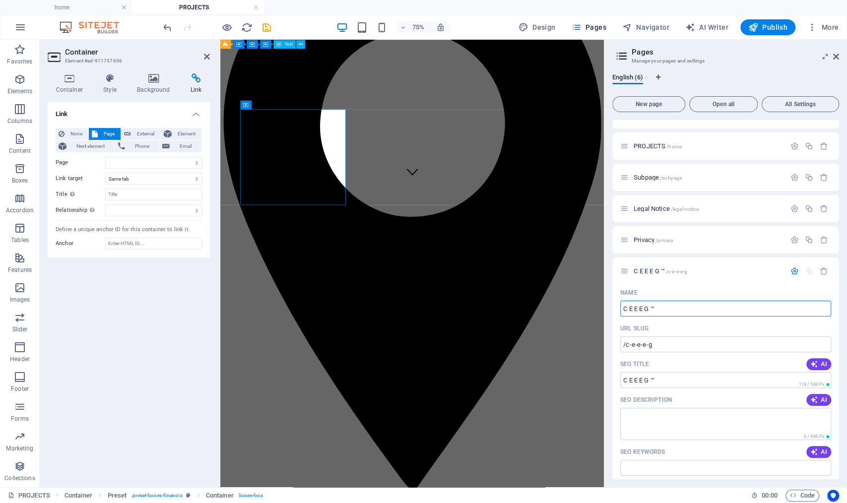
click at [139, 332] on div "Link None Page External Element Next element Phone Email Page home PROJECTS Sub…" at bounding box center [129, 290] width 162 height 377
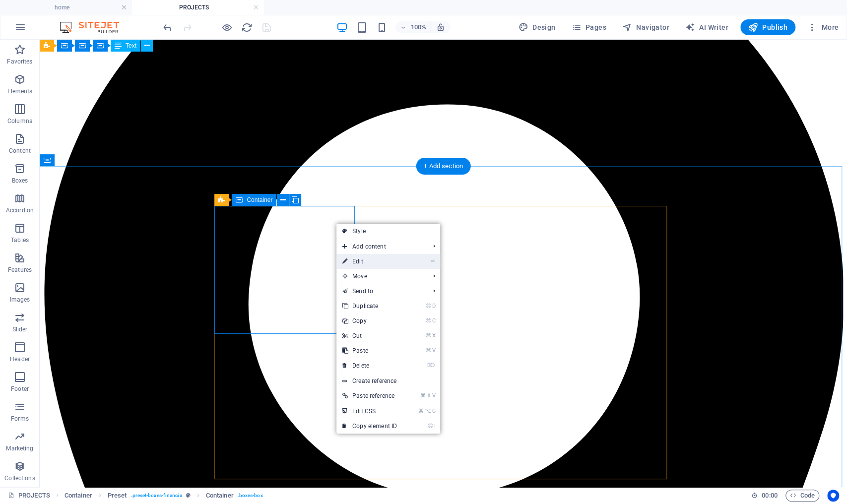
click at [384, 267] on link "⏎ Edit" at bounding box center [369, 261] width 66 height 15
select select
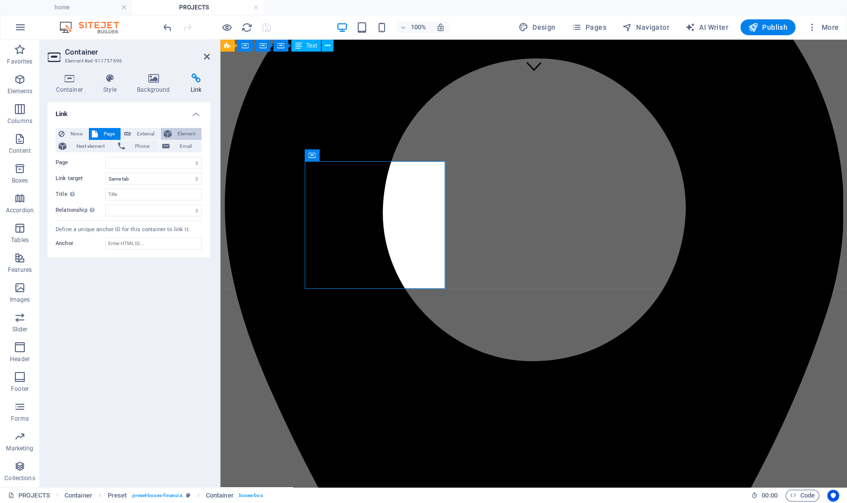
click at [180, 134] on span "Element" at bounding box center [187, 134] width 24 height 12
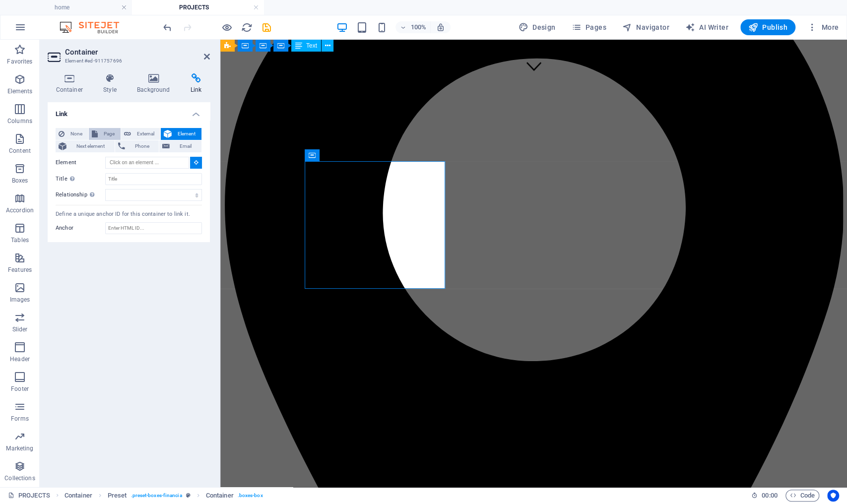
click at [113, 138] on span "Page" at bounding box center [109, 134] width 17 height 12
select select
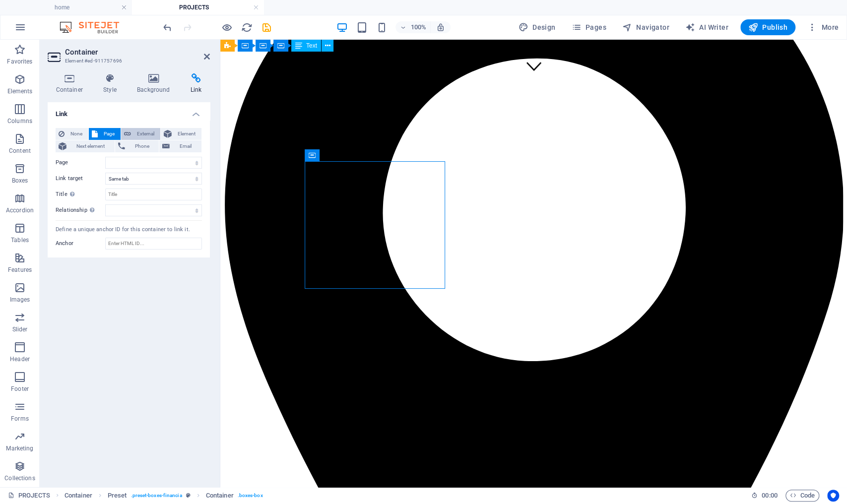
click at [138, 131] on span "External" at bounding box center [145, 134] width 23 height 12
select select "blank"
click at [172, 164] on input "URL" at bounding box center [153, 163] width 97 height 12
click at [590, 29] on span "Pages" at bounding box center [588, 27] width 35 height 10
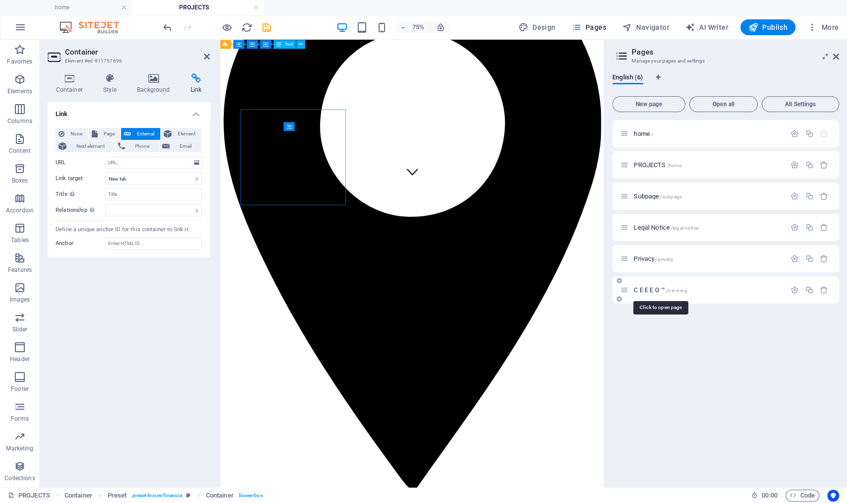
click at [655, 288] on span "C E E E G ™ /c-e-e-e-g" at bounding box center [660, 289] width 54 height 7
click at [655, 288] on div "home / PROJECTS /home Subpage /subpage Legal Notice /legal-notice Privacy /priv…" at bounding box center [725, 299] width 227 height 359
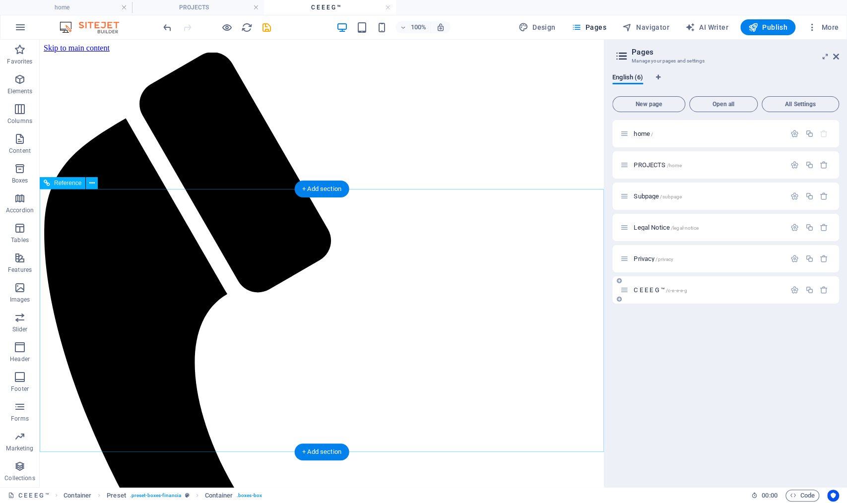
scroll to position [0, 0]
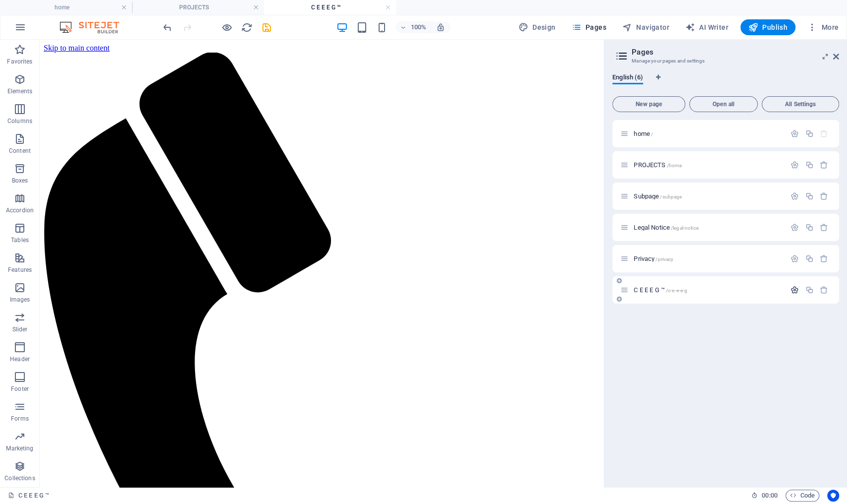
click at [795, 290] on icon "button" at bounding box center [794, 290] width 8 height 8
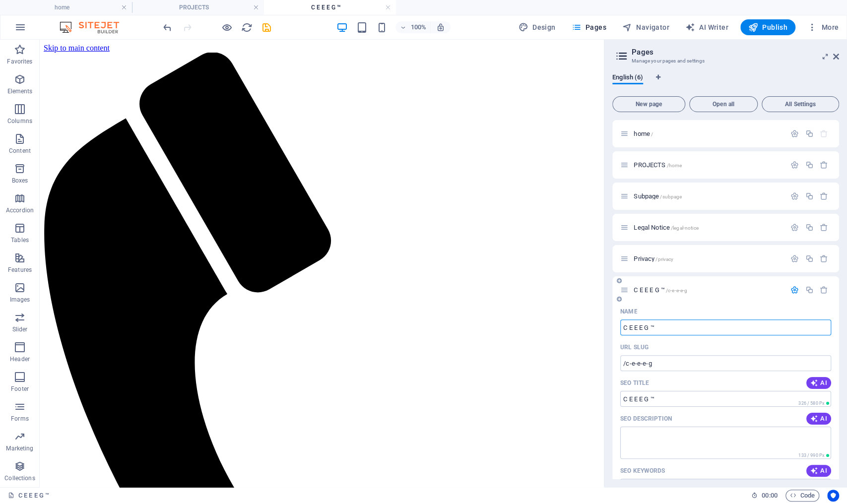
click at [795, 290] on icon "button" at bounding box center [794, 290] width 8 height 8
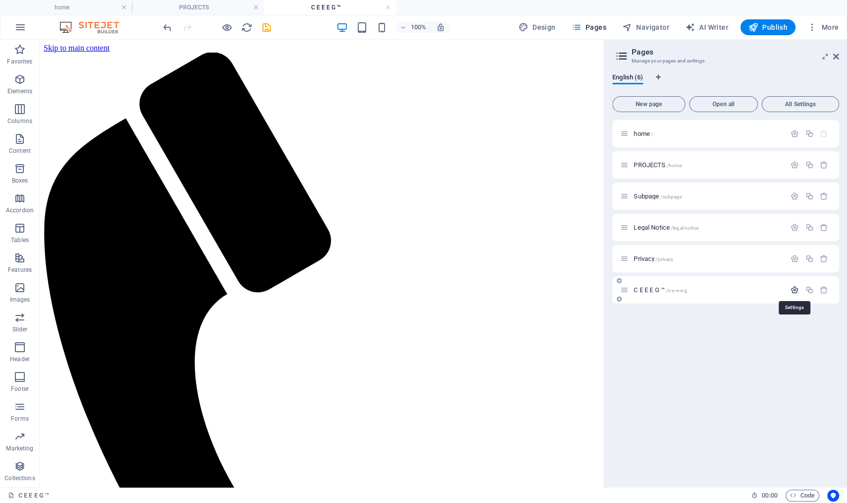
click at [795, 290] on icon "button" at bounding box center [794, 290] width 8 height 8
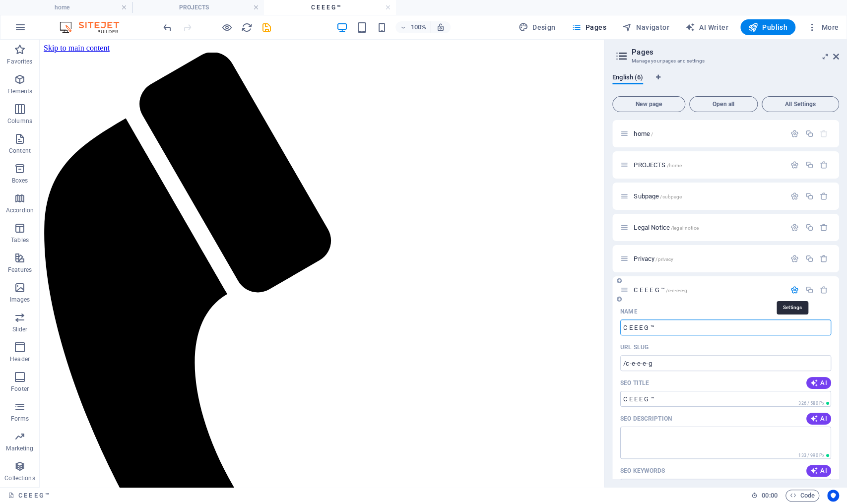
click at [795, 290] on icon "button" at bounding box center [794, 290] width 8 height 8
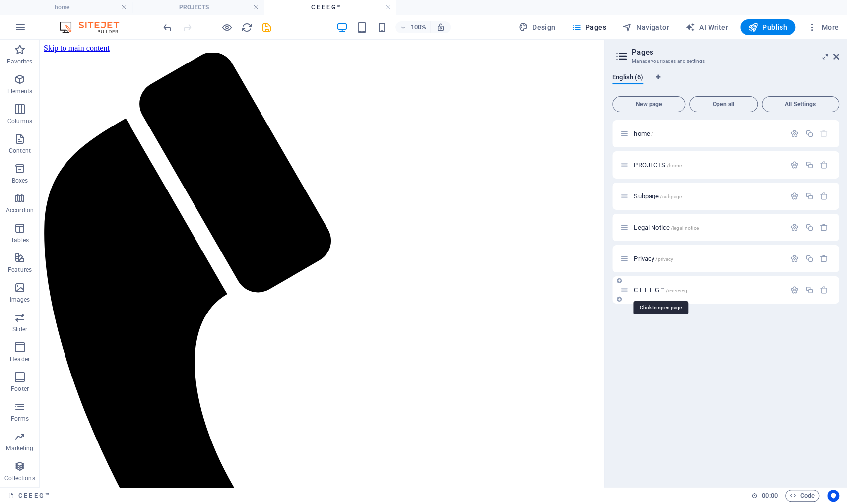
click at [677, 290] on span "/c-e-e-e-g" at bounding box center [676, 290] width 21 height 5
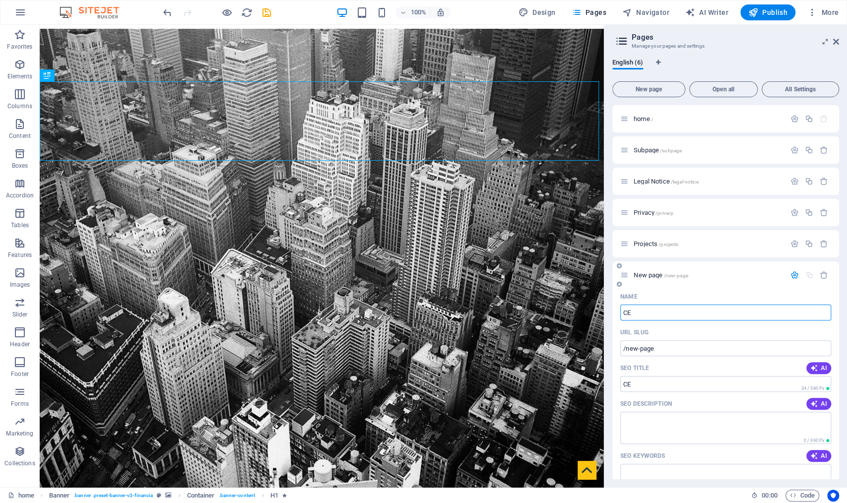
type input "CE ì"
type input "/ce"
type input "[PERSON_NAME]"
type input "/ce-ii"
type input "C E E E"
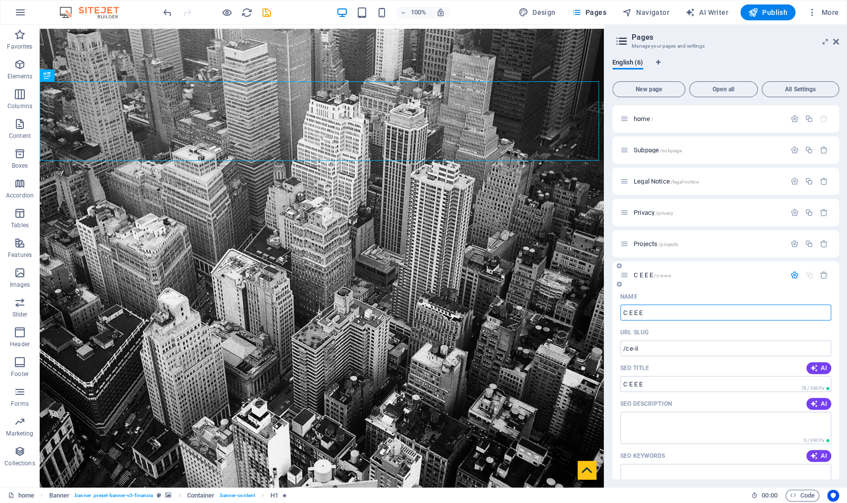
type input "/c-e-e-e"
type input "C E E E G"
type input "/c-e-e-e-g"
click at [0, 0] on div "Name C E E E G ​ URL SLUG /c-e-e-e-g ​ SEO Title AI ​ 93 / 580 Px SEO Descripti…" at bounding box center [0, 0] width 0 height 0
drag, startPoint x: 631, startPoint y: 350, endPoint x: 653, endPoint y: 349, distance: 21.9
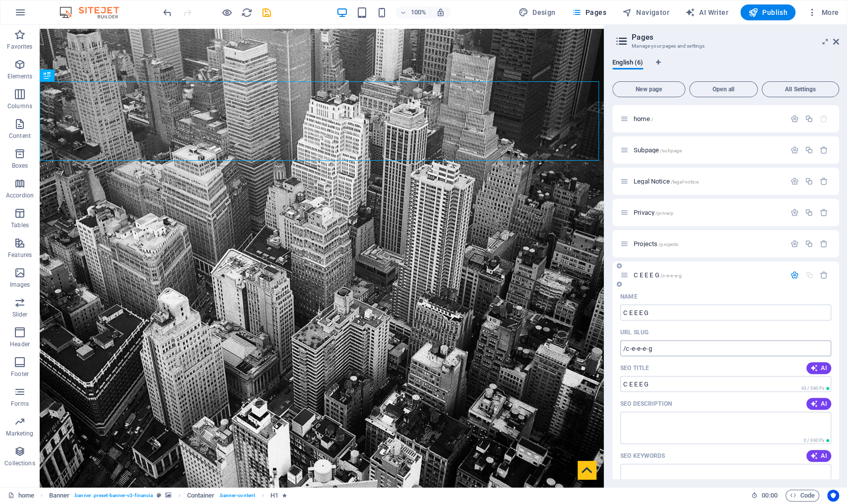
type input "CE E E G"
type input "/ce-e-e-g"
type input "CEE E G"
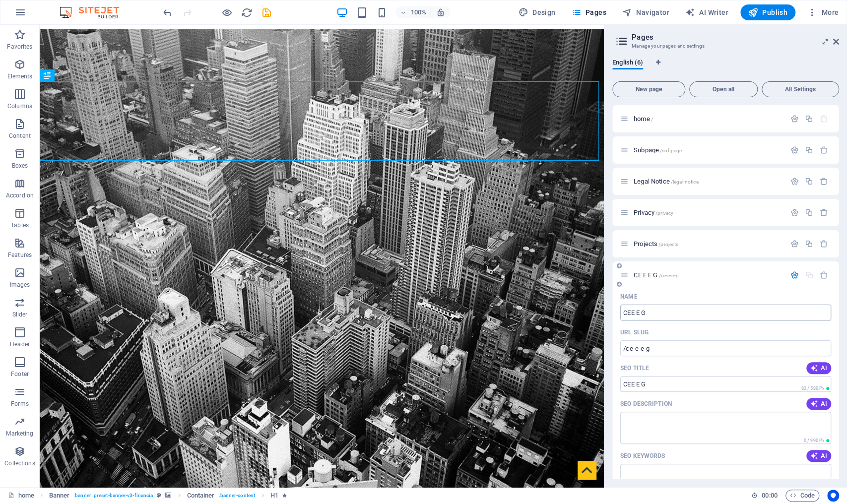
type input "/cee-e-g"
type input "CE E G"
type input "/ce-e-g"
type input "[PERSON_NAME]"
type input "/cee-g"
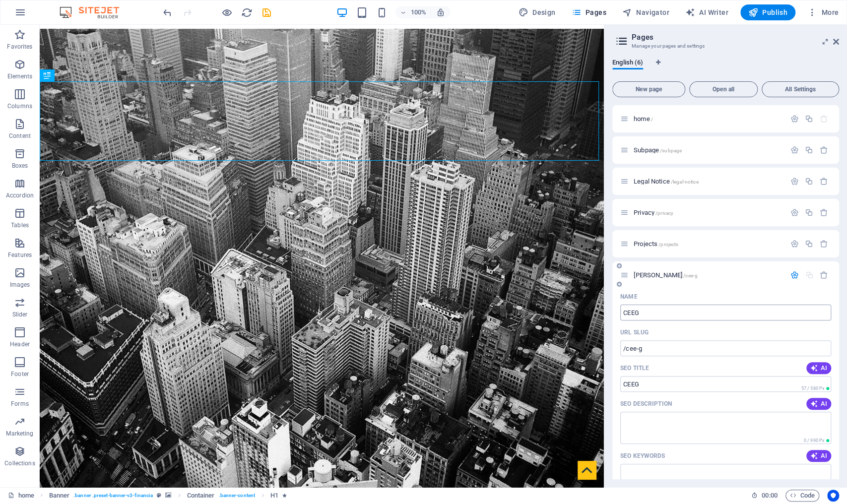
type input "CEEG"
type input "/ceeg"
type input "CEEEG"
type input "/ceeeg"
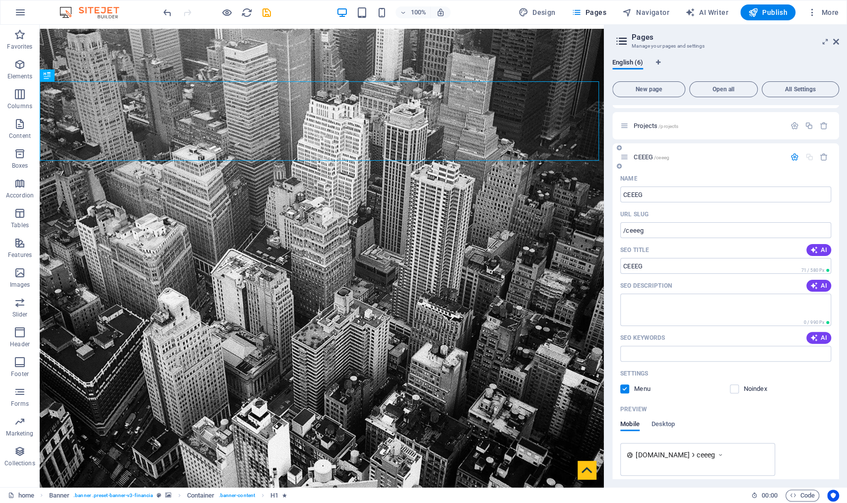
scroll to position [159, 0]
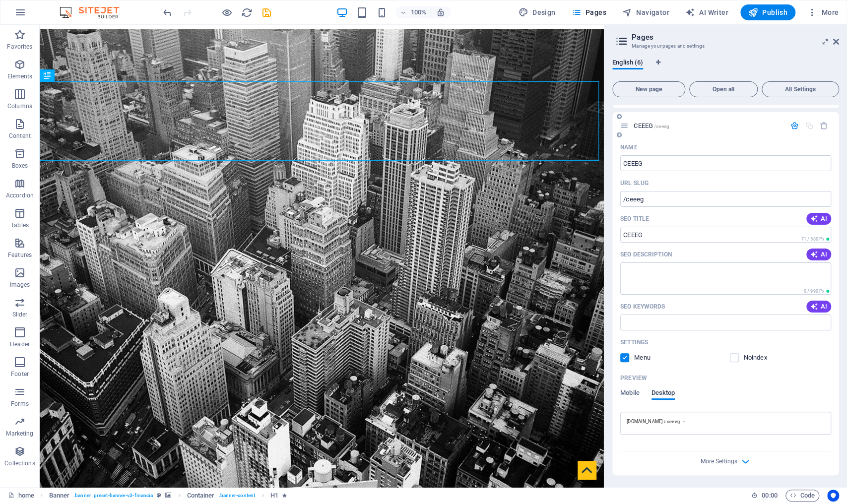
scroll to position [149, 0]
click at [630, 393] on span "Mobile" at bounding box center [629, 394] width 19 height 14
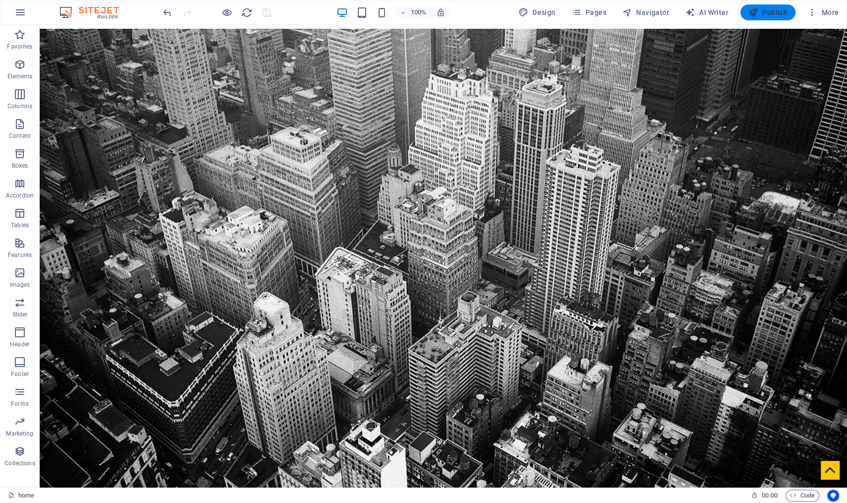
click at [776, 13] on span "Publish" at bounding box center [767, 12] width 39 height 10
